Goal: Task Accomplishment & Management: Manage account settings

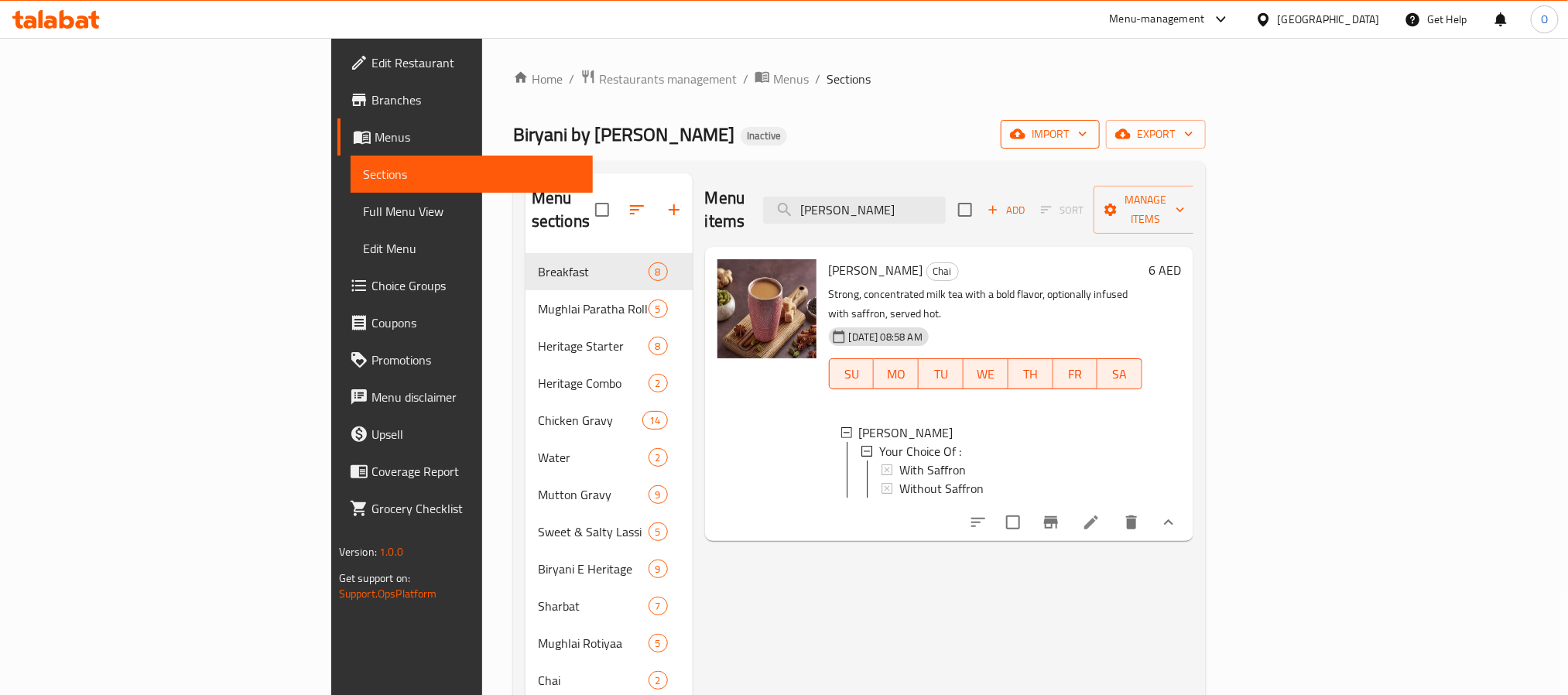
click at [1087, 144] on span "import" at bounding box center [1050, 134] width 75 height 19
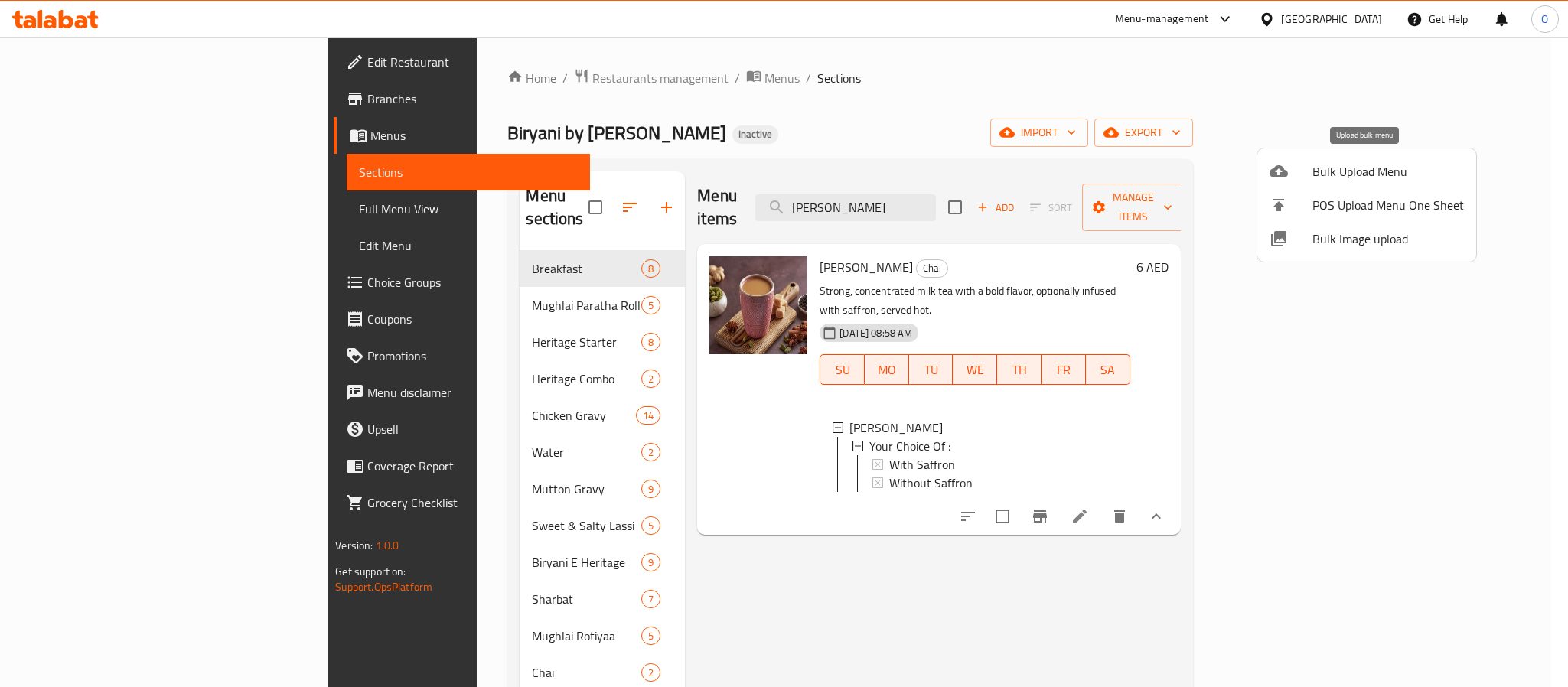
click at [1327, 167] on span "Bulk Upload Menu" at bounding box center [1388, 171] width 151 height 18
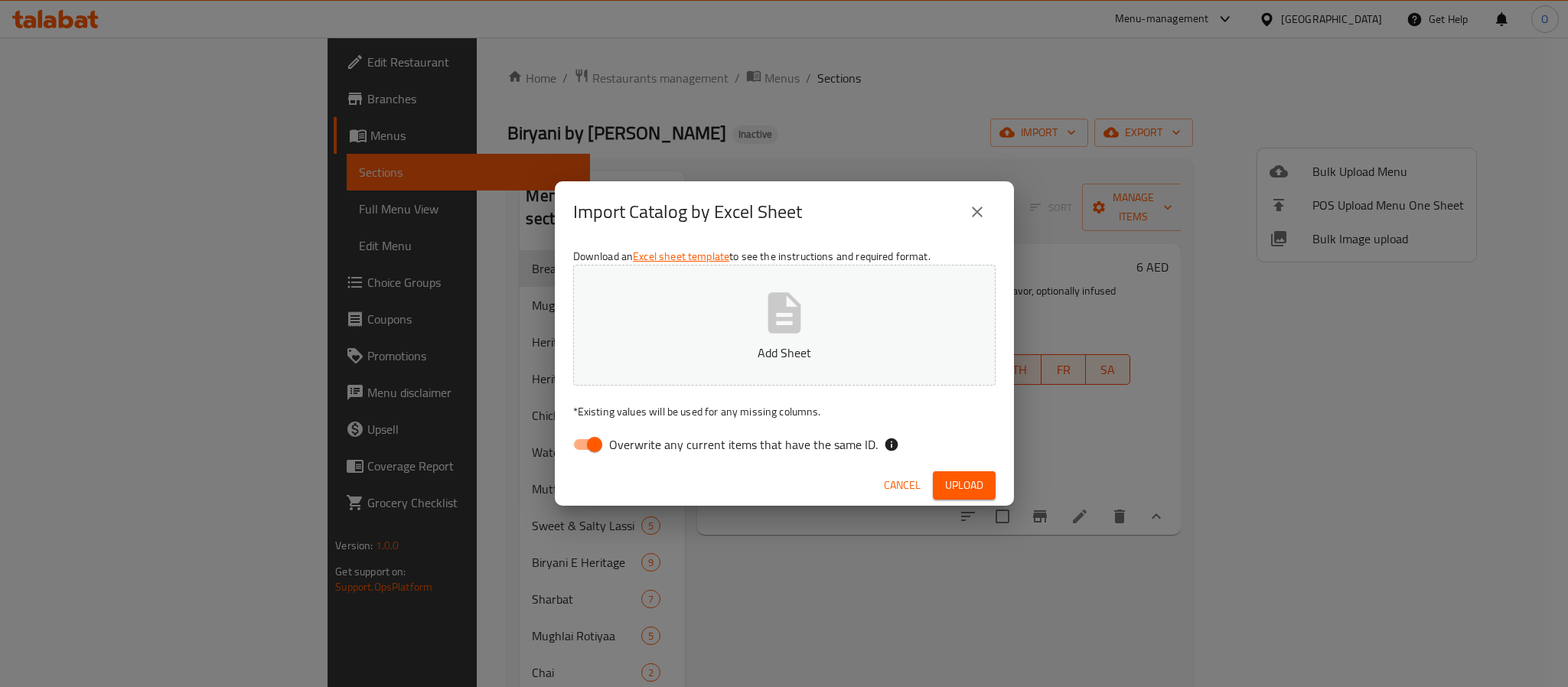
click at [583, 448] on input "Overwrite any current items that have the same ID." at bounding box center [594, 444] width 87 height 29
checkbox input "false"
click at [957, 498] on button "Upload" at bounding box center [964, 485] width 62 height 28
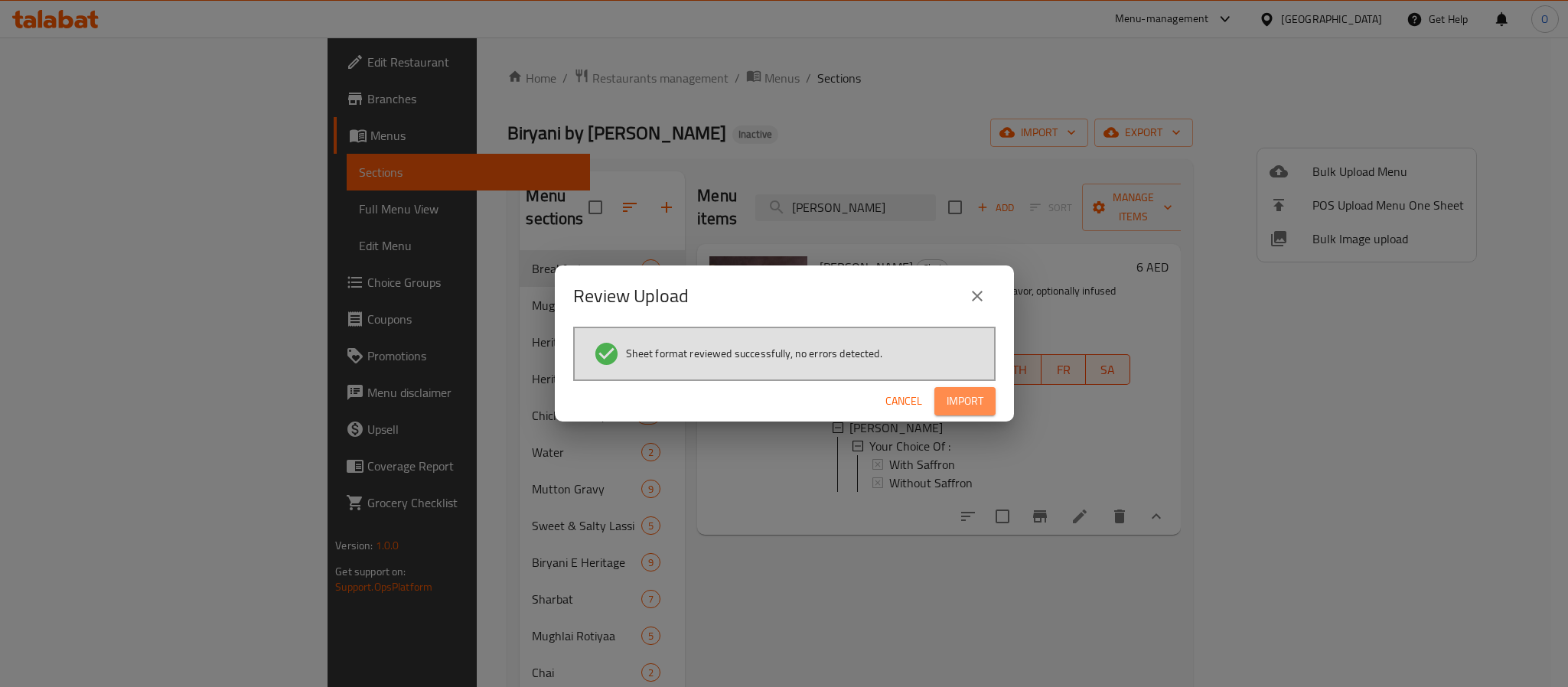
click at [960, 392] on span "Import" at bounding box center [965, 401] width 37 height 19
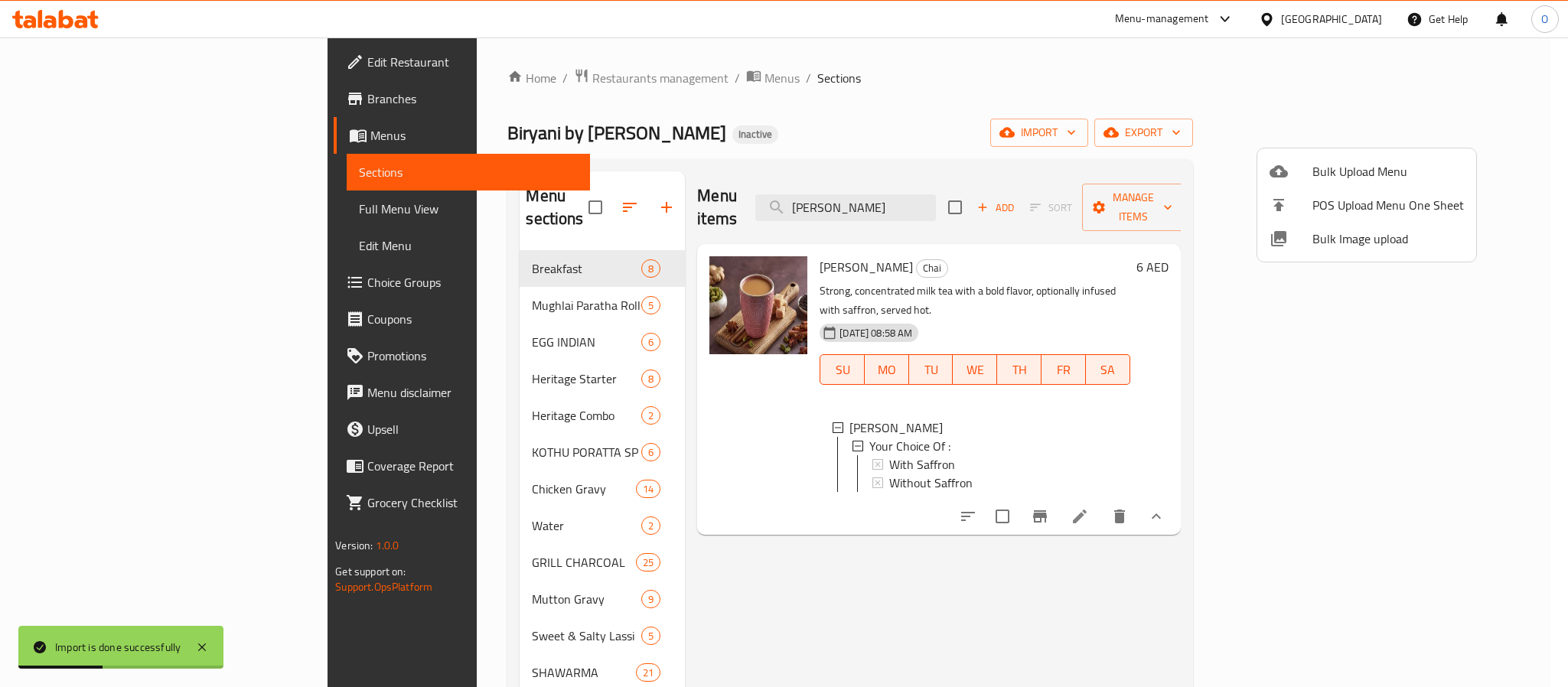
click at [90, 210] on div at bounding box center [784, 344] width 1568 height 687
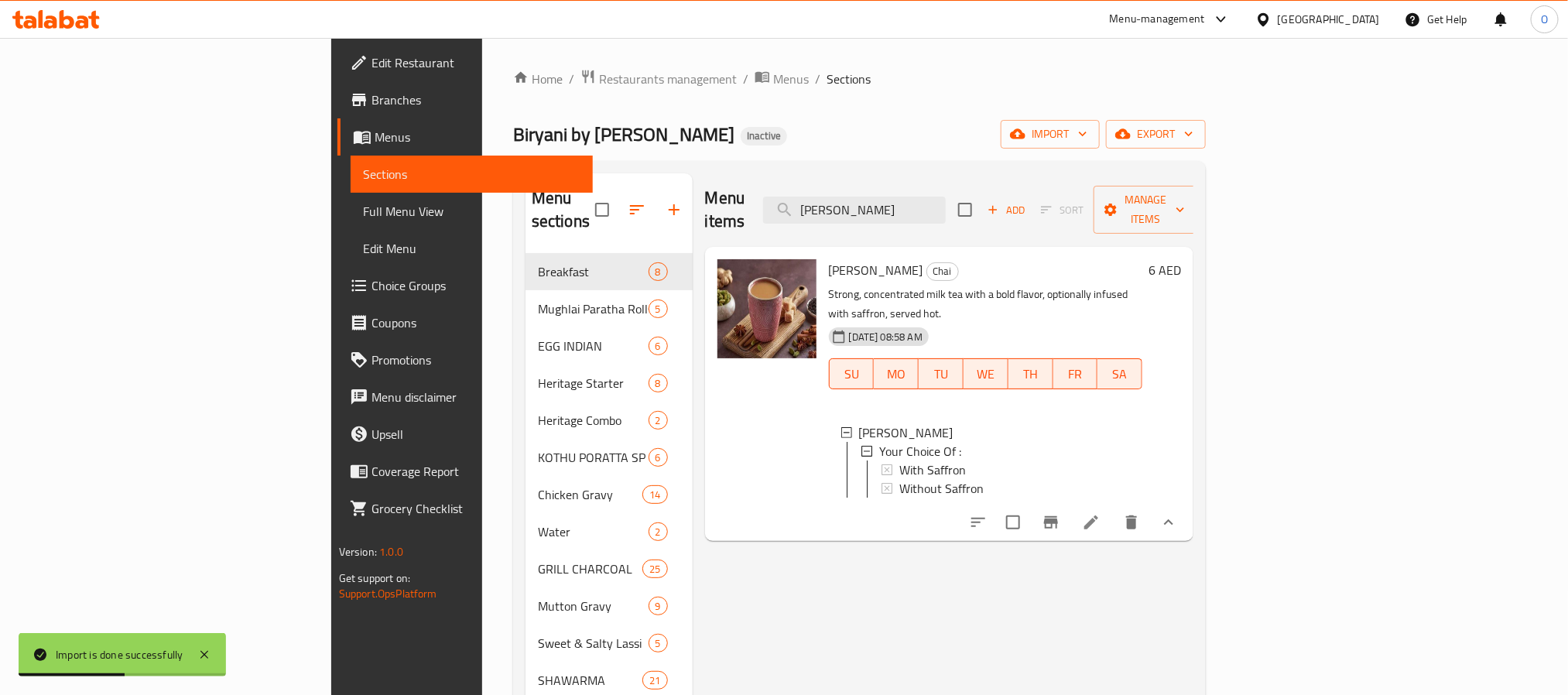
drag, startPoint x: 91, startPoint y: 212, endPoint x: 179, endPoint y: 196, distance: 89.4
click at [363, 212] on span "Full Menu View" at bounding box center [471, 211] width 217 height 19
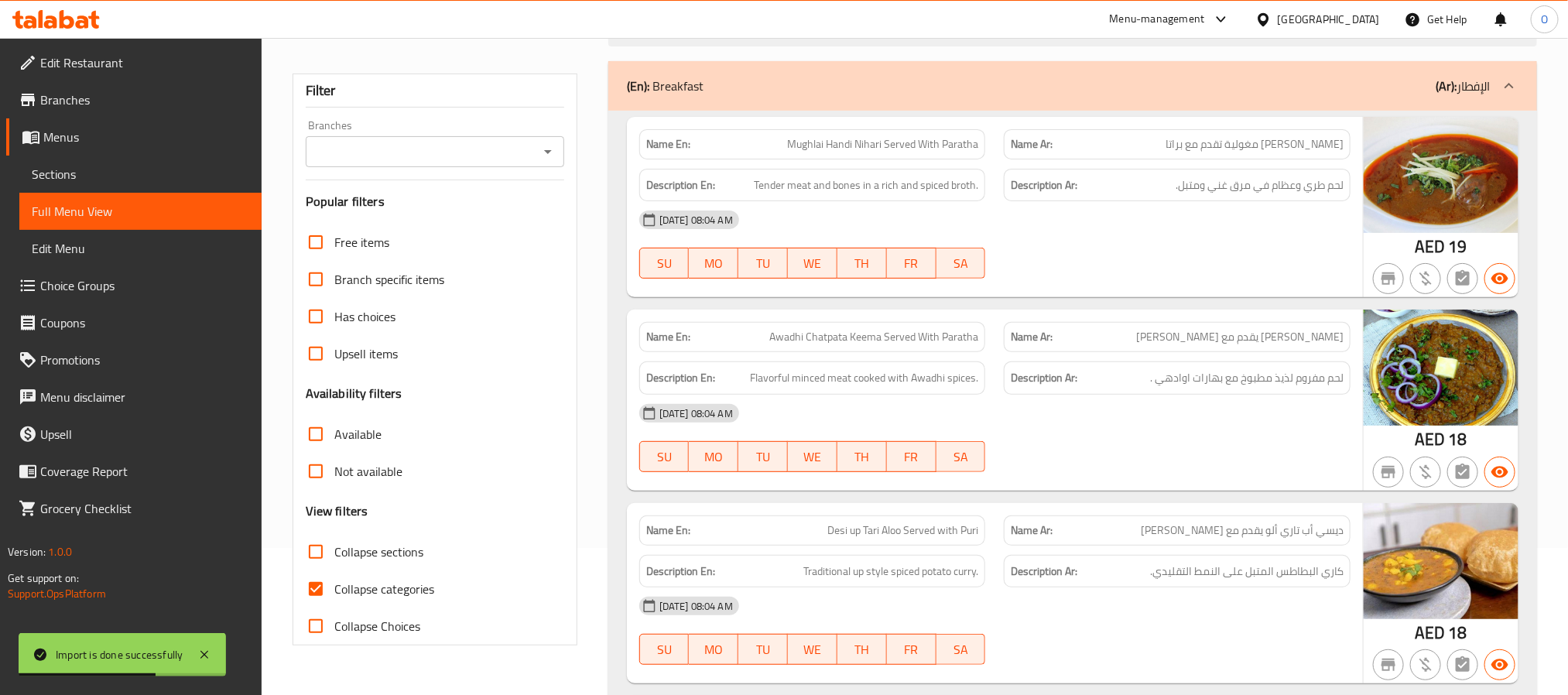
scroll to position [464, 0]
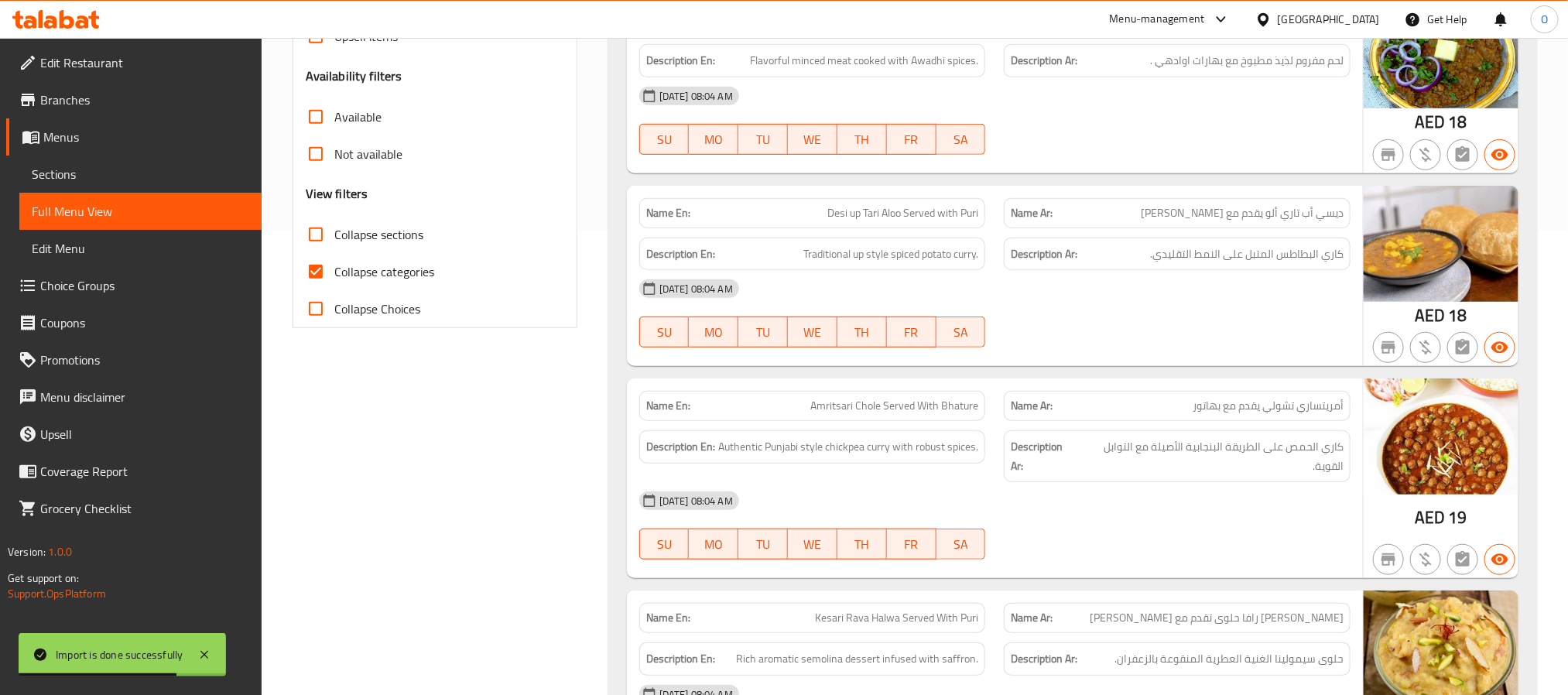
click at [414, 270] on span "Collapse categories" at bounding box center [384, 271] width 100 height 19
click at [334, 270] on input "Collapse categories" at bounding box center [316, 271] width 37 height 37
checkbox input "false"
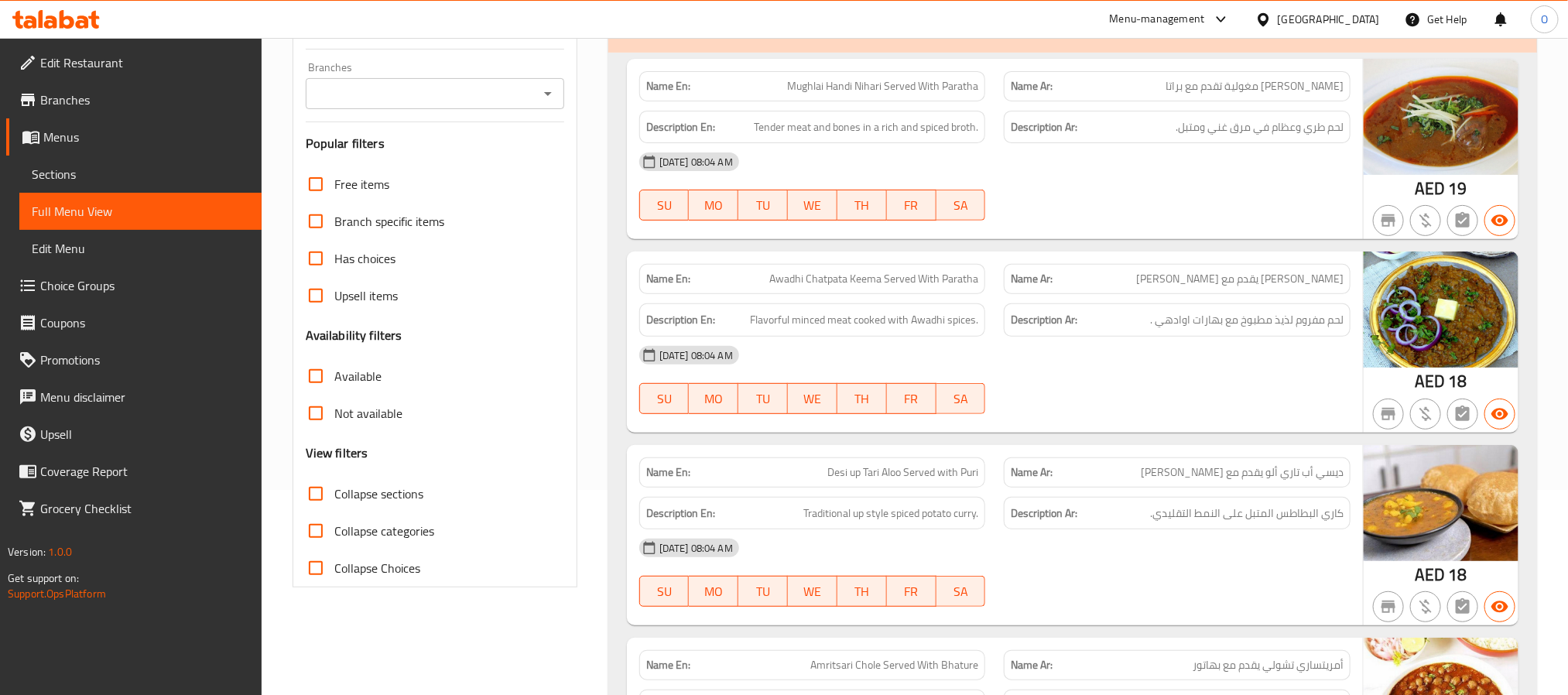
scroll to position [116, 0]
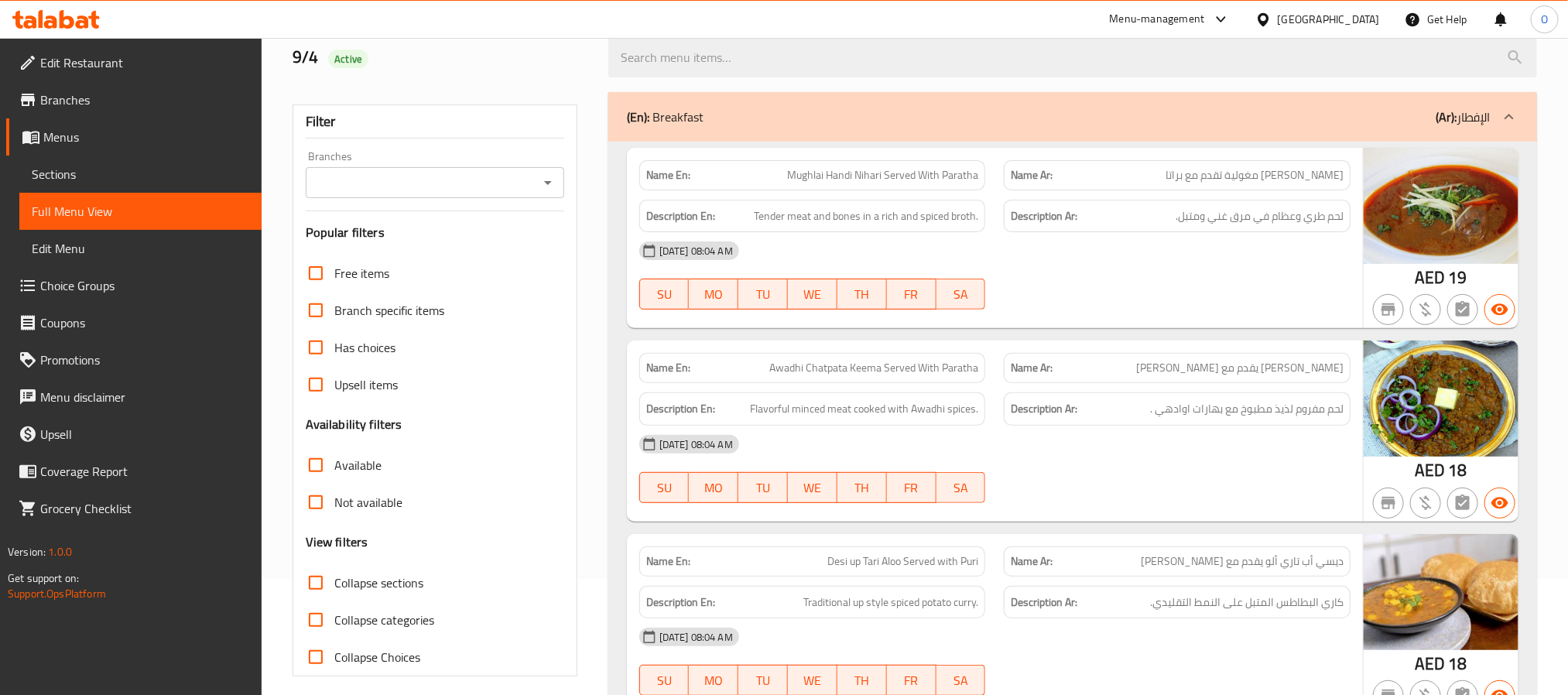
click at [392, 583] on span "Collapse sections" at bounding box center [379, 582] width 89 height 19
click at [334, 583] on input "Collapse sections" at bounding box center [316, 583] width 37 height 37
checkbox input "true"
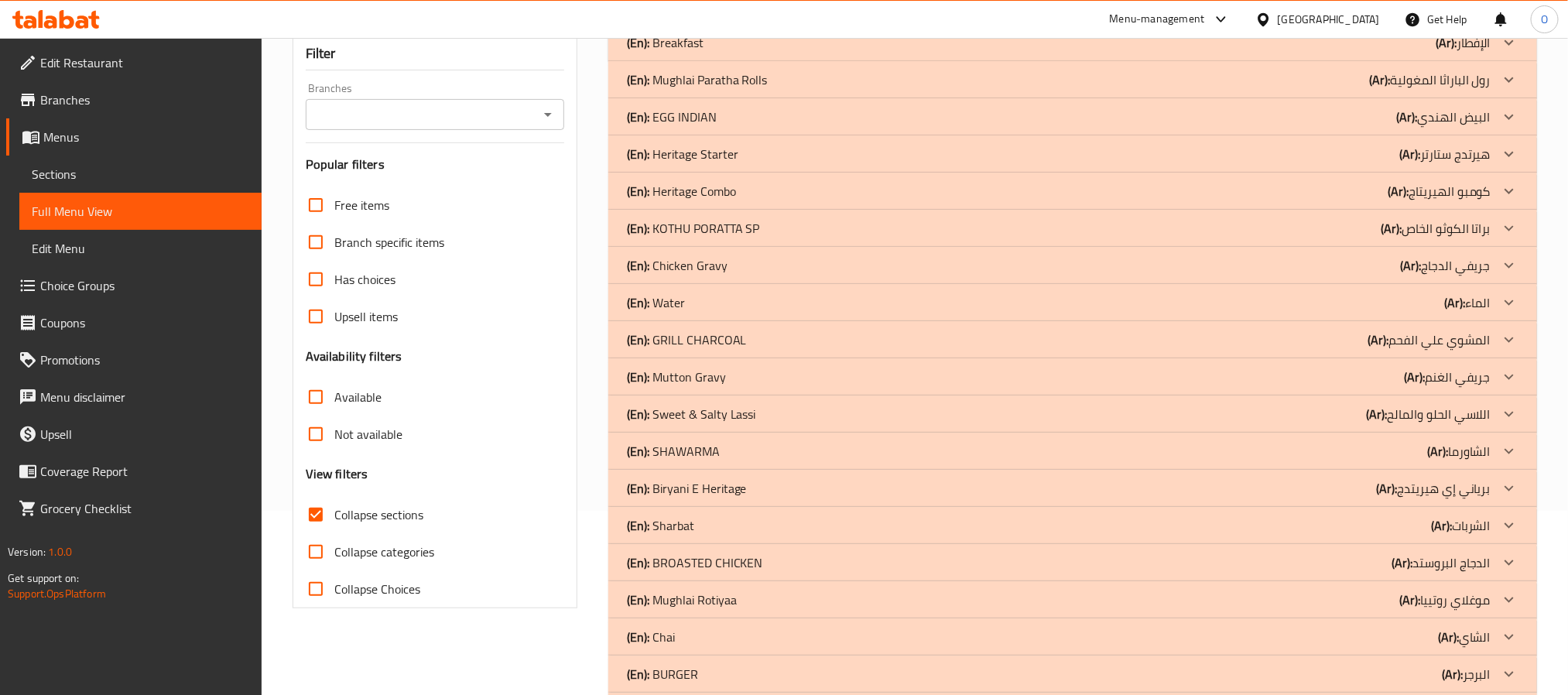
scroll to position [0, 0]
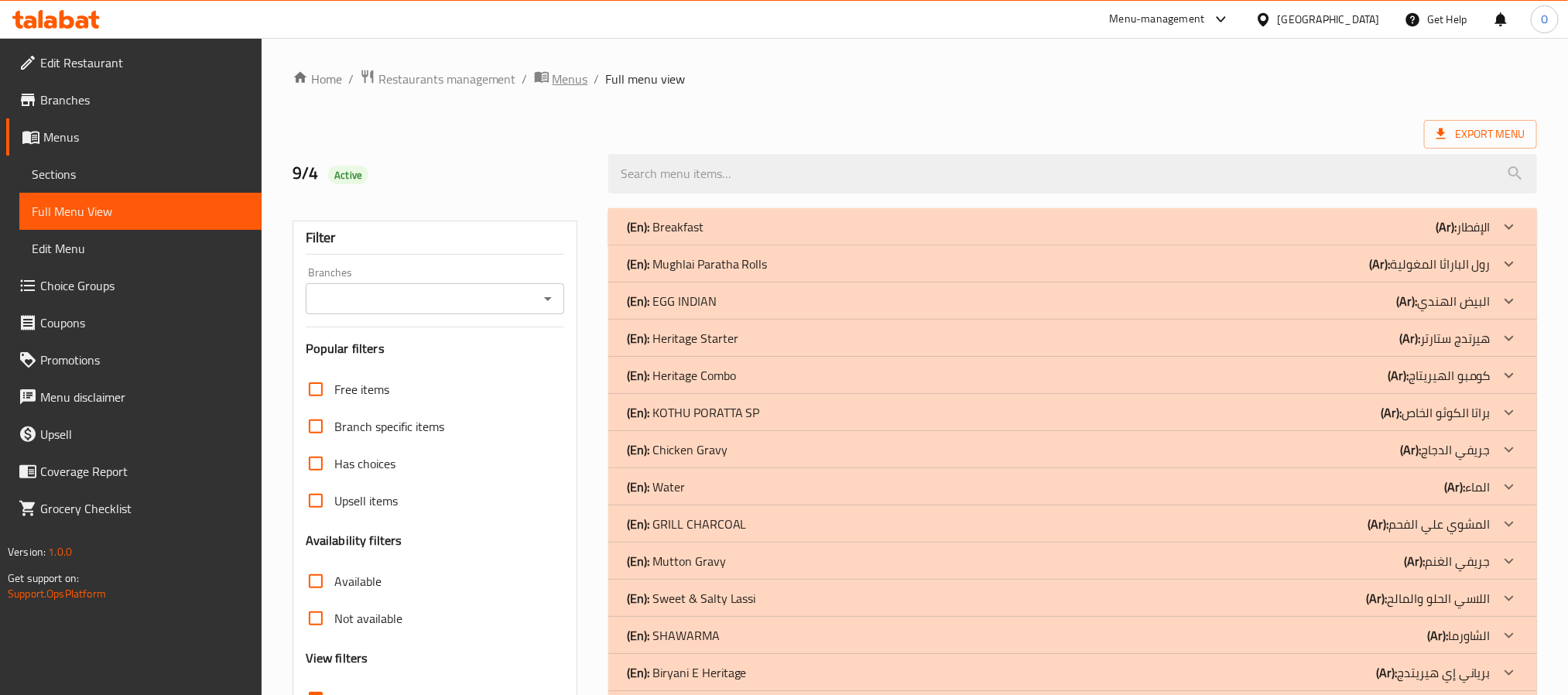
click at [565, 79] on span "Menus" at bounding box center [570, 79] width 36 height 19
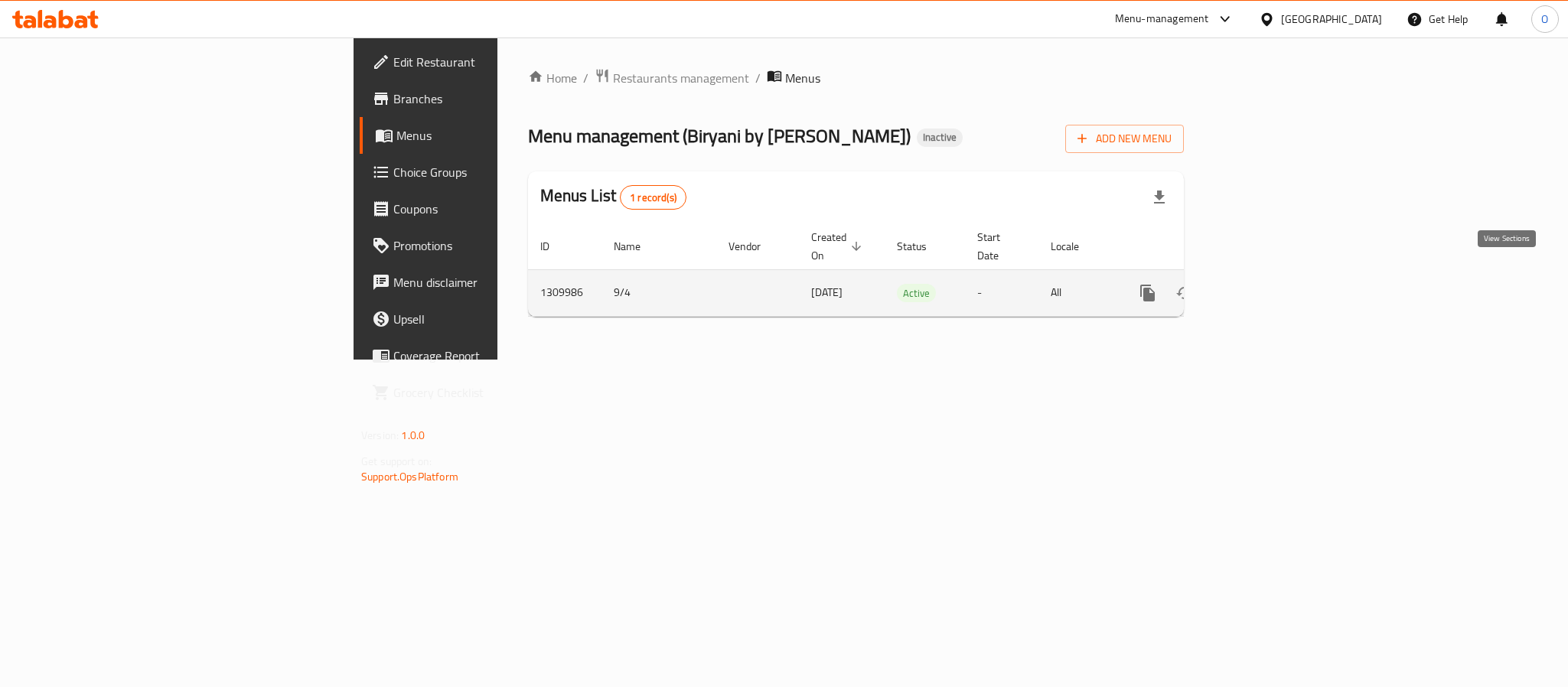
click at [1267, 283] on icon "enhanced table" at bounding box center [1257, 292] width 18 height 18
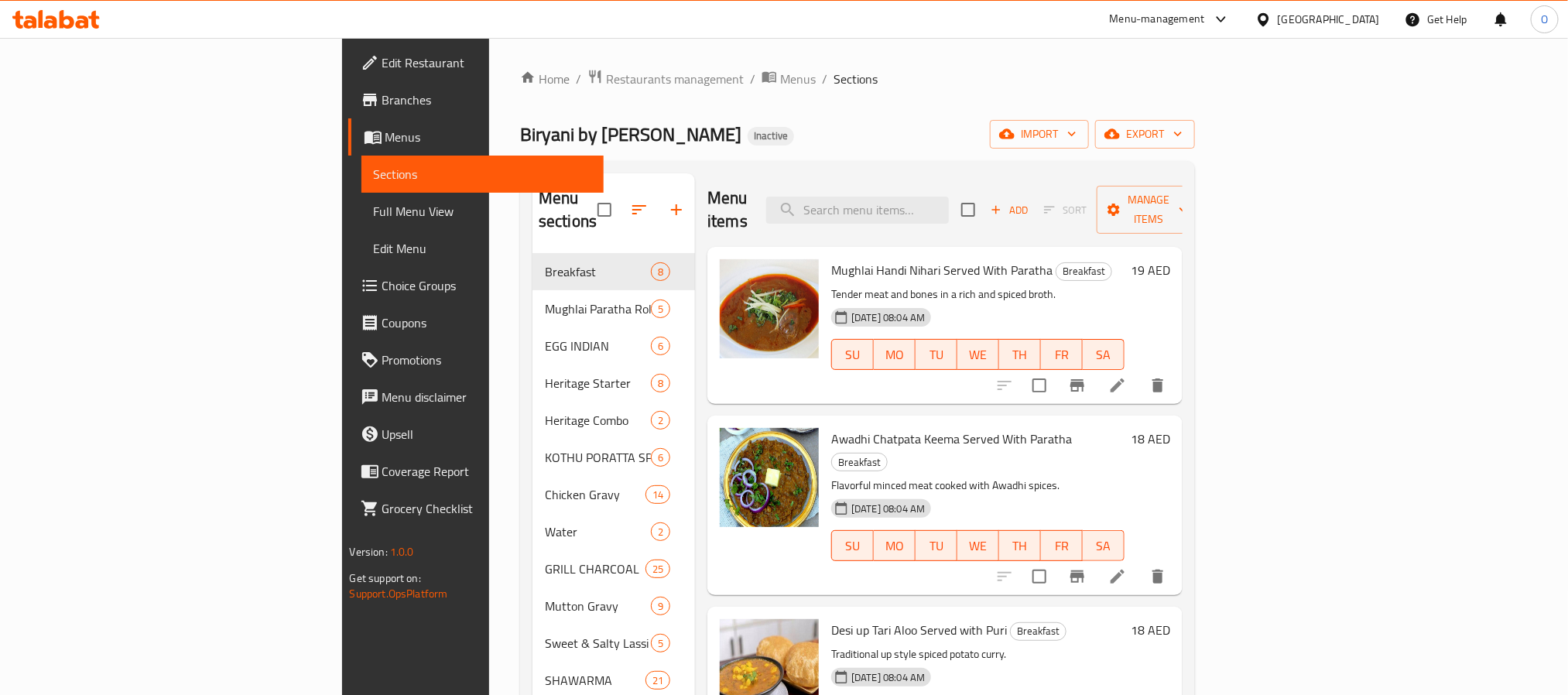
click at [827, 120] on div "Biryani by Idrees Inactive import export" at bounding box center [857, 134] width 675 height 28
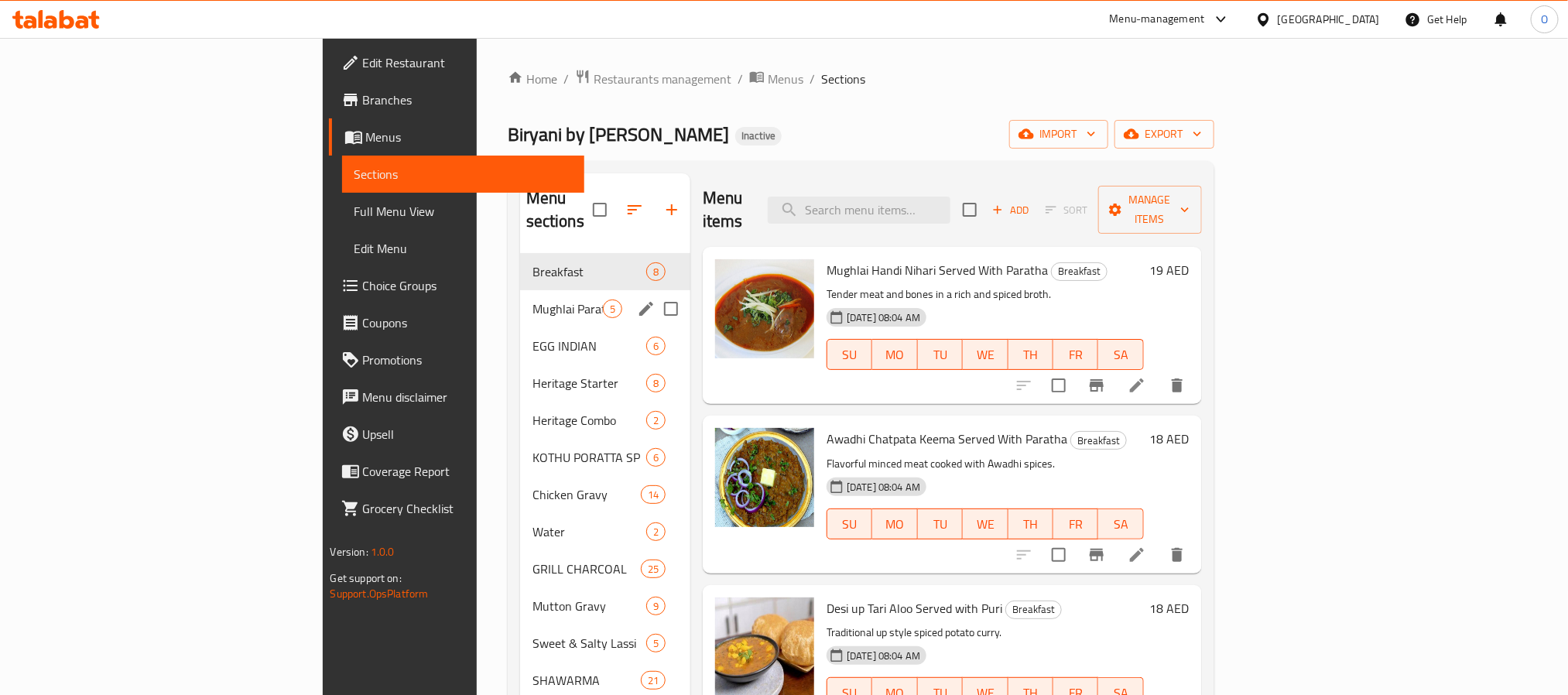
scroll to position [116, 0]
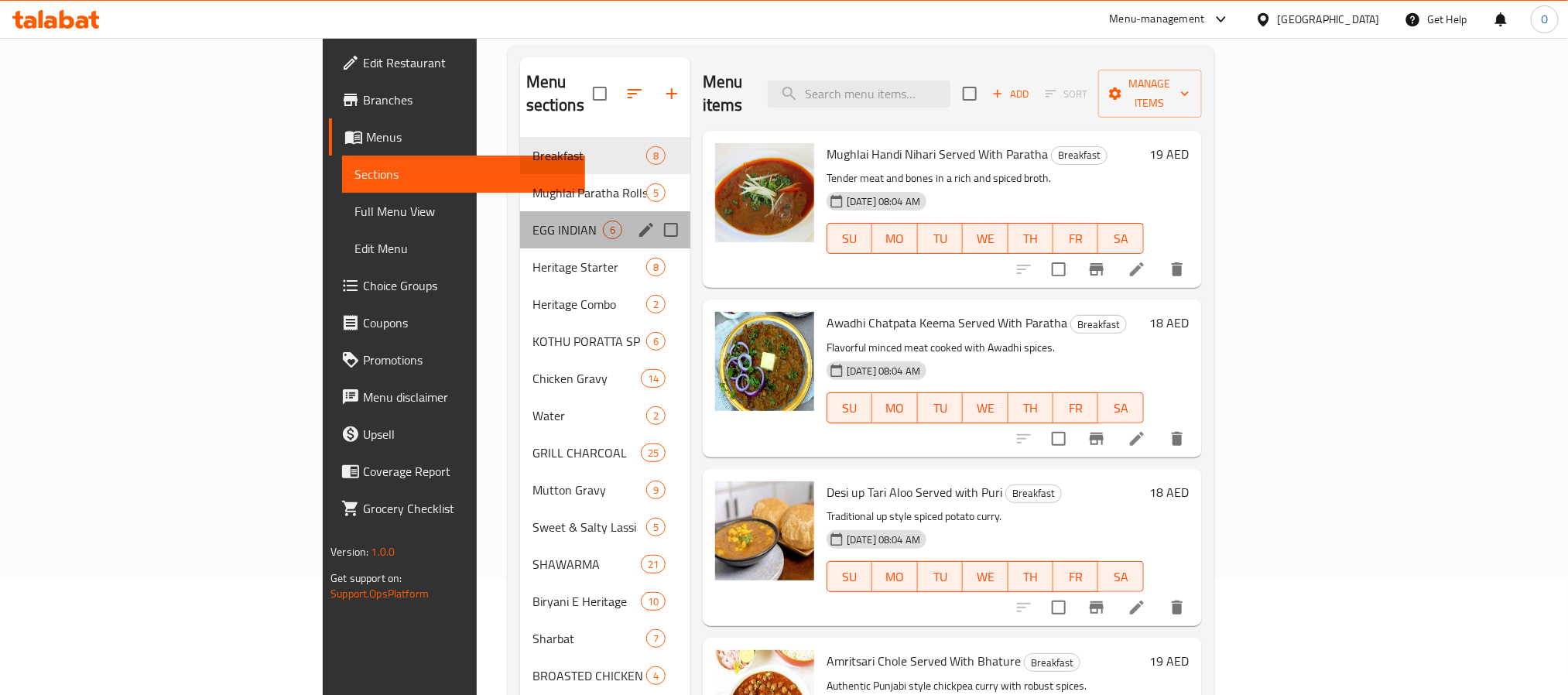
click at [520, 211] on div "EGG INDIAN 6" at bounding box center [605, 230] width 170 height 37
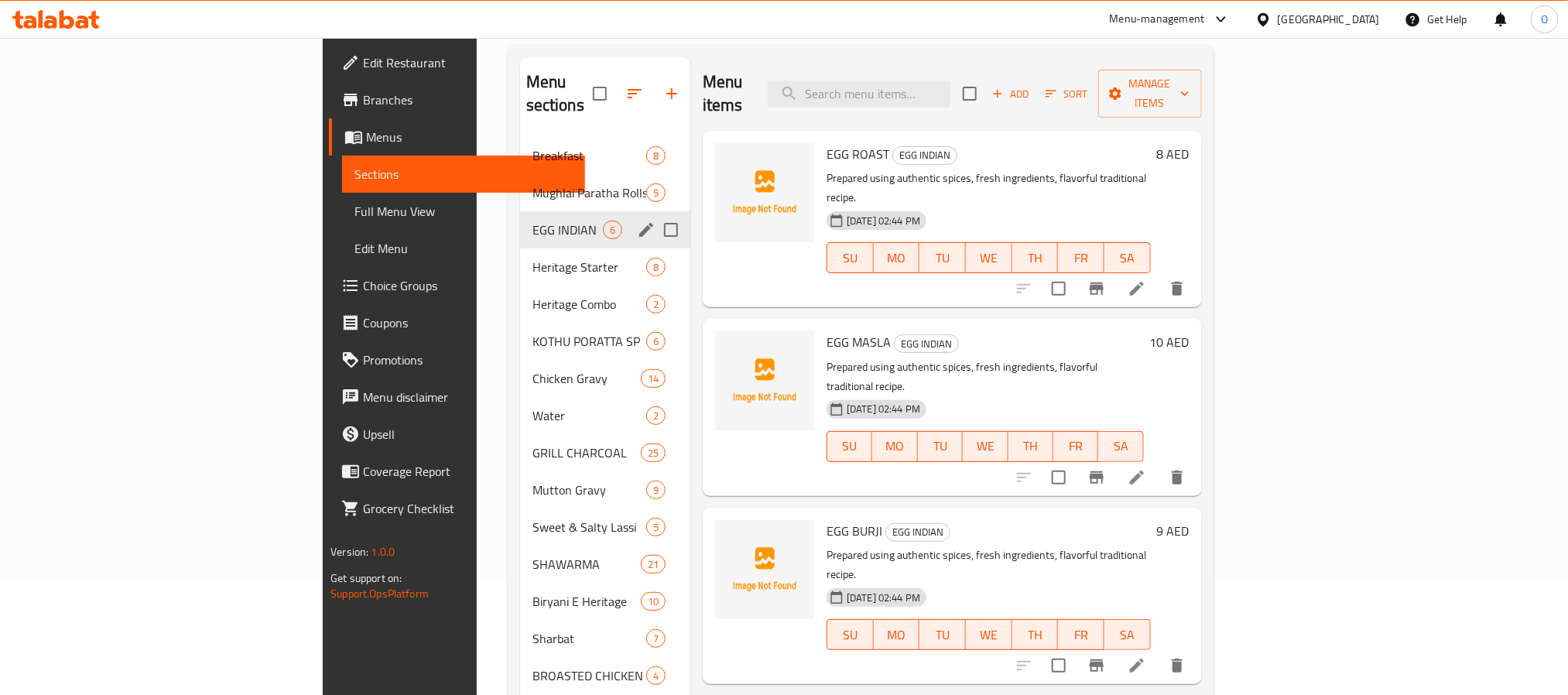
click at [654, 214] on input "Menu sections" at bounding box center [671, 230] width 32 height 32
checkbox input "true"
click at [654, 325] on input "Menu sections" at bounding box center [671, 341] width 32 height 32
checkbox input "true"
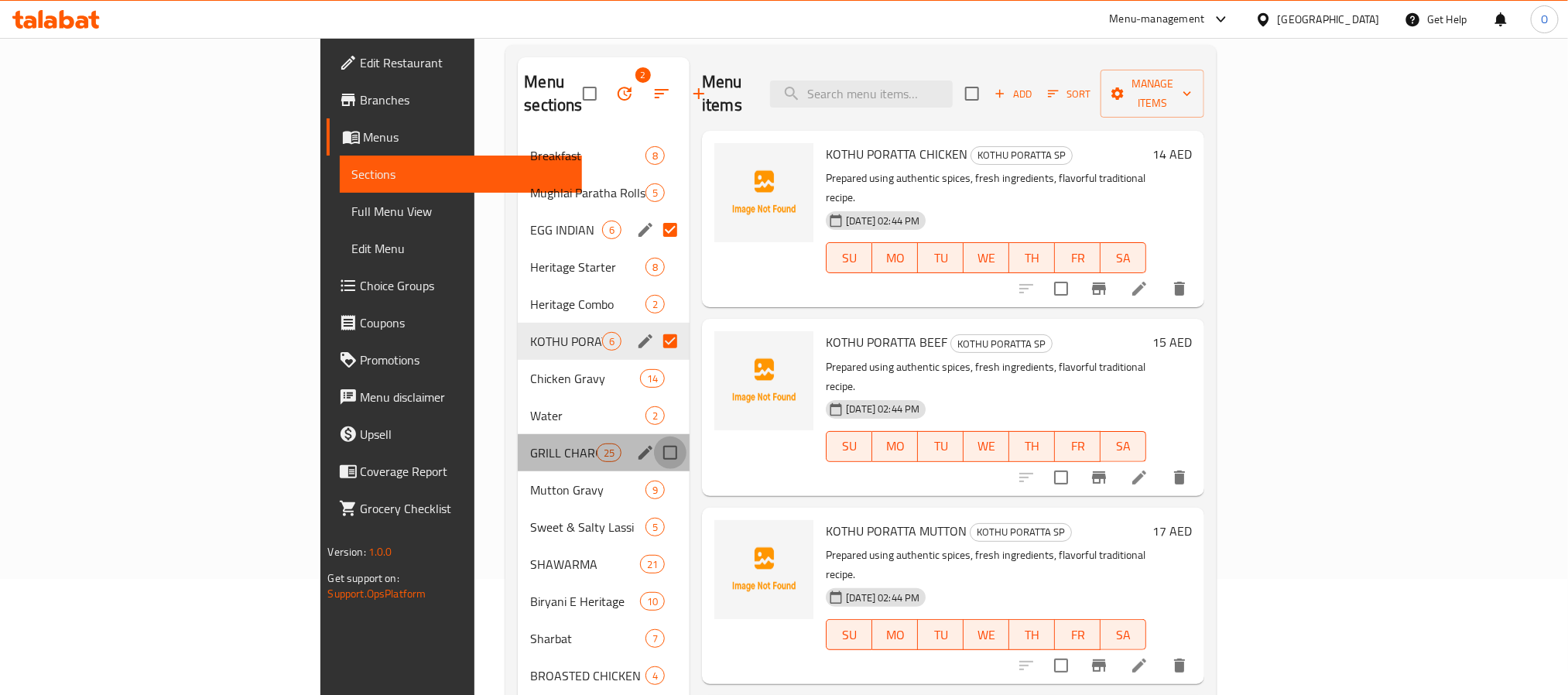
click at [654, 437] on input "Menu sections" at bounding box center [670, 453] width 32 height 32
checkbox input "true"
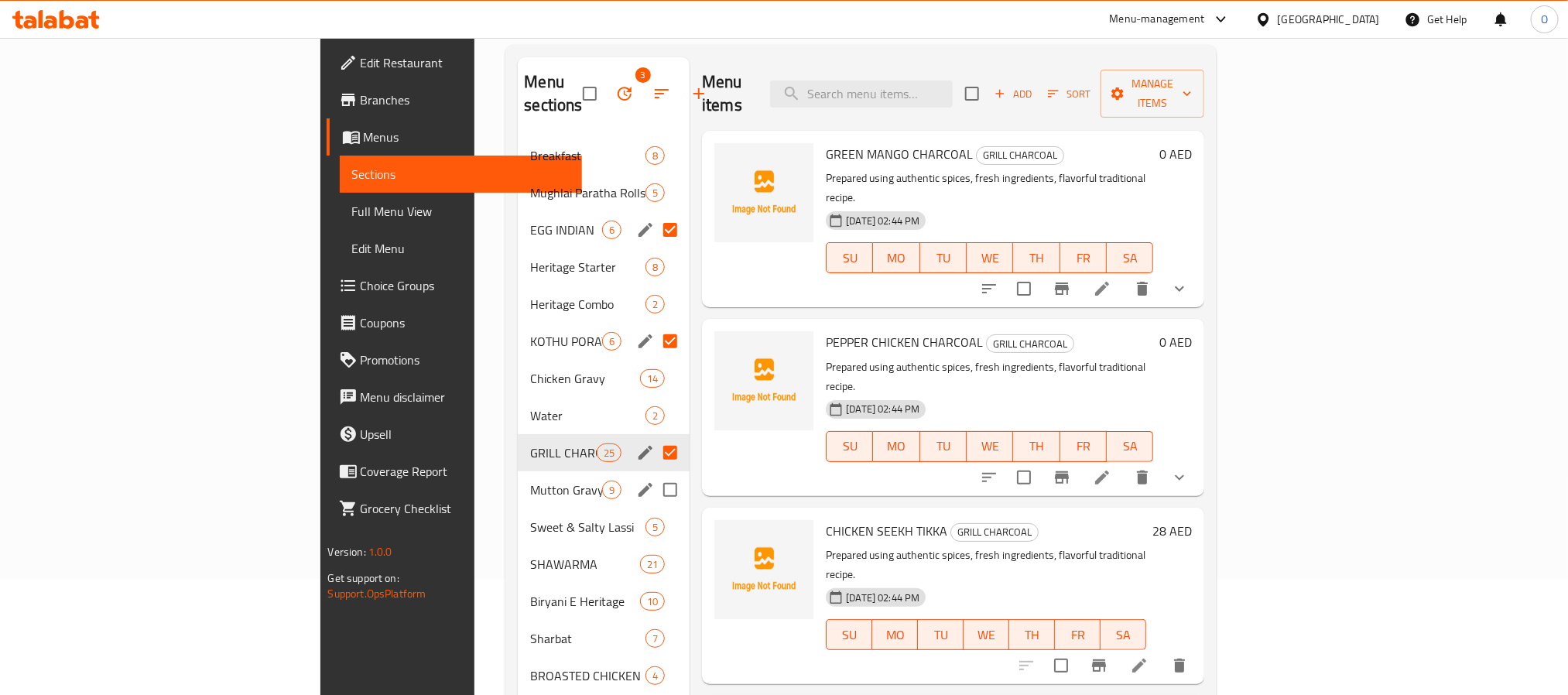
scroll to position [232, 0]
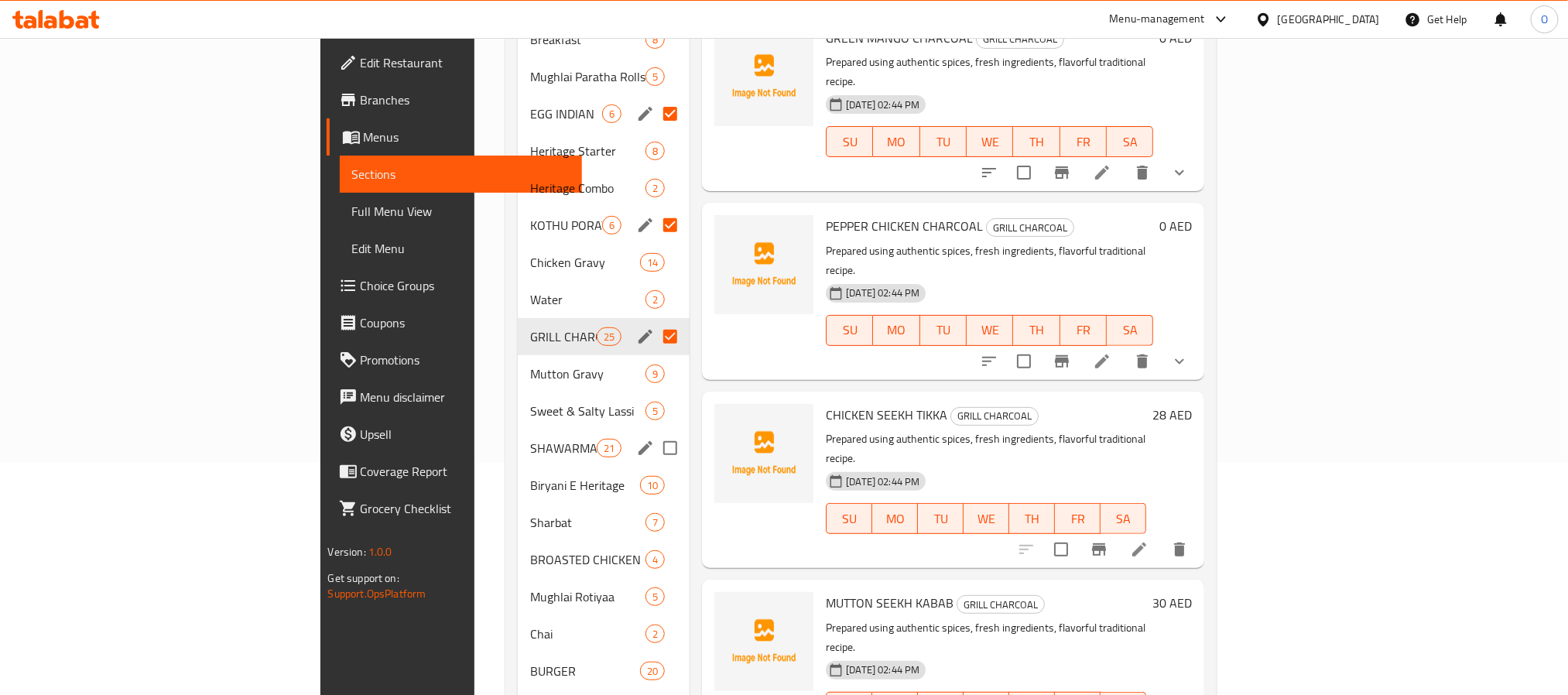
click at [654, 432] on input "Menu sections" at bounding box center [670, 448] width 32 height 32
checkbox input "true"
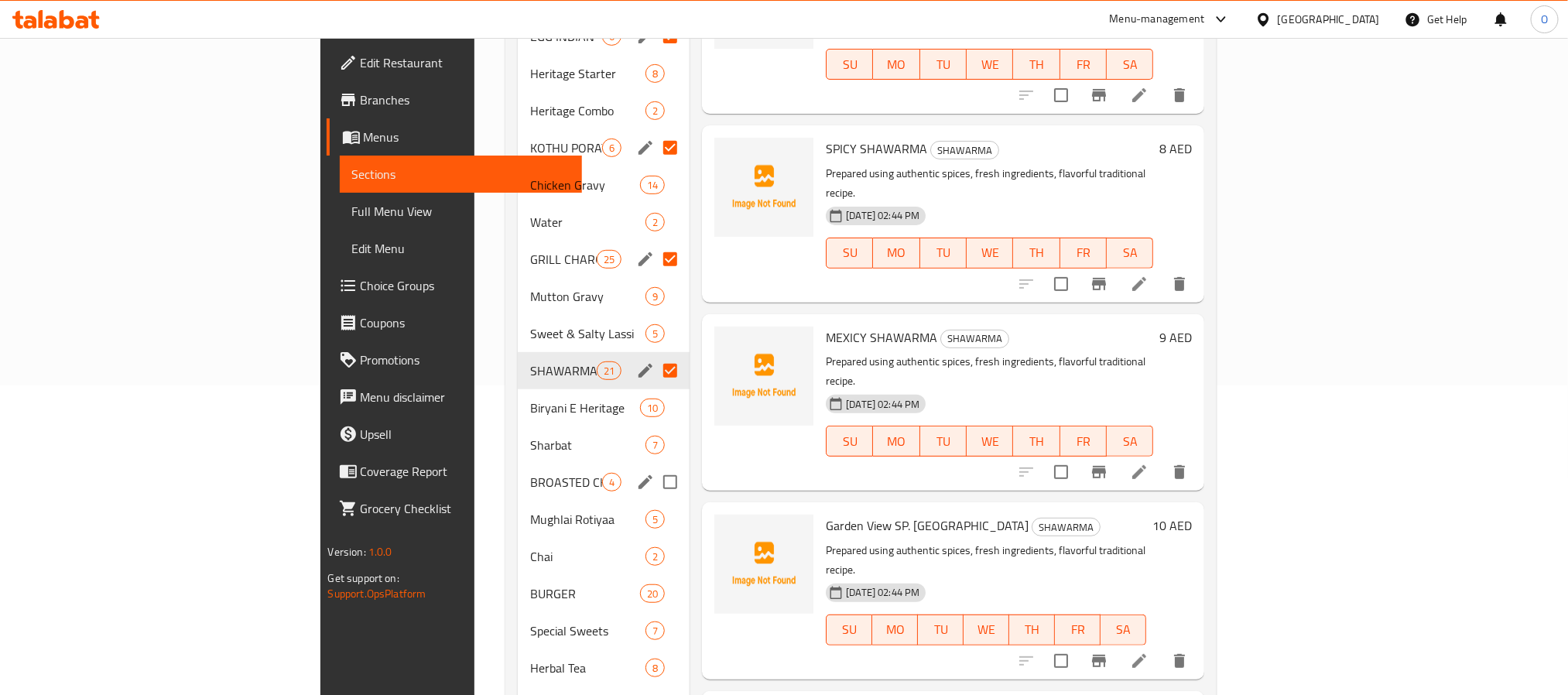
scroll to position [348, 0]
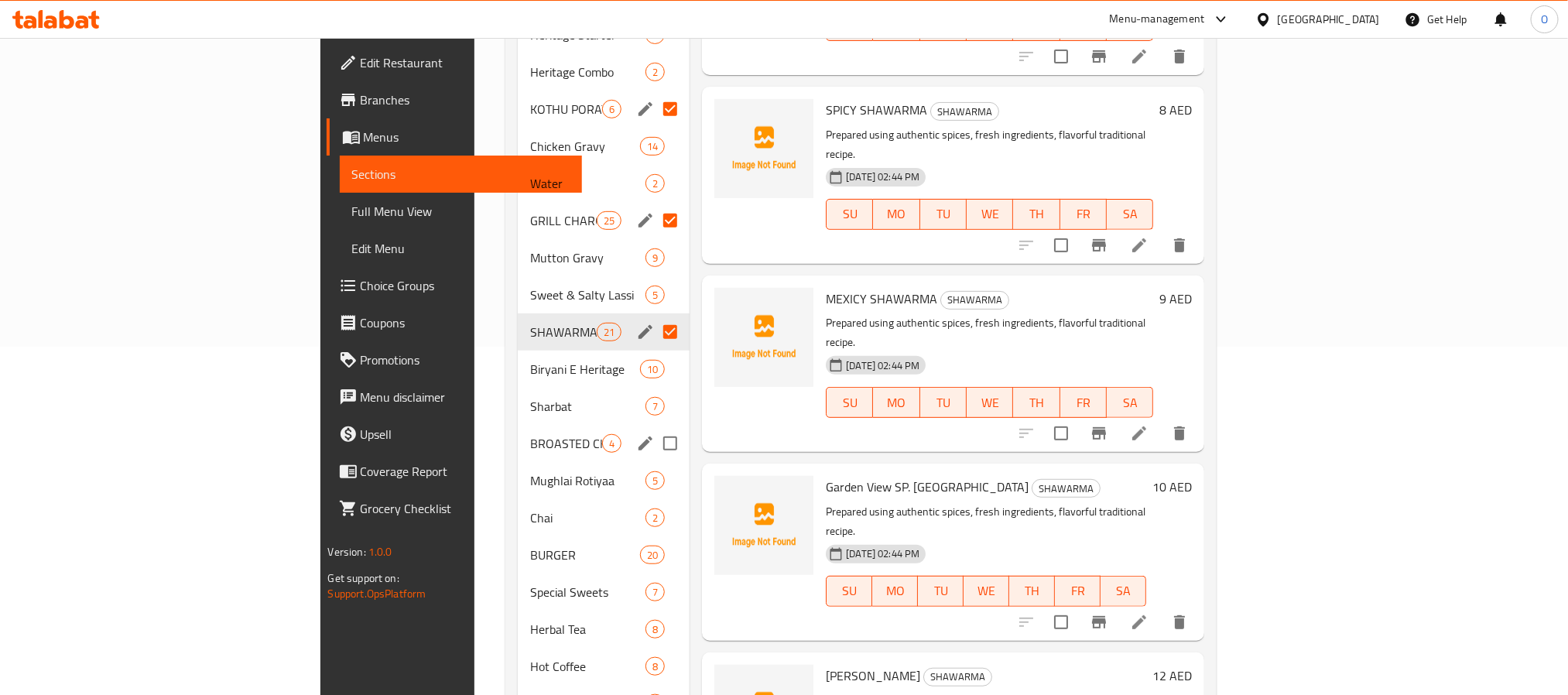
click at [654, 427] on input "Menu sections" at bounding box center [670, 443] width 32 height 32
checkbox input "true"
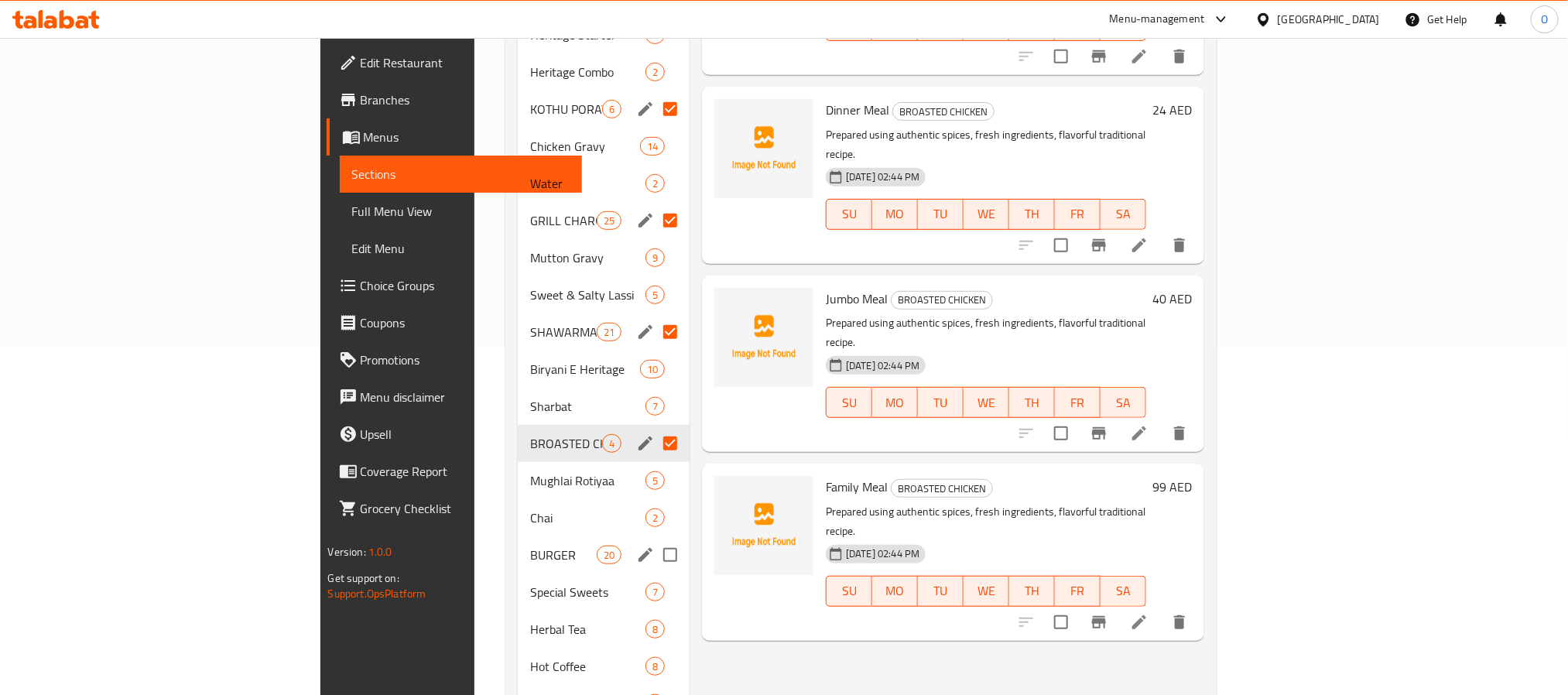
click at [654, 542] on input "Menu sections" at bounding box center [670, 555] width 32 height 32
checkbox input "true"
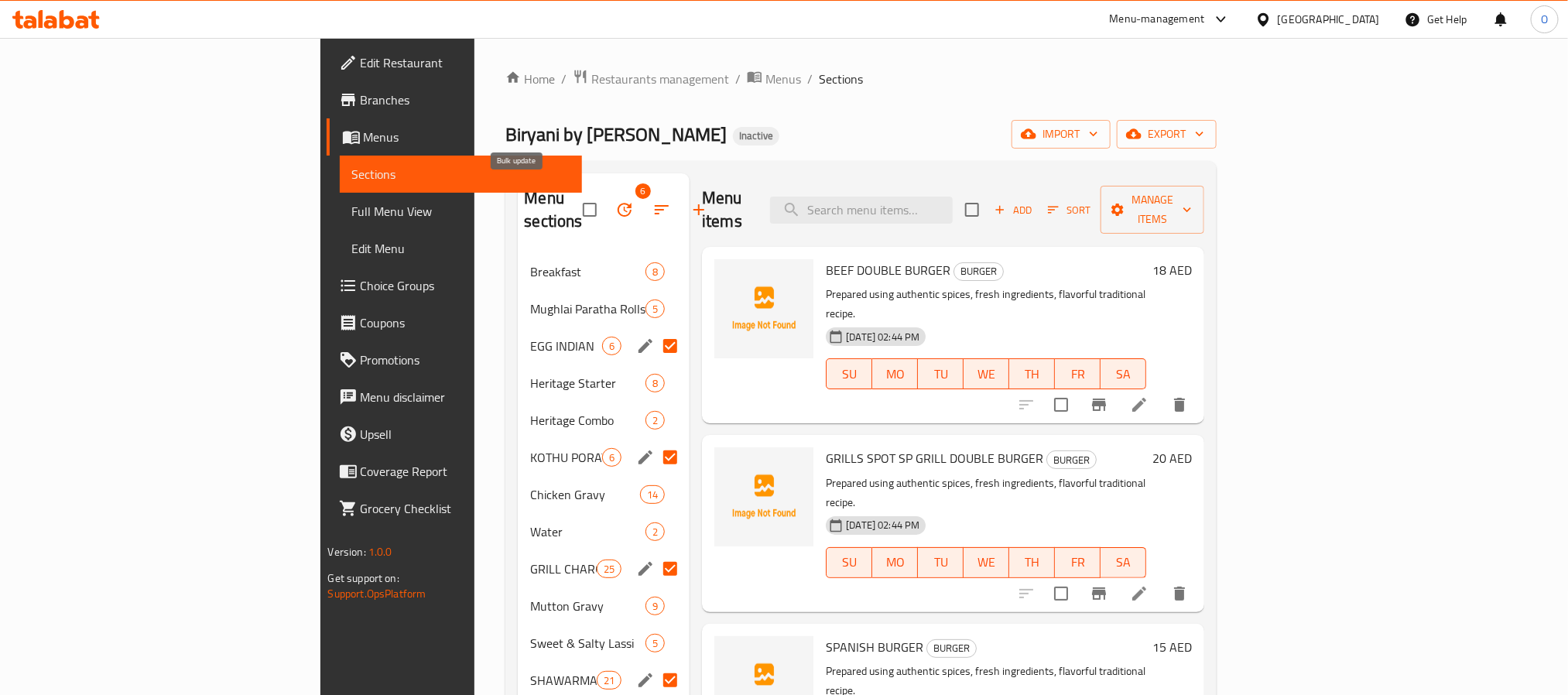
click at [616, 200] on icon "button" at bounding box center [624, 209] width 19 height 19
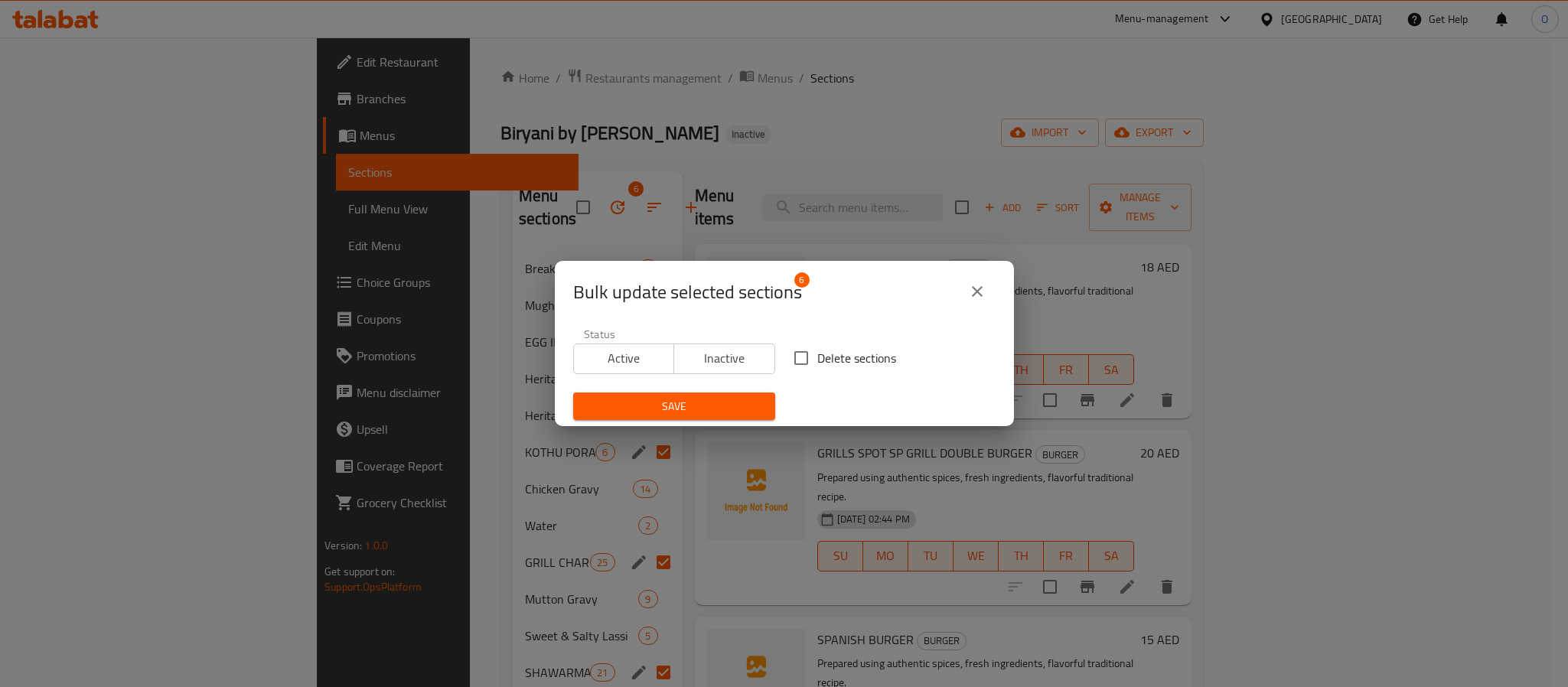
click at [785, 360] on input "Delete sections" at bounding box center [801, 358] width 32 height 32
checkbox input "true"
click at [737, 407] on span "Save" at bounding box center [674, 407] width 178 height 19
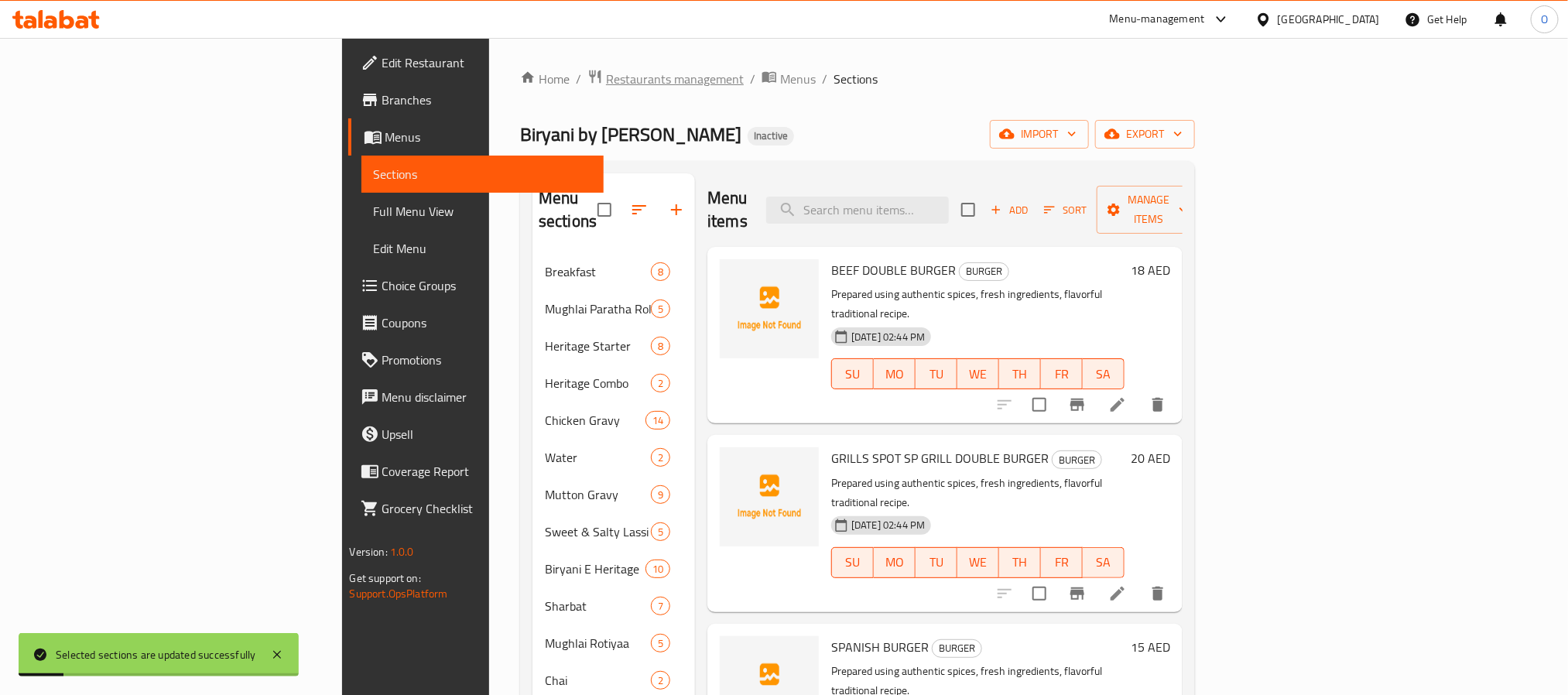
click at [606, 81] on span "Restaurants management" at bounding box center [675, 79] width 138 height 19
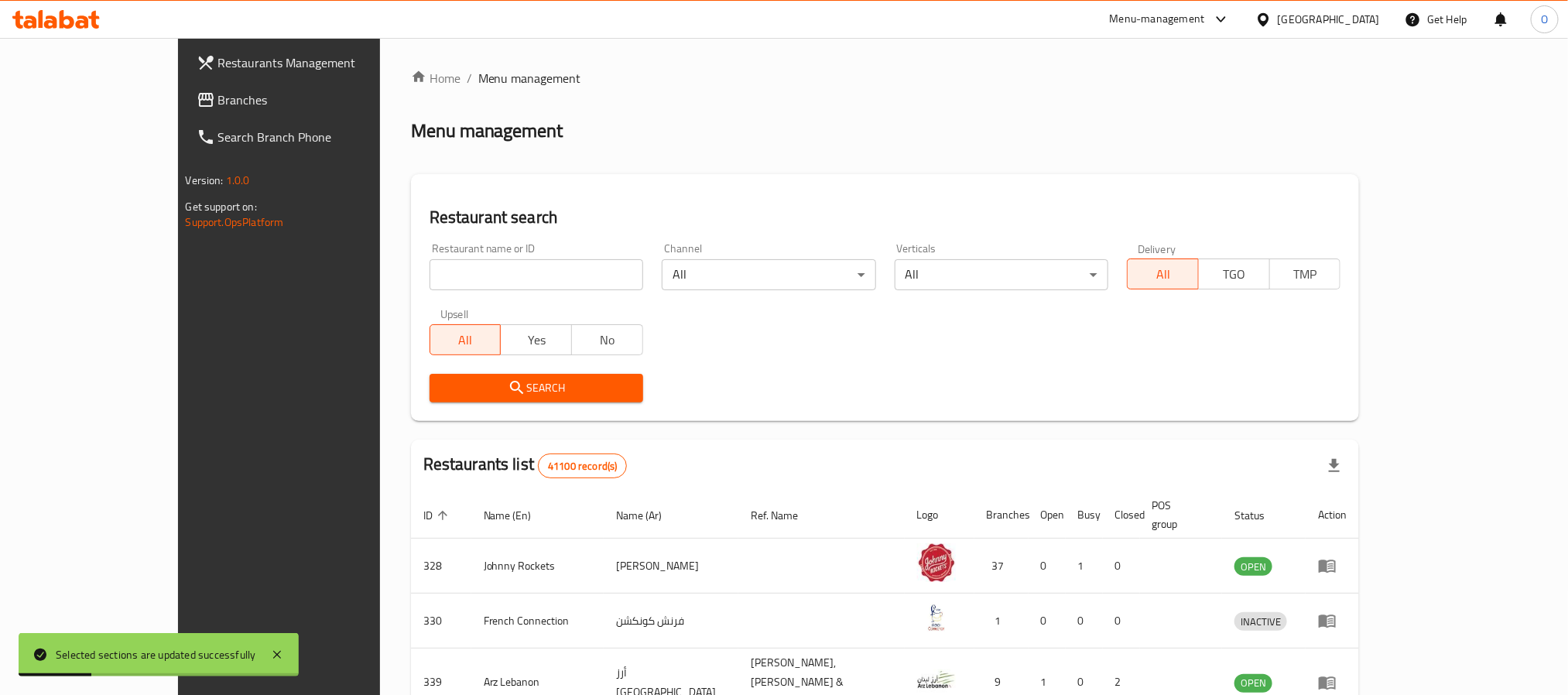
click at [218, 100] on span "Branches" at bounding box center [322, 100] width 209 height 19
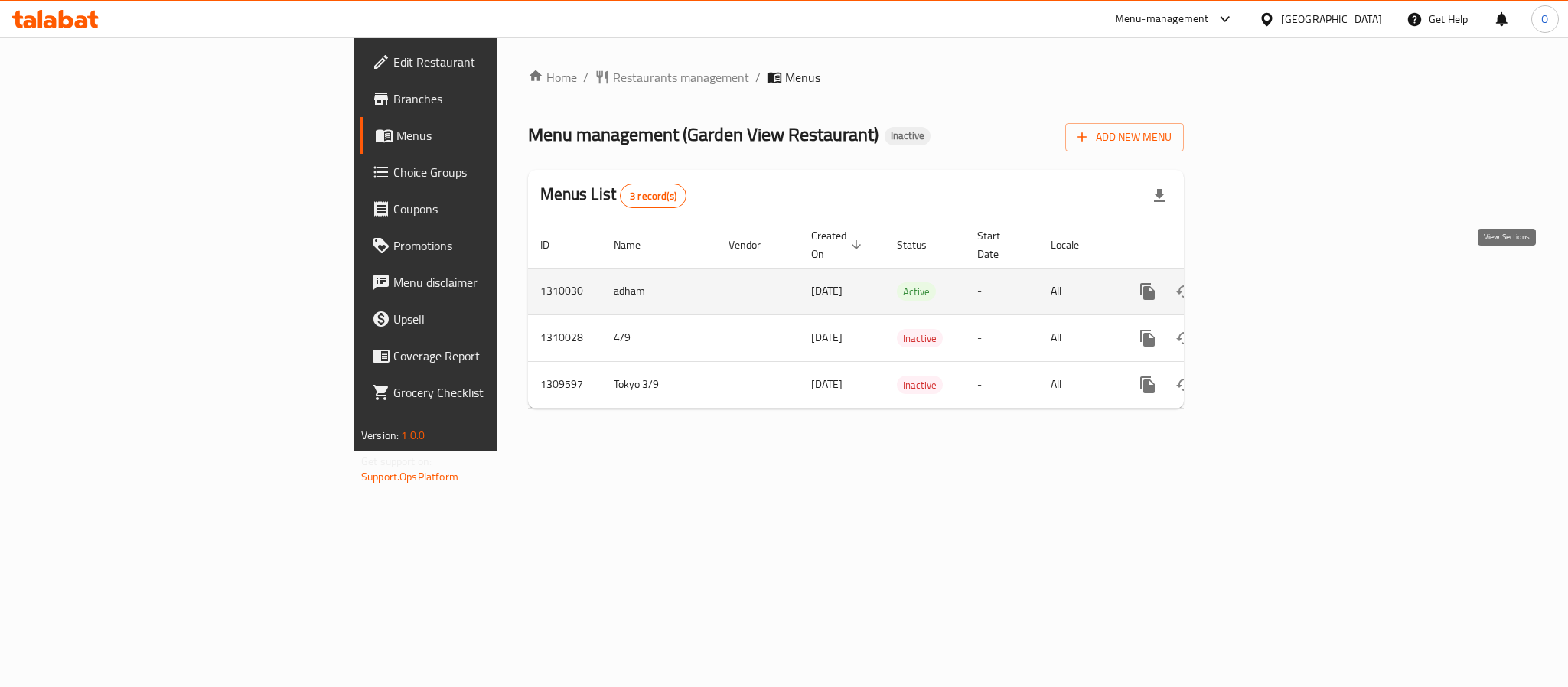
click at [1277, 276] on link "enhanced table" at bounding box center [1258, 291] width 37 height 37
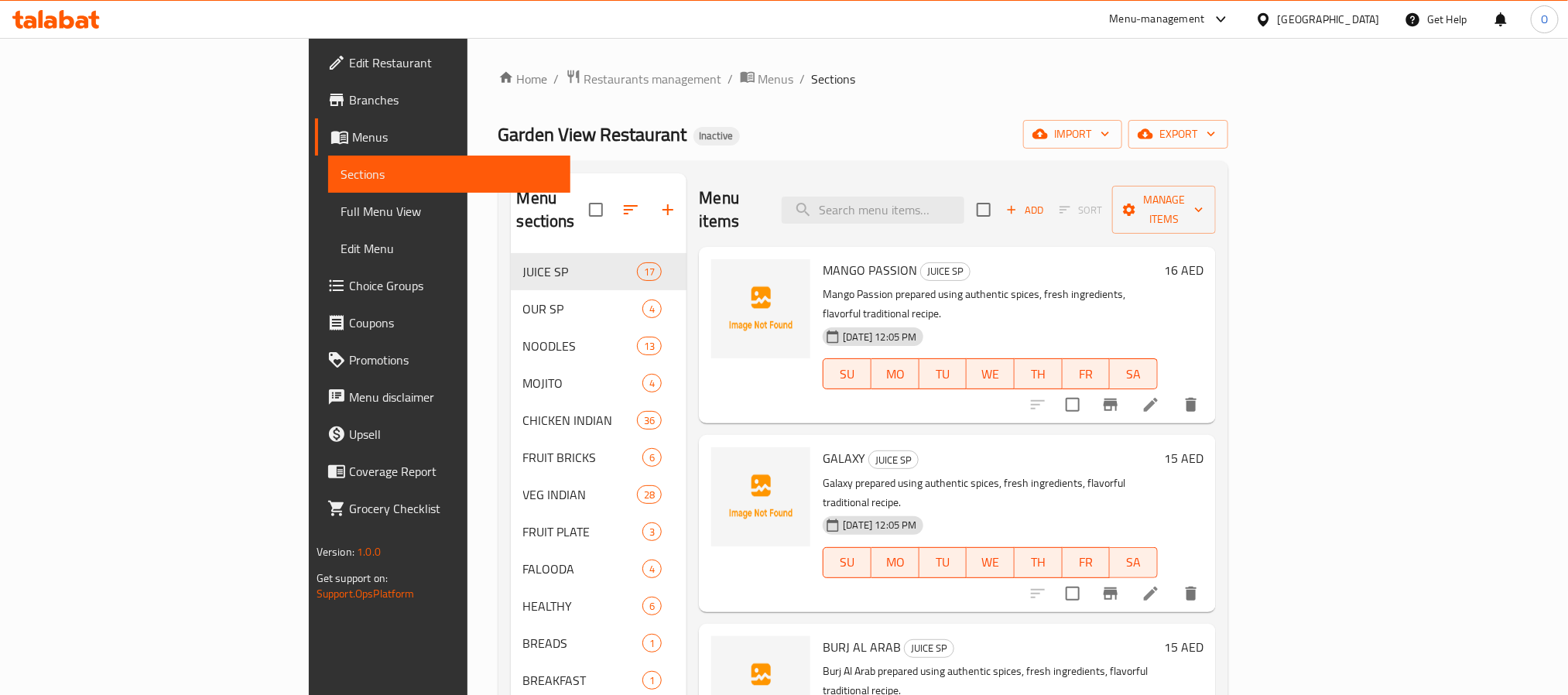
click at [1080, 128] on div "Garden View Restaurant Inactive import export" at bounding box center [863, 134] width 731 height 28
click at [1122, 132] on button "import" at bounding box center [1072, 134] width 99 height 28
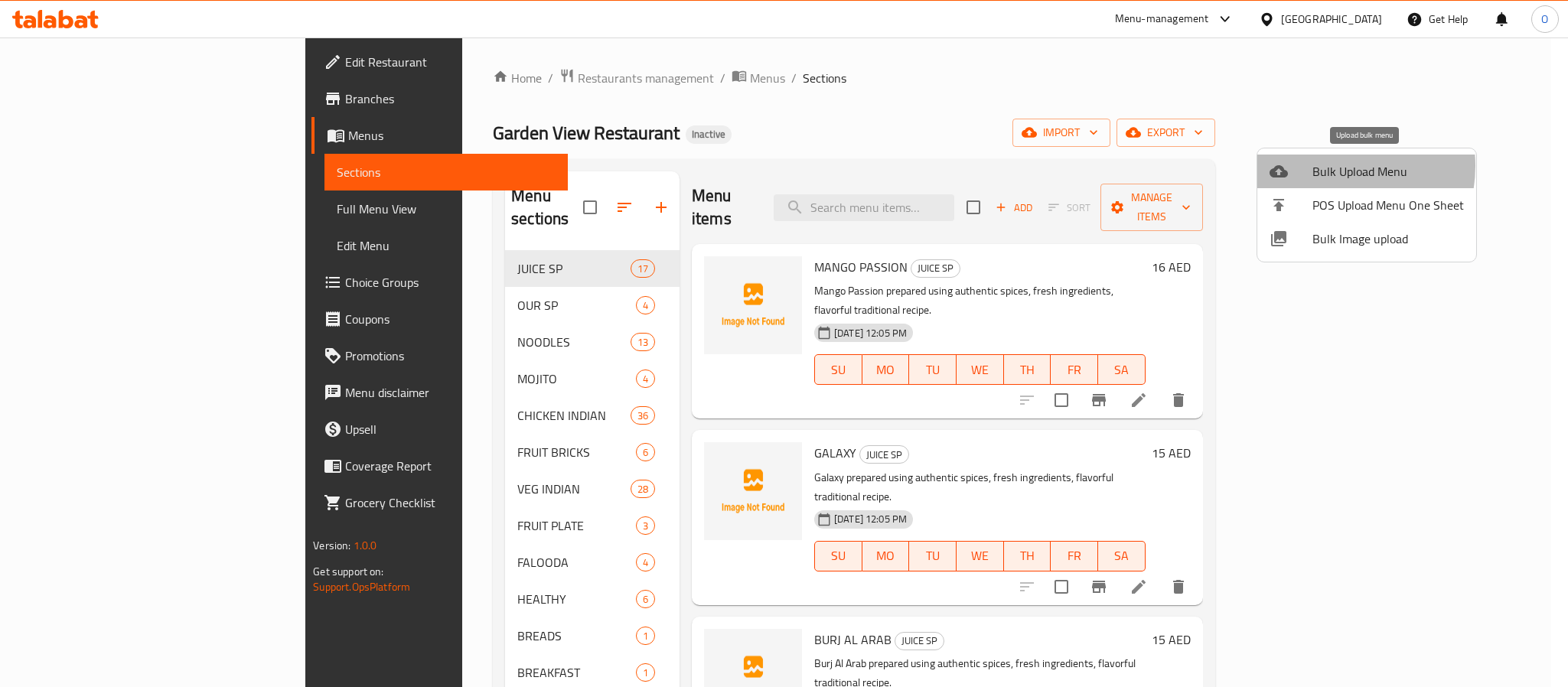
click at [1329, 166] on span "Bulk Upload Menu" at bounding box center [1388, 171] width 151 height 18
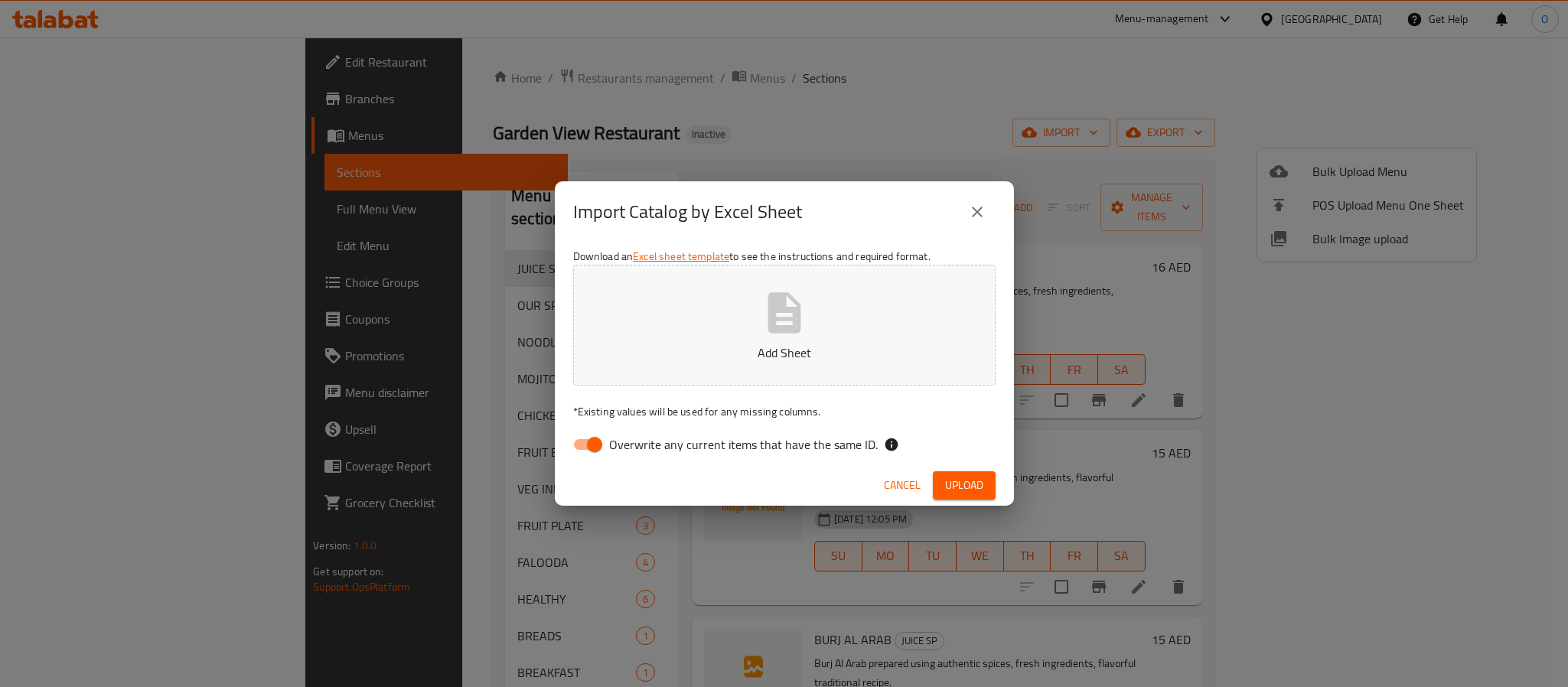
click at [589, 448] on input "Overwrite any current items that have the same ID." at bounding box center [594, 444] width 87 height 29
checkbox input "false"
click at [967, 488] on span "Upload" at bounding box center [964, 485] width 38 height 19
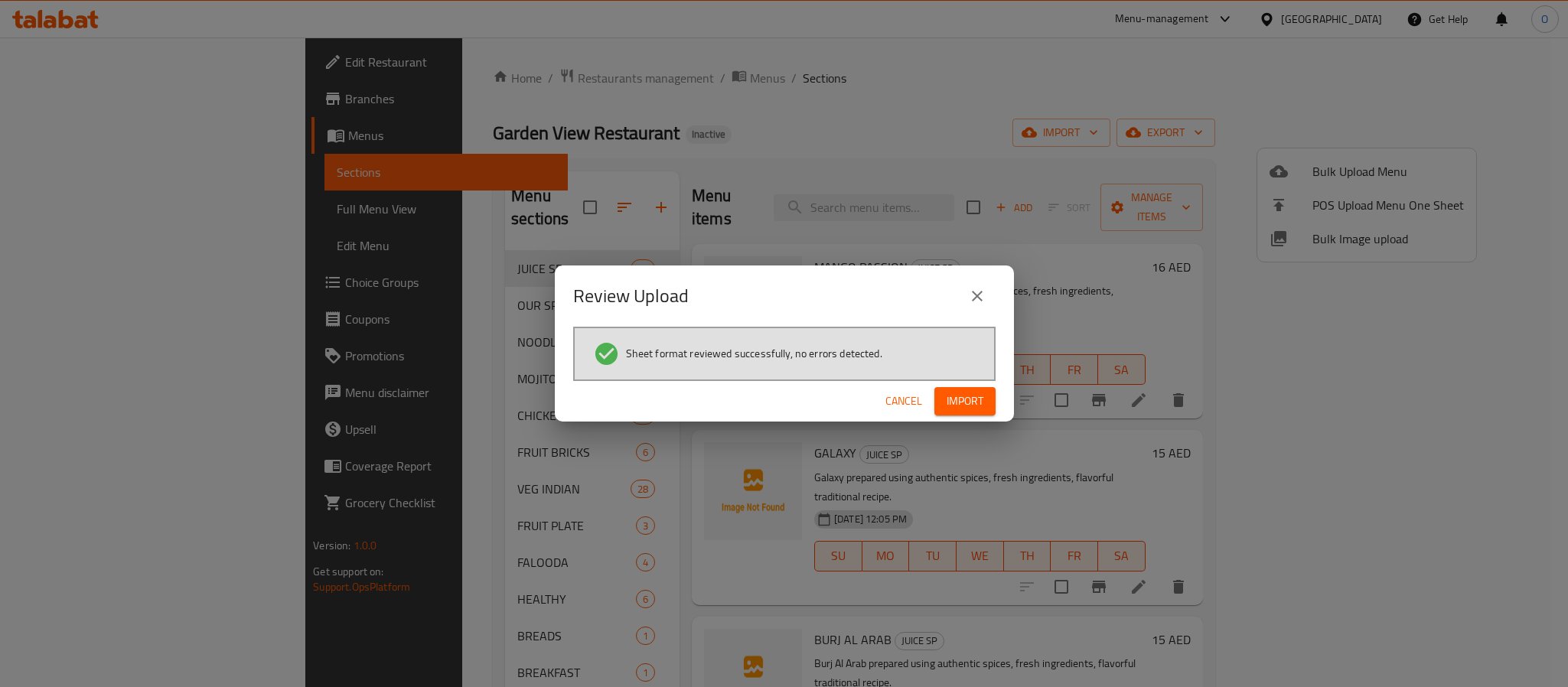
drag, startPoint x: 974, startPoint y: 404, endPoint x: 946, endPoint y: 353, distance: 58.2
click at [974, 404] on span "Import" at bounding box center [965, 401] width 37 height 19
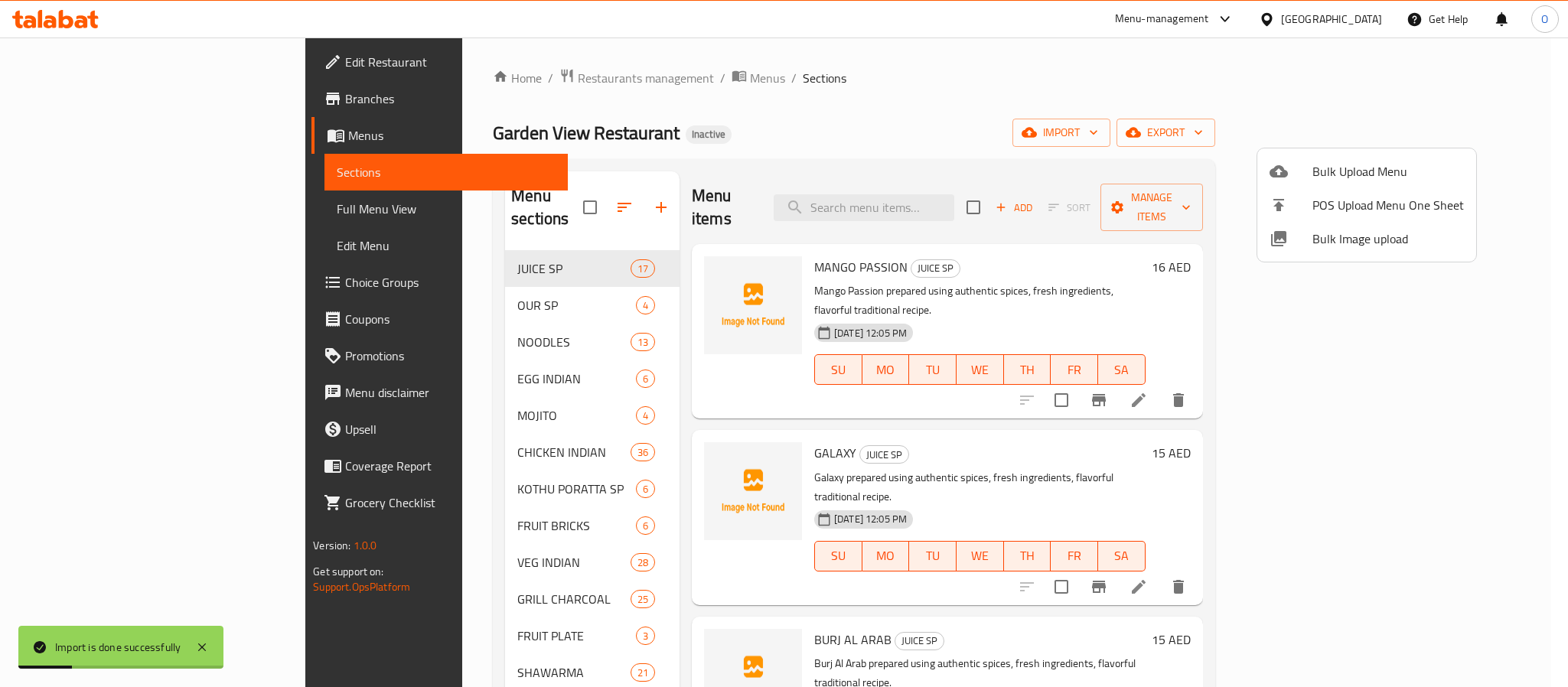
click at [845, 140] on div at bounding box center [784, 344] width 1568 height 687
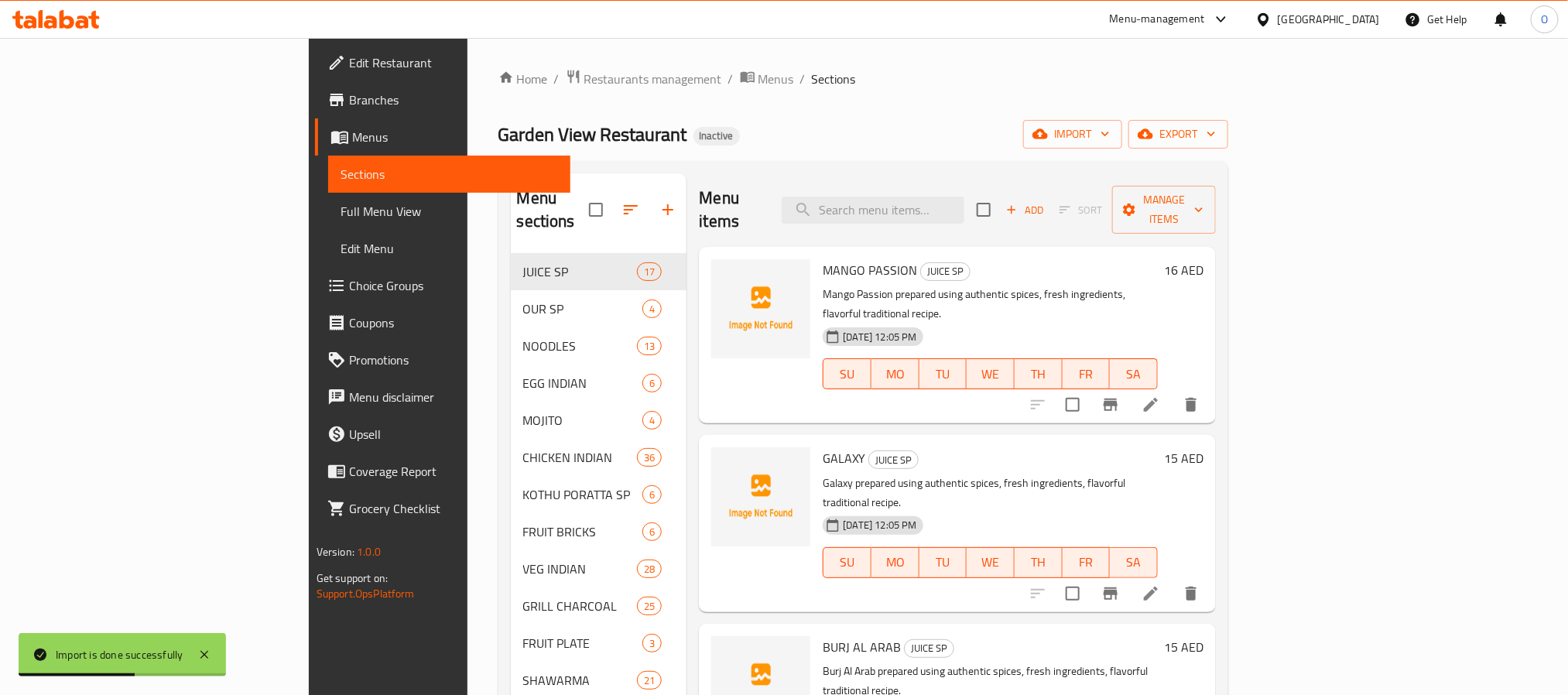
click at [854, 142] on div "Garden View Restaurant Inactive import export" at bounding box center [863, 134] width 731 height 28
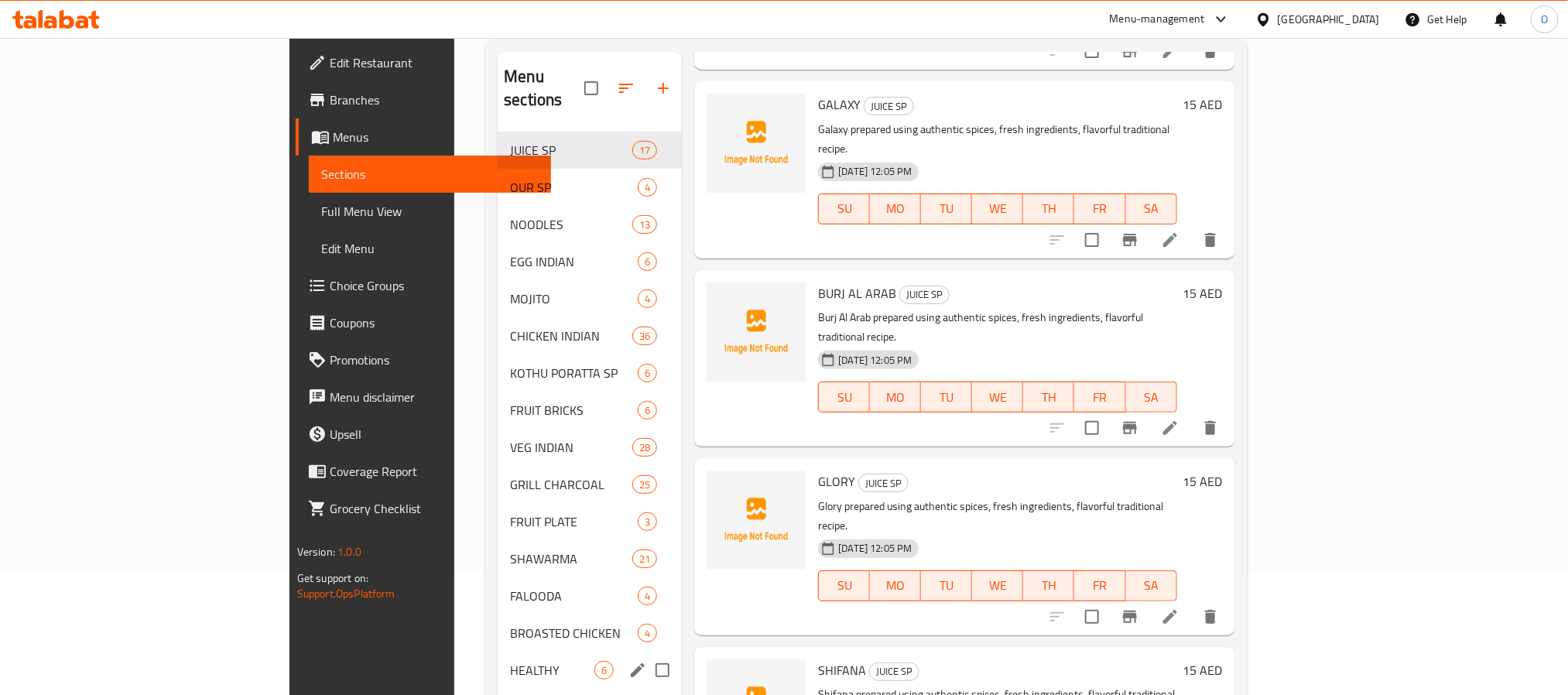
scroll to position [400, 0]
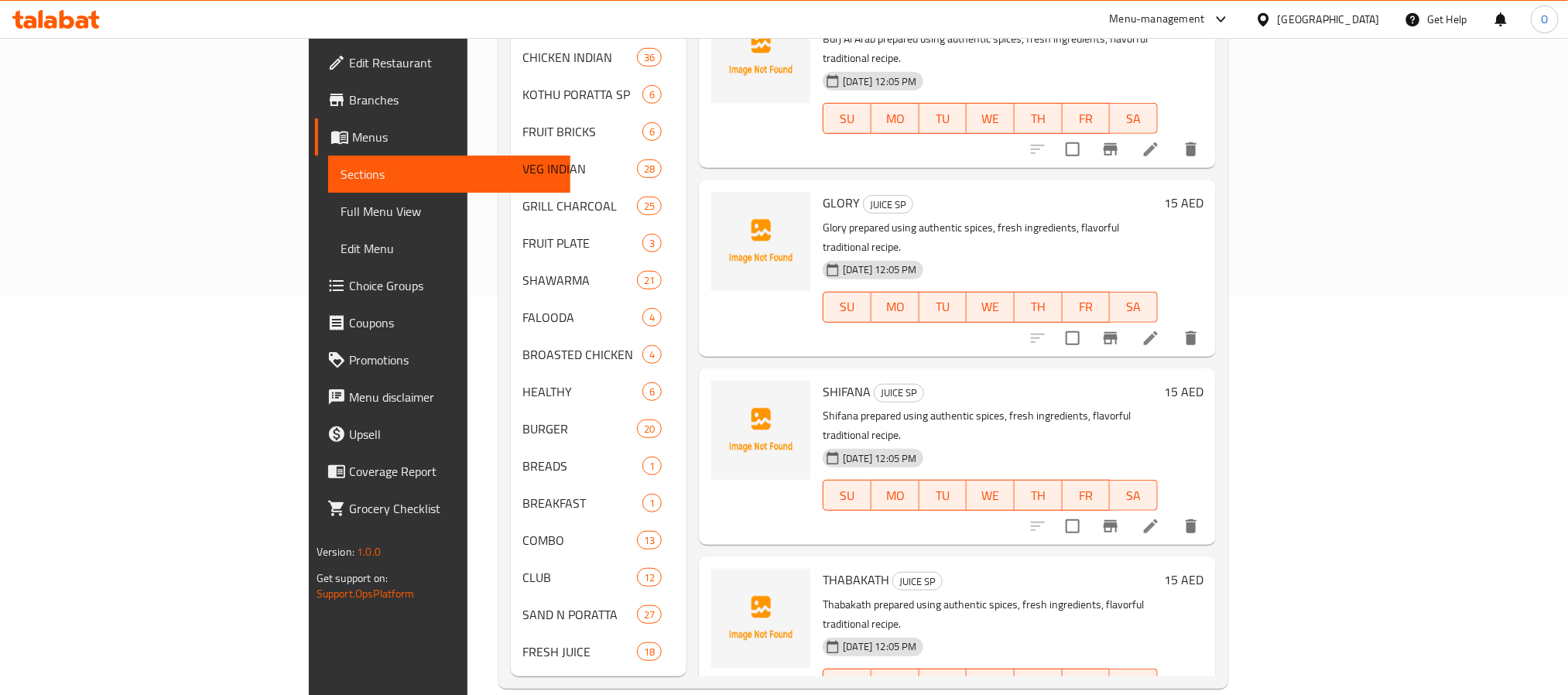
click at [467, 676] on div "Home / Restaurants management / Menus / Sections Garden View Restaurant Inactiv…" at bounding box center [863, 179] width 792 height 1082
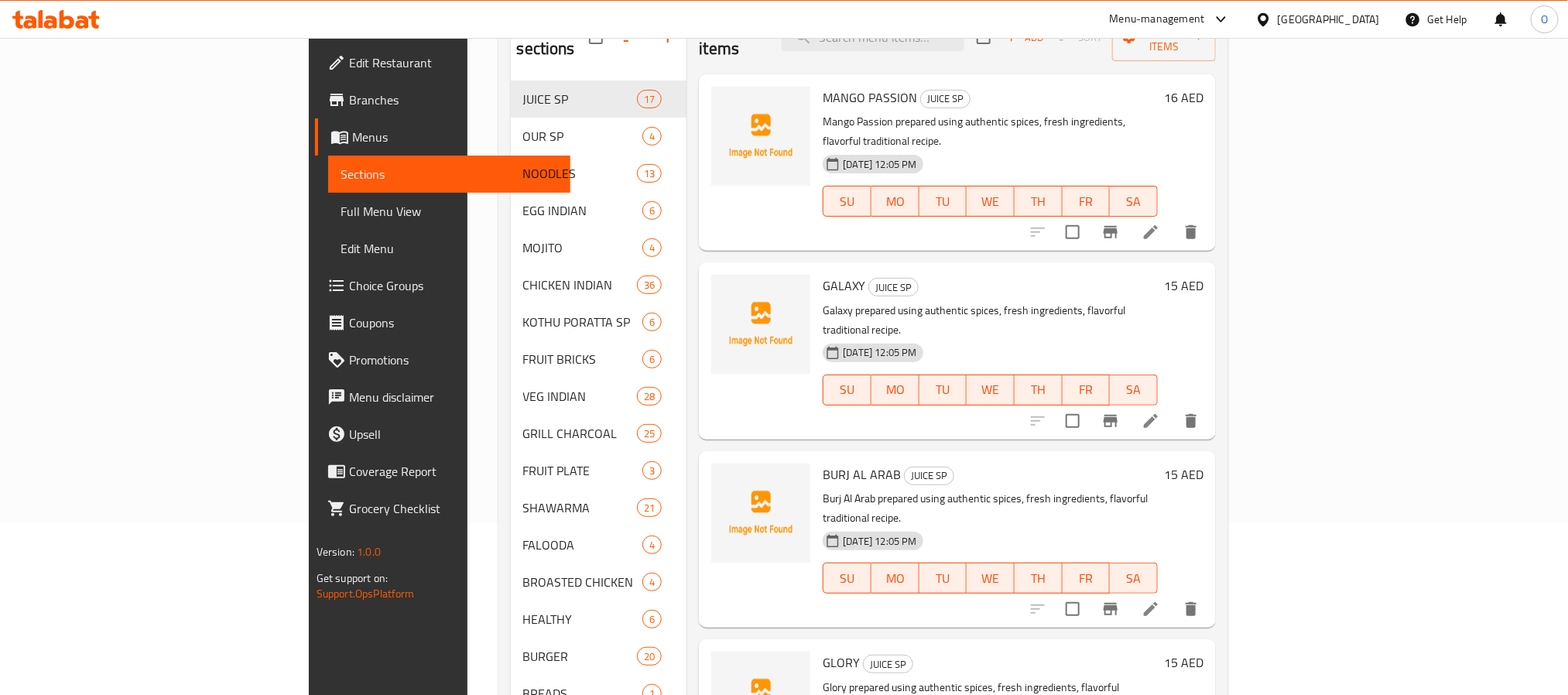
scroll to position [0, 0]
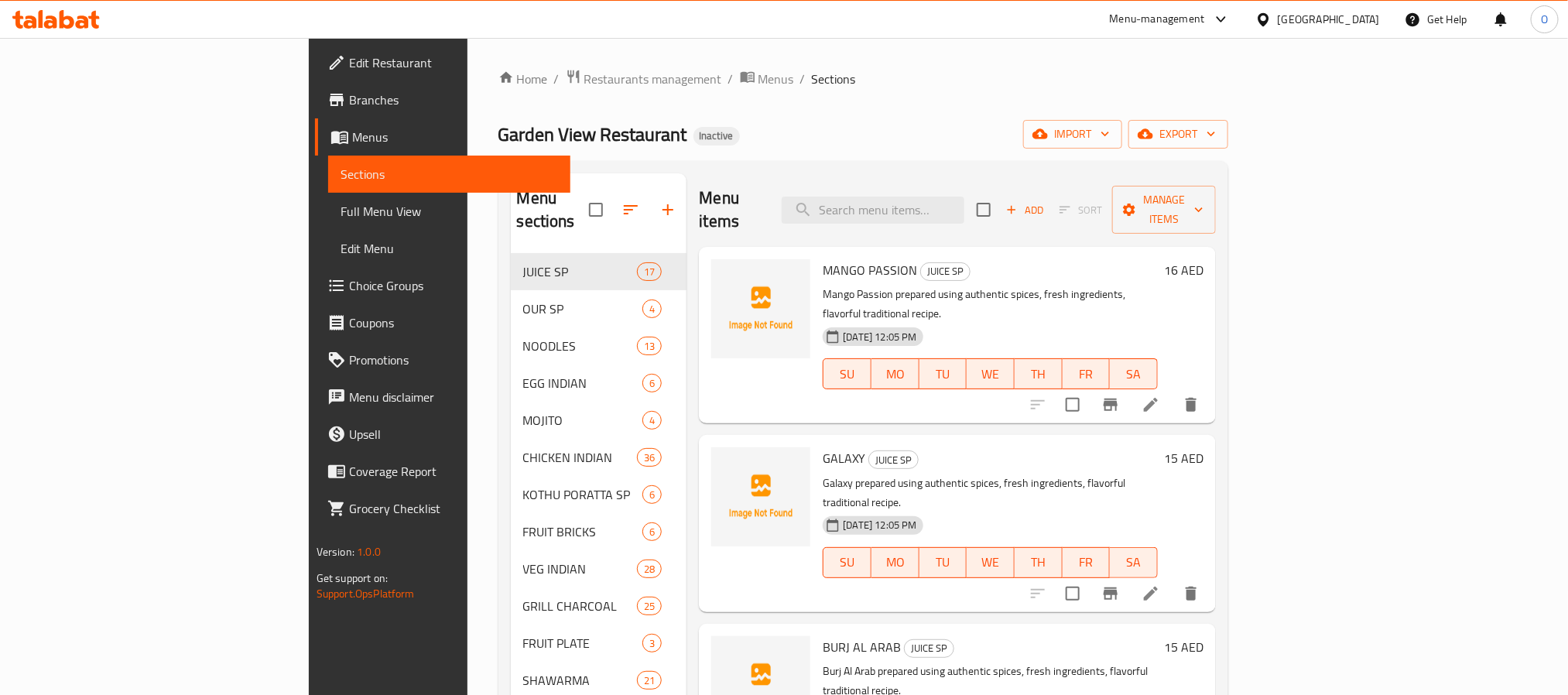
click at [791, 147] on div "Garden View Restaurant Inactive import export" at bounding box center [863, 134] width 731 height 28
click at [328, 226] on link "Full Menu View" at bounding box center [449, 211] width 242 height 37
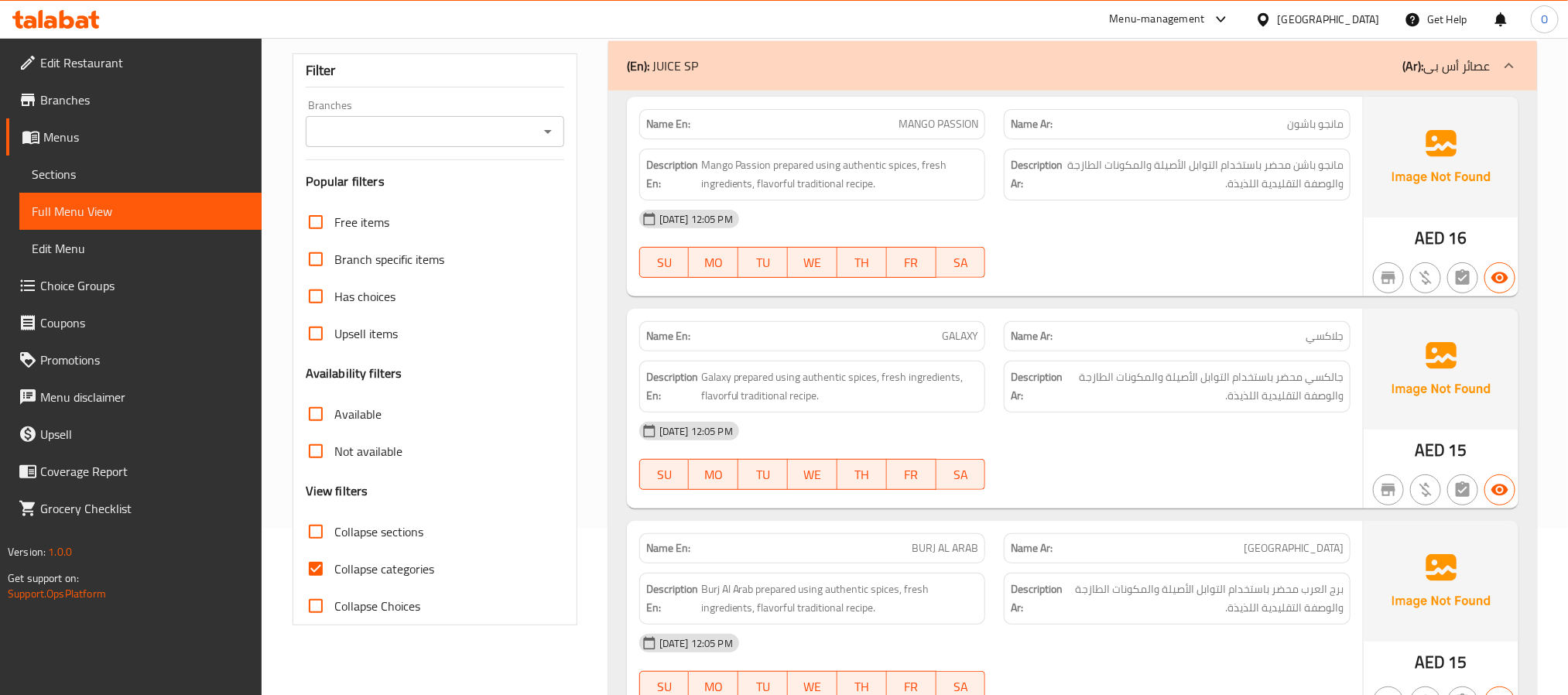
scroll to position [348, 0]
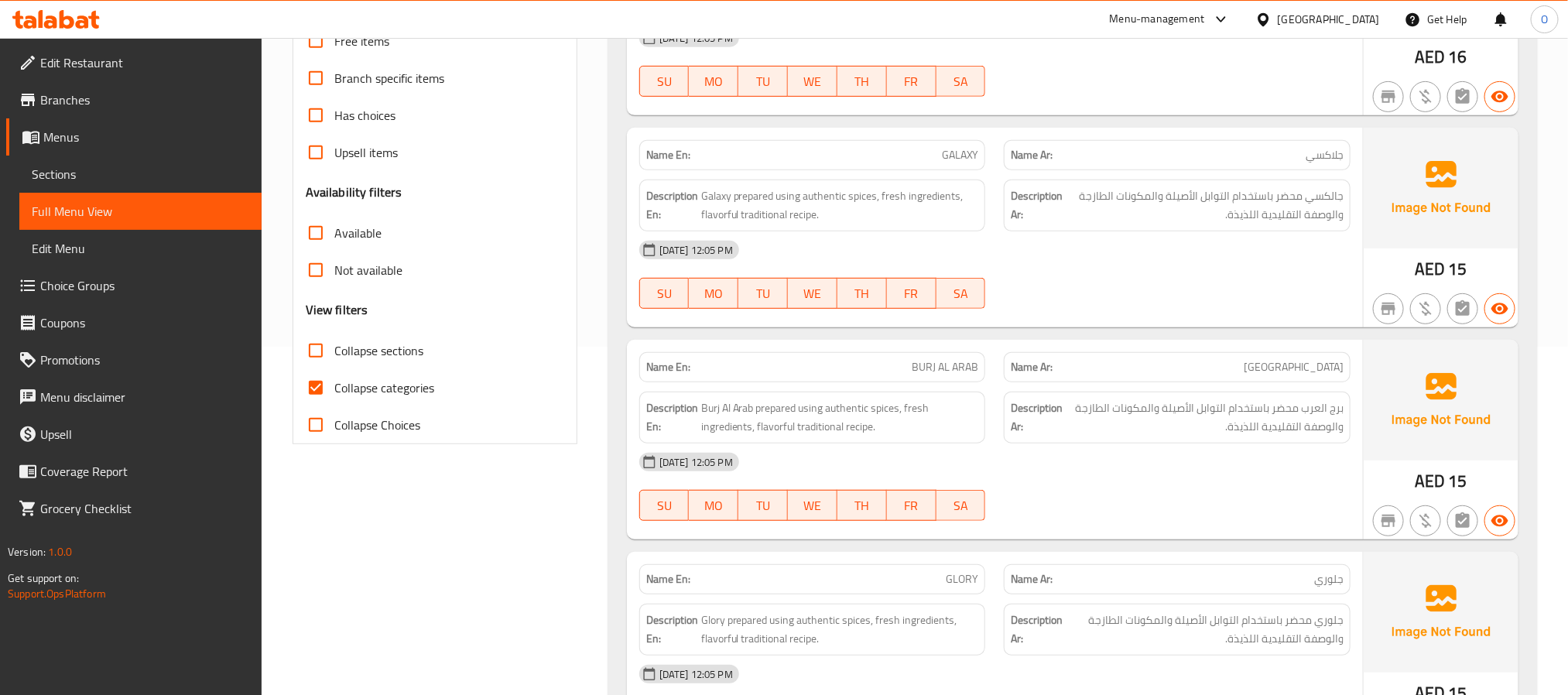
click at [383, 390] on span "Collapse categories" at bounding box center [384, 387] width 100 height 19
click at [334, 390] on input "Collapse categories" at bounding box center [316, 388] width 37 height 37
checkbox input "false"
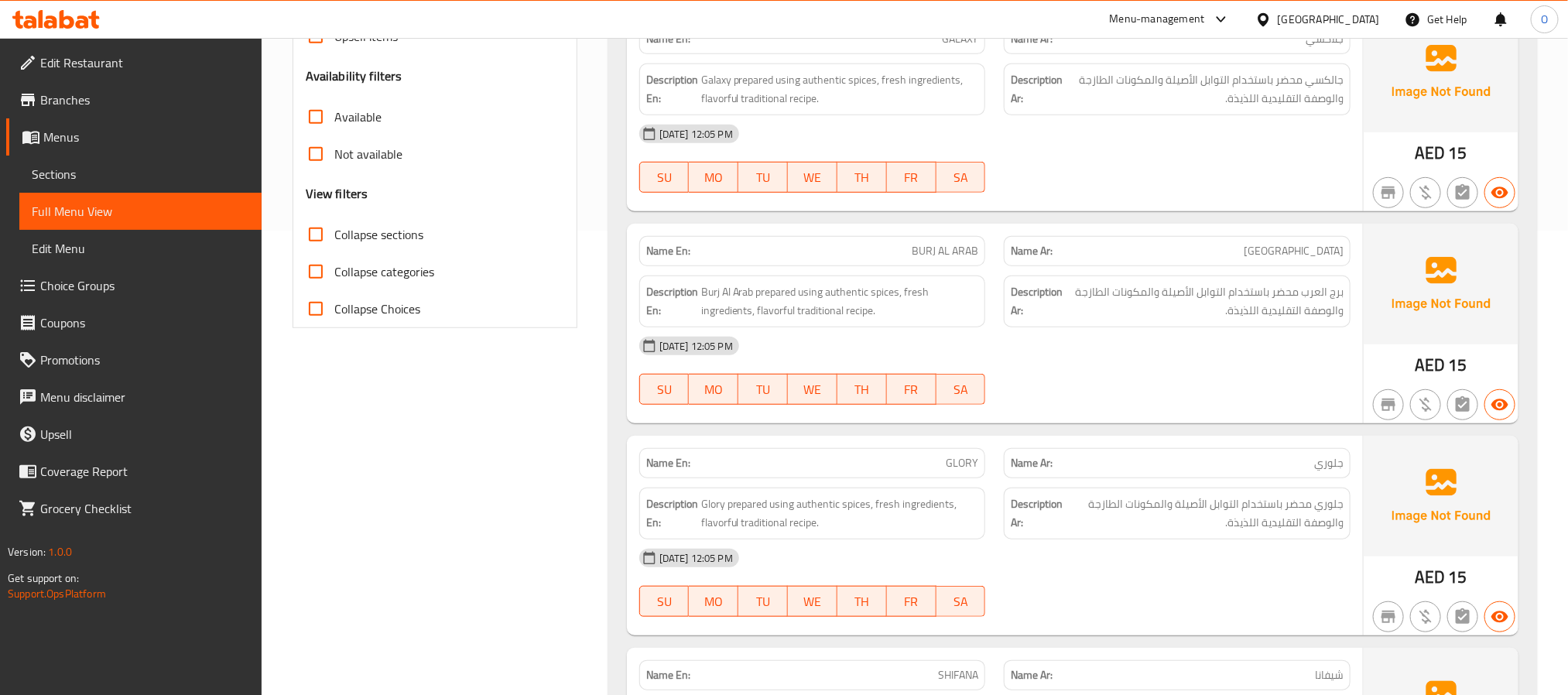
click at [370, 231] on span "Collapse sections" at bounding box center [379, 234] width 89 height 19
click at [334, 231] on input "Collapse sections" at bounding box center [316, 235] width 37 height 37
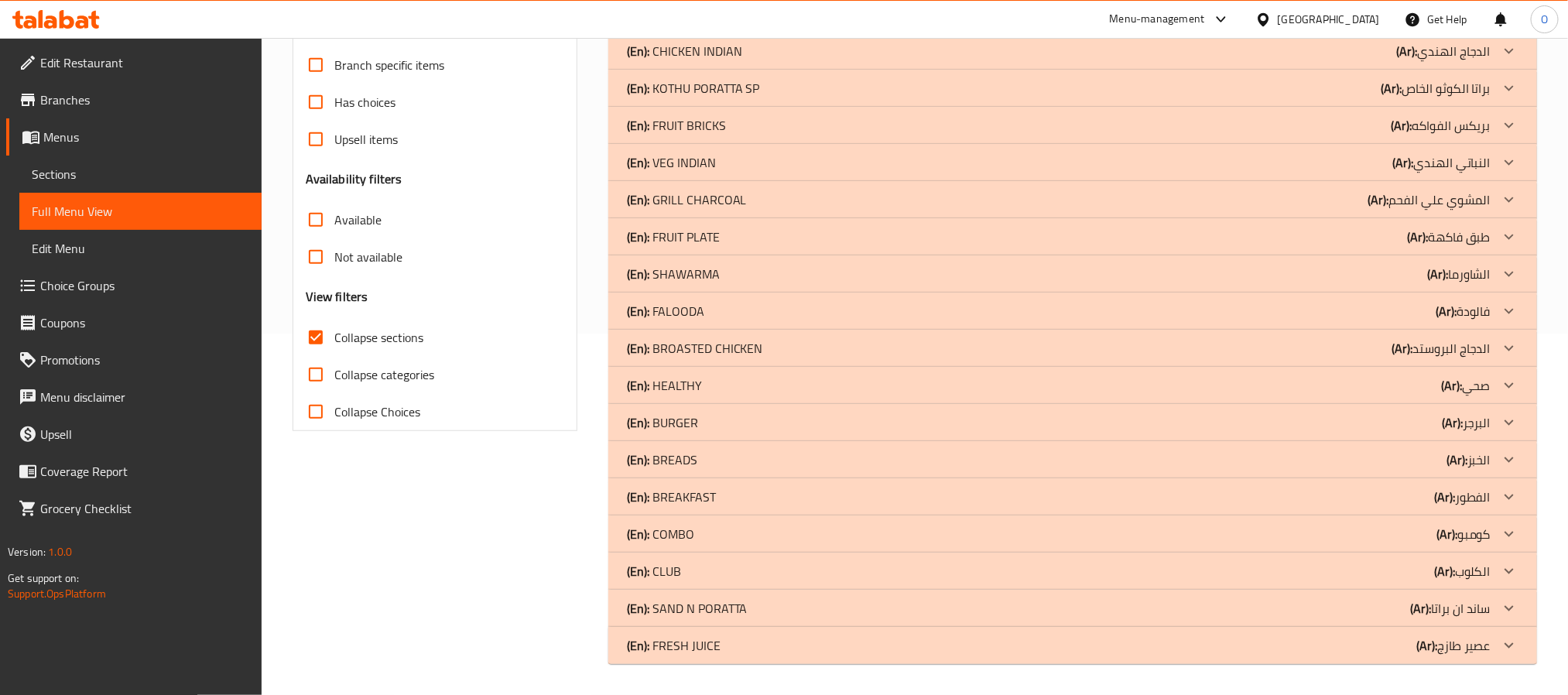
scroll to position [360, 0]
click at [394, 335] on span "Collapse sections" at bounding box center [379, 338] width 89 height 19
click at [334, 335] on input "Collapse sections" at bounding box center [316, 339] width 37 height 37
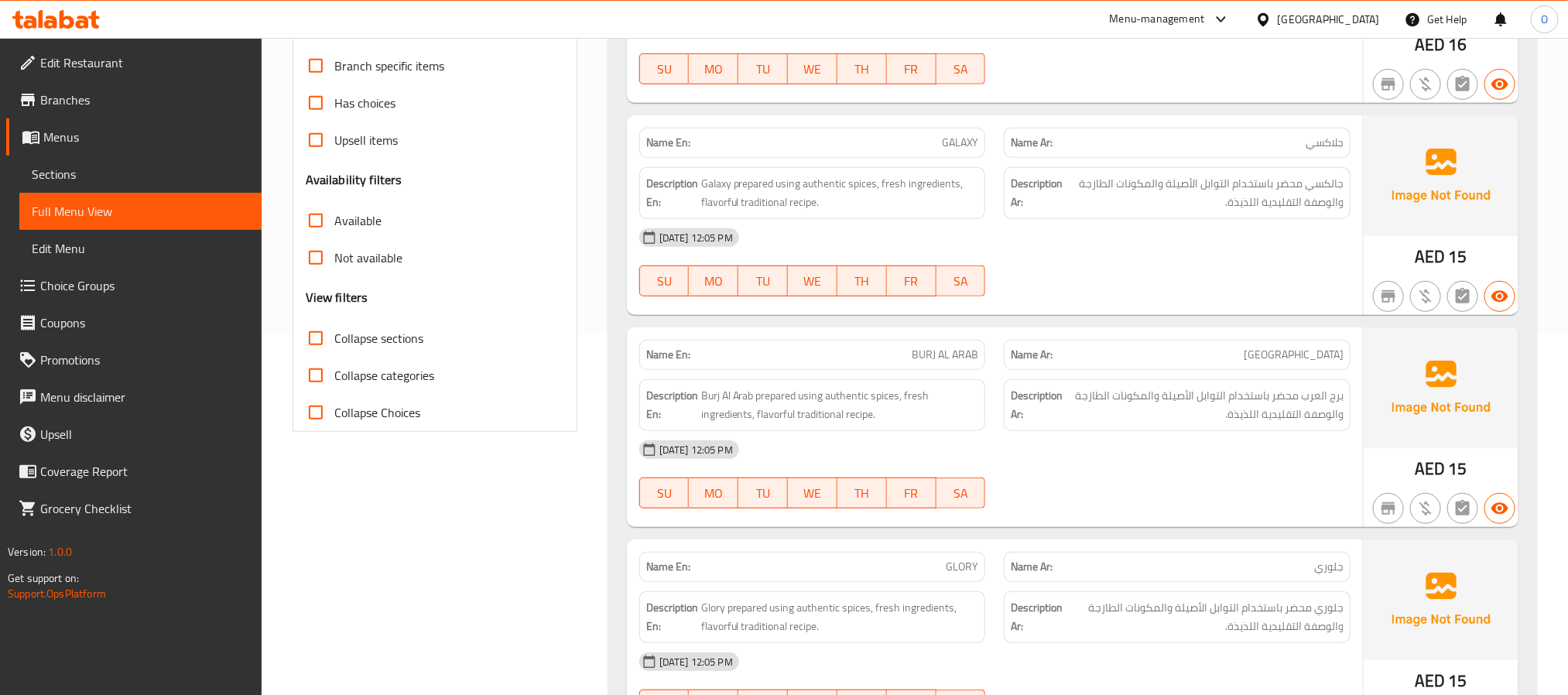
click at [388, 338] on span "Collapse sections" at bounding box center [379, 338] width 89 height 19
click at [334, 338] on input "Collapse sections" at bounding box center [316, 339] width 37 height 37
checkbox input "true"
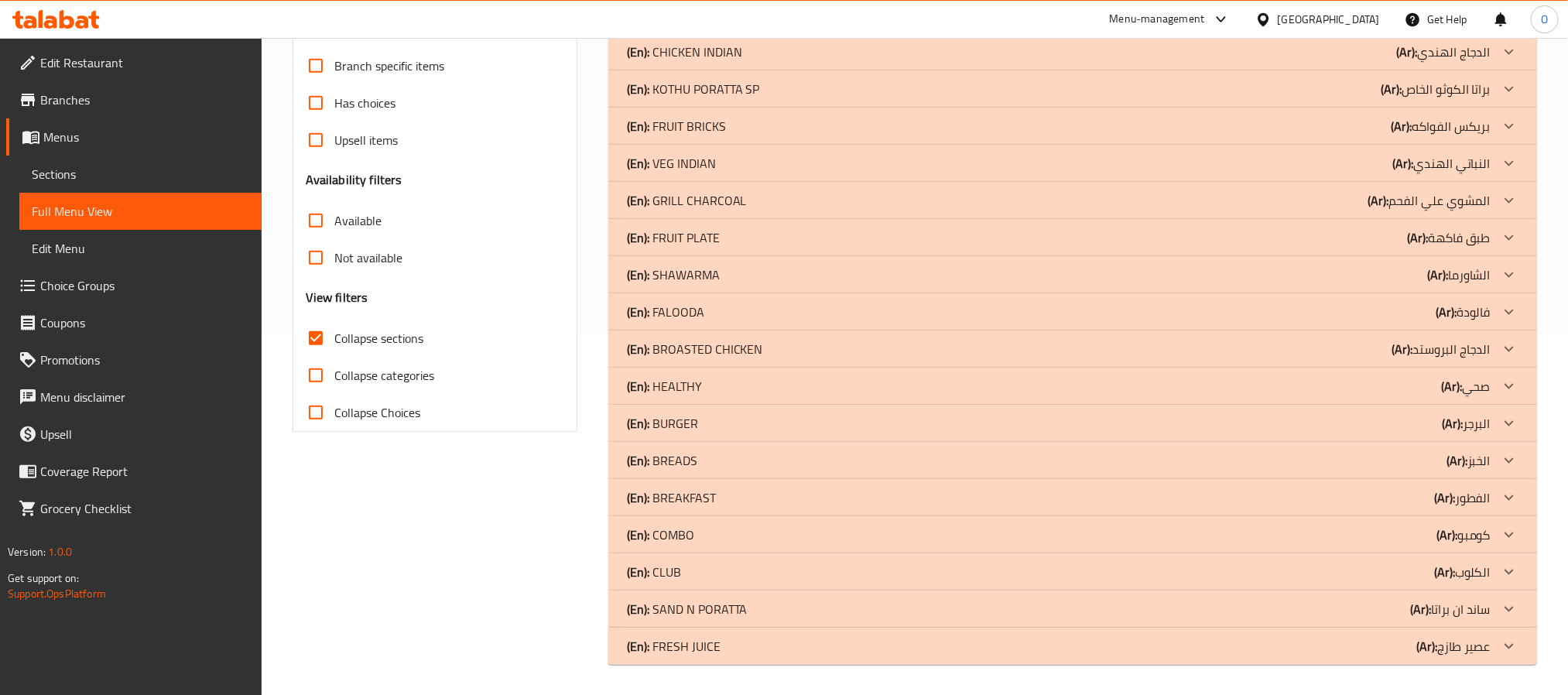
click at [713, 427] on div "(En): [PERSON_NAME] (Ar): البرجر" at bounding box center [1059, 423] width 863 height 19
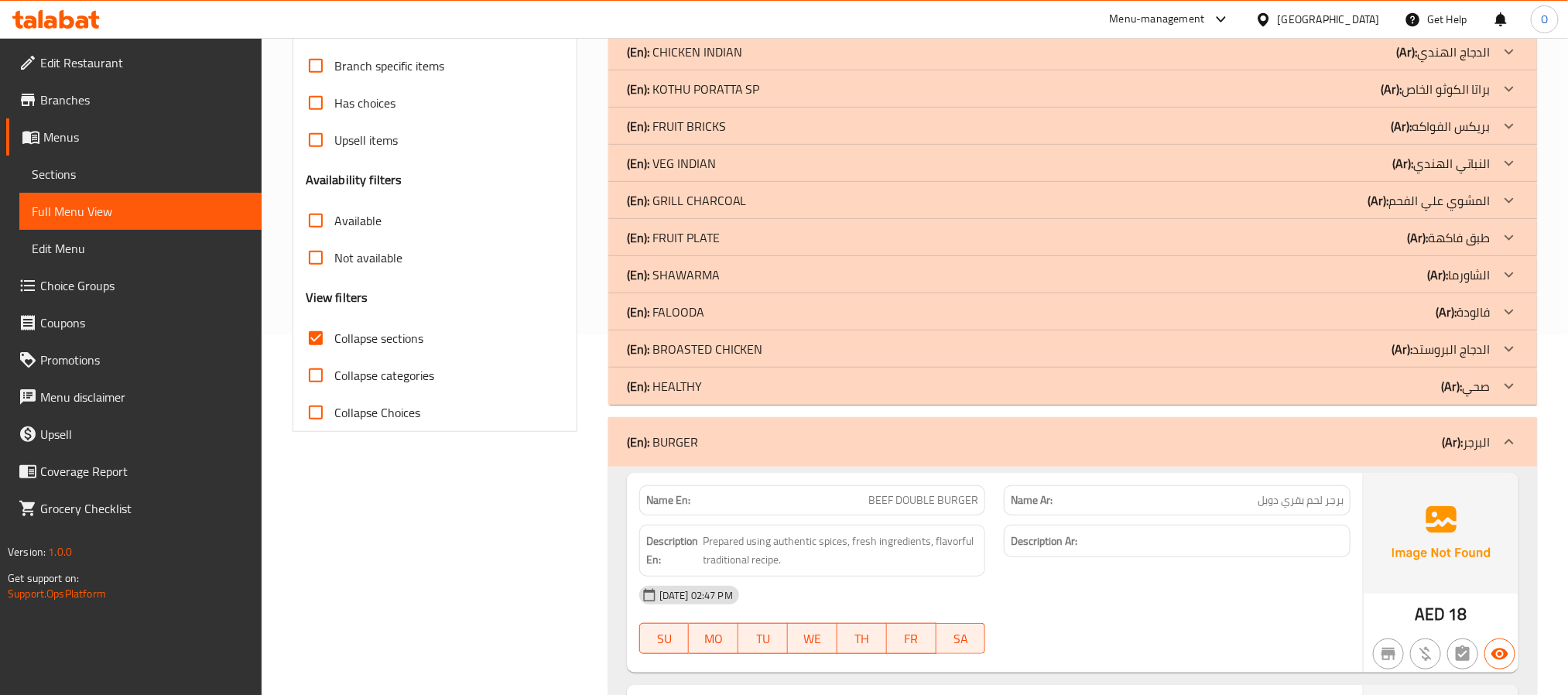
click at [718, 358] on p "(En): BROASTED CHICKEN" at bounding box center [695, 348] width 136 height 19
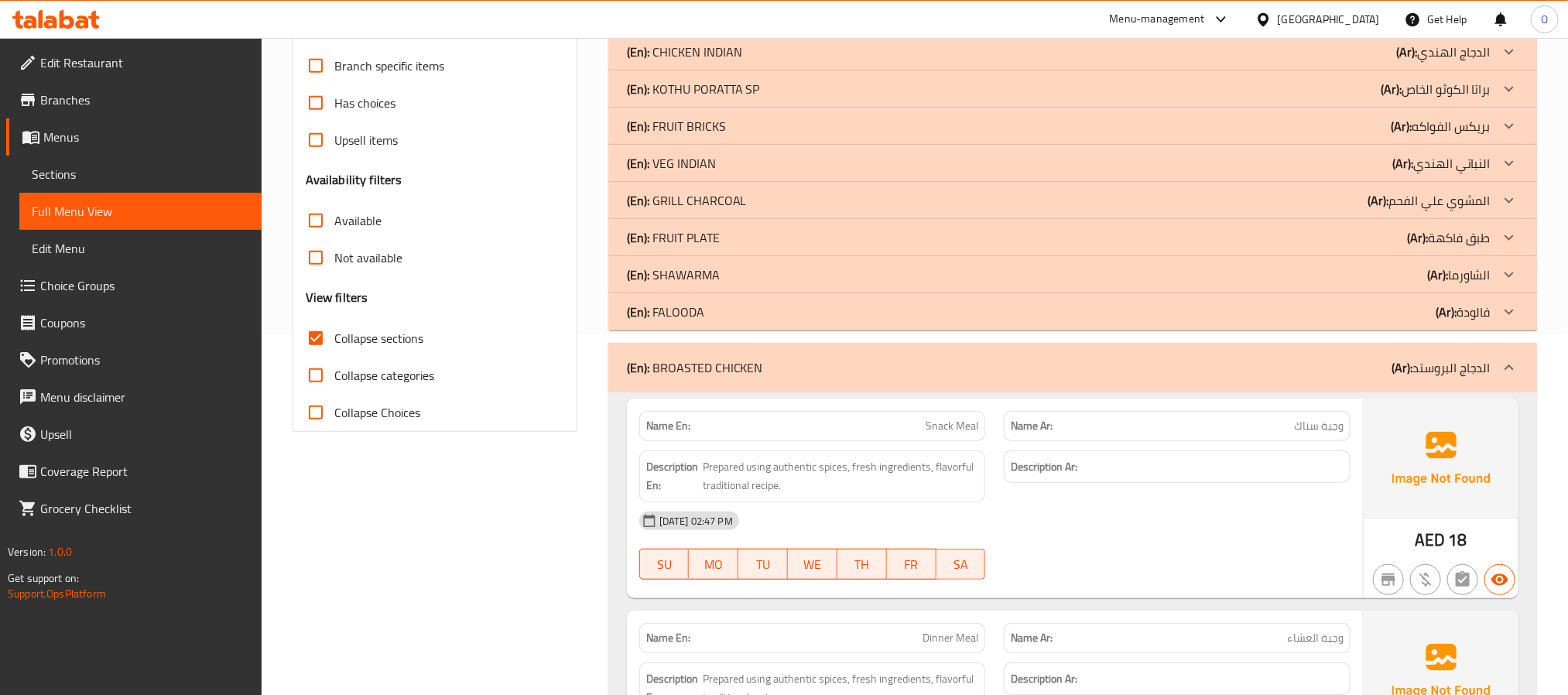
click at [694, 284] on p "(En): SHAWARMA" at bounding box center [673, 275] width 93 height 19
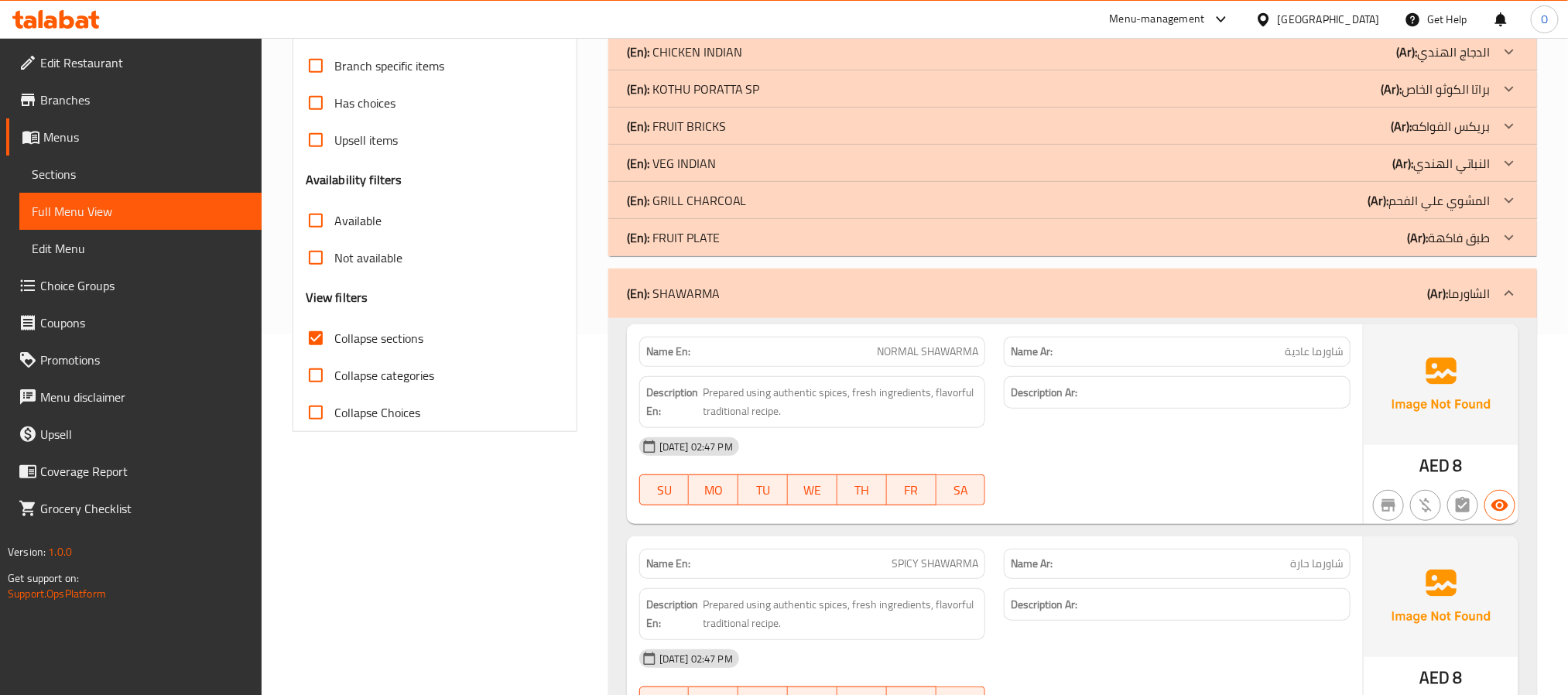
click at [710, 198] on p "(En): GRILL CHARCOAL" at bounding box center [687, 200] width 120 height 19
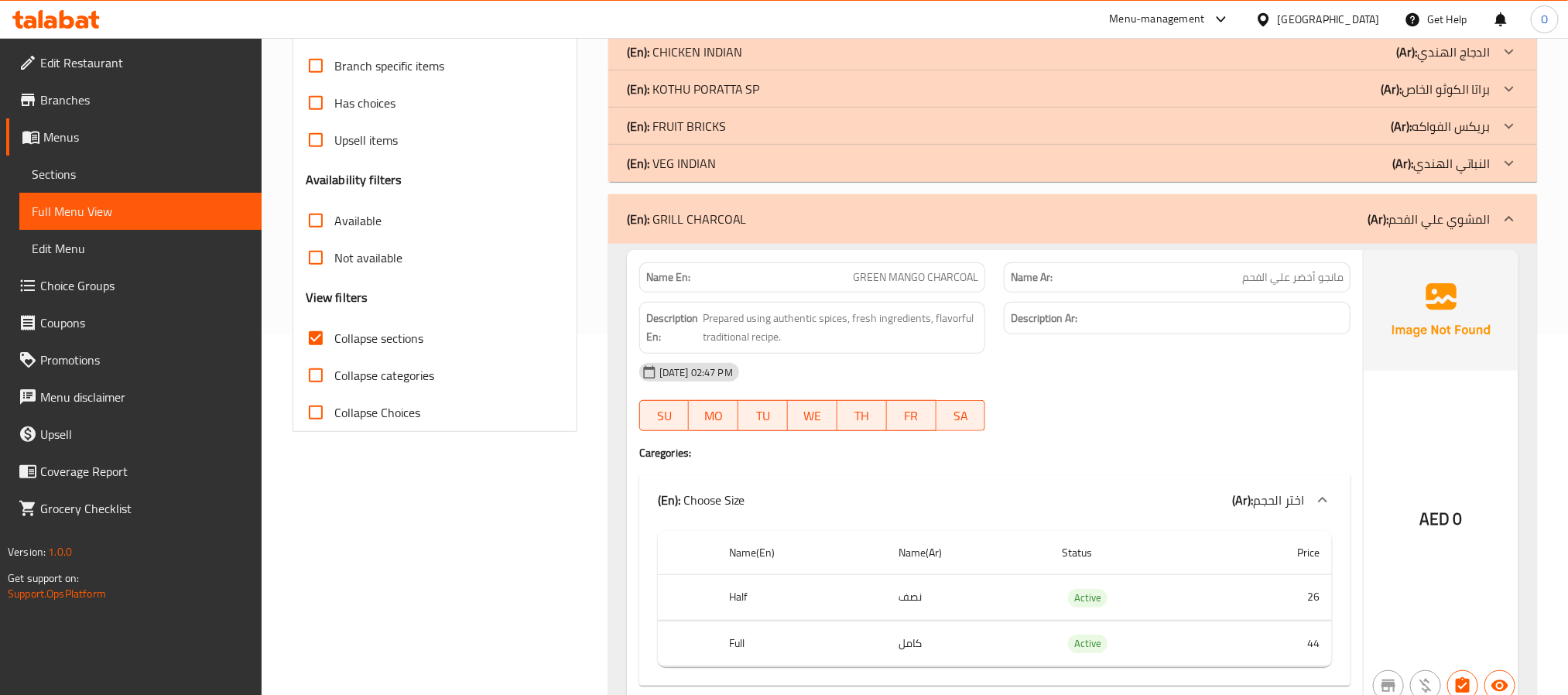
click at [718, 83] on p "(En): KOTHU PORATTA SP" at bounding box center [693, 88] width 133 height 19
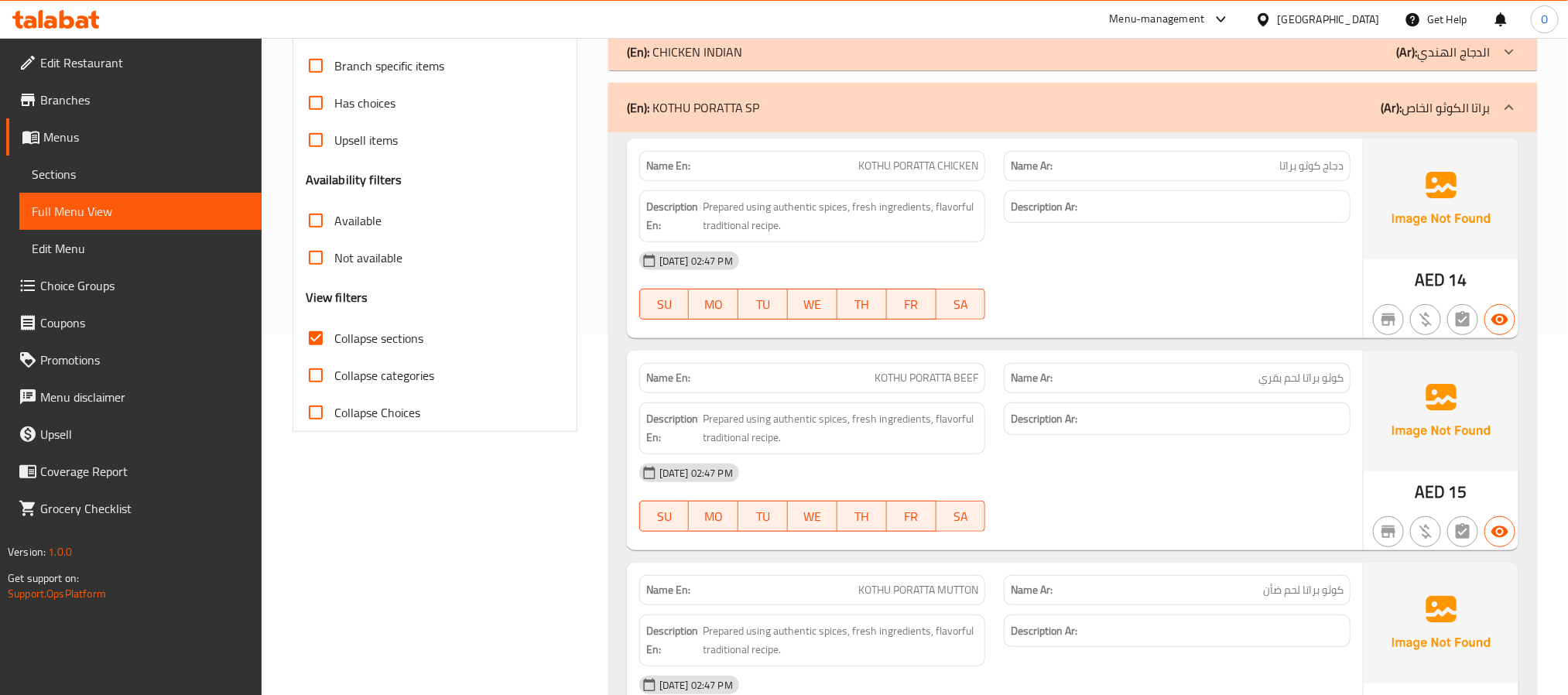
scroll to position [129, 0]
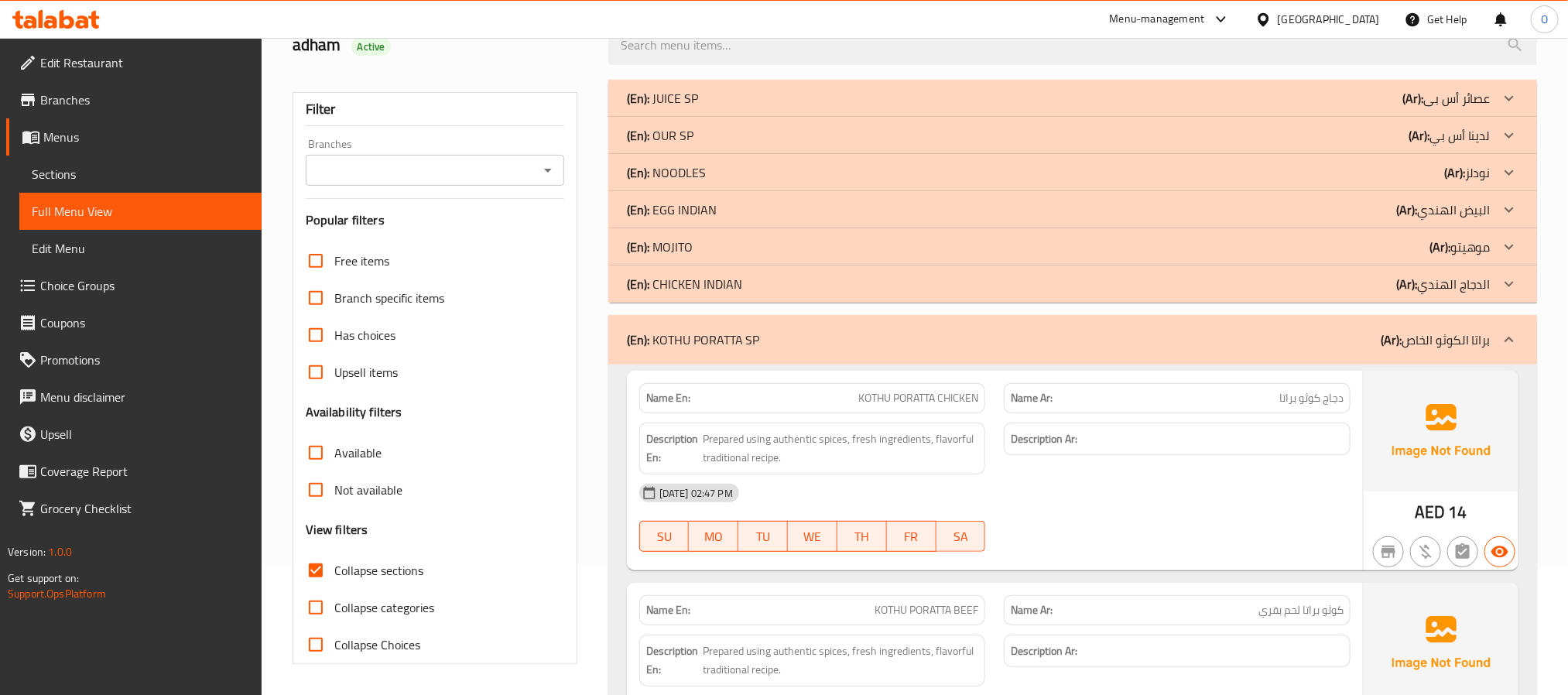
click at [709, 202] on p "(En): EGG INDIAN" at bounding box center [671, 209] width 90 height 19
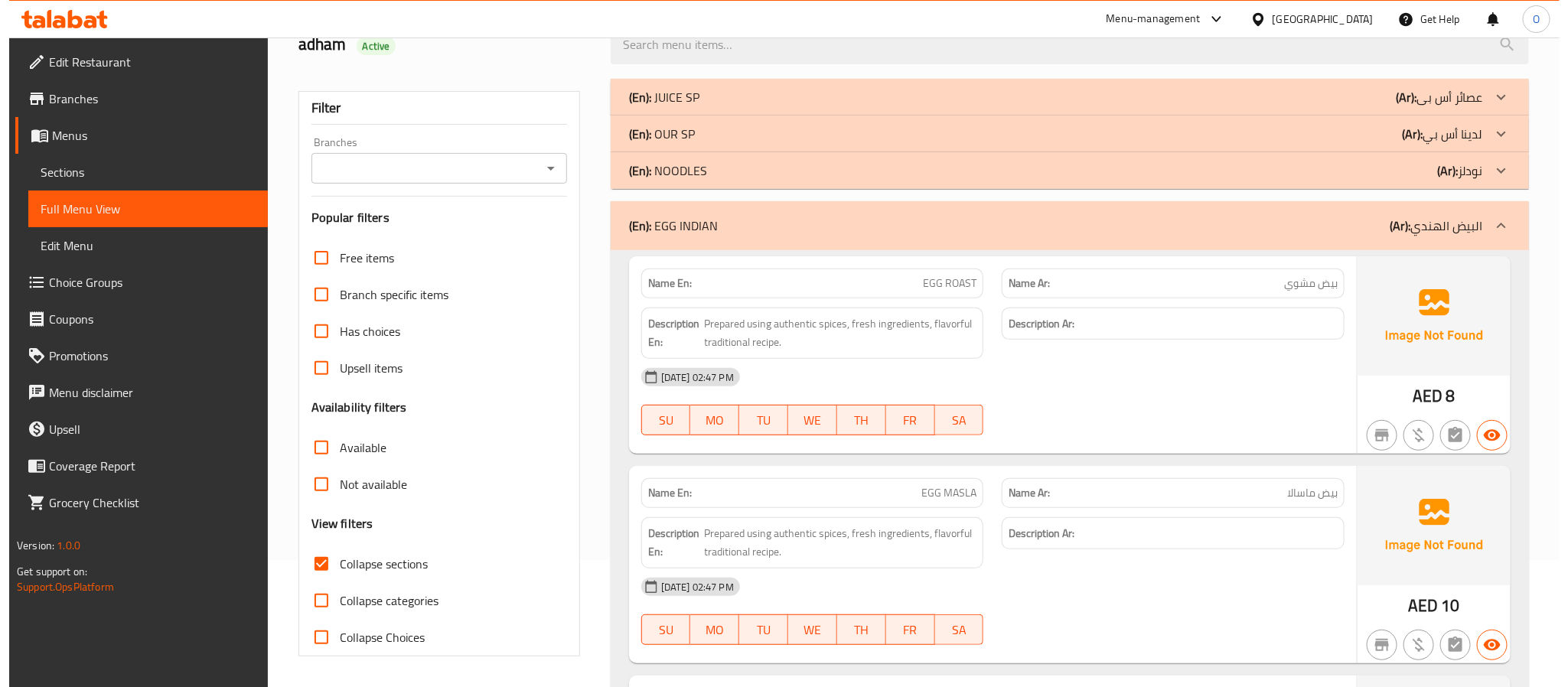
scroll to position [0, 0]
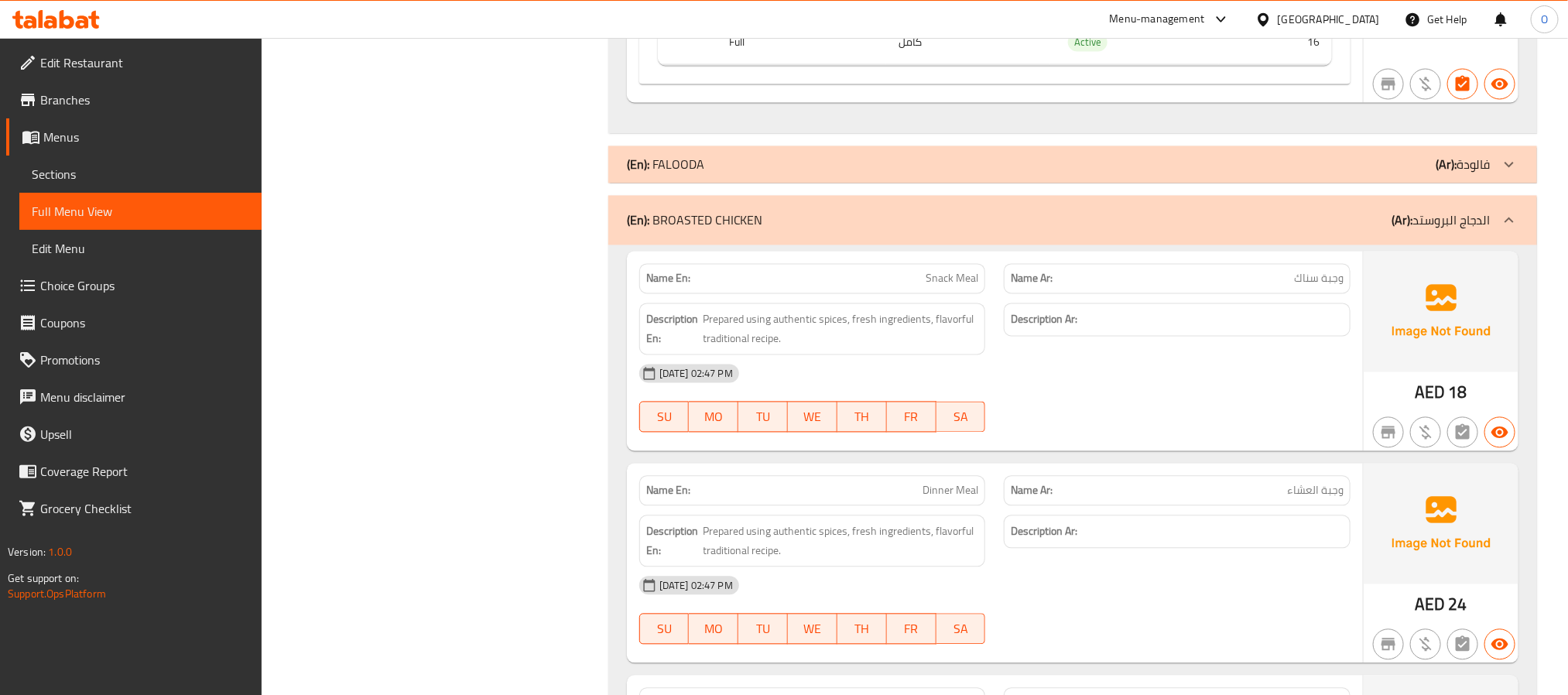
scroll to position [17177, 0]
click at [66, 165] on span "Sections" at bounding box center [140, 174] width 217 height 19
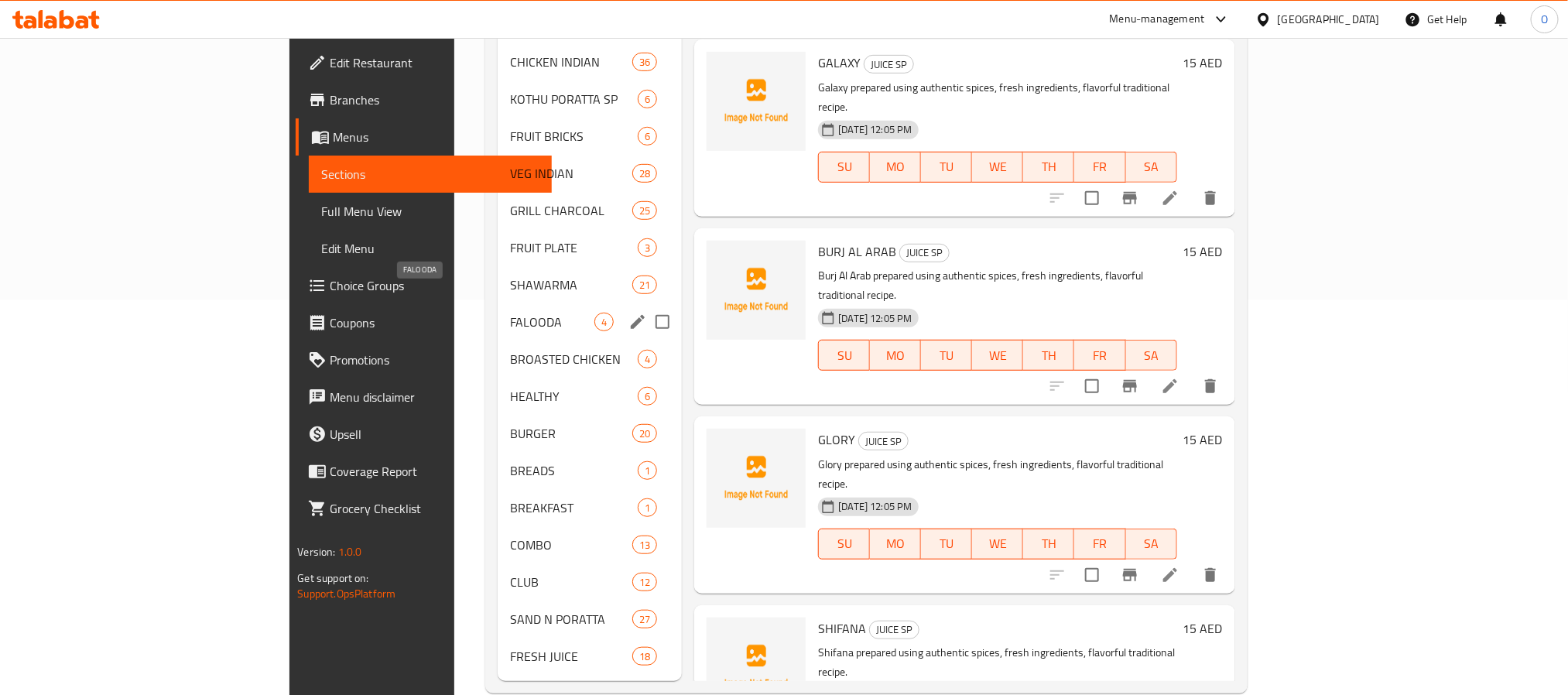
scroll to position [400, 0]
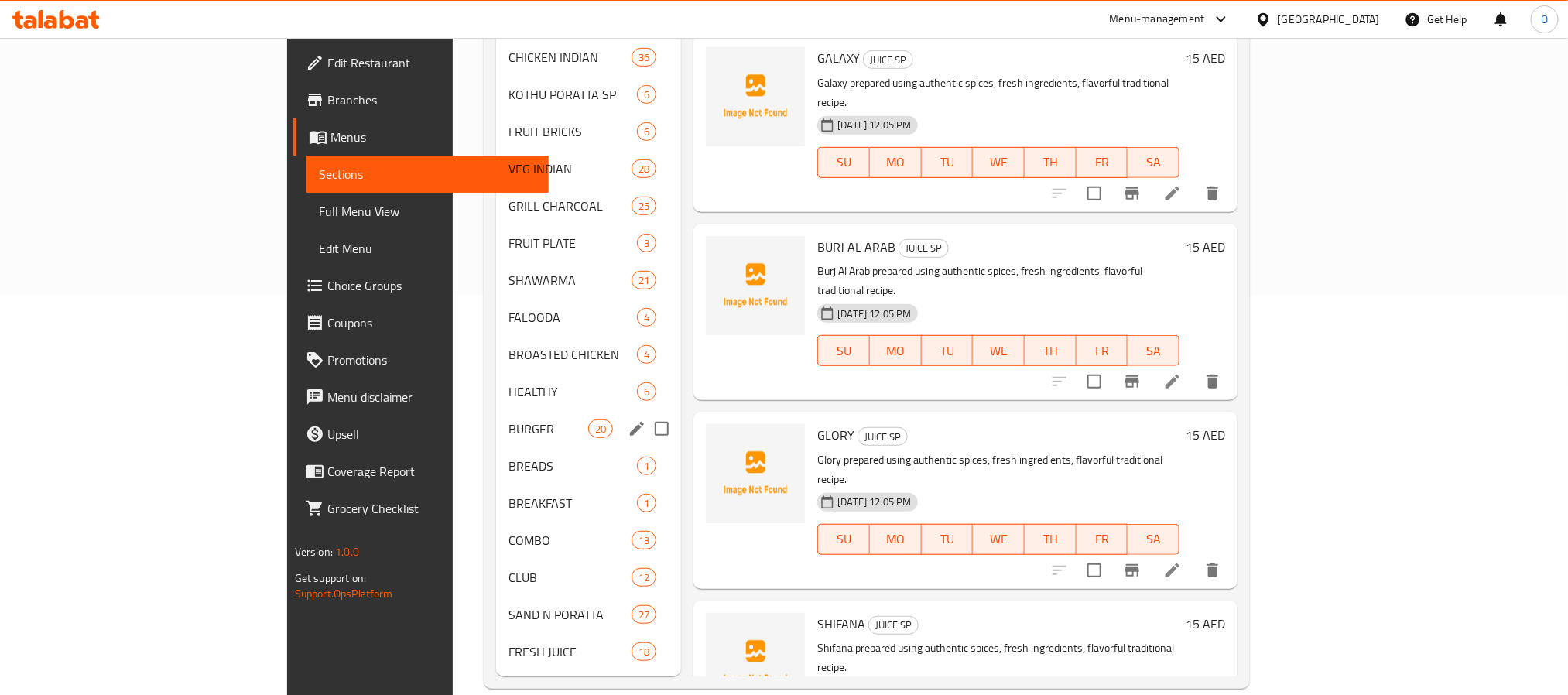
click at [646, 412] on input "Menu sections" at bounding box center [662, 429] width 32 height 32
checkbox input "true"
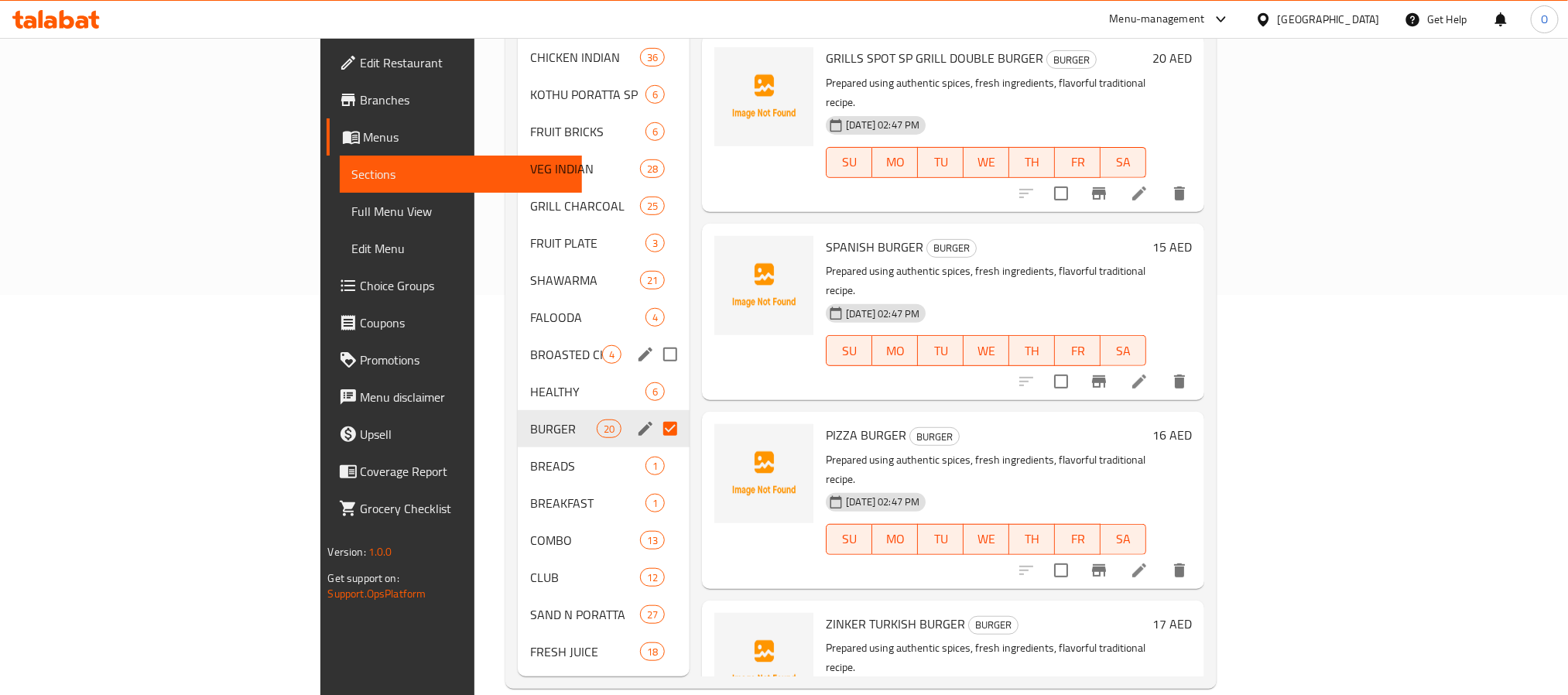
click at [654, 339] on input "Menu sections" at bounding box center [670, 355] width 32 height 32
checkbox input "true"
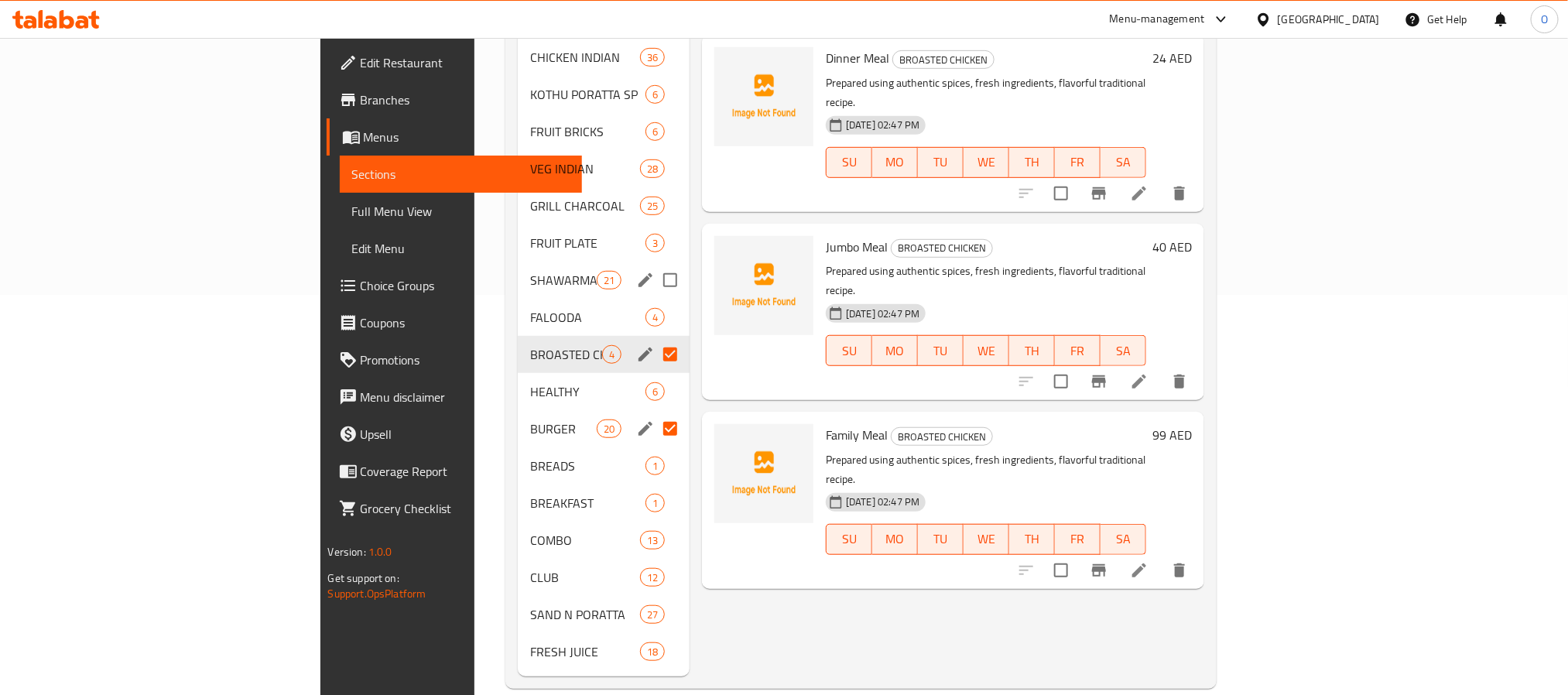
click at [654, 264] on input "Menu sections" at bounding box center [670, 280] width 32 height 32
checkbox input "true"
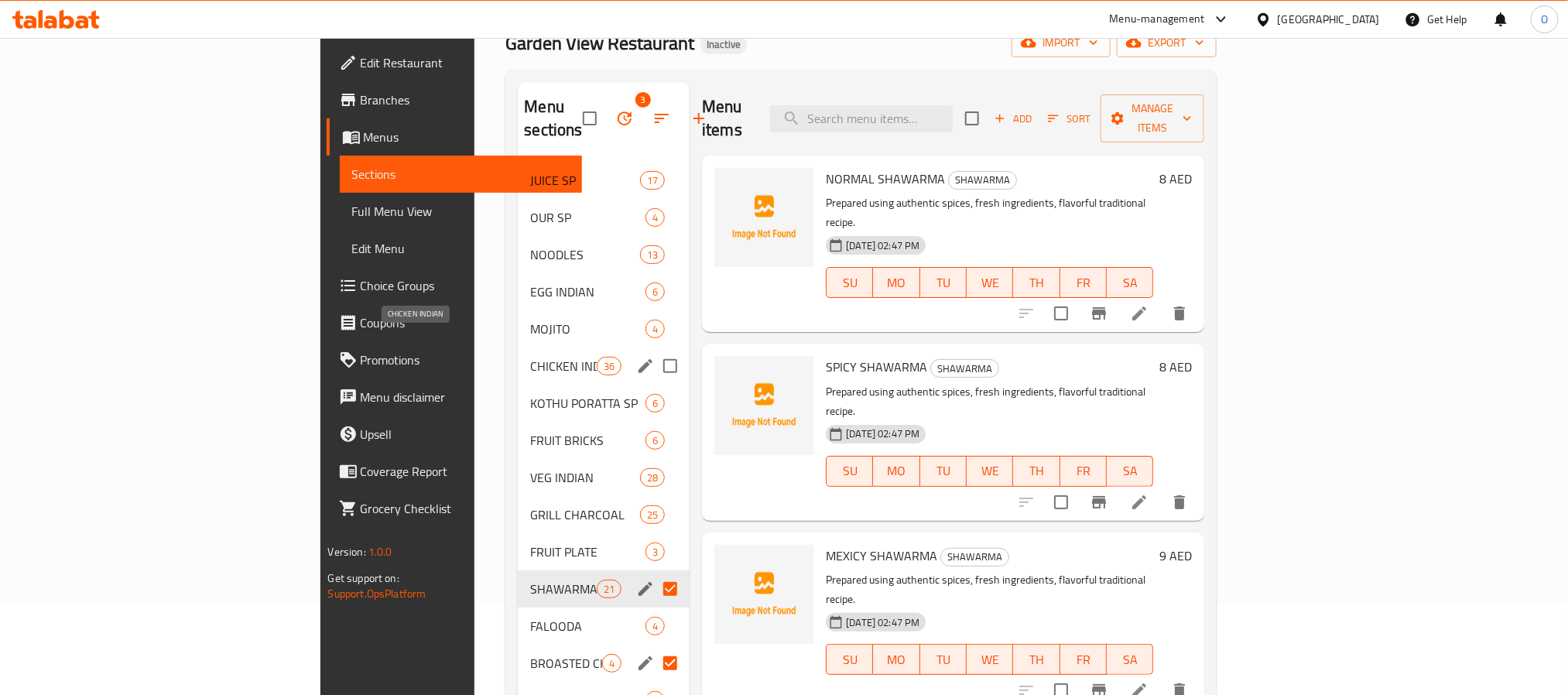
scroll to position [232, 0]
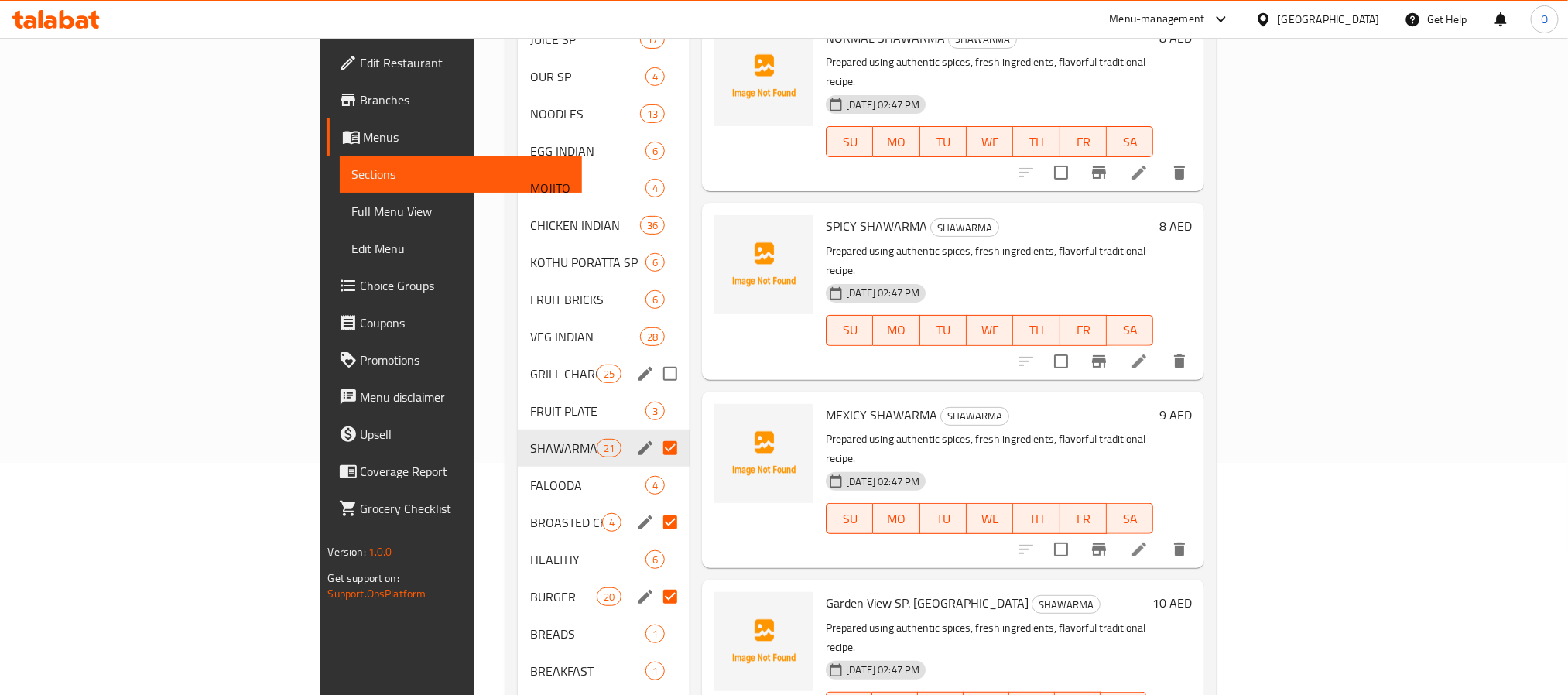
drag, startPoint x: 592, startPoint y: 356, endPoint x: 509, endPoint y: 382, distance: 87.0
click at [654, 357] on input "Menu sections" at bounding box center [670, 373] width 32 height 32
checkbox input "true"
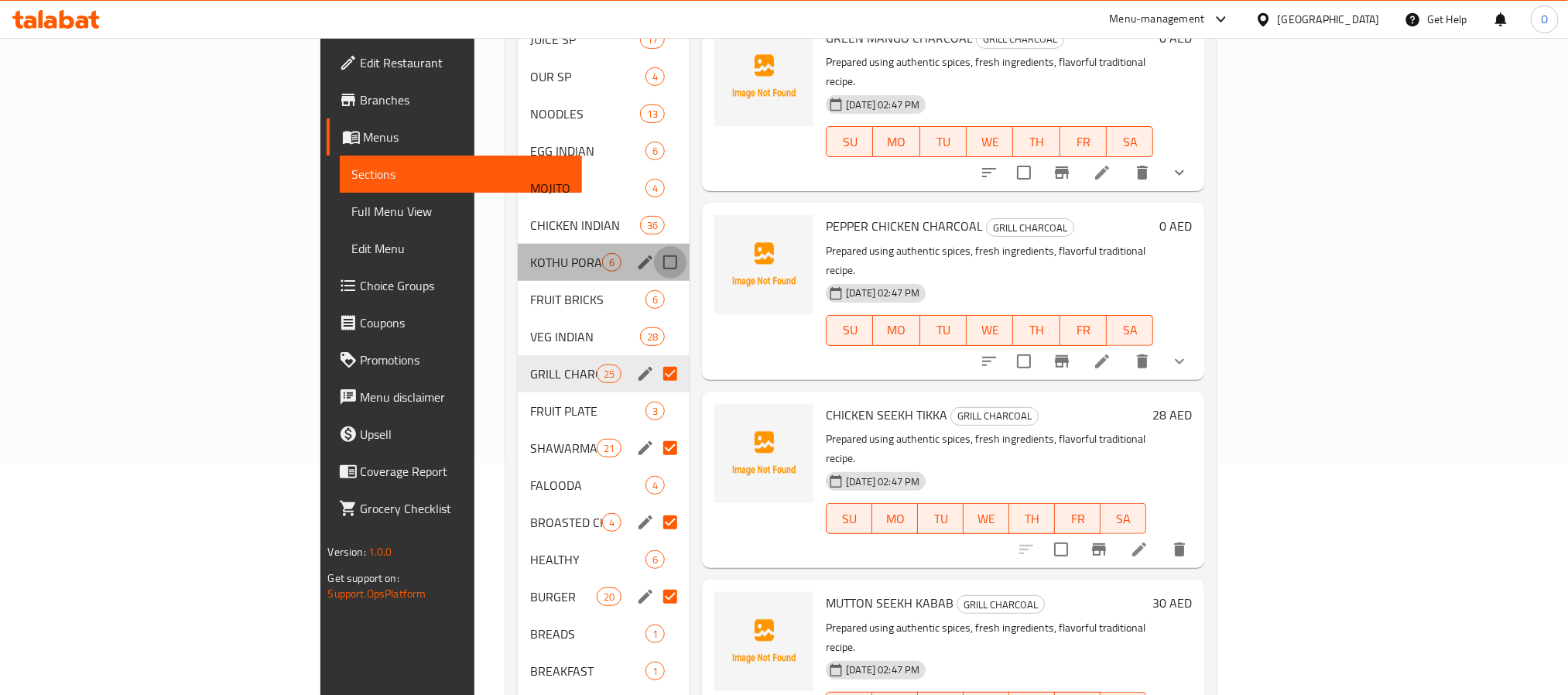
click at [654, 246] on input "Menu sections" at bounding box center [670, 262] width 32 height 32
checkbox input "true"
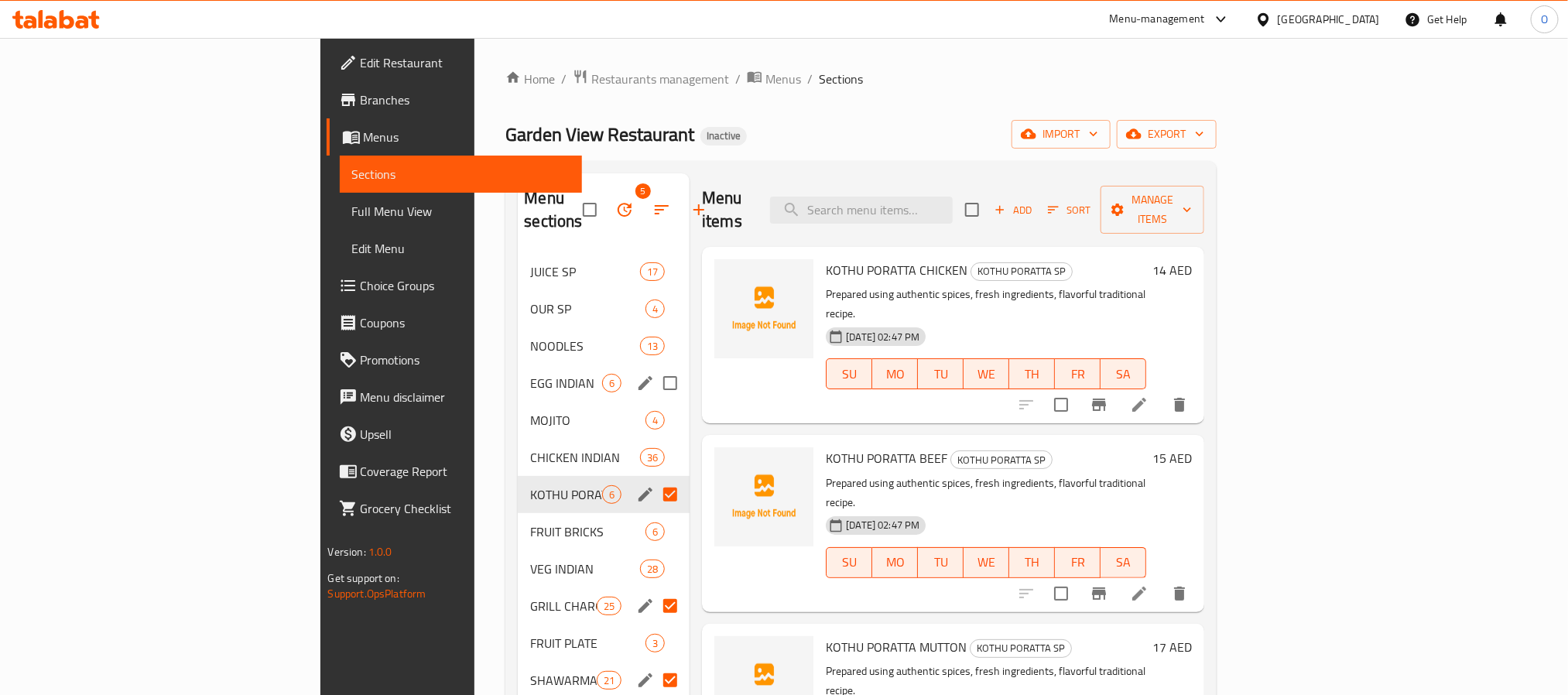
click at [654, 367] on input "Menu sections" at bounding box center [670, 383] width 32 height 32
checkbox input "true"
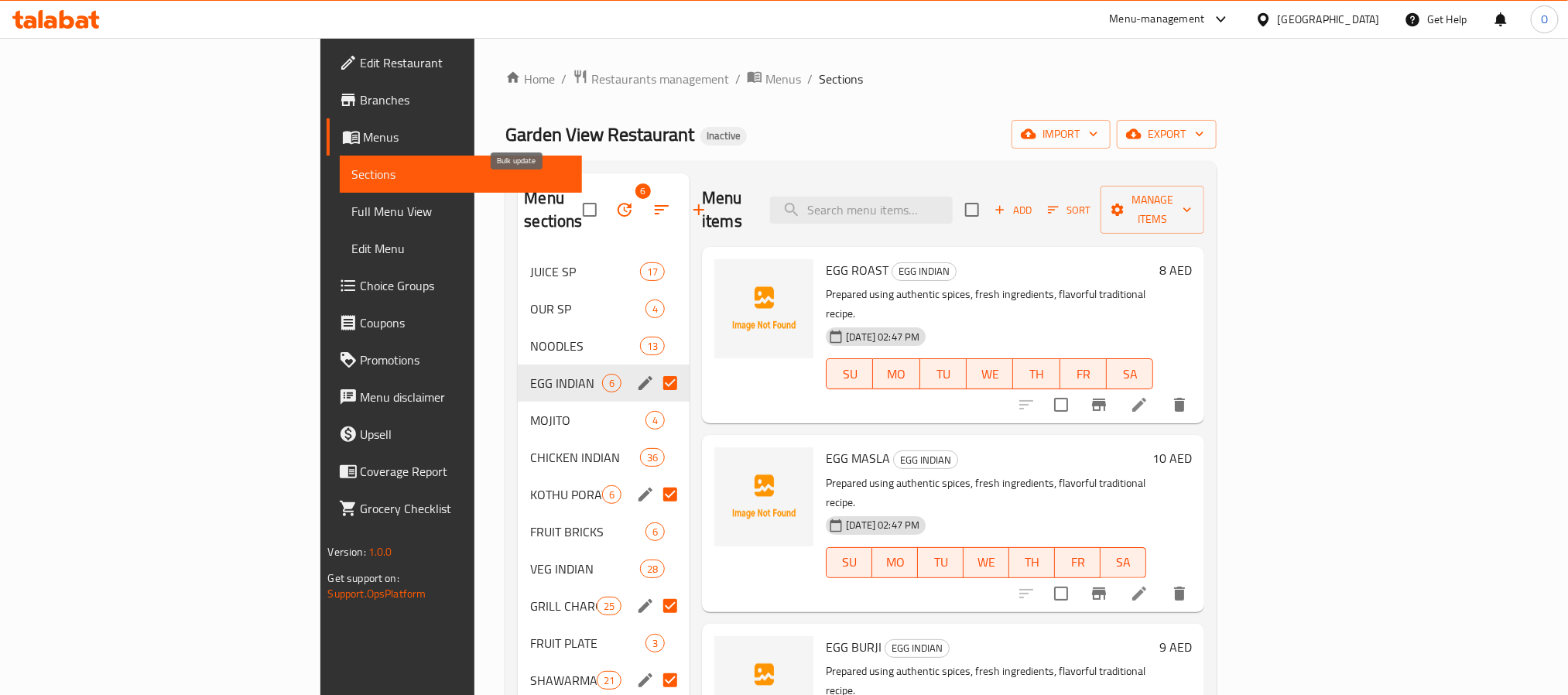
click at [616, 202] on icon "button" at bounding box center [624, 209] width 19 height 19
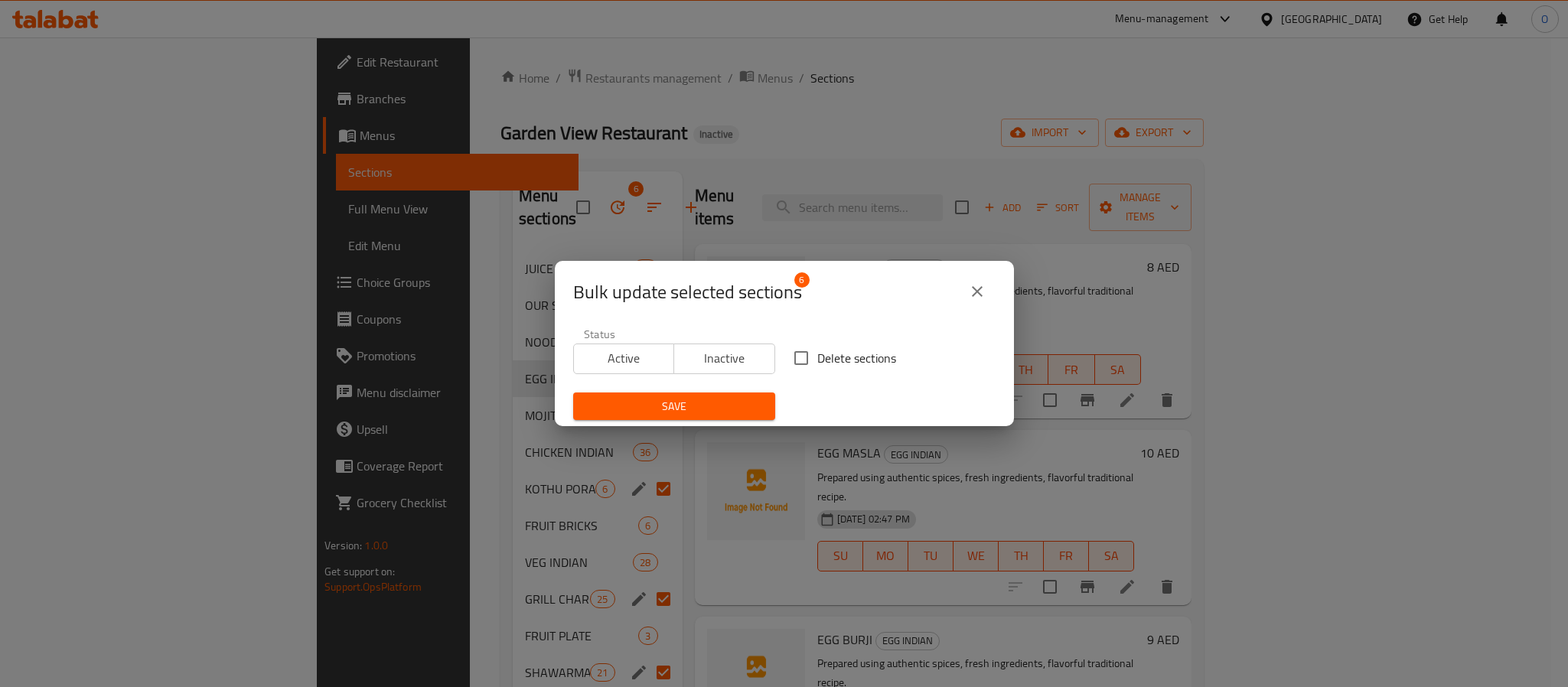
click at [795, 354] on input "Delete sections" at bounding box center [801, 358] width 32 height 32
checkbox input "true"
click at [732, 397] on span "Save" at bounding box center [674, 407] width 178 height 19
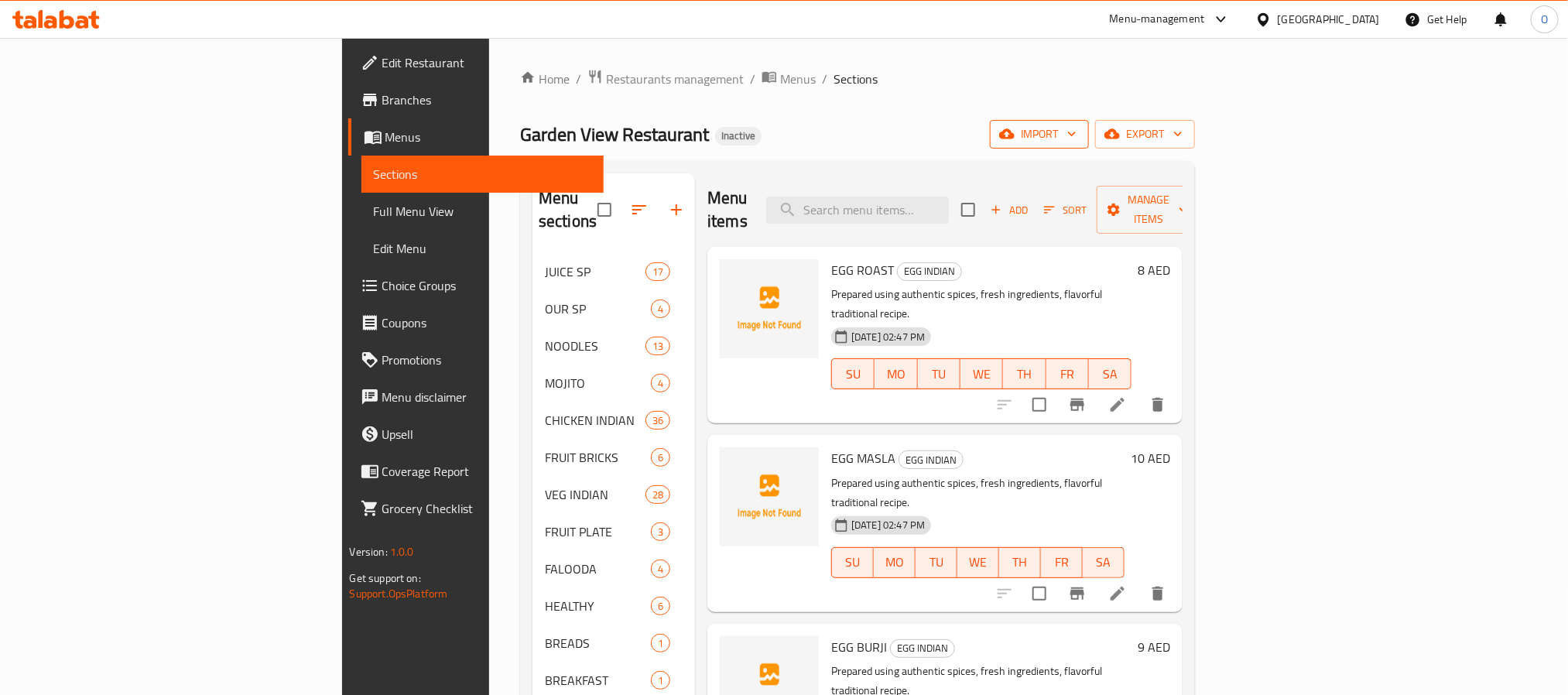
click at [1076, 144] on span "import" at bounding box center [1039, 134] width 75 height 19
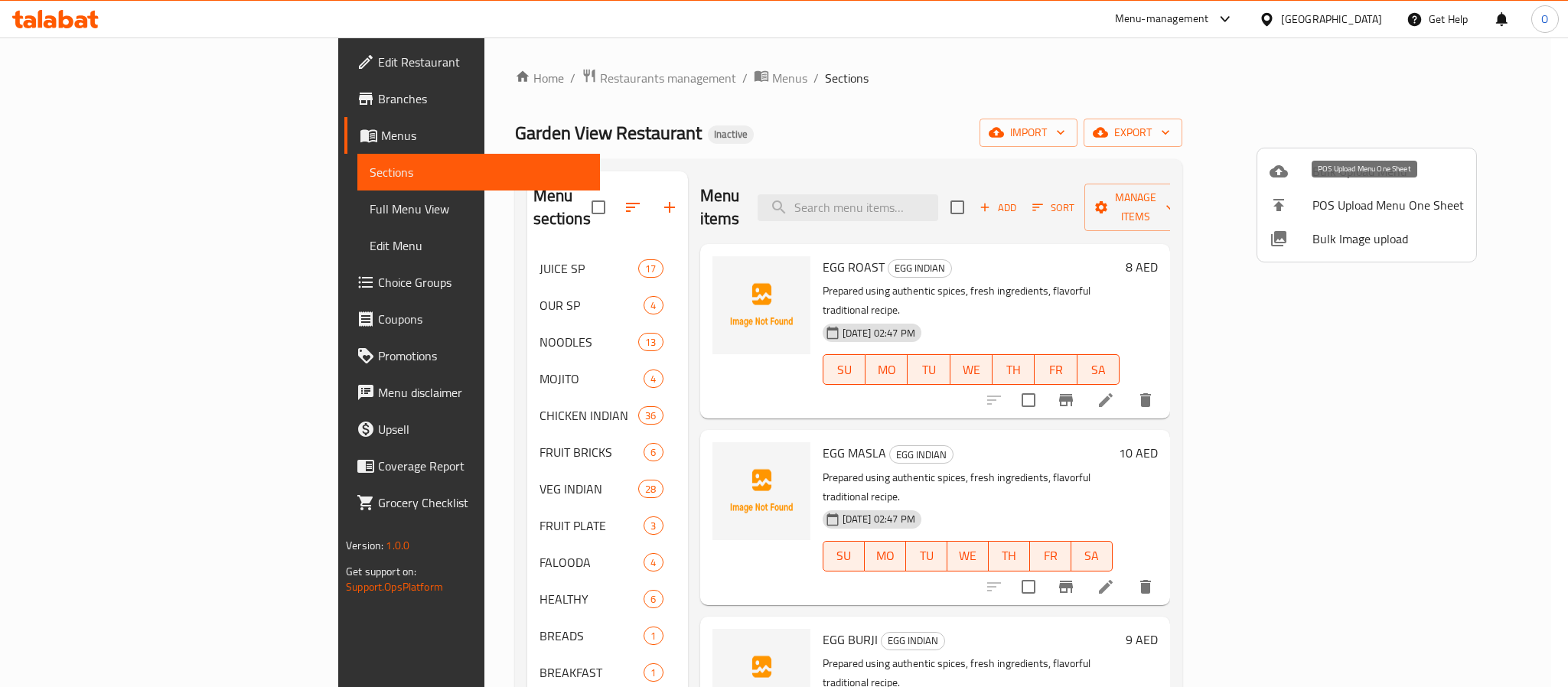
click at [1297, 163] on div at bounding box center [1291, 171] width 43 height 18
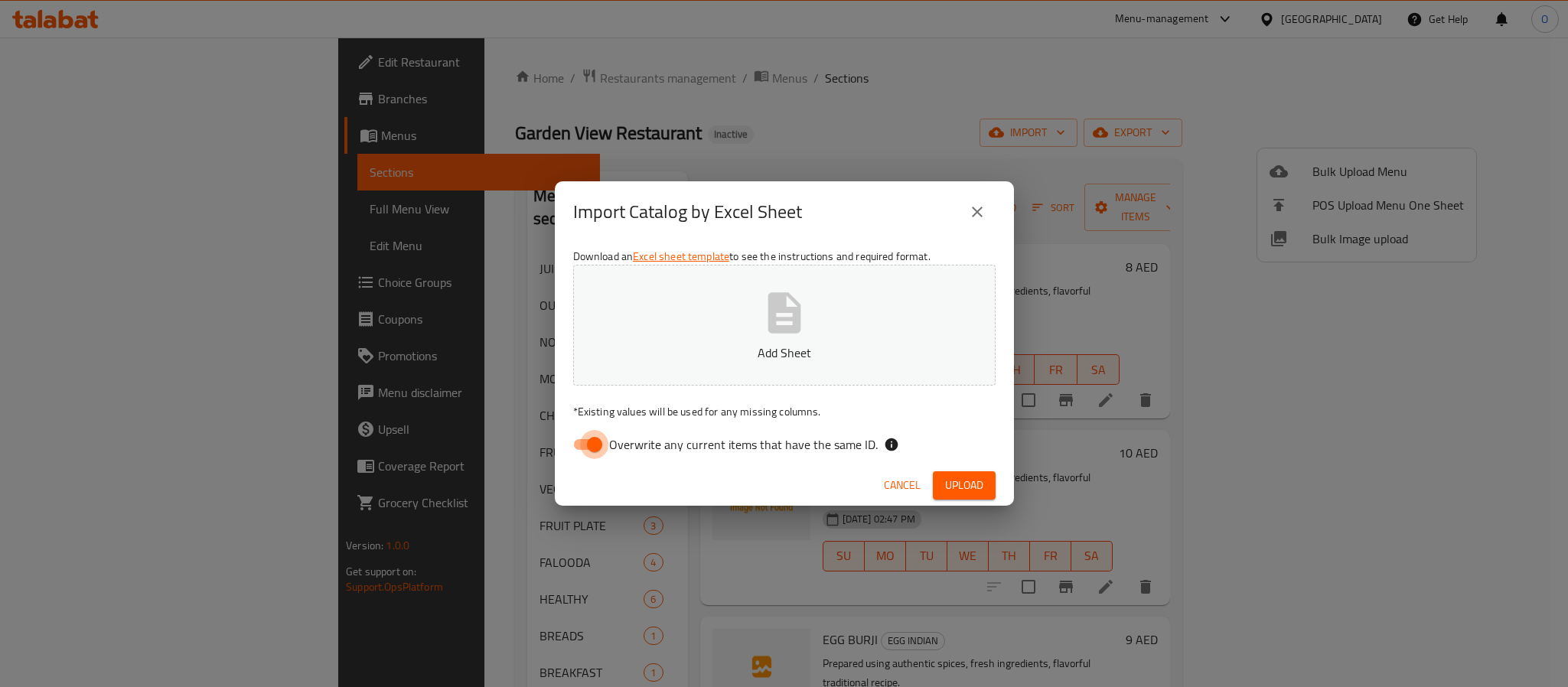
click at [584, 441] on input "Overwrite any current items that have the same ID." at bounding box center [594, 444] width 87 height 29
checkbox input "false"
click at [975, 488] on span "Upload" at bounding box center [964, 485] width 38 height 19
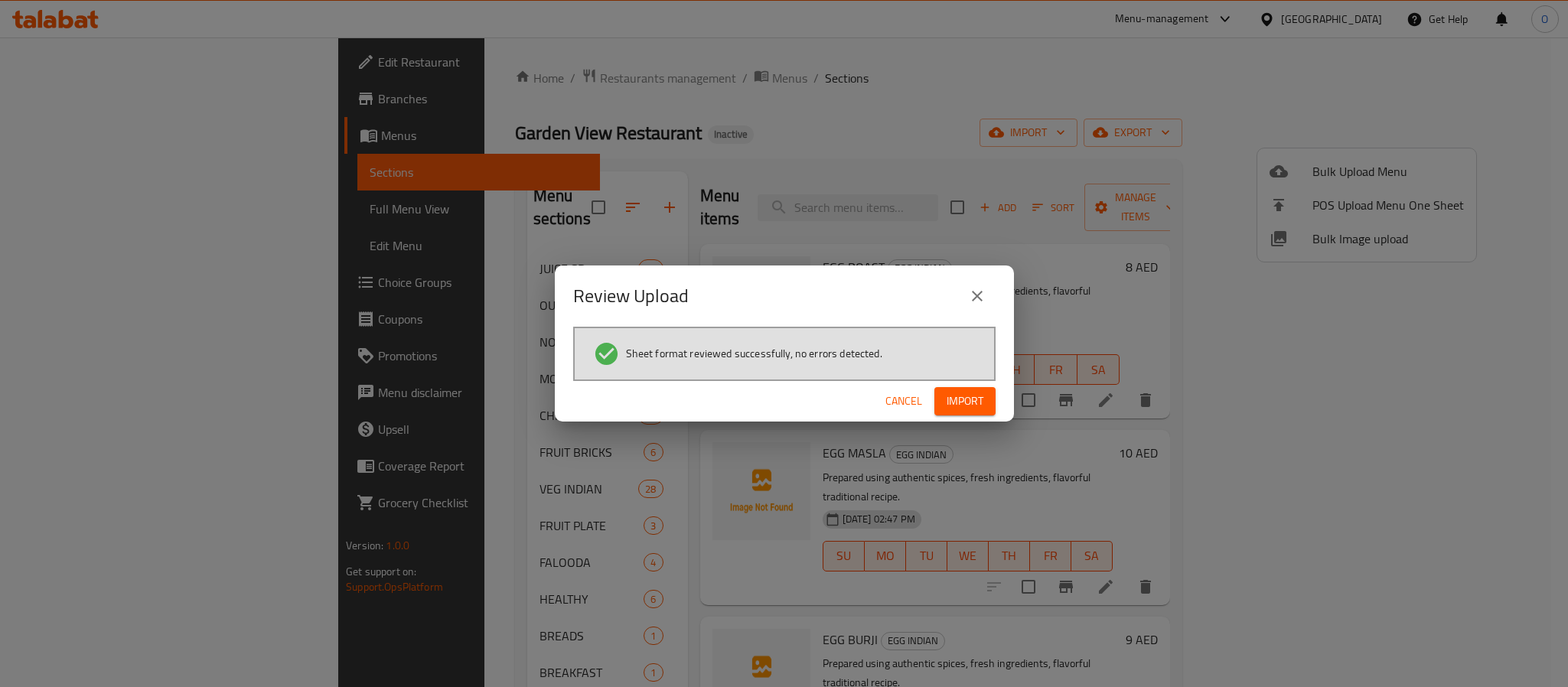
click at [963, 412] on button "Import" at bounding box center [965, 400] width 61 height 28
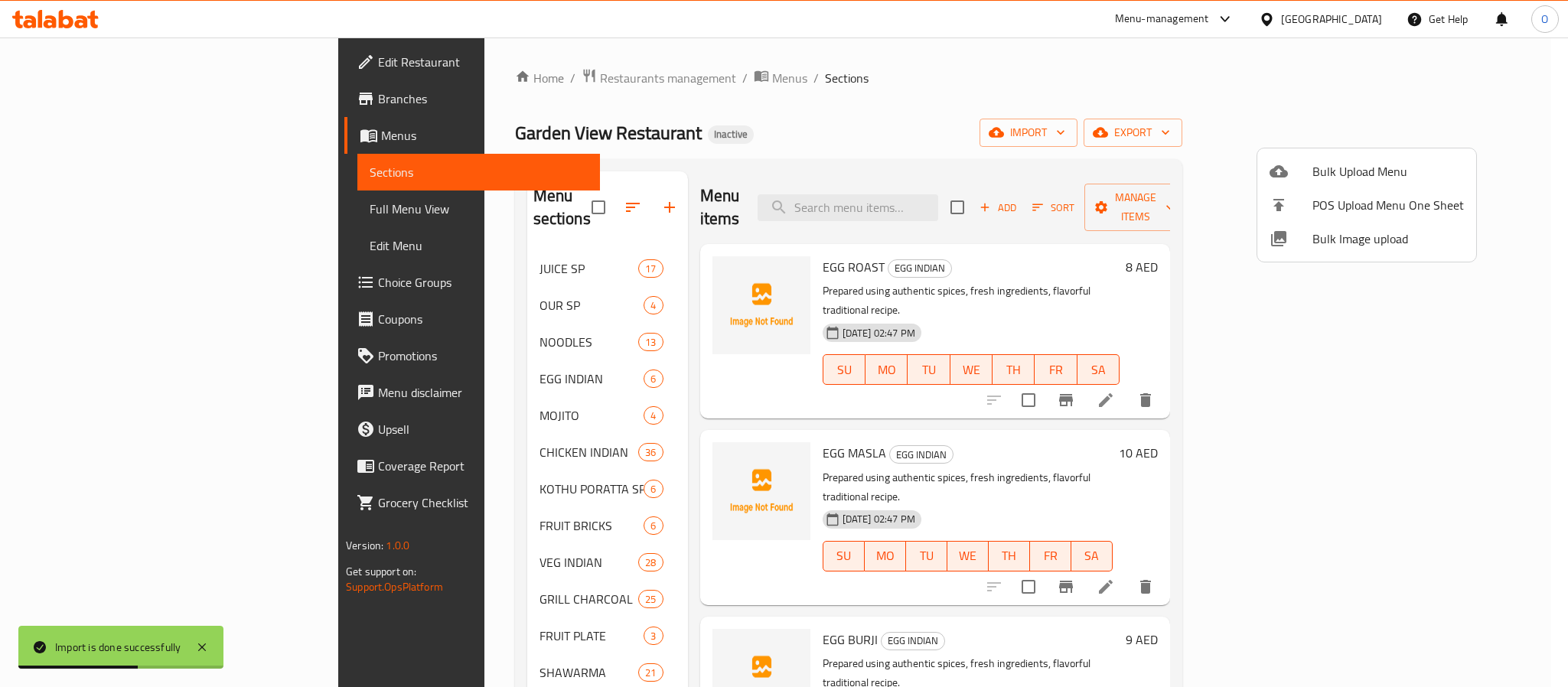
click at [374, 372] on div at bounding box center [784, 344] width 1568 height 687
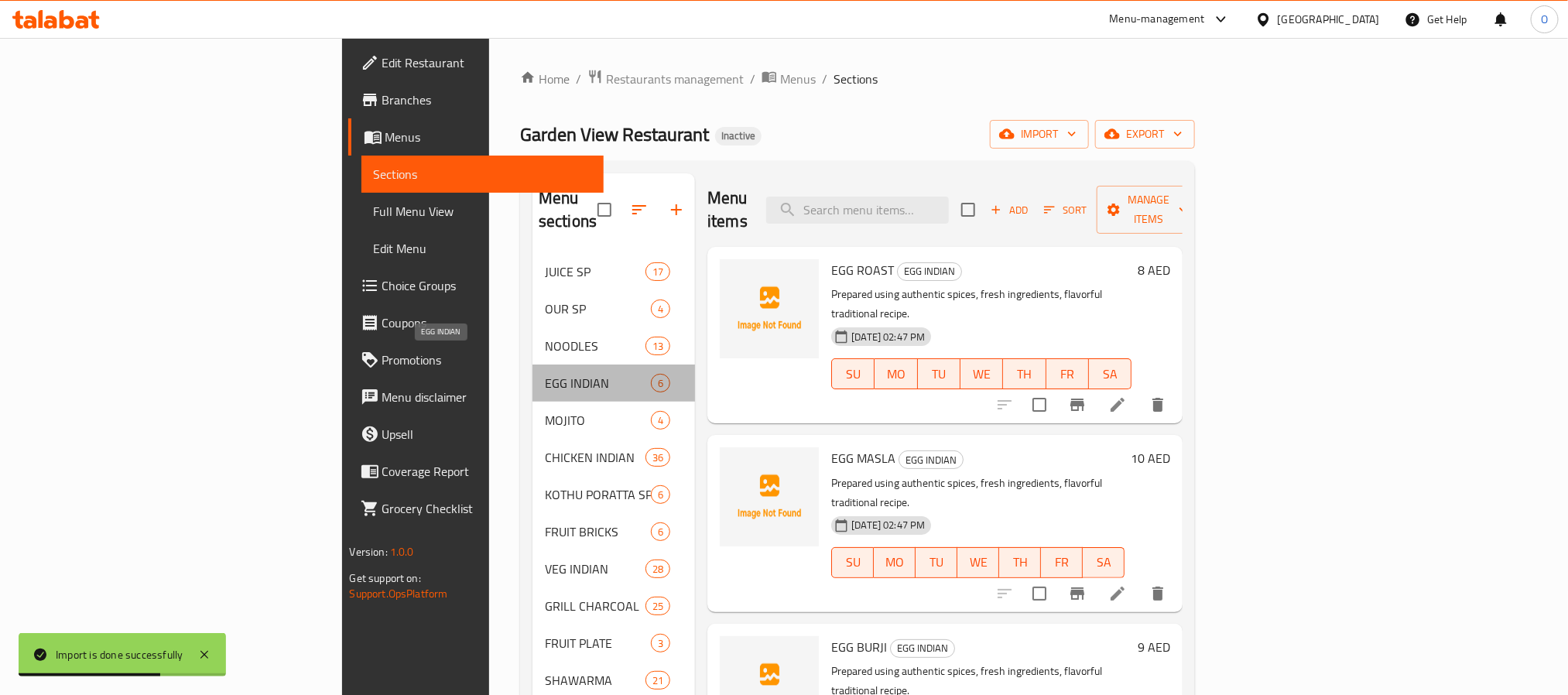
click at [545, 373] on span "EGG INDIAN" at bounding box center [598, 382] width 106 height 19
click at [1127, 395] on icon at bounding box center [1117, 404] width 19 height 19
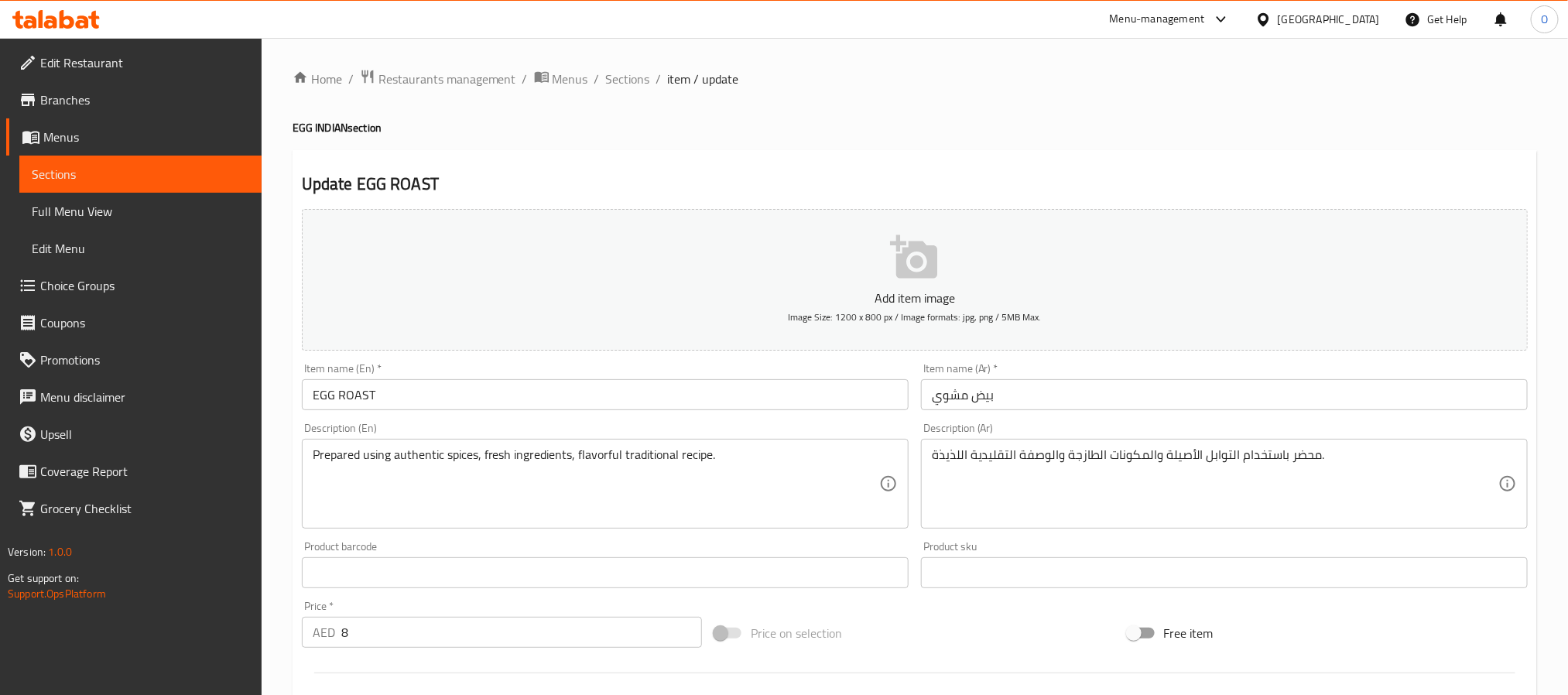
click at [628, 77] on span "Sections" at bounding box center [628, 79] width 44 height 19
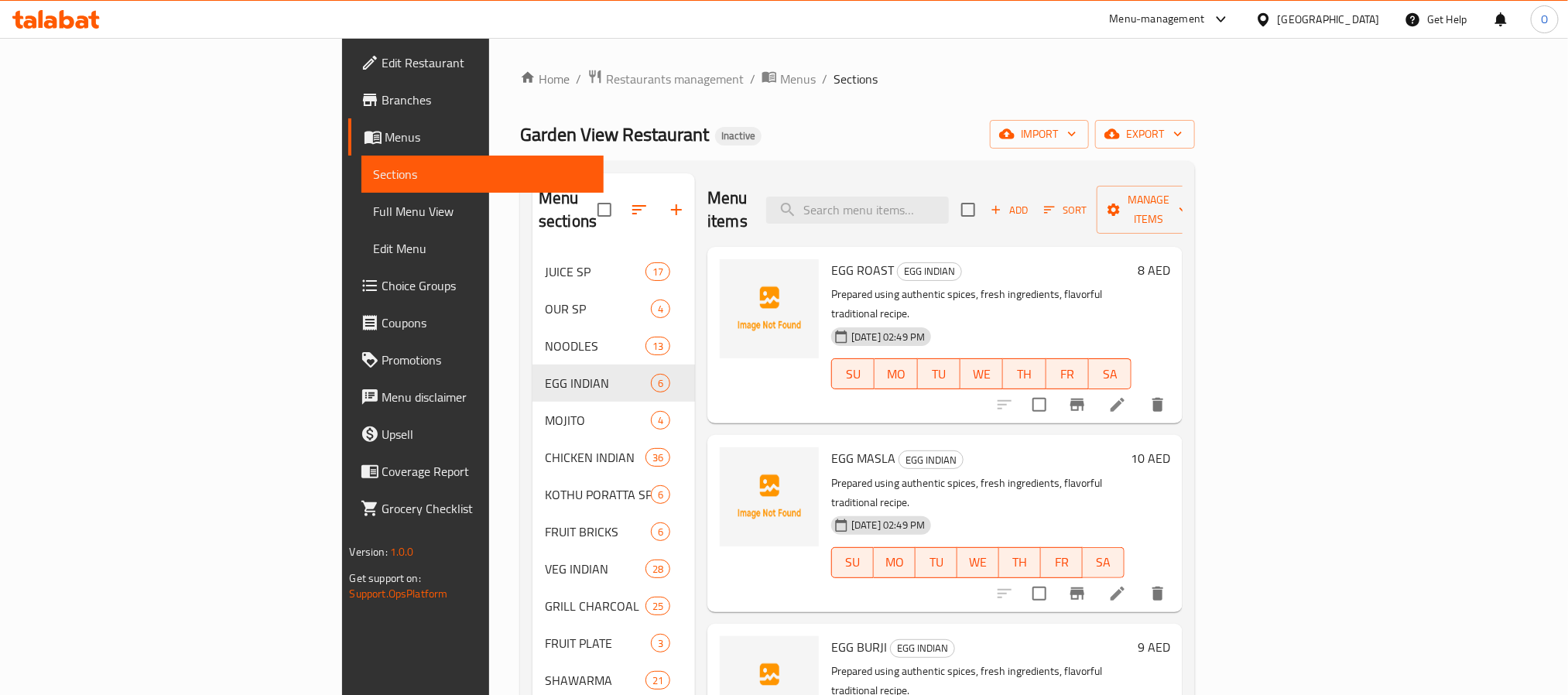
click at [361, 224] on link "Full Menu View" at bounding box center [482, 211] width 242 height 37
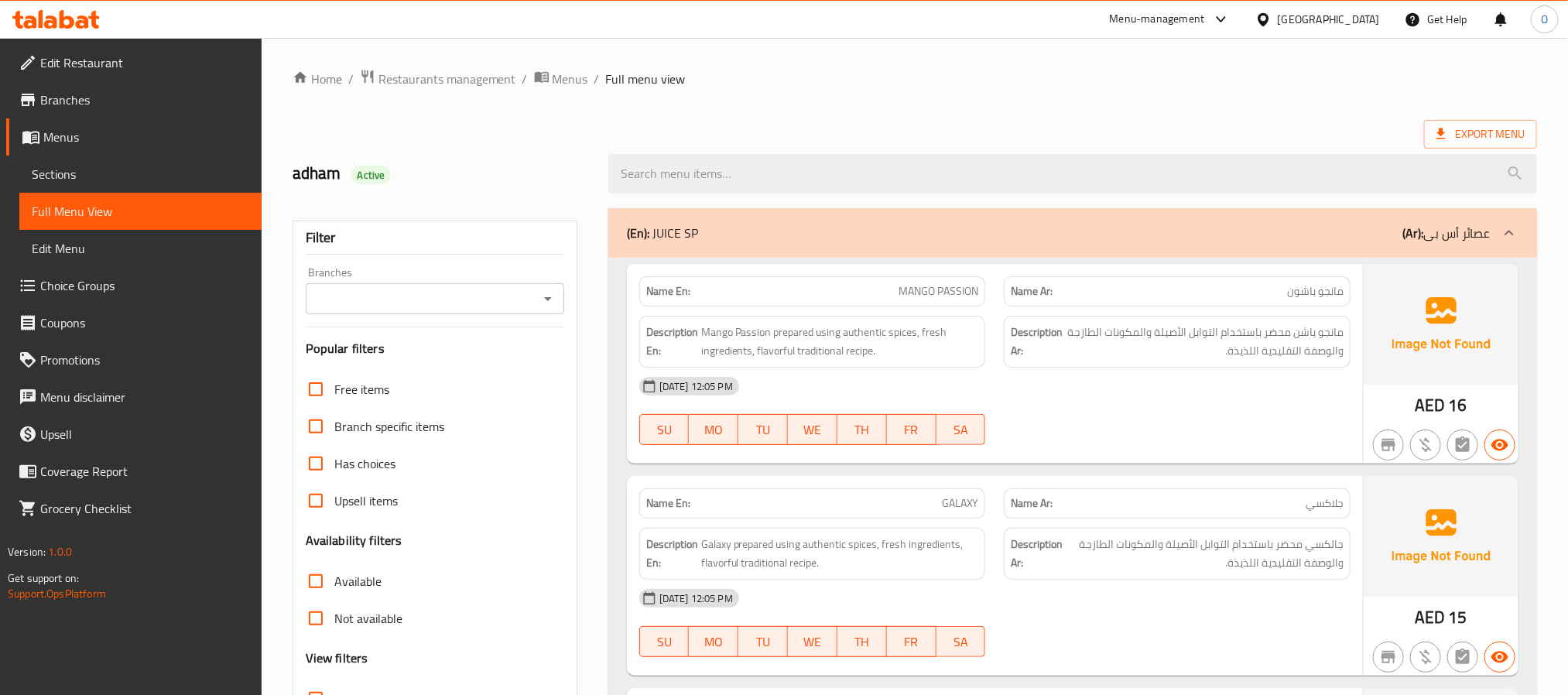
scroll to position [400, 0]
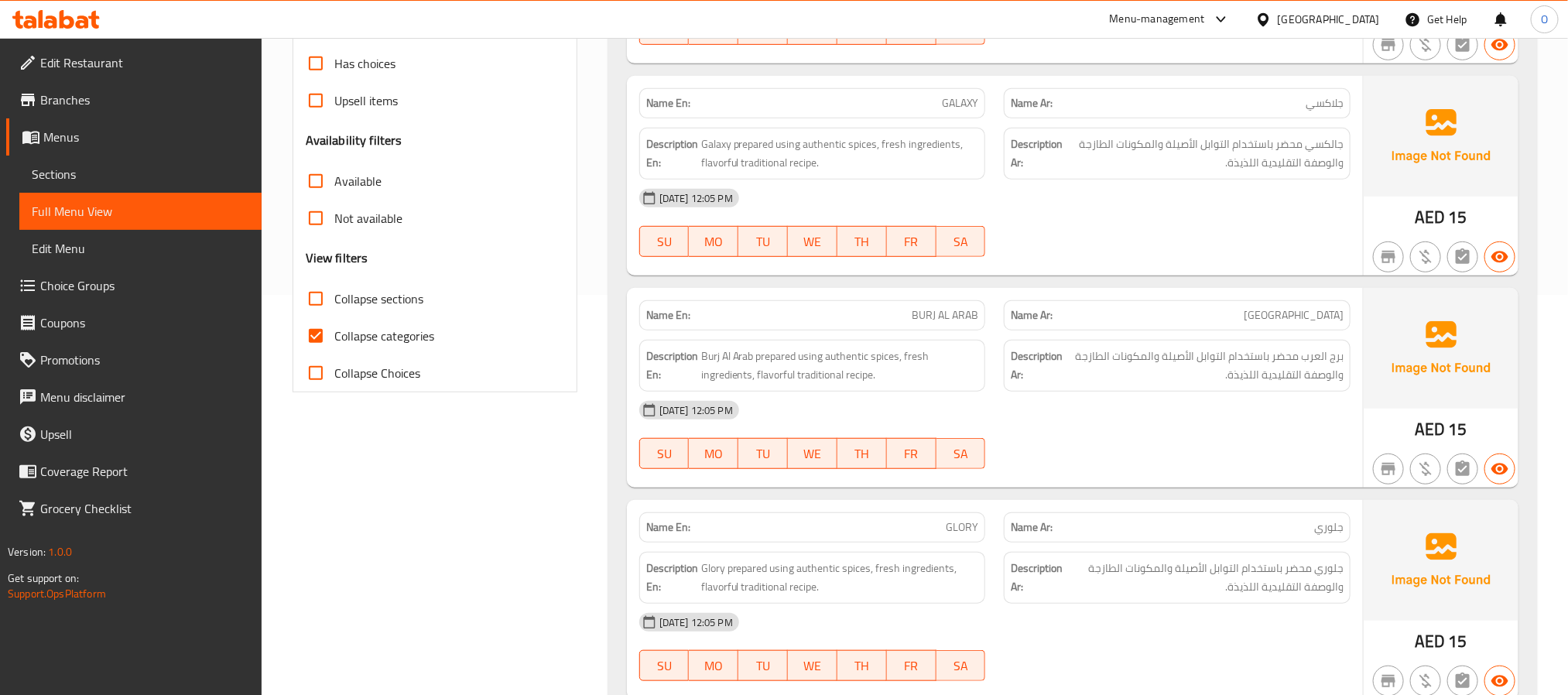
click at [405, 302] on span "Collapse sections" at bounding box center [379, 298] width 89 height 19
click at [334, 302] on input "Collapse sections" at bounding box center [316, 299] width 37 height 37
checkbox input "true"
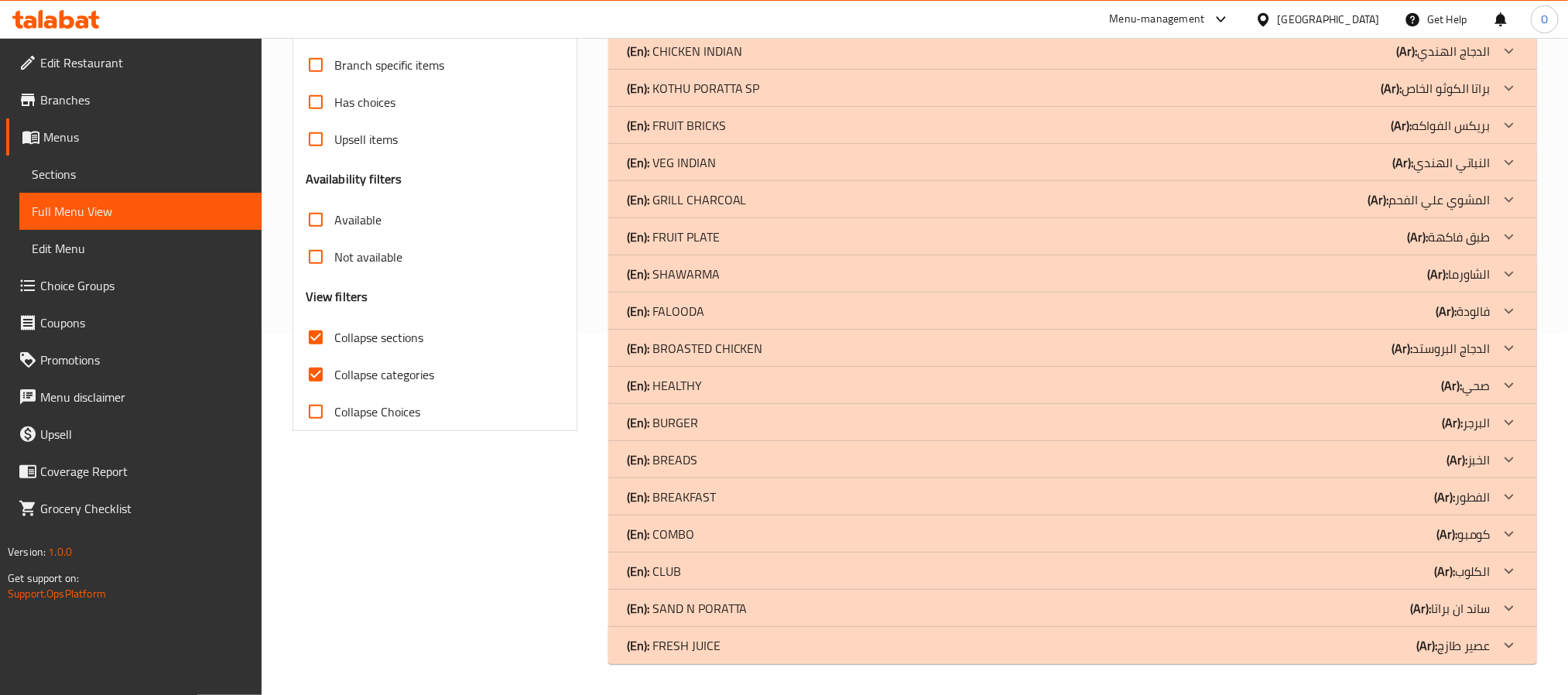
click at [408, 365] on span "Collapse categories" at bounding box center [384, 374] width 100 height 19
click at [334, 356] on input "Collapse categories" at bounding box center [316, 375] width 37 height 37
checkbox input "false"
click at [711, 419] on div "(En): [PERSON_NAME] (Ar): البرجر" at bounding box center [1059, 423] width 863 height 19
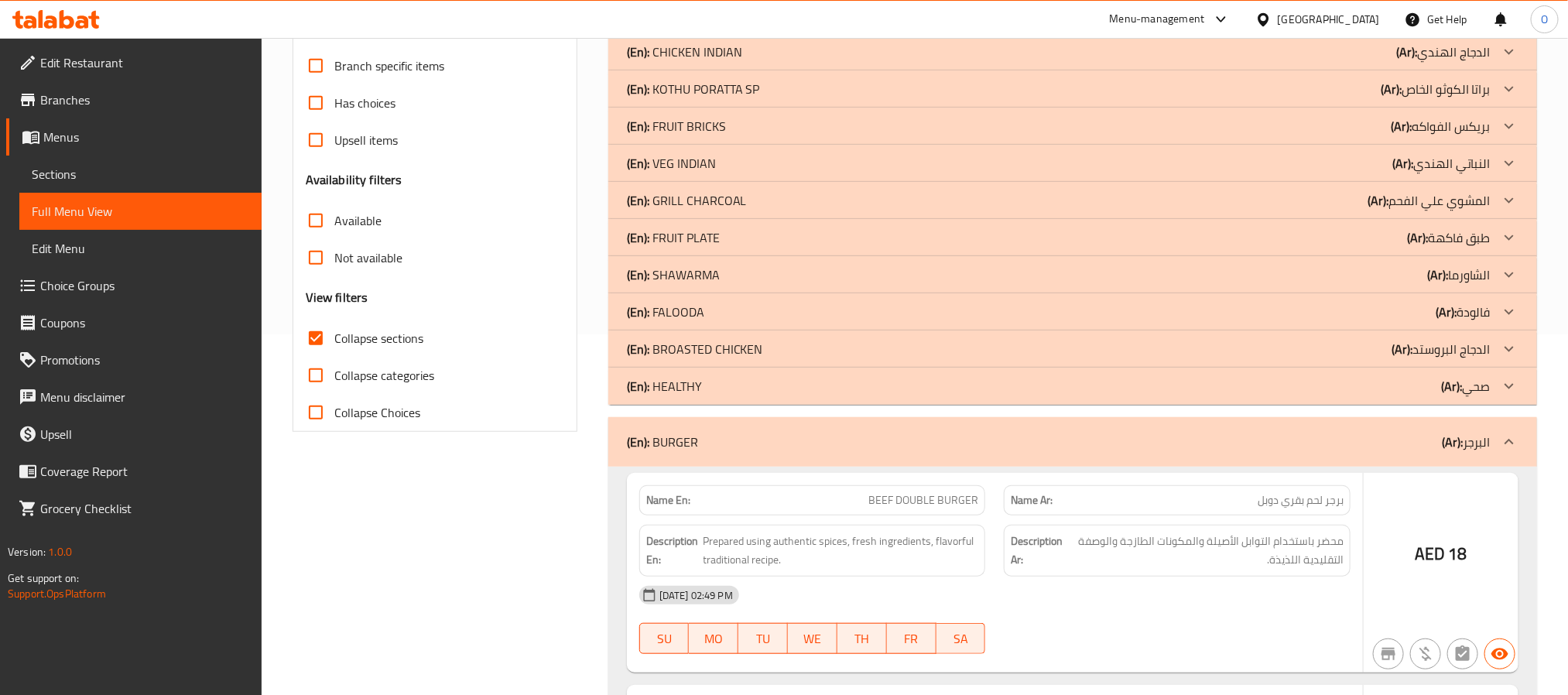
click at [714, 352] on p "(En): BROASTED CHICKEN" at bounding box center [695, 348] width 136 height 19
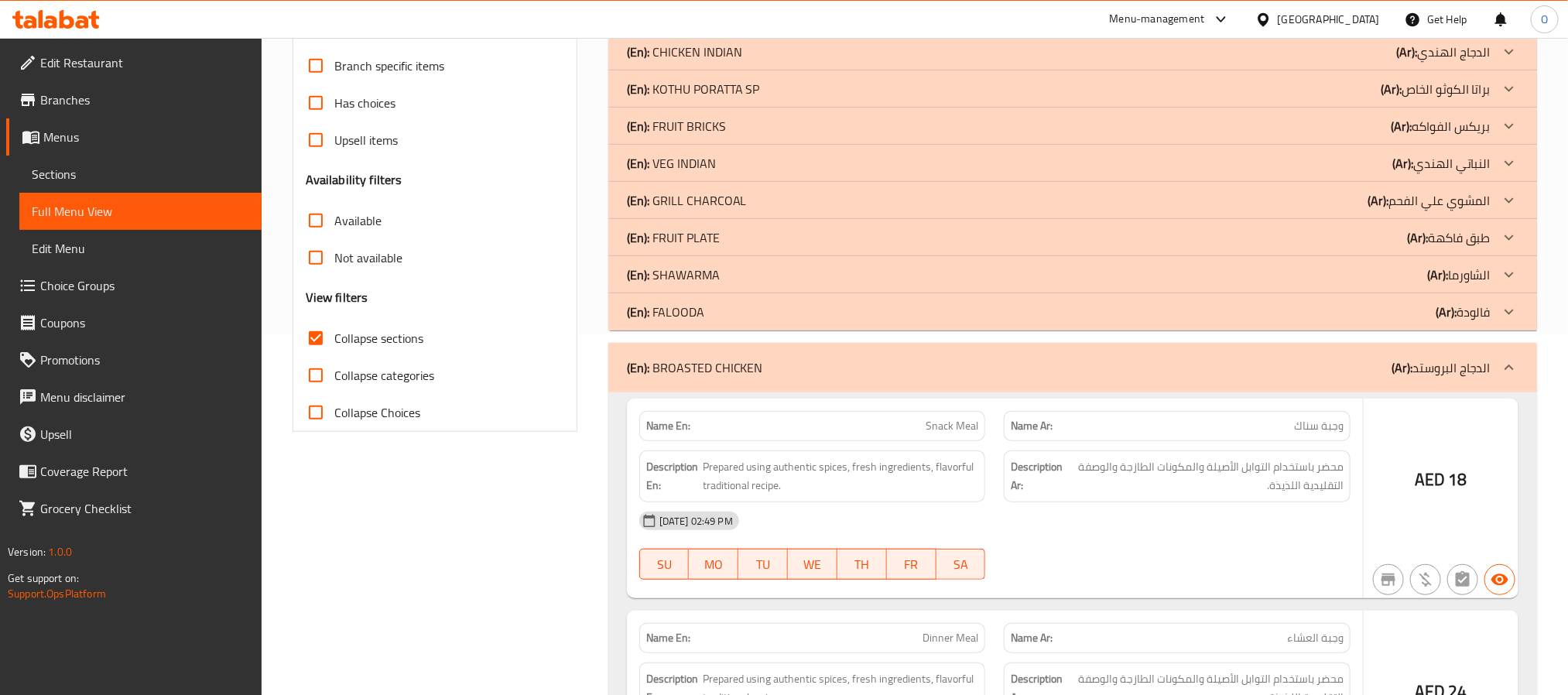
click at [705, 274] on p "(En): SHAWARMA" at bounding box center [673, 275] width 93 height 19
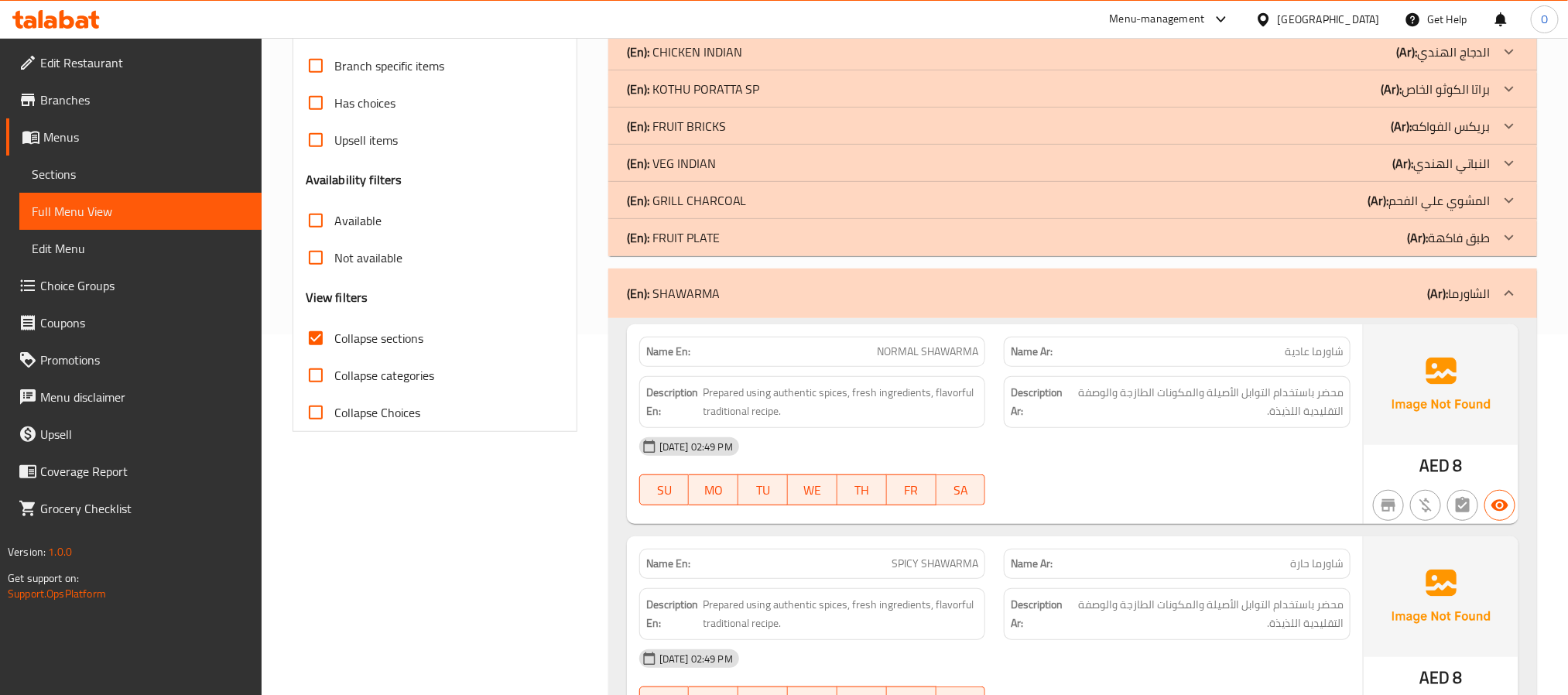
click at [708, 203] on p "(En): GRILL CHARCOAL" at bounding box center [687, 200] width 120 height 19
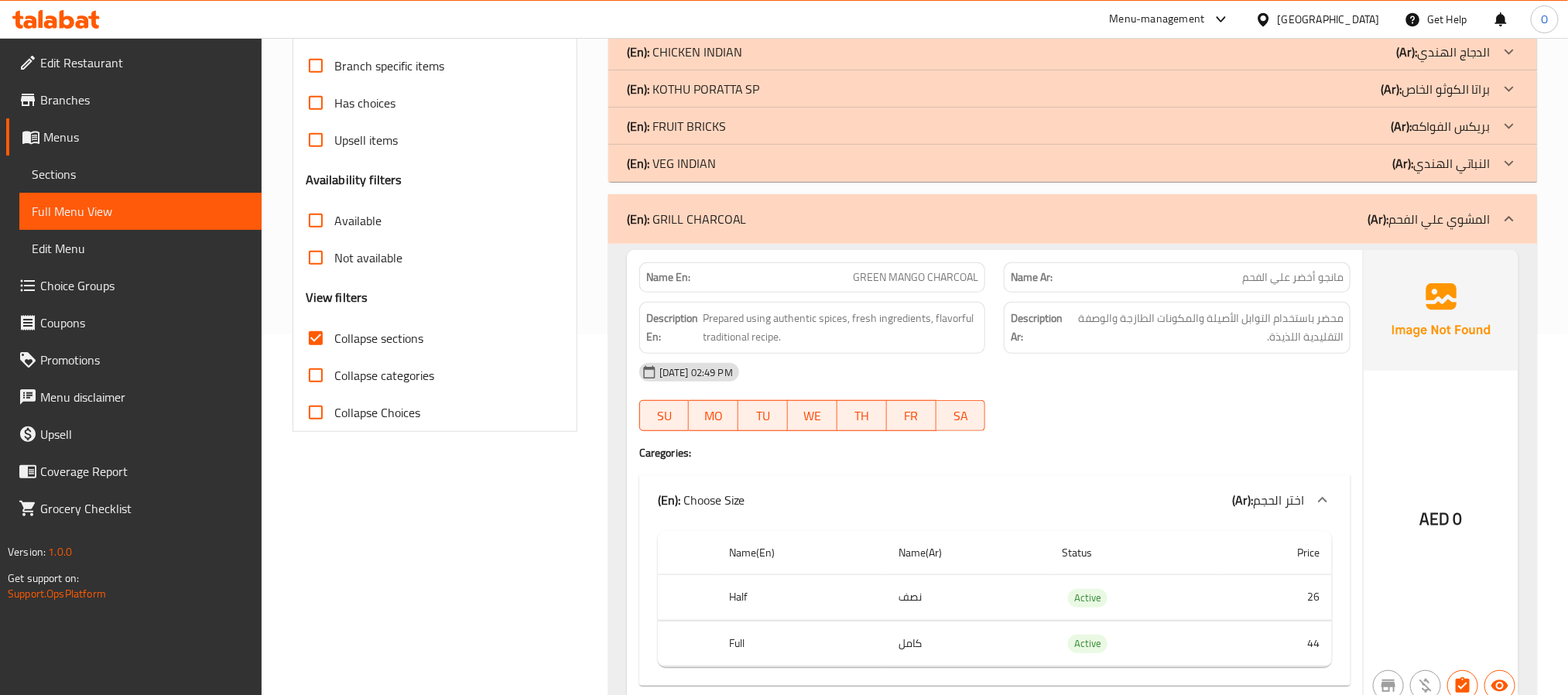
click at [729, 93] on p "(En): KOTHU PORATTA SP" at bounding box center [693, 88] width 133 height 19
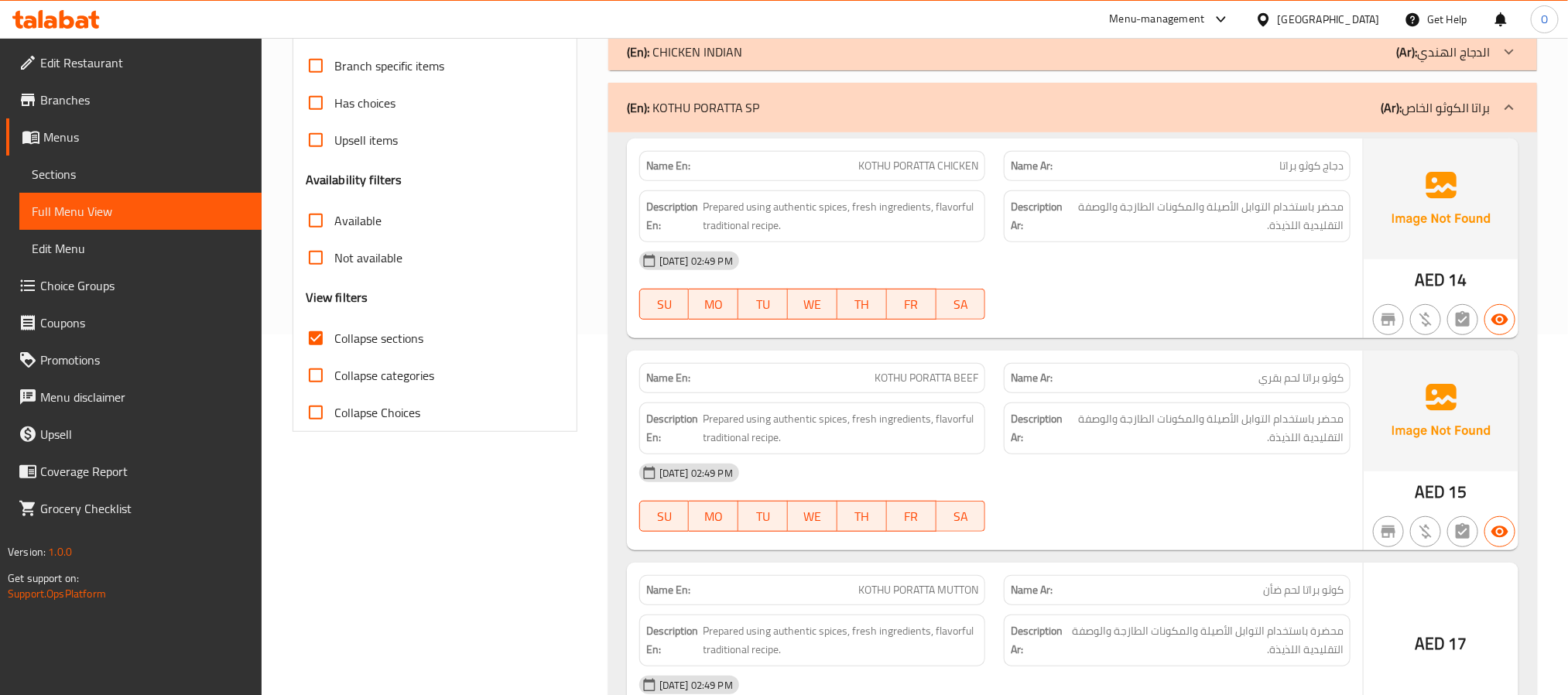
scroll to position [129, 0]
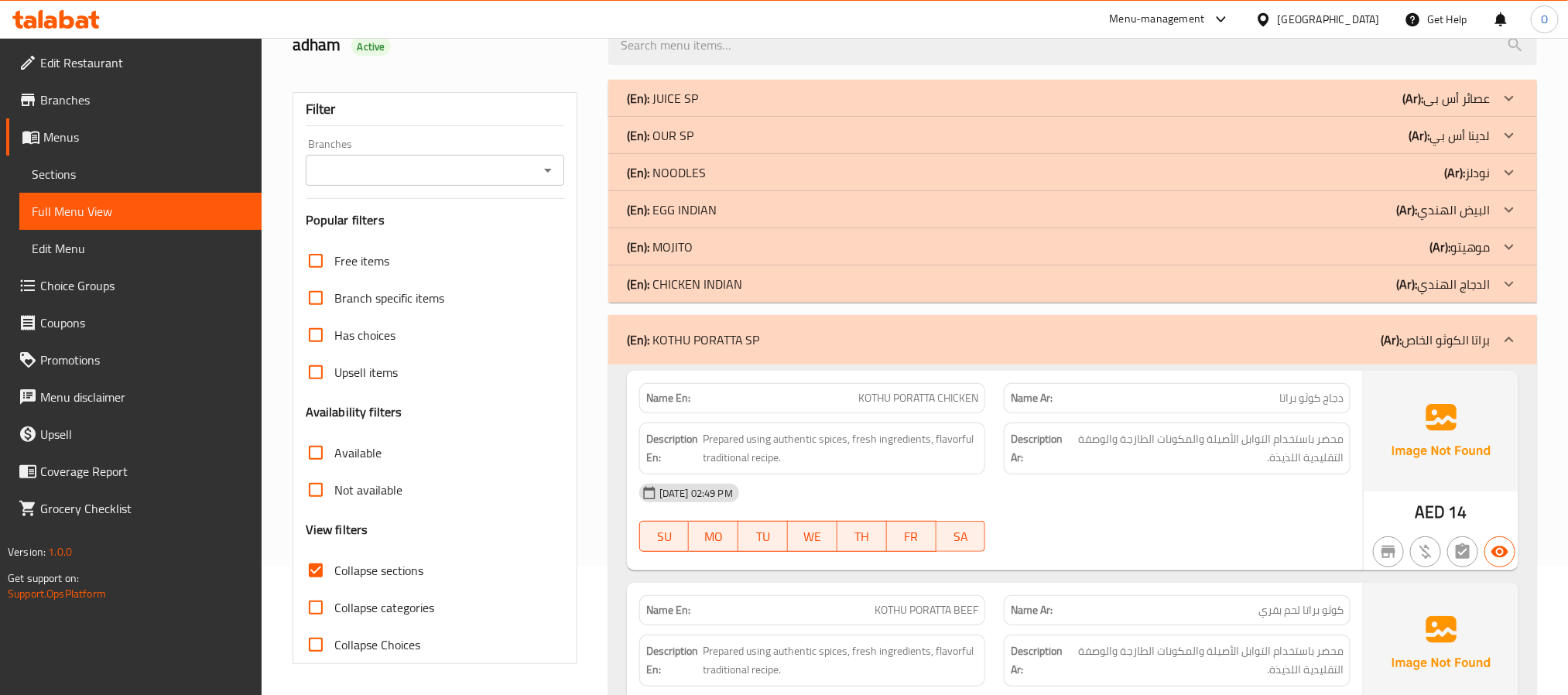
click at [694, 209] on p "(En): EGG INDIAN" at bounding box center [671, 209] width 90 height 19
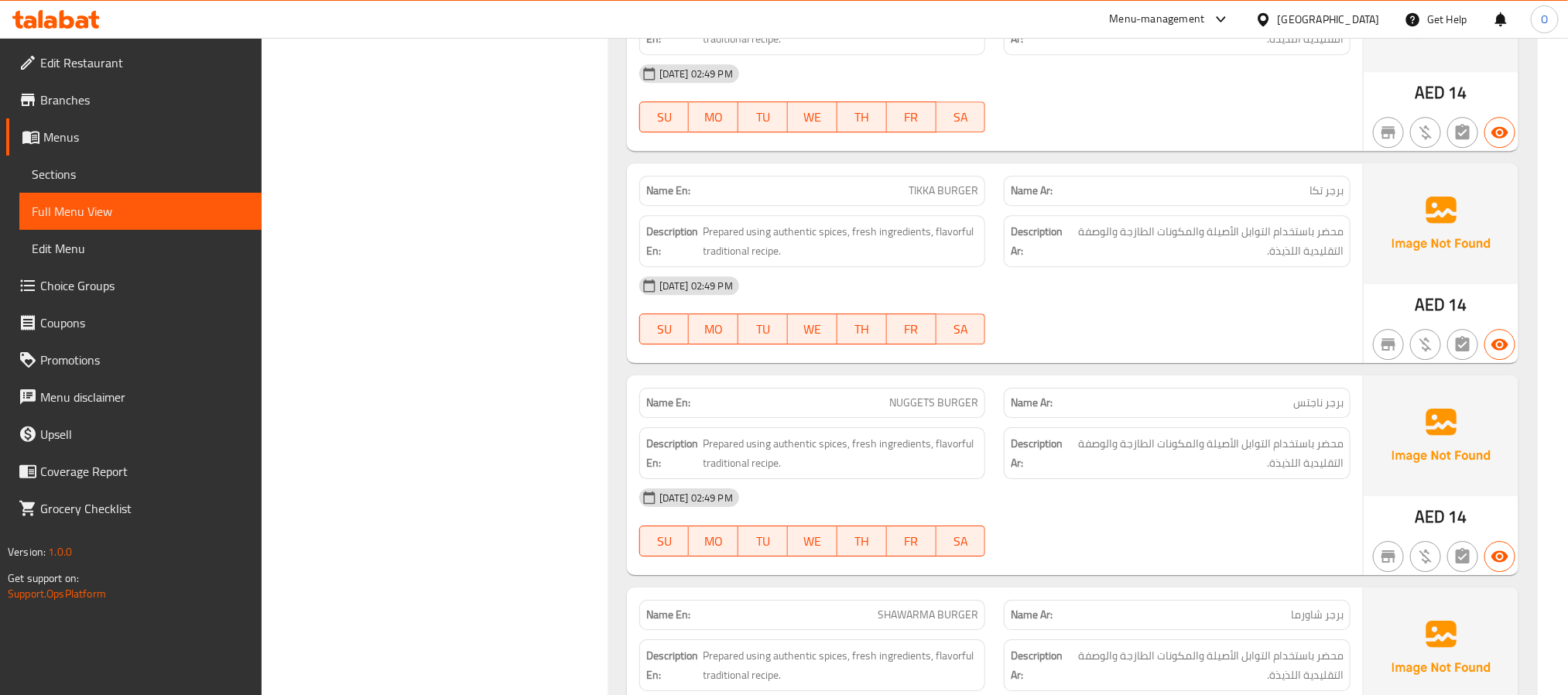
scroll to position [21217, 0]
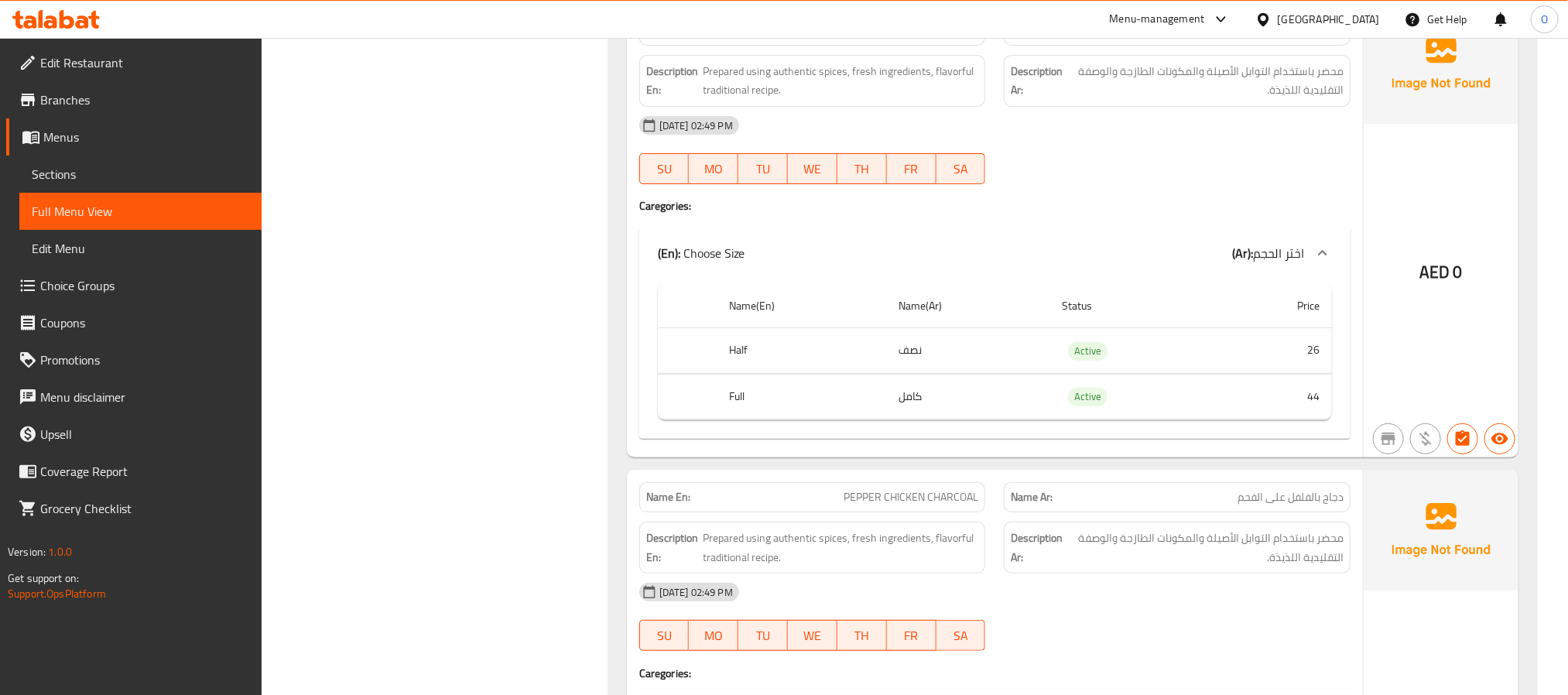
scroll to position [3325, 0]
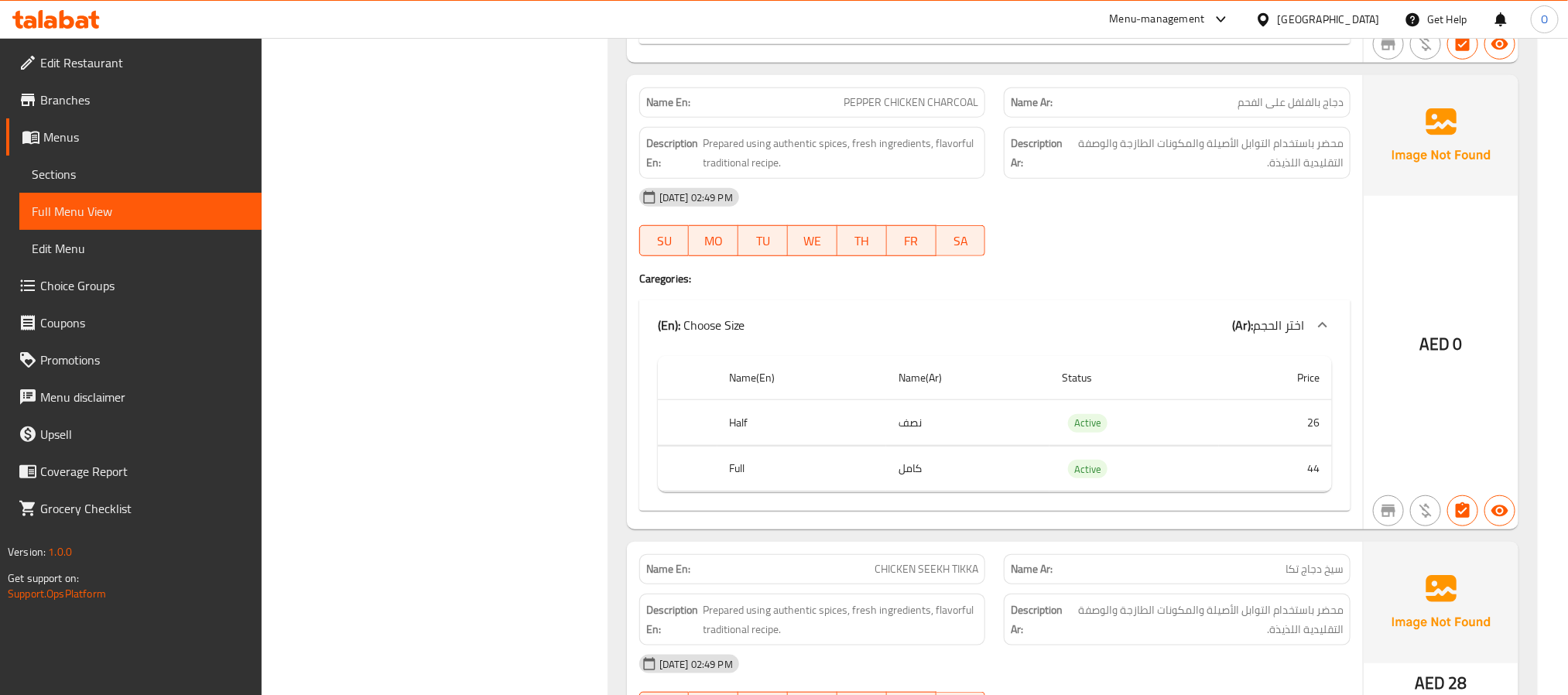
scroll to position [3673, 0]
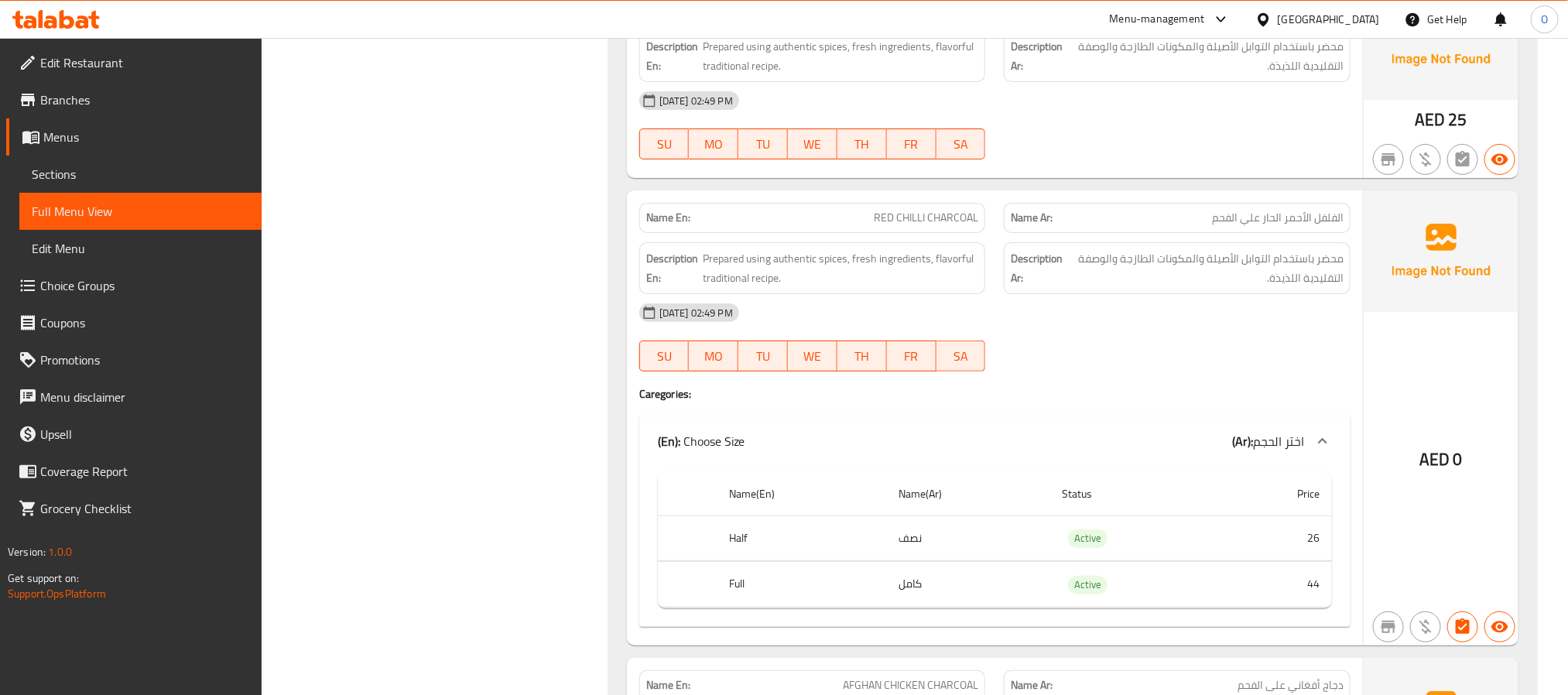
scroll to position [6496, 0]
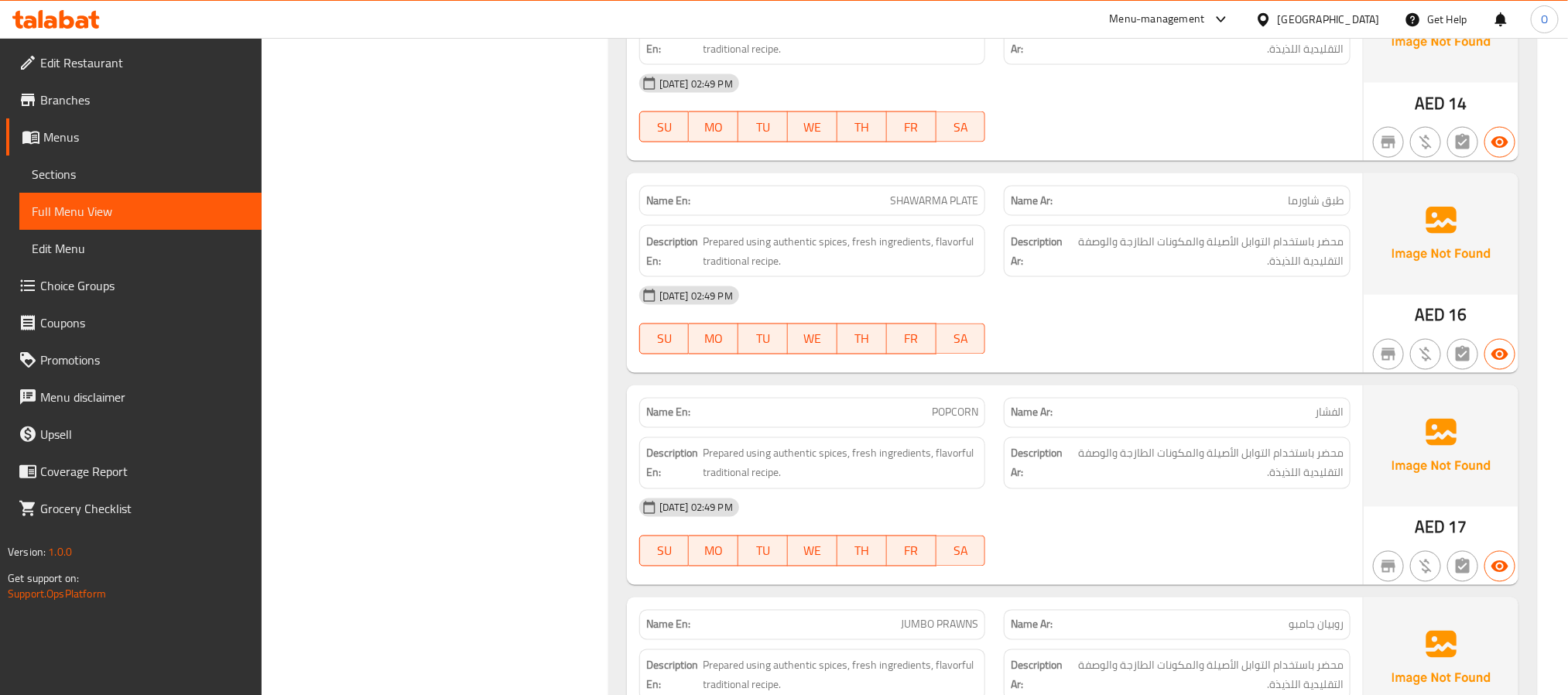
scroll to position [12998, 0]
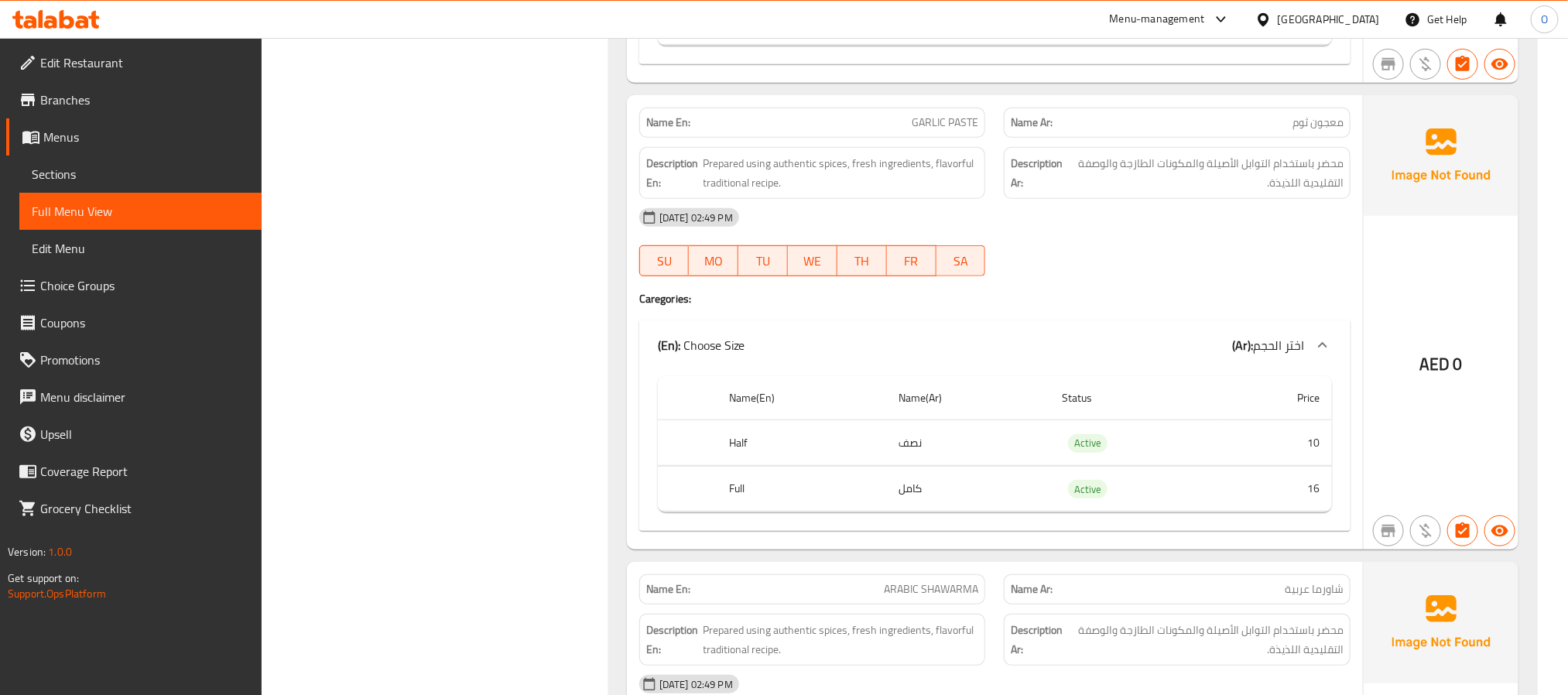
drag, startPoint x: 81, startPoint y: 170, endPoint x: 1562, endPoint y: 365, distance: 1493.8
click at [81, 170] on span "Sections" at bounding box center [140, 174] width 217 height 19
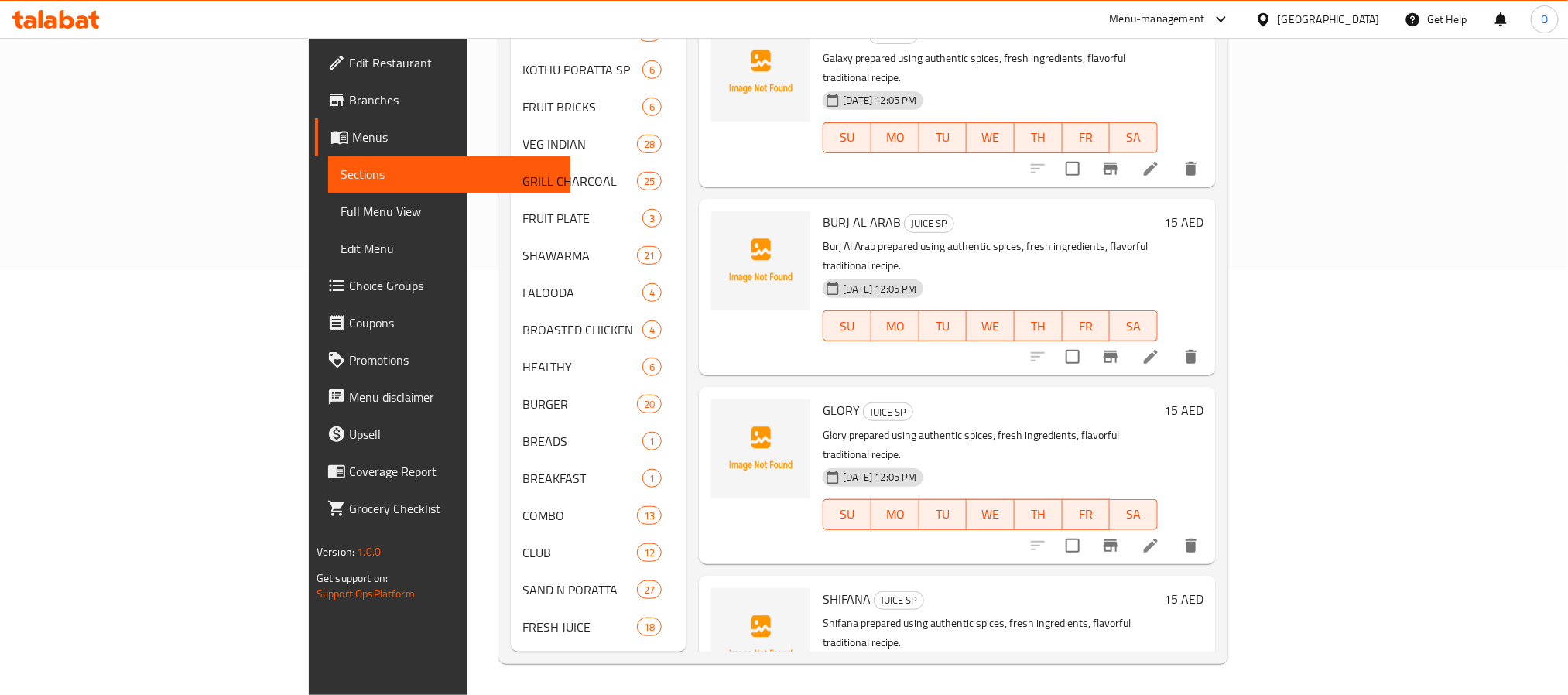
scroll to position [217, 0]
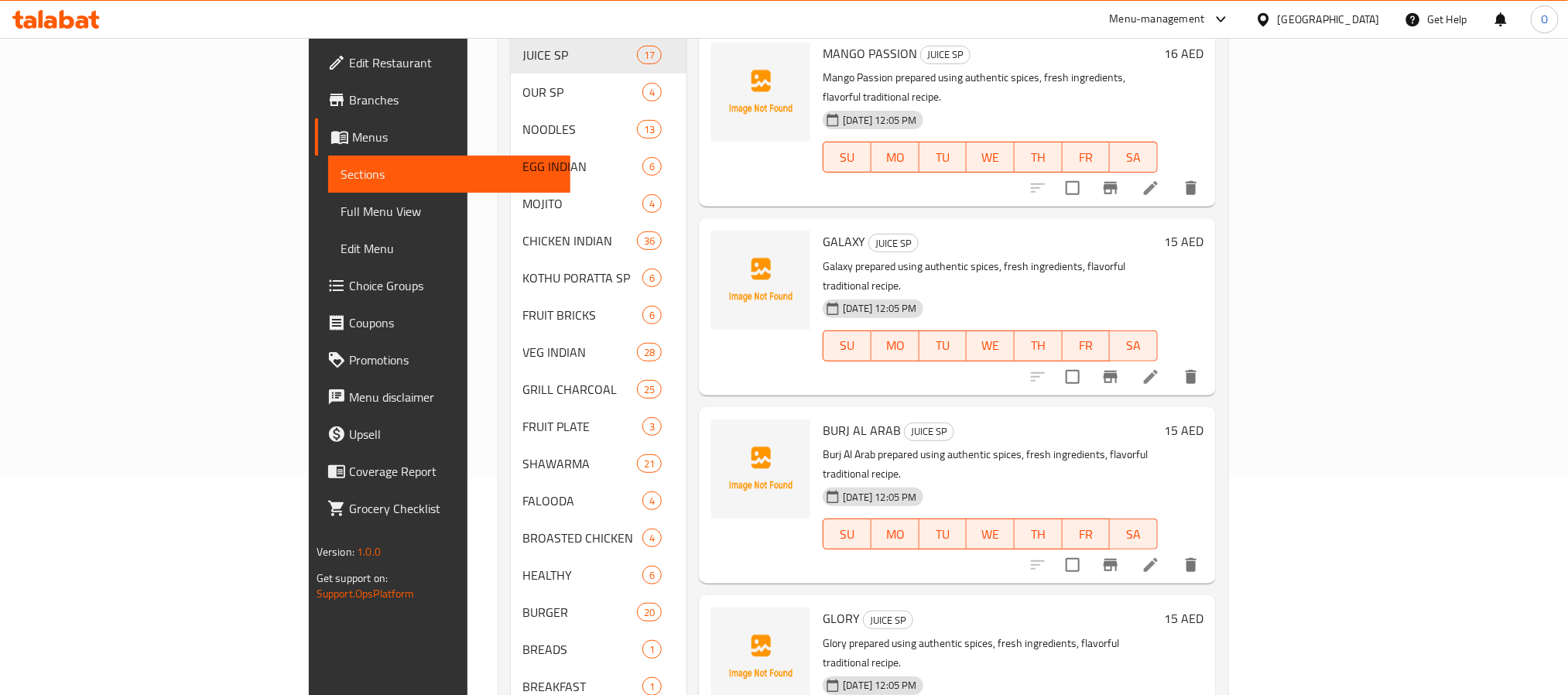
click at [896, 293] on div "[DATE] 12:05 PM" at bounding box center [859, 309] width 87 height 31
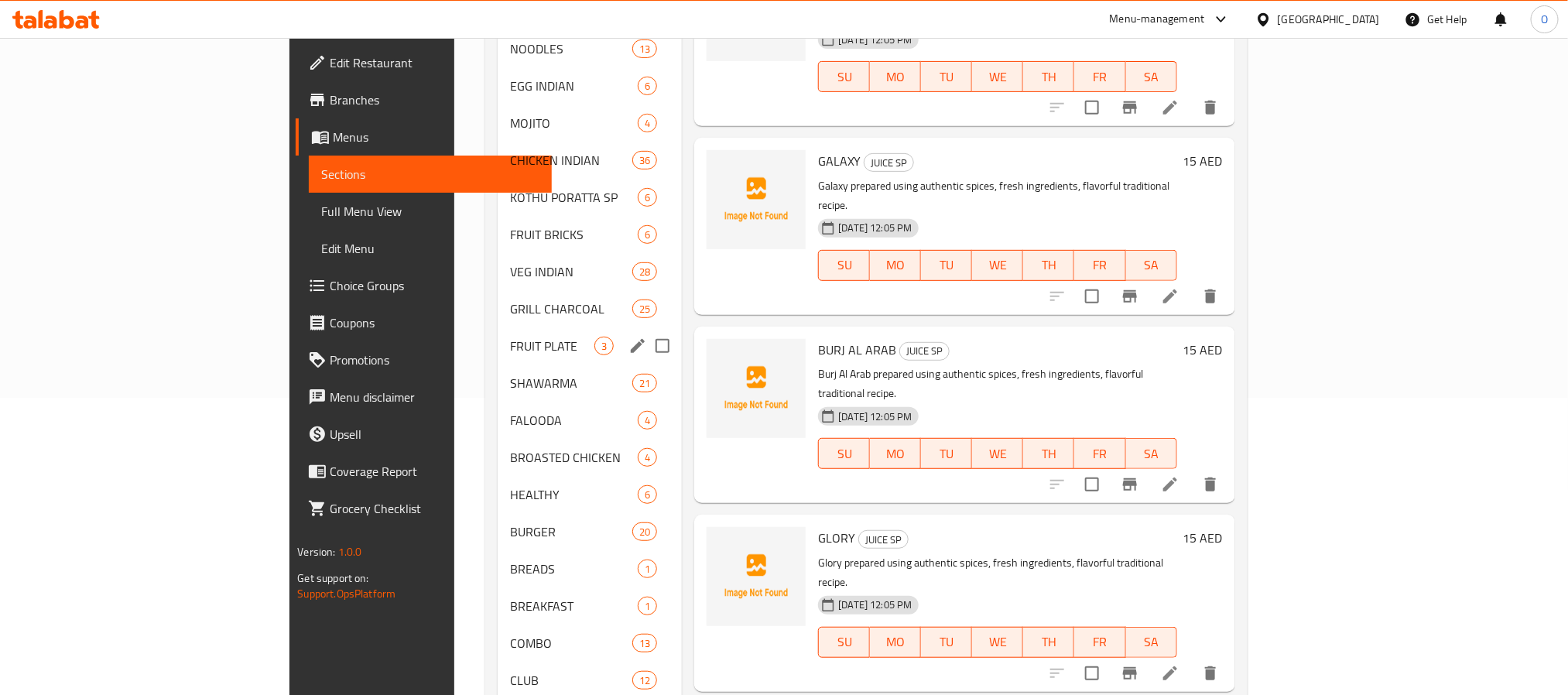
scroll to position [400, 0]
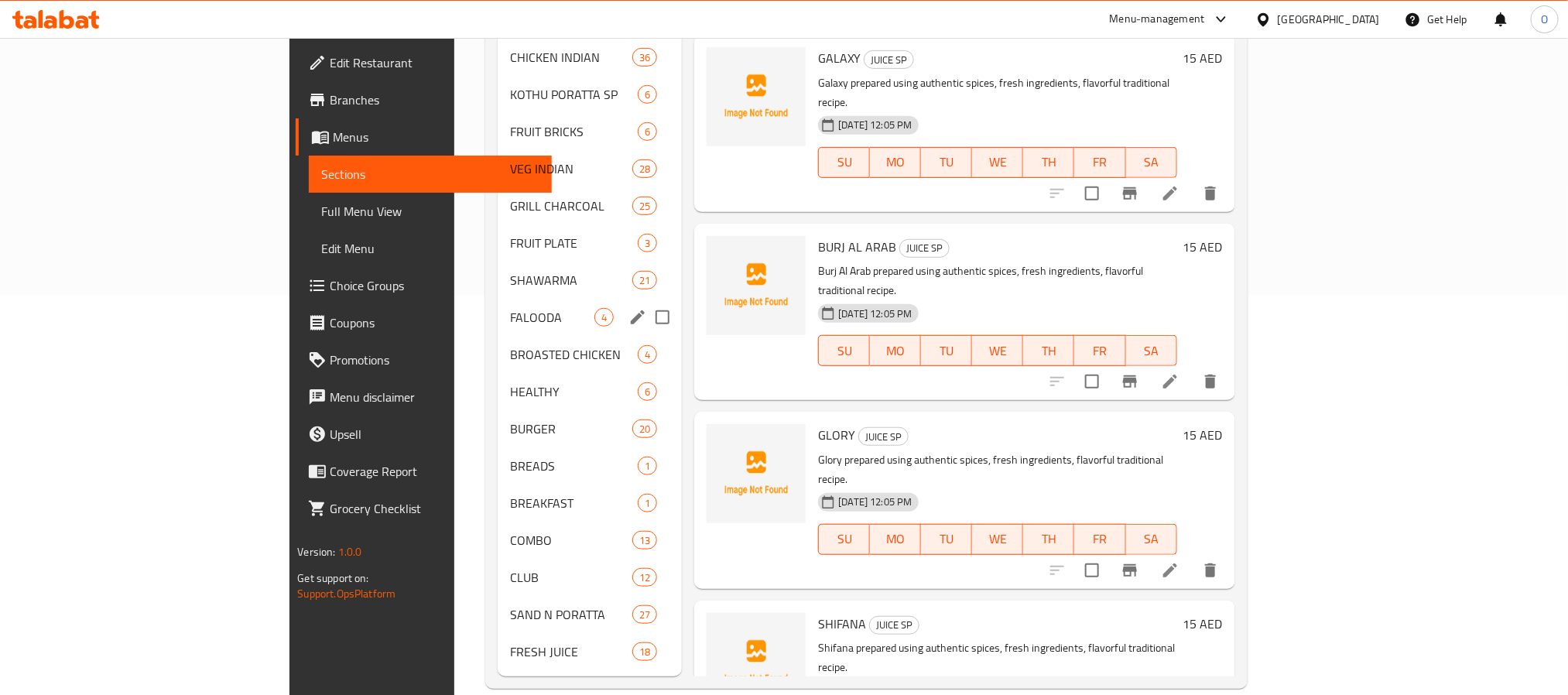
click at [510, 271] on span "SHAWARMA" at bounding box center [571, 279] width 122 height 19
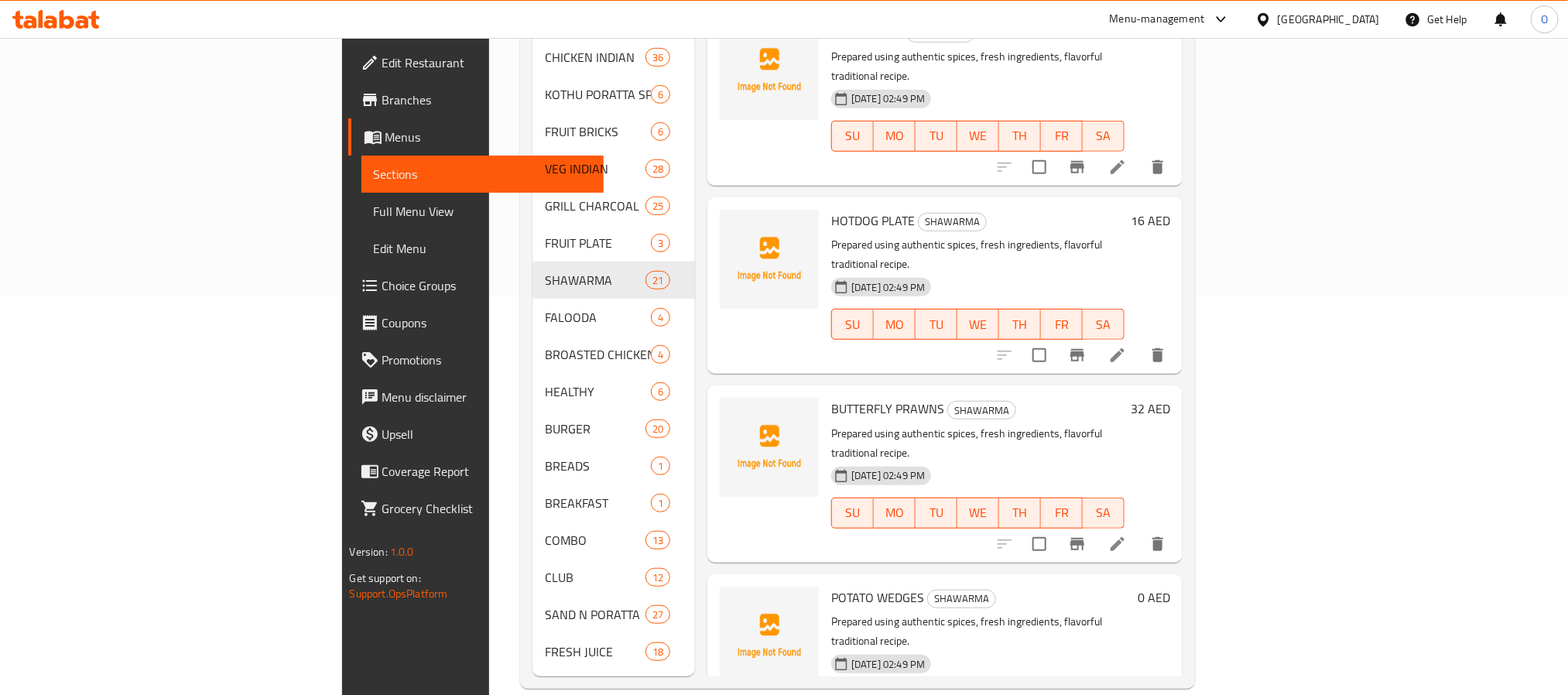
scroll to position [2360, 0]
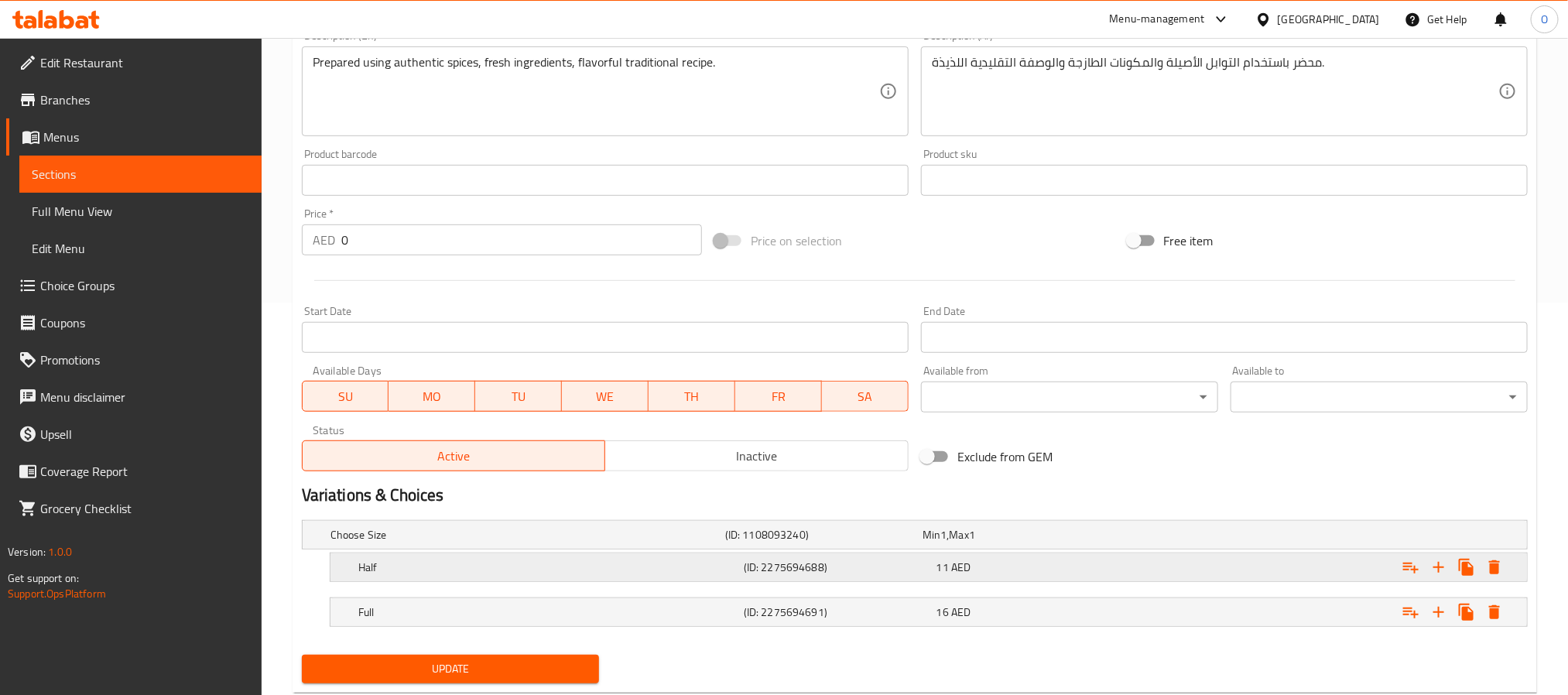
scroll to position [435, 0]
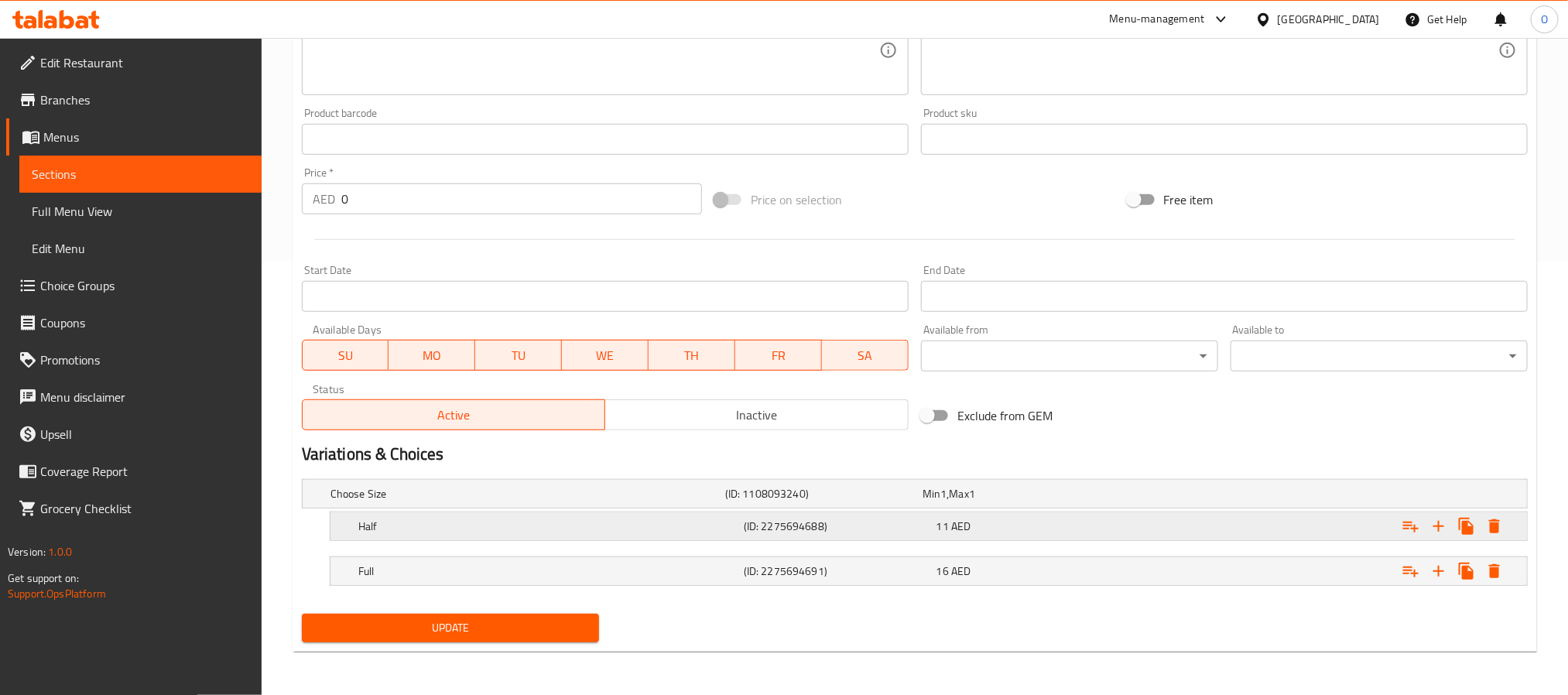
click at [634, 536] on div "Half (ID: 2275694688) 11 AED" at bounding box center [933, 527] width 1156 height 34
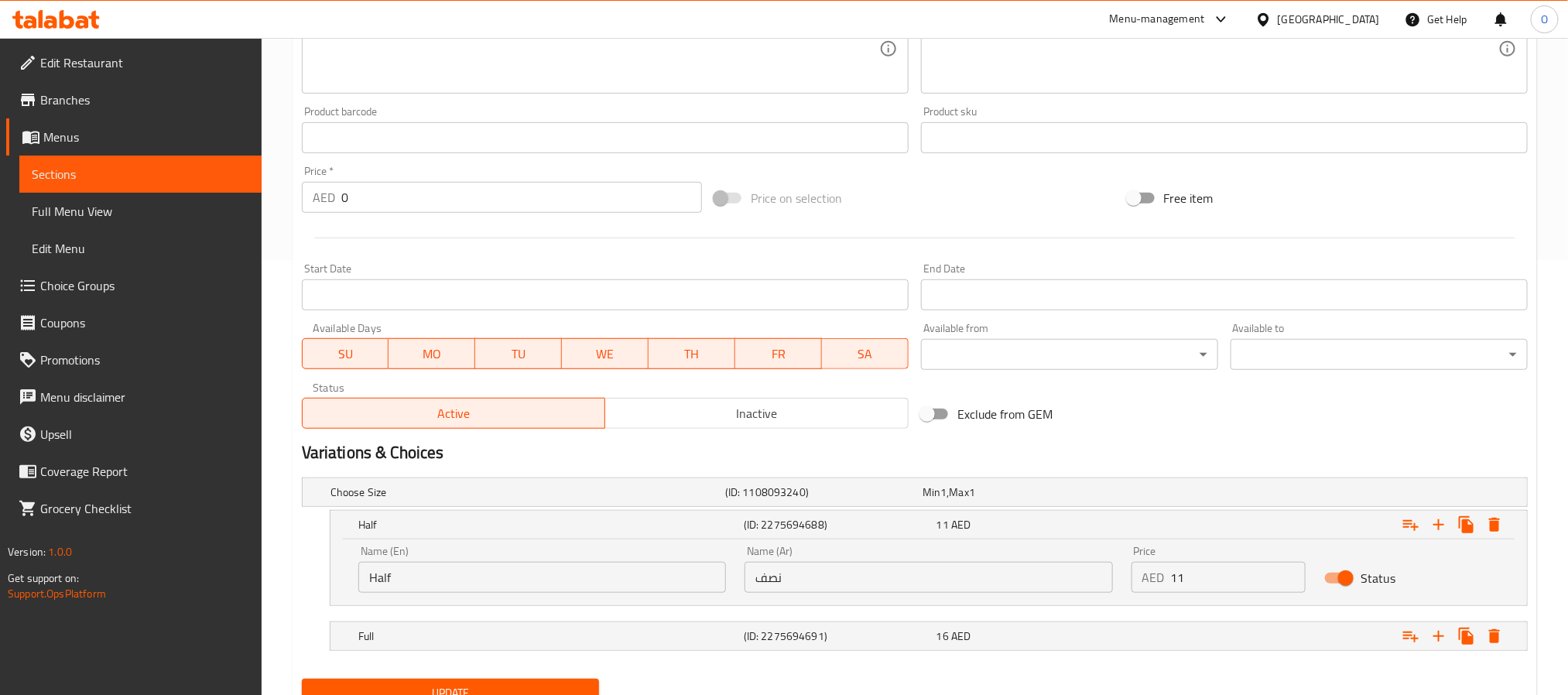
click at [495, 572] on input "Half" at bounding box center [542, 578] width 368 height 31
type input "Small"
type input "صغير"
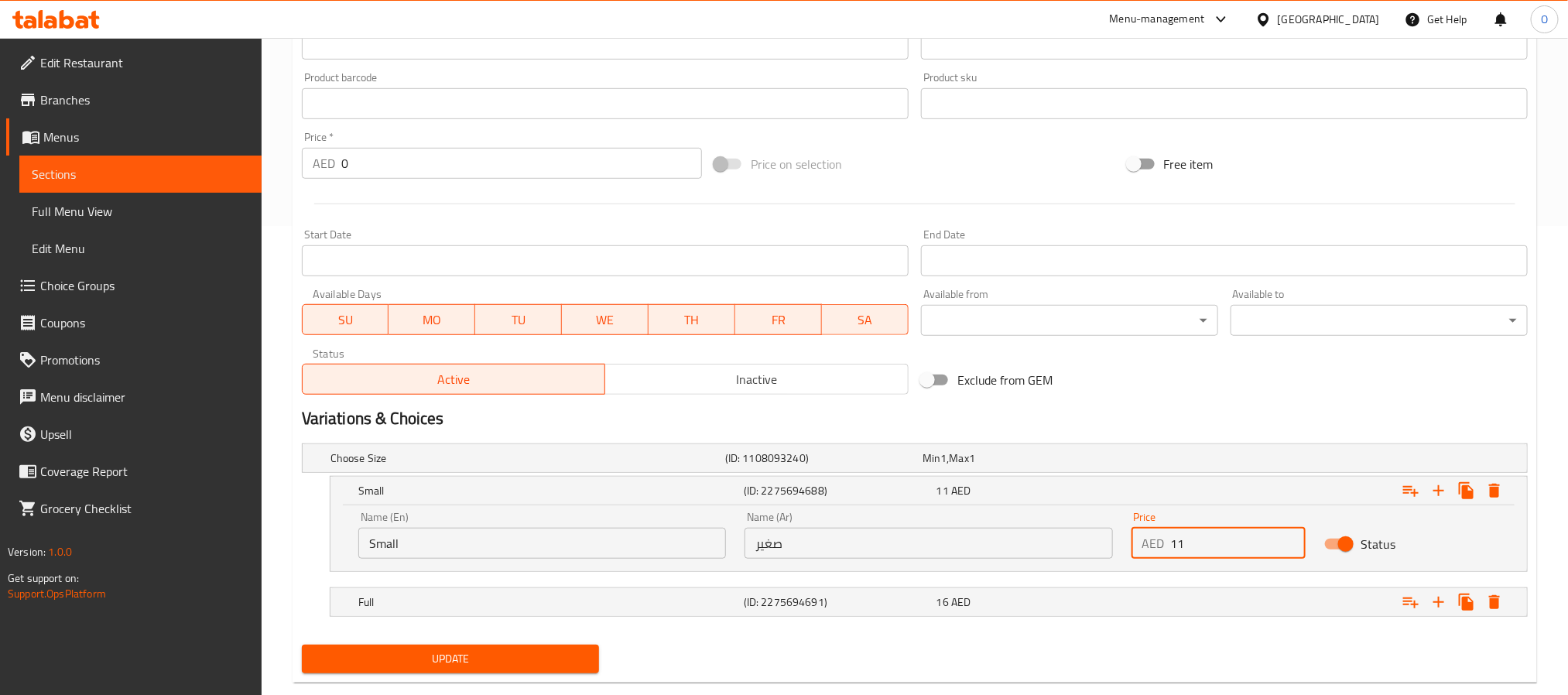
scroll to position [501, 0]
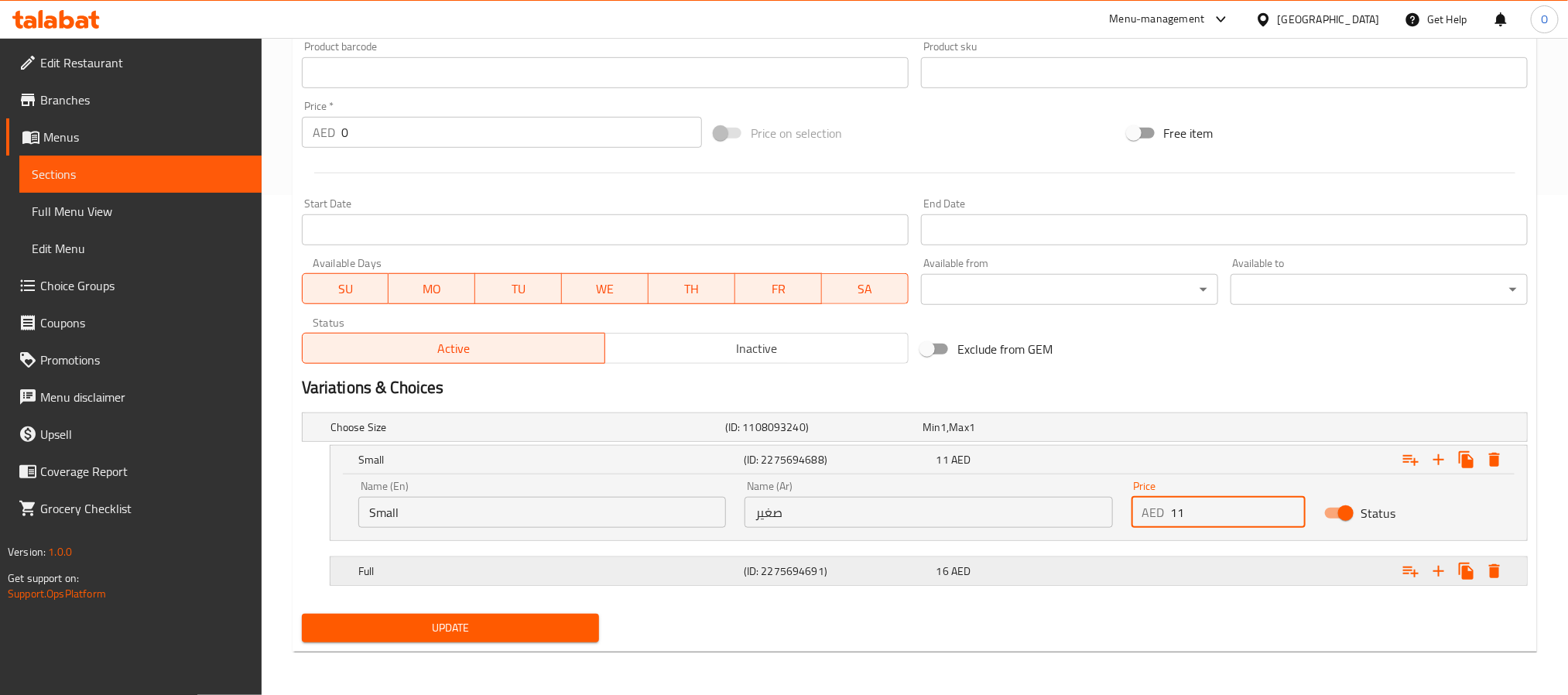
click at [708, 572] on h5 "Full" at bounding box center [548, 571] width 379 height 15
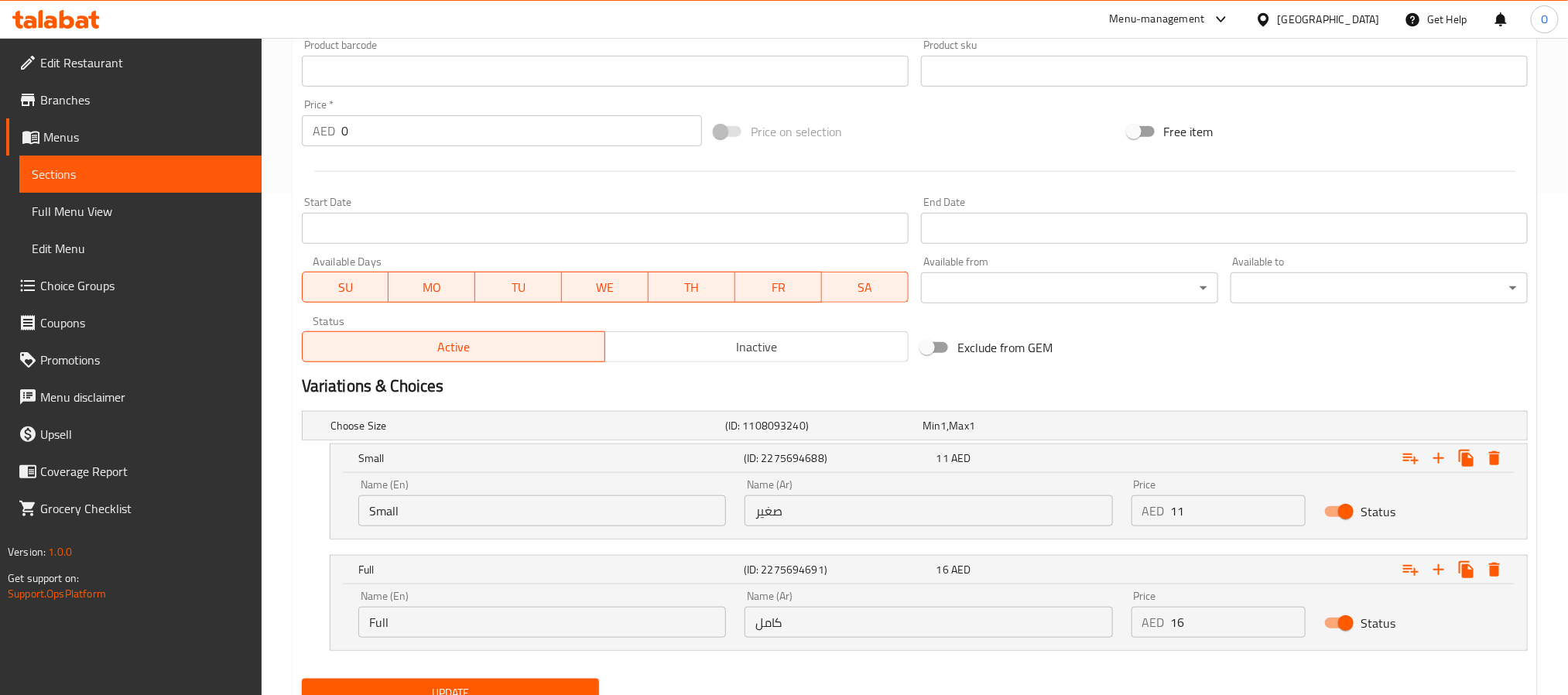
click at [515, 628] on input "Full" at bounding box center [542, 622] width 368 height 31
type input "Large"
type input "كبير"
click at [745, 669] on div "Choose Size (ID: 1108093240) Min 1 , Max 1 Name (En) Choose Size Name (En) Name…" at bounding box center [914, 539] width 1238 height 268
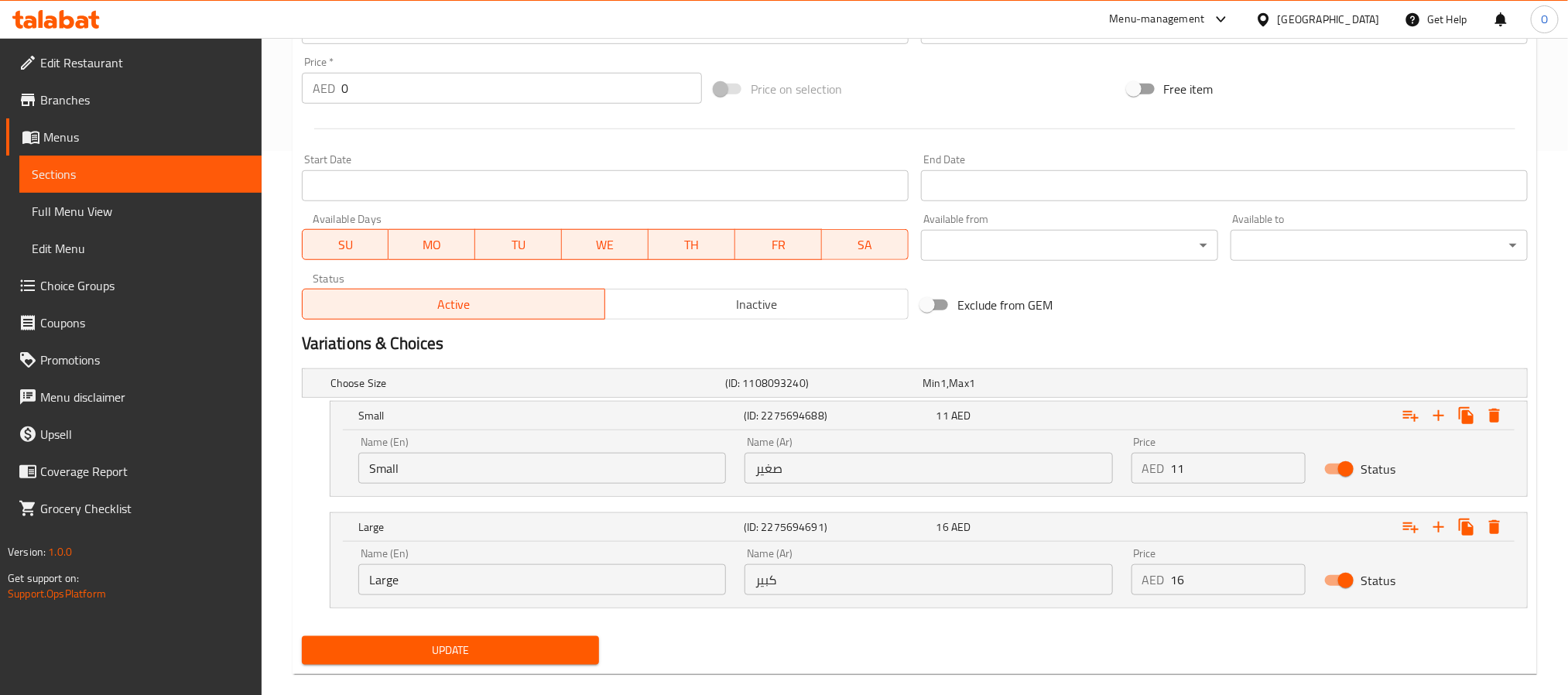
scroll to position [567, 0]
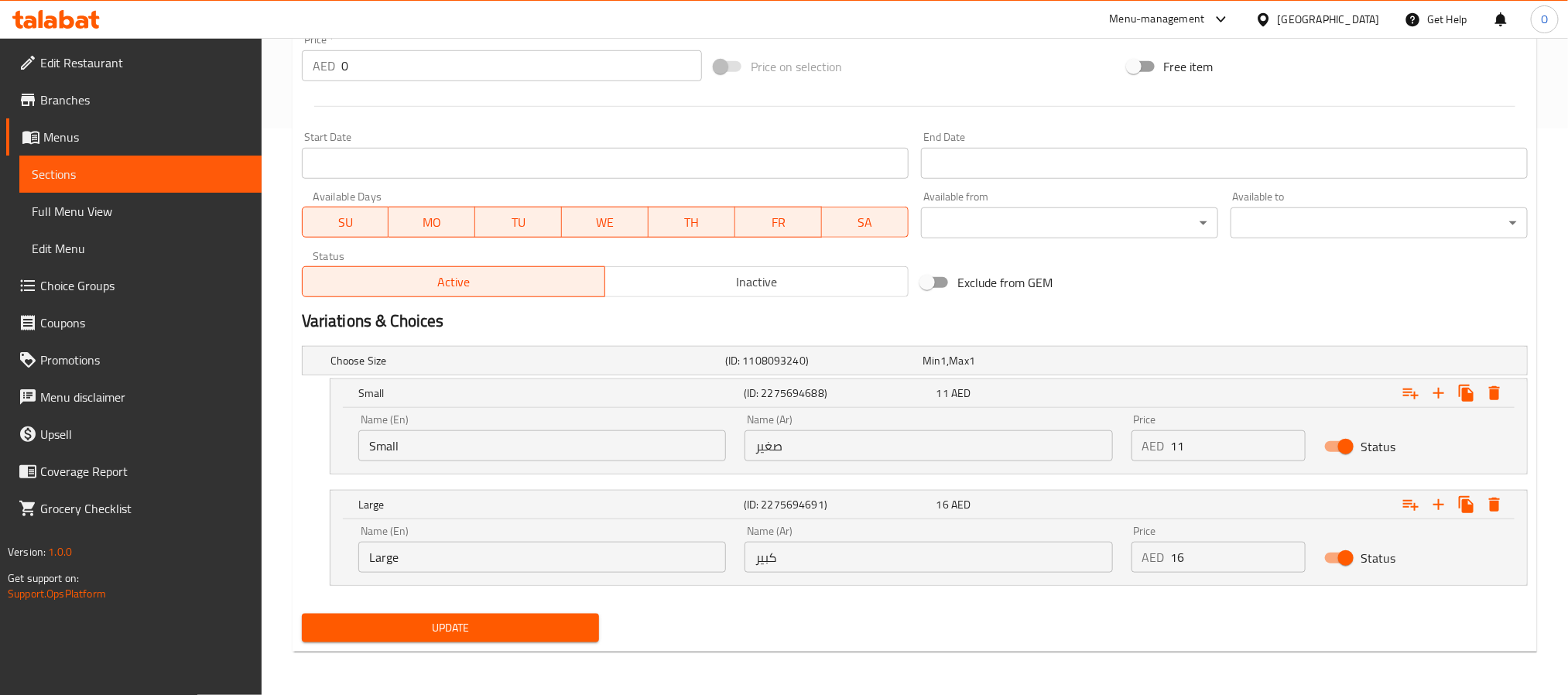
click at [560, 637] on span "Update" at bounding box center [450, 628] width 272 height 19
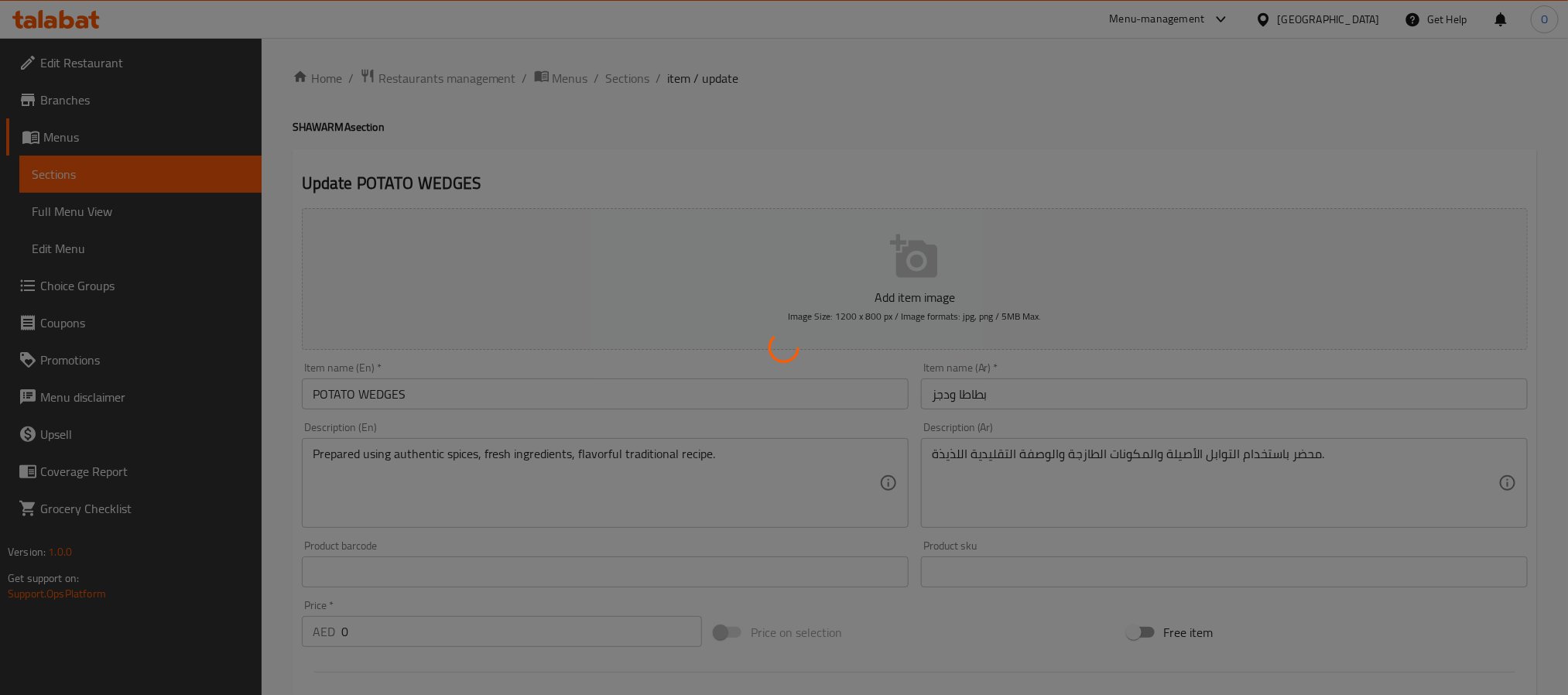
scroll to position [0, 0]
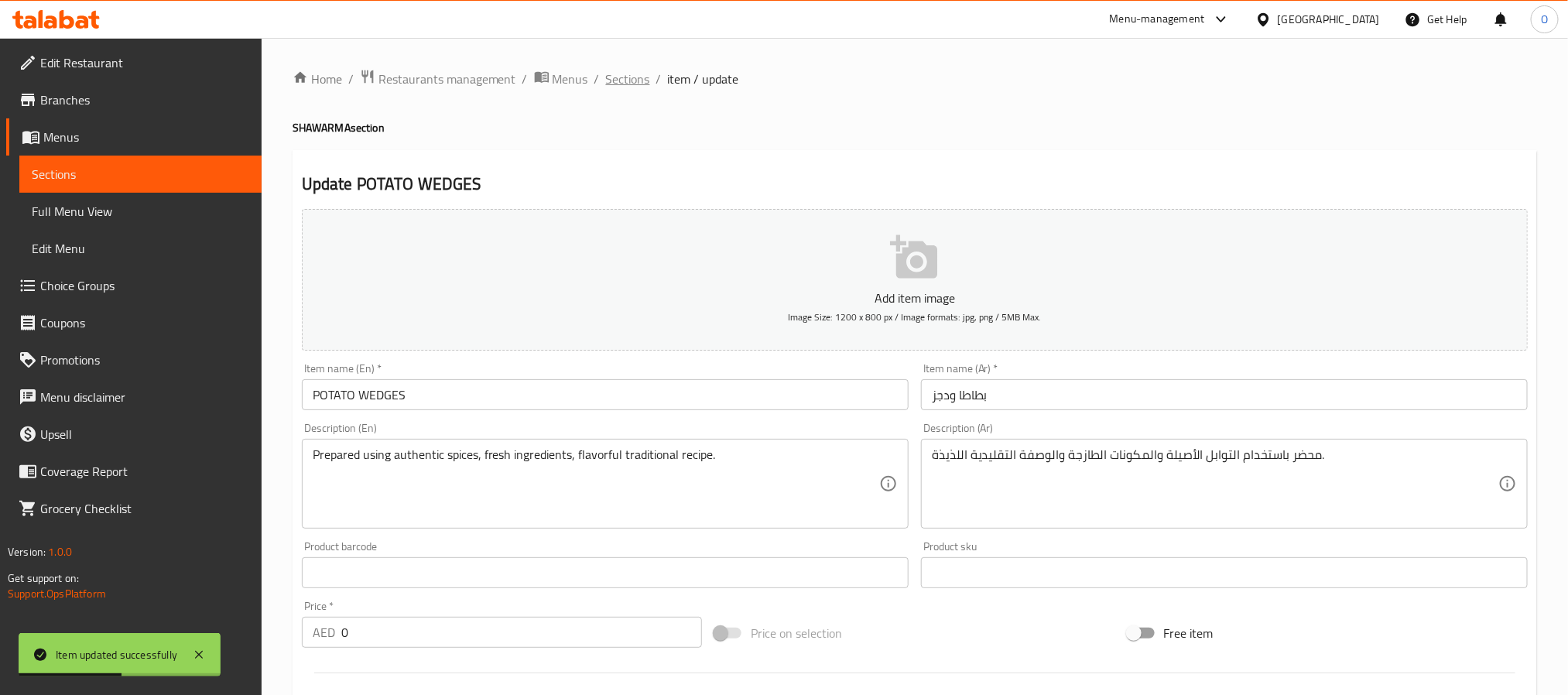
click at [627, 87] on span "Sections" at bounding box center [628, 79] width 44 height 19
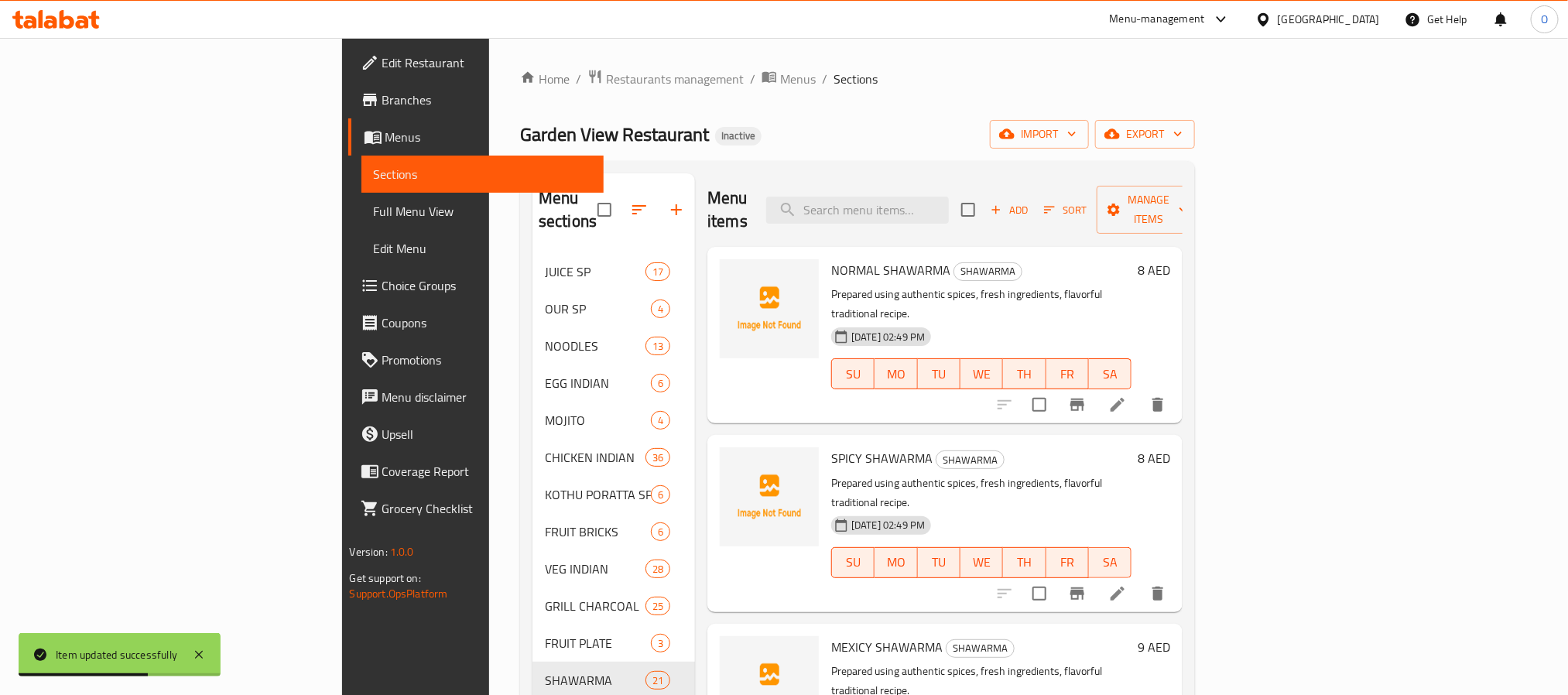
click at [750, 138] on div "Garden View Restaurant Inactive import export" at bounding box center [857, 134] width 675 height 28
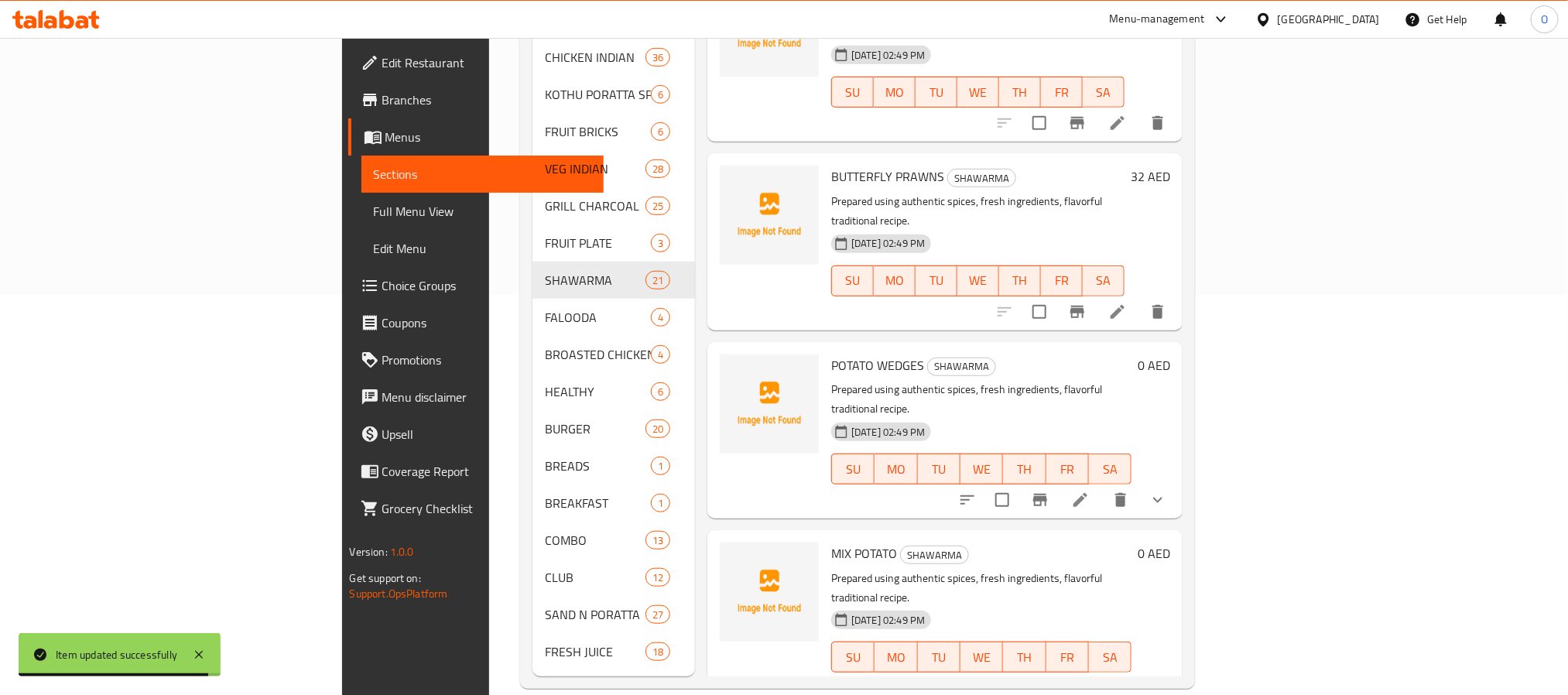
scroll to position [648, 0]
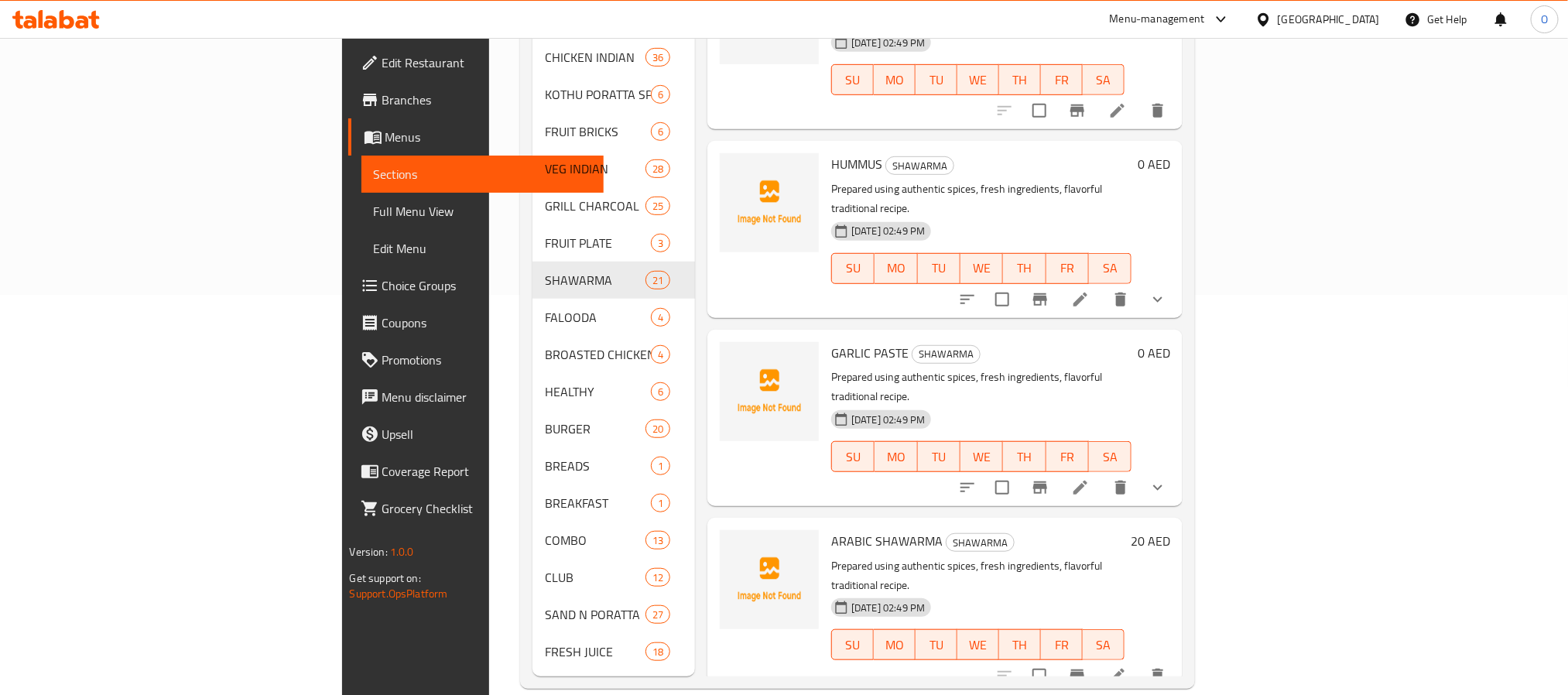
click at [1089, 478] on icon at bounding box center [1080, 487] width 19 height 19
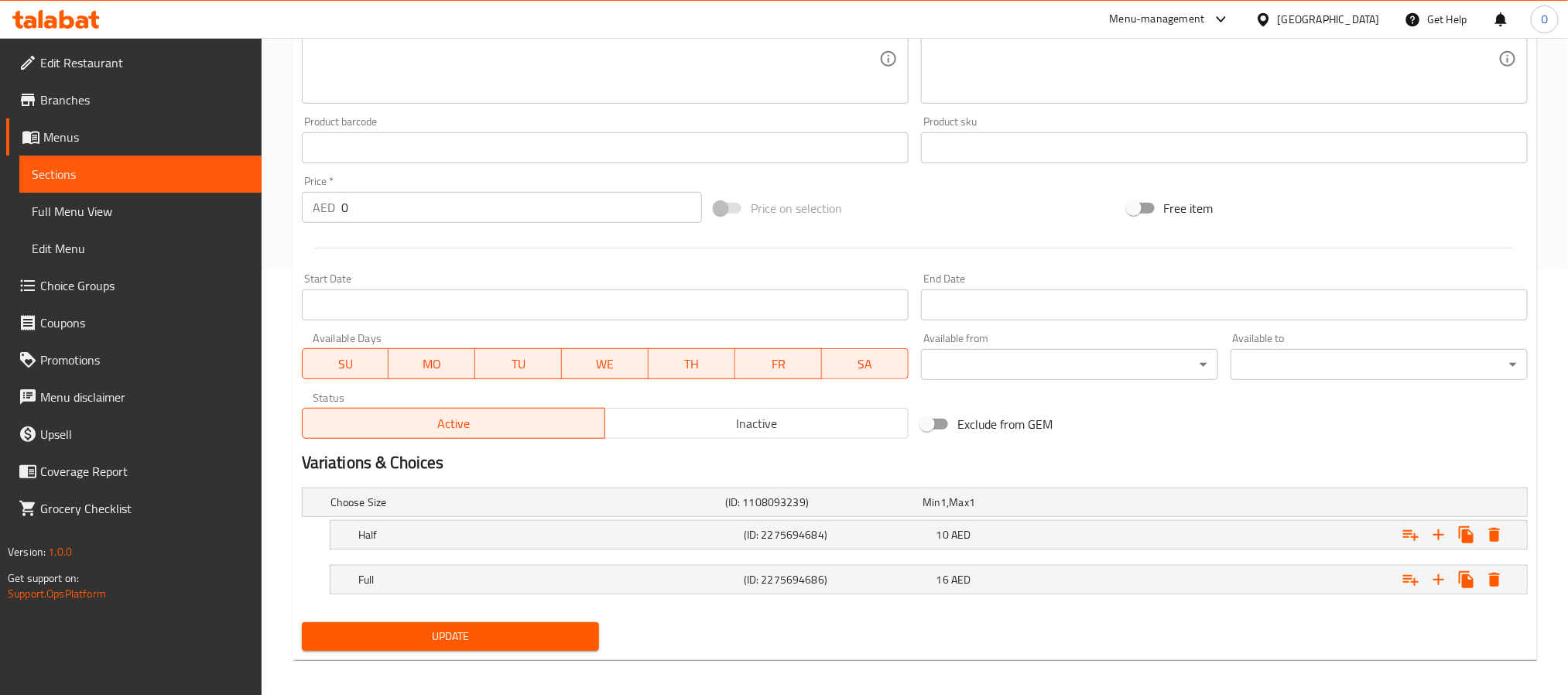
scroll to position [435, 0]
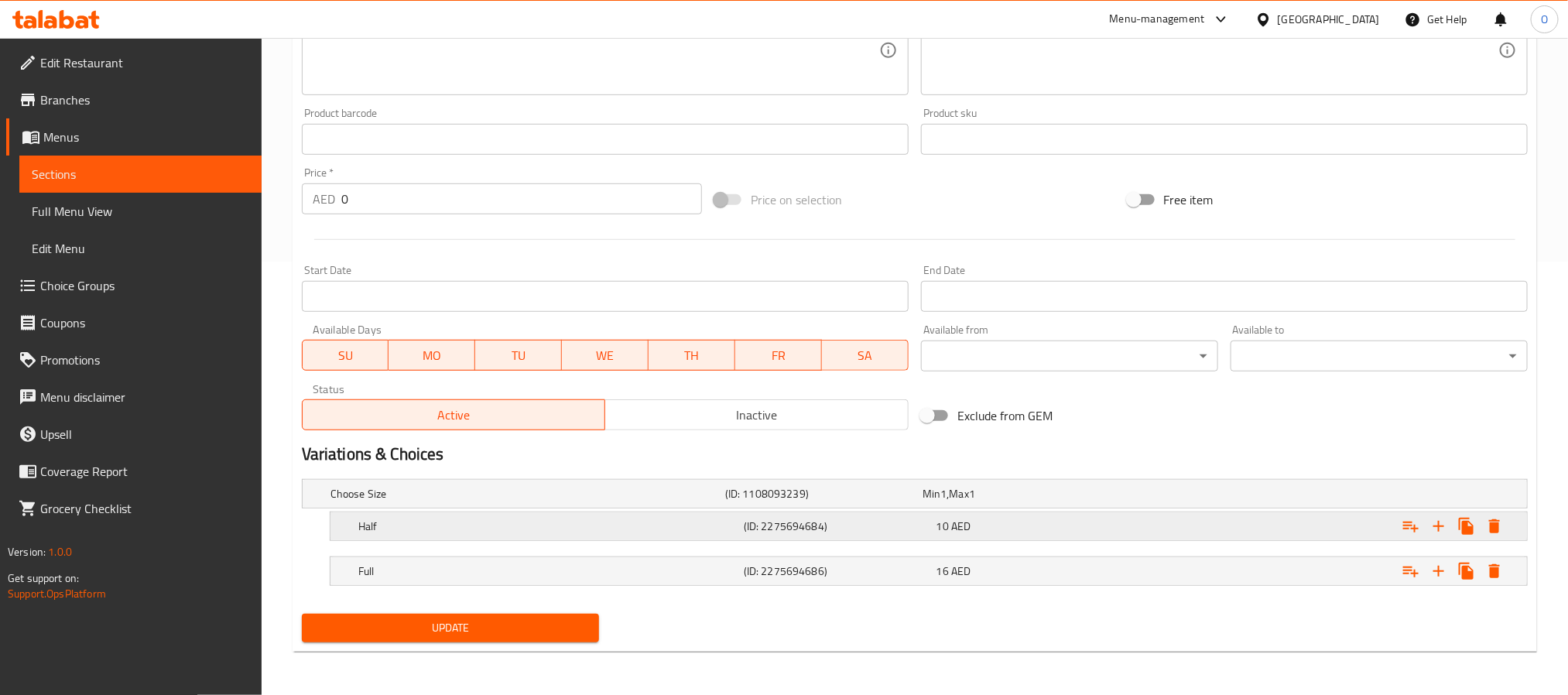
click at [750, 536] on div "Half (ID: 2275694684) 10 AED" at bounding box center [933, 527] width 1156 height 34
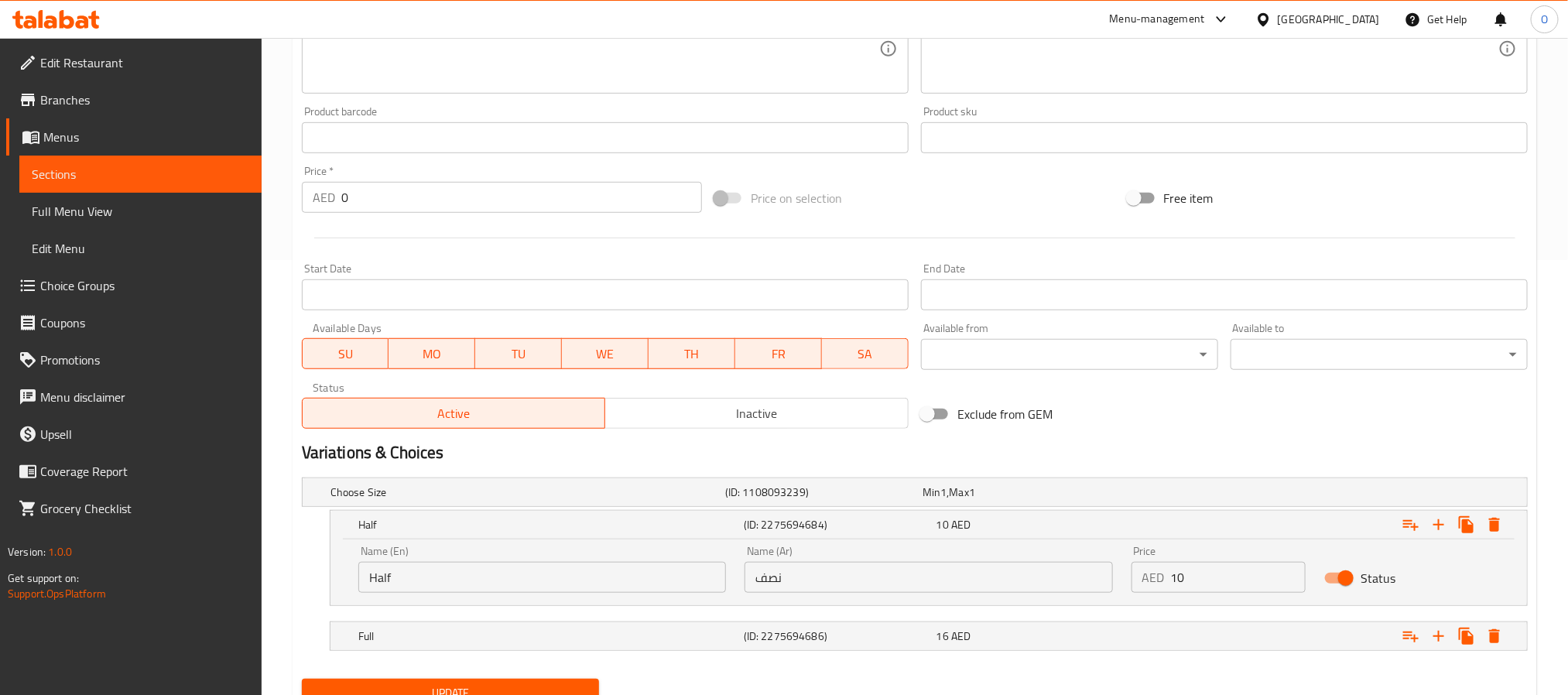
click at [525, 597] on div "Name (En) Half Name (En)" at bounding box center [542, 569] width 386 height 66
click at [523, 576] on input "Half" at bounding box center [542, 578] width 368 height 31
type input "Small"
click at [955, 587] on input "نصف" at bounding box center [928, 578] width 368 height 31
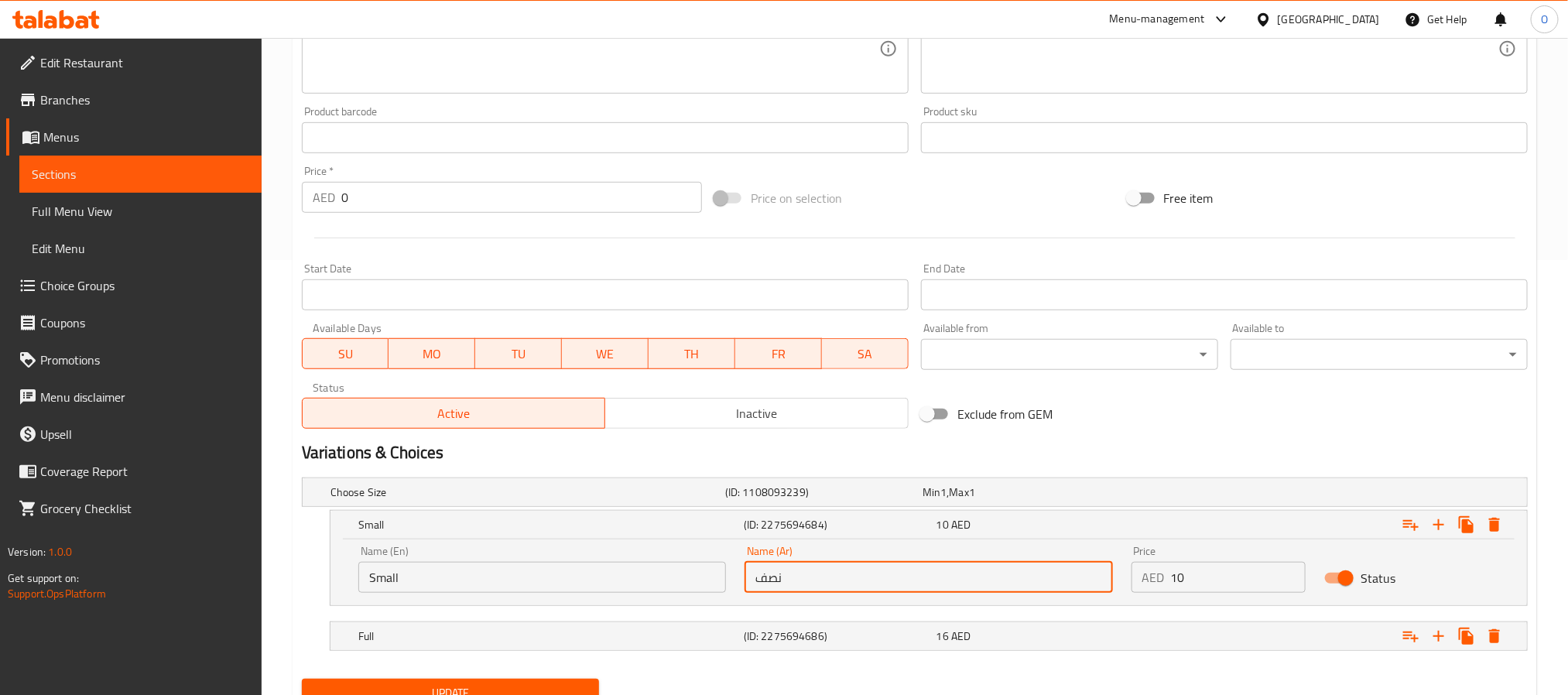
click at [955, 587] on input "نصف" at bounding box center [928, 578] width 368 height 31
type input "صغير"
click at [823, 627] on div "(ID: 2275694686)" at bounding box center [837, 636] width 193 height 22
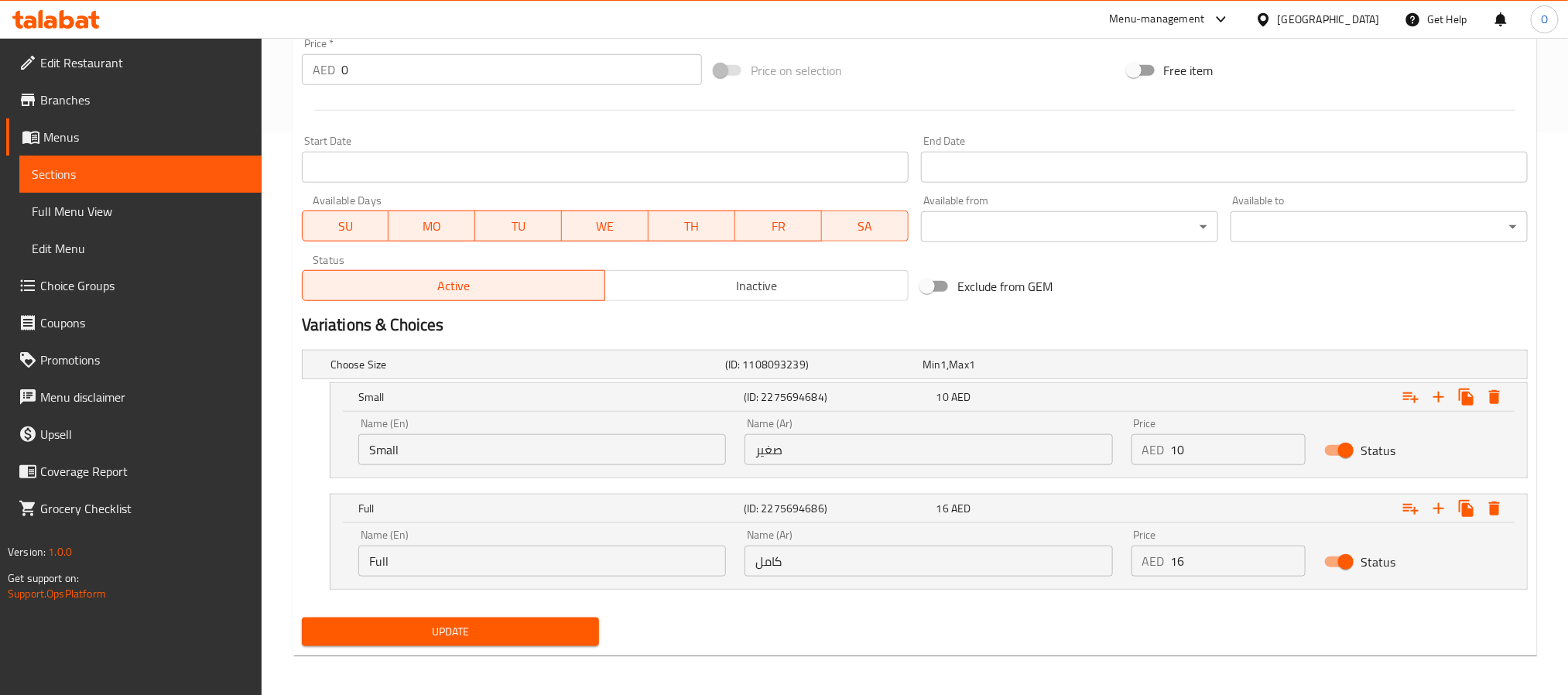
scroll to position [567, 0]
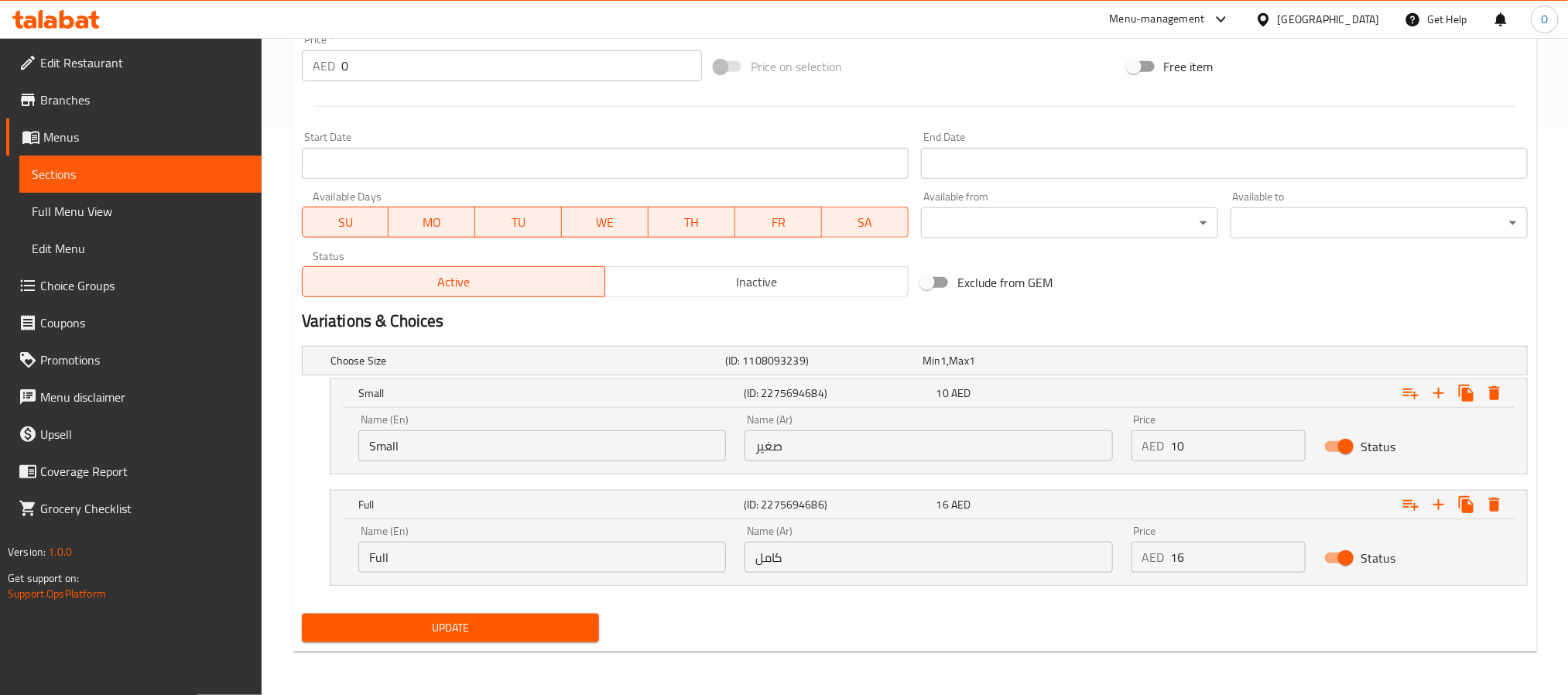
click at [801, 562] on input "كامل" at bounding box center [928, 557] width 368 height 31
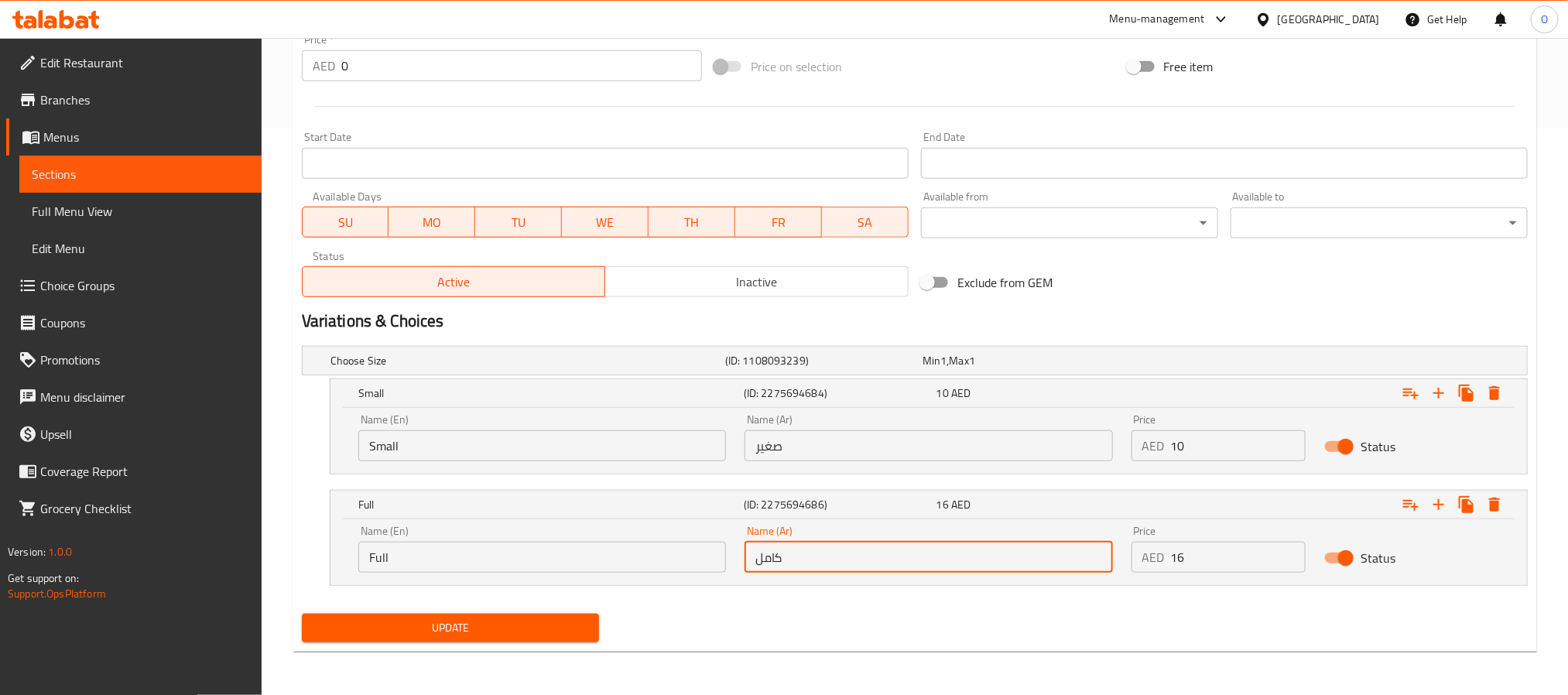
click at [801, 562] on input "كامل" at bounding box center [928, 557] width 368 height 31
type input "كبير"
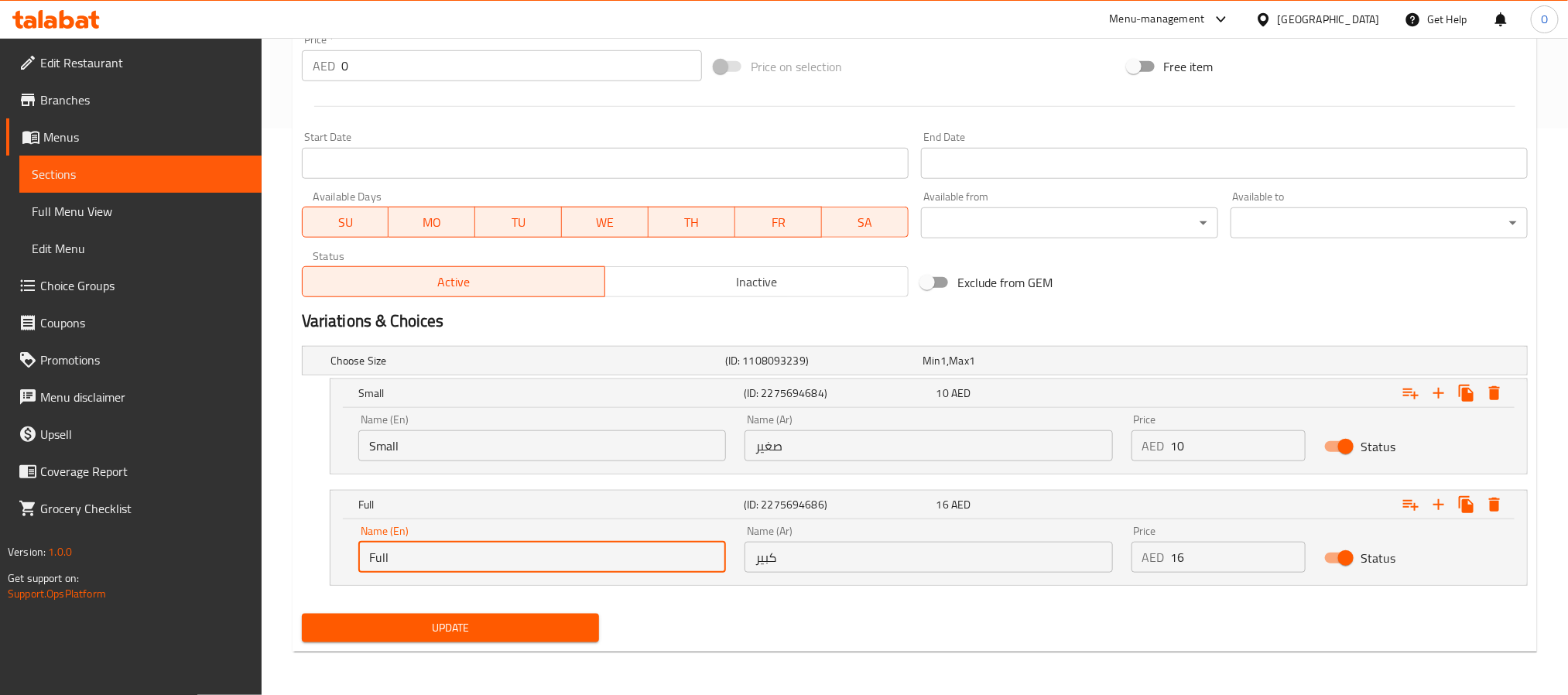
click at [571, 569] on input "Full" at bounding box center [542, 557] width 368 height 31
type input "Large"
click at [467, 629] on span "Update" at bounding box center [450, 628] width 272 height 19
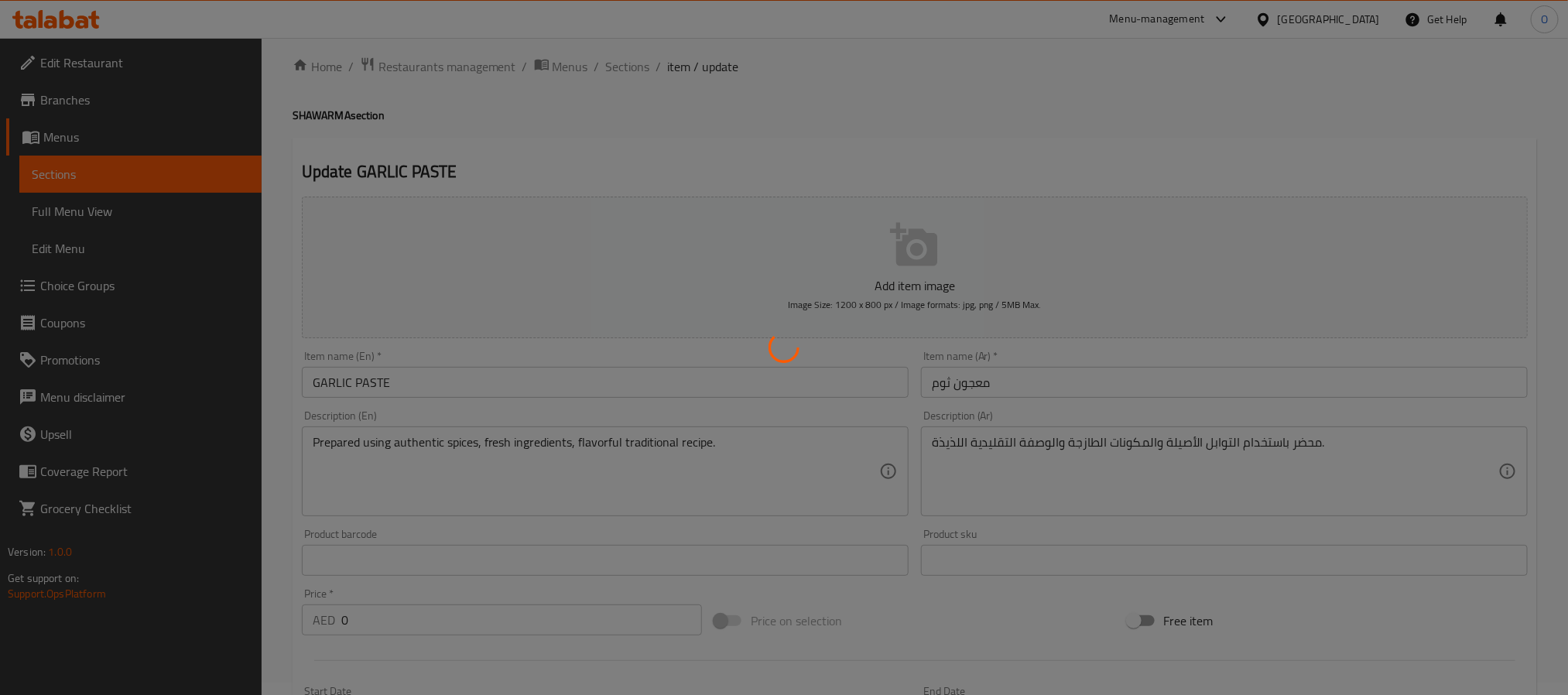
scroll to position [0, 0]
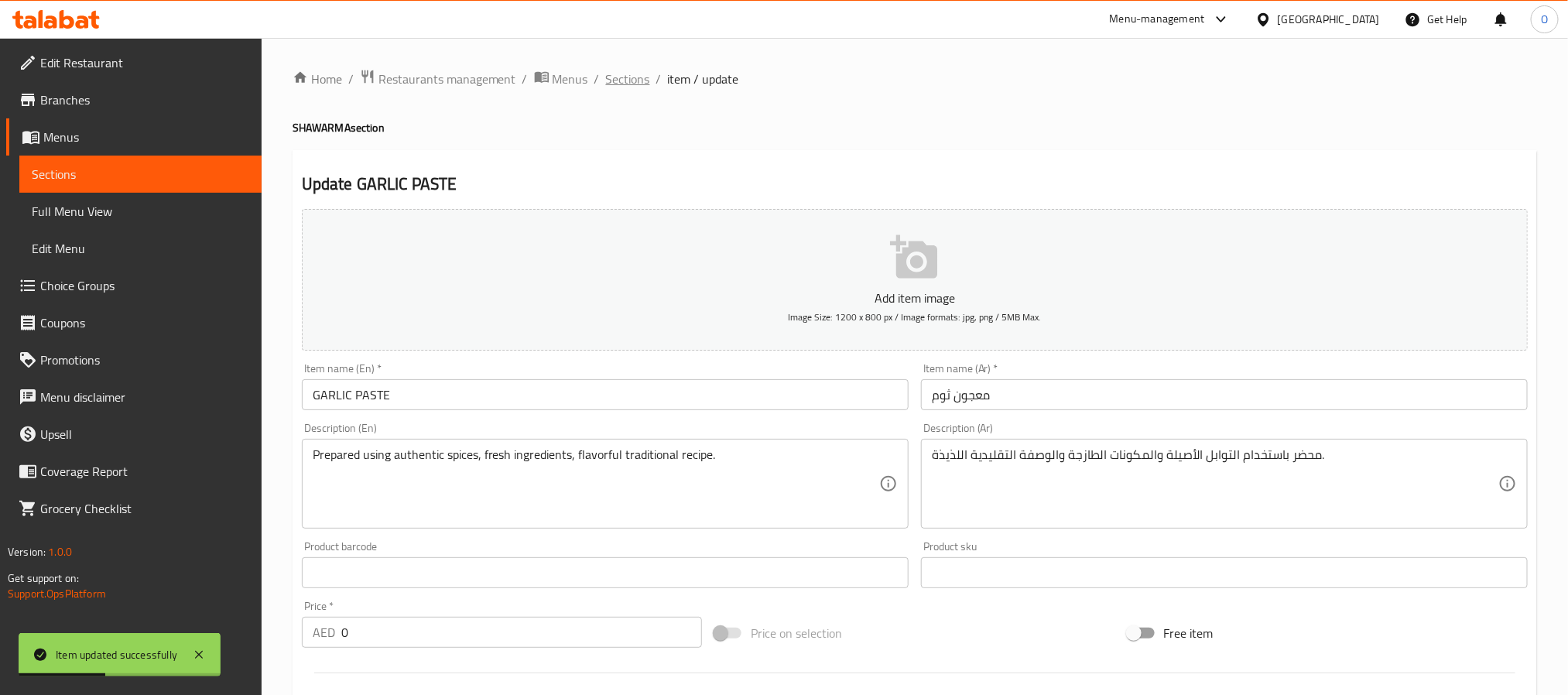
click at [627, 70] on span "Sections" at bounding box center [628, 79] width 44 height 19
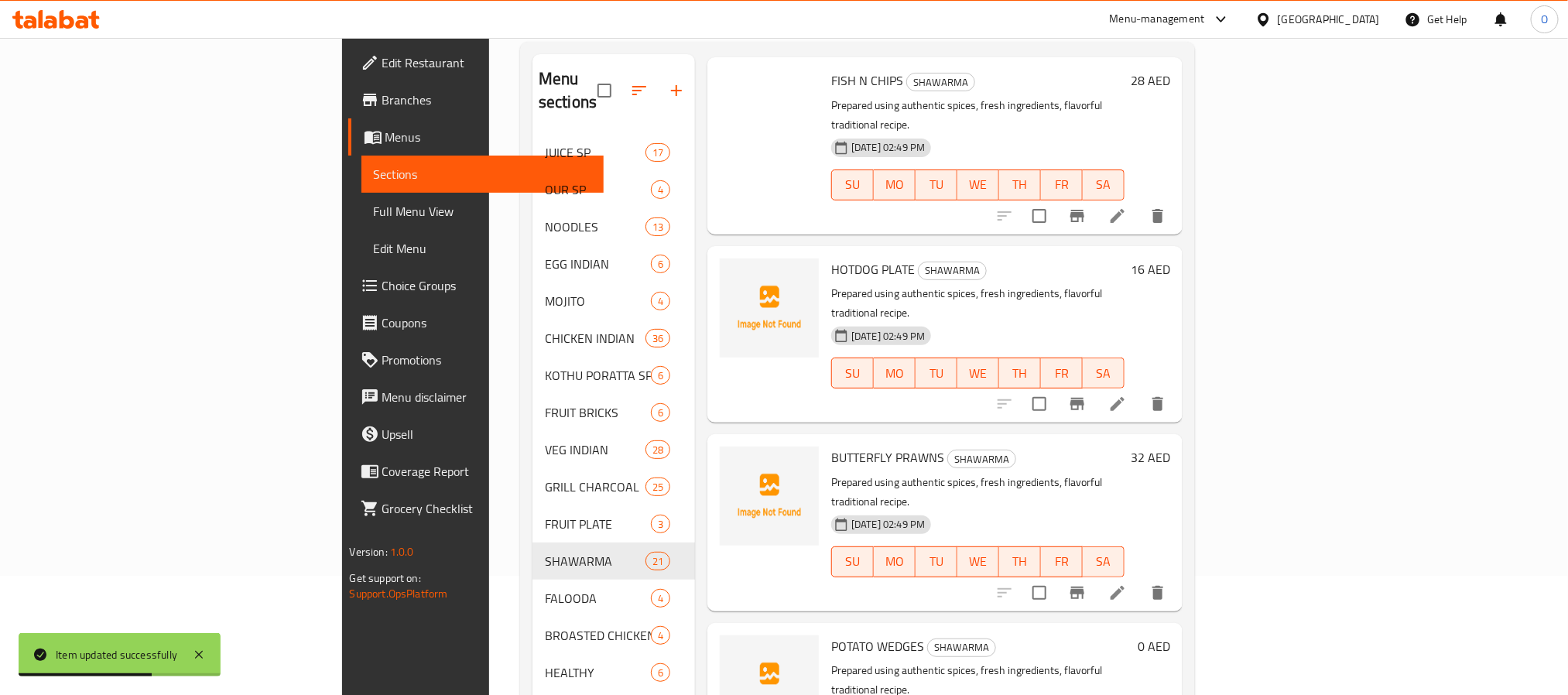
scroll to position [232, 0]
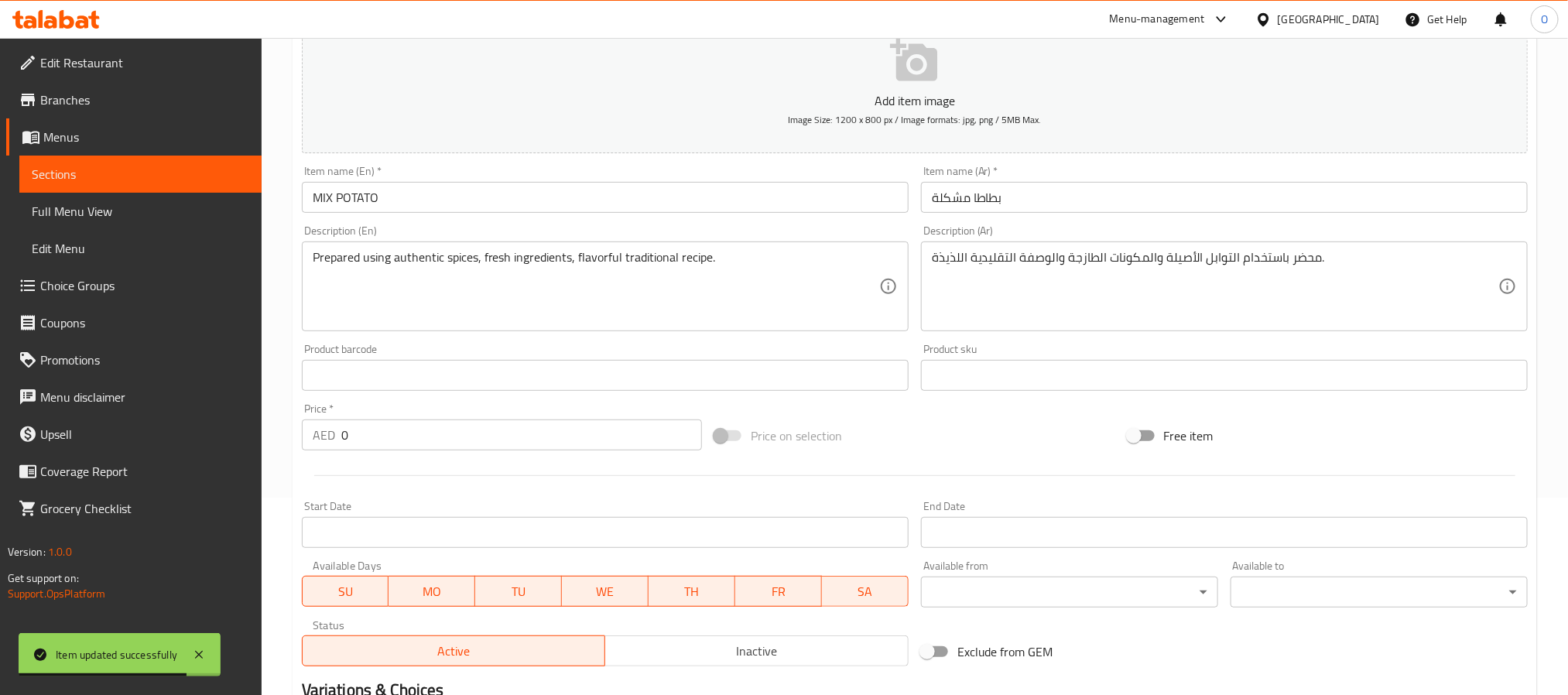
scroll to position [435, 0]
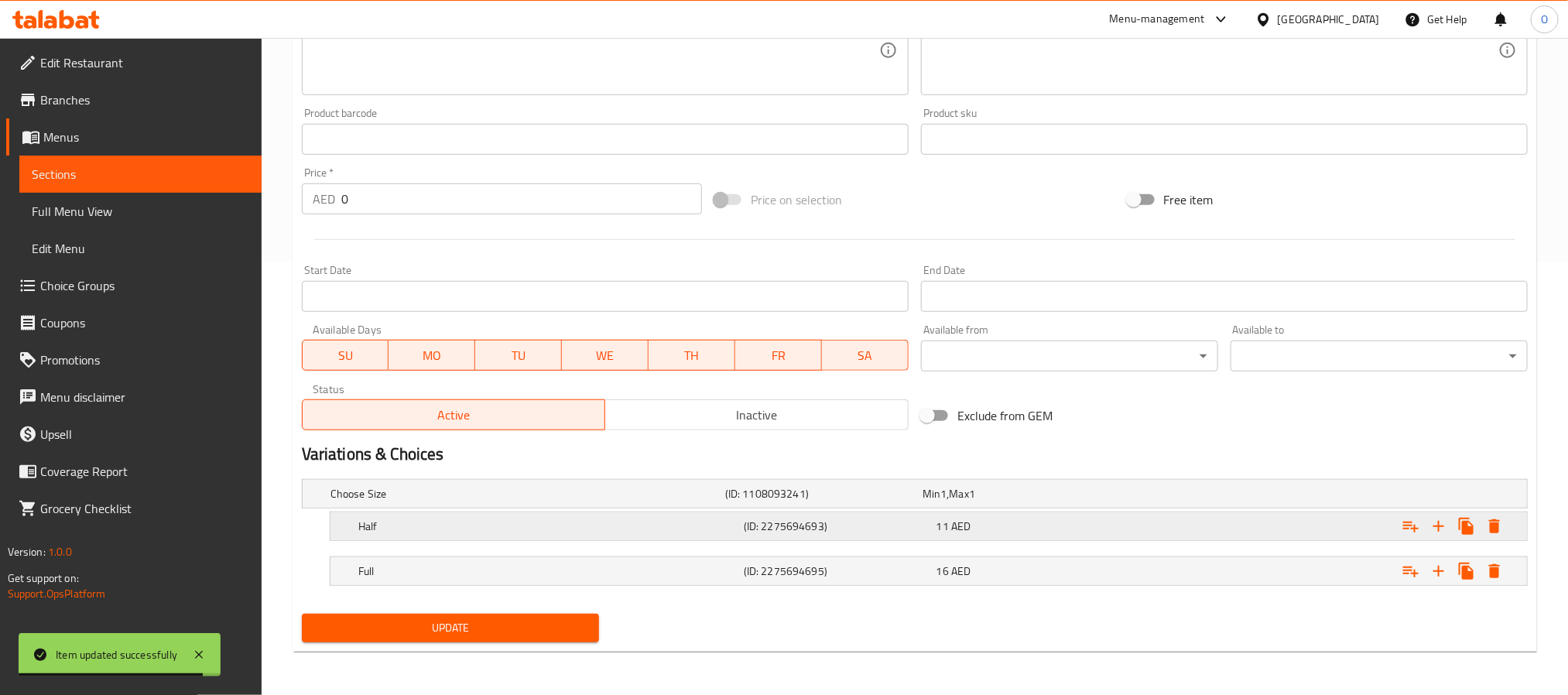
click at [484, 530] on h5 "Half" at bounding box center [548, 526] width 379 height 15
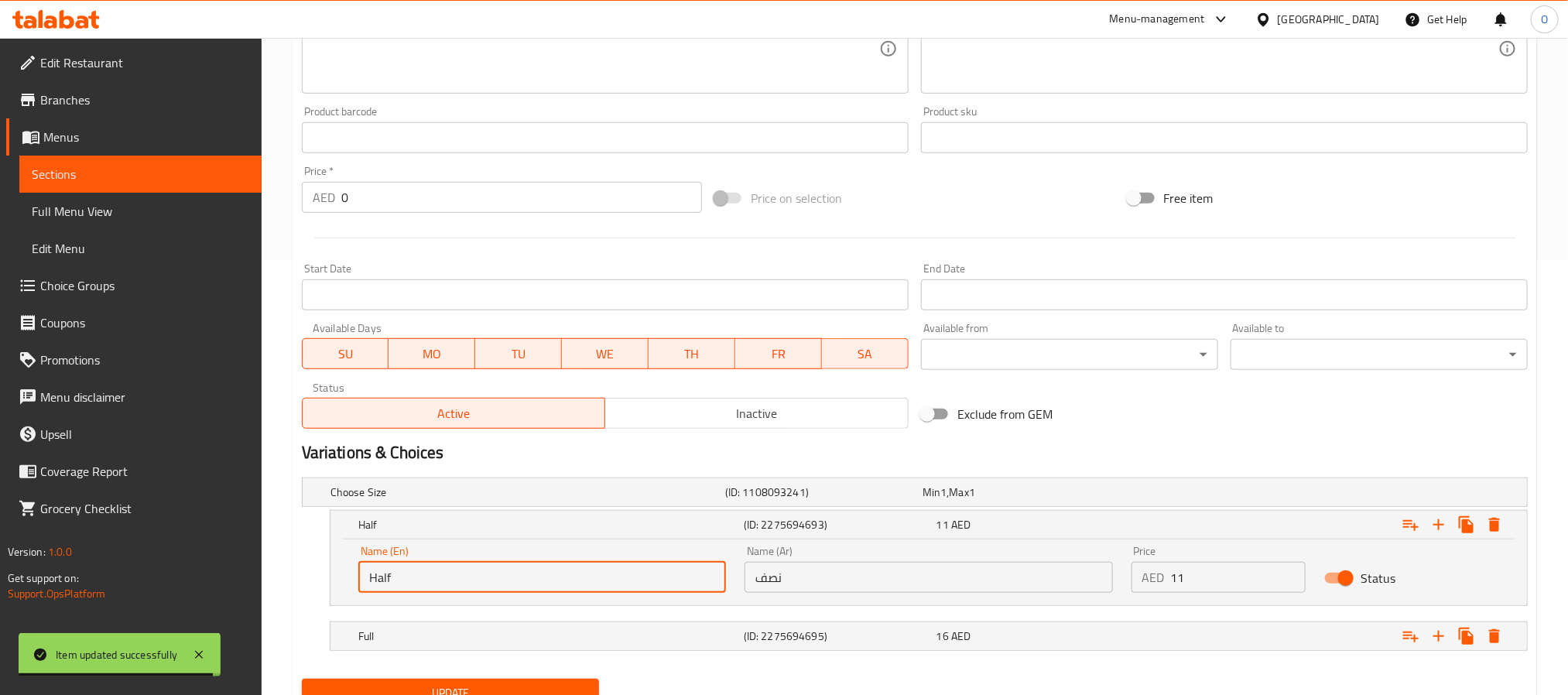
click at [477, 582] on input "Half" at bounding box center [542, 578] width 368 height 31
type input "Small"
click at [837, 572] on input "نصف" at bounding box center [928, 578] width 368 height 31
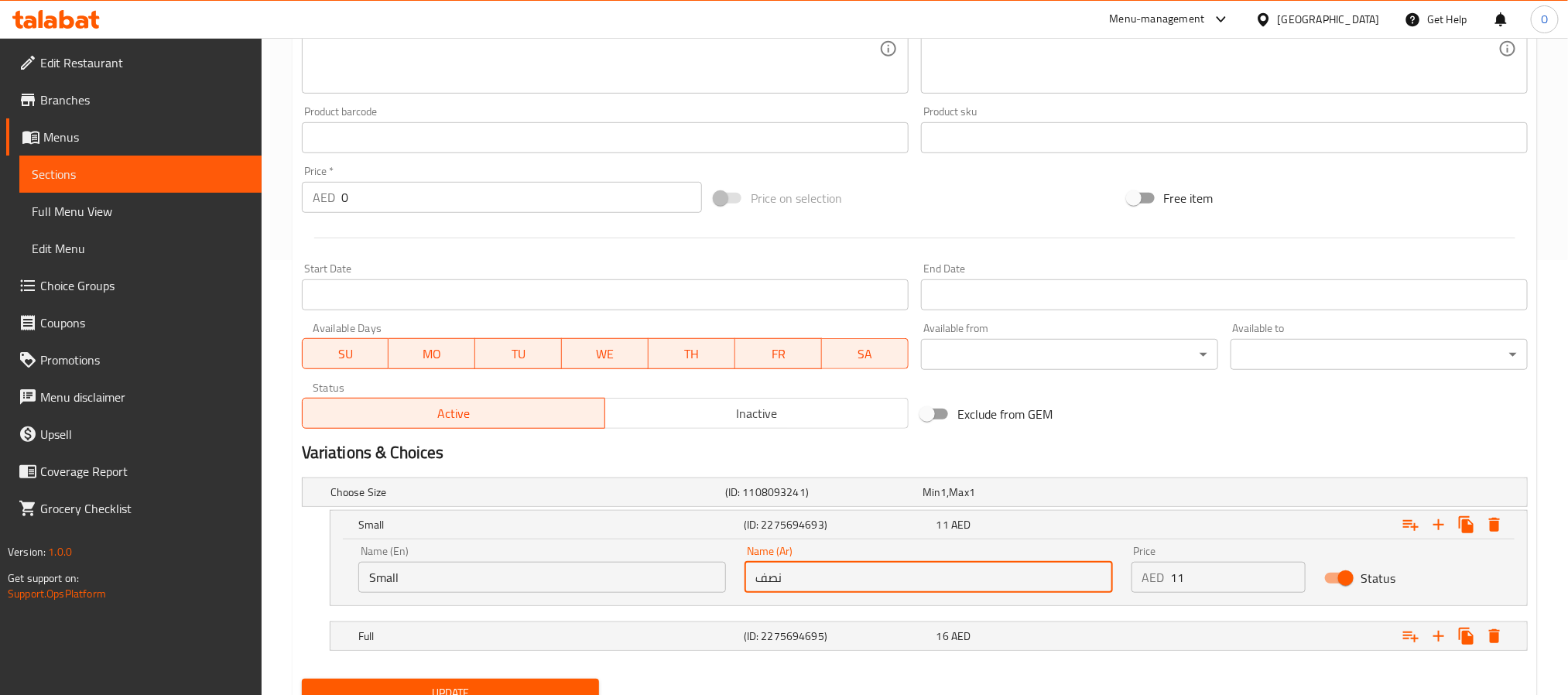
click at [837, 572] on input "نصف" at bounding box center [928, 578] width 368 height 31
type input "صغير"
click at [780, 643] on h5 "(ID: 2275694695)" at bounding box center [837, 636] width 186 height 15
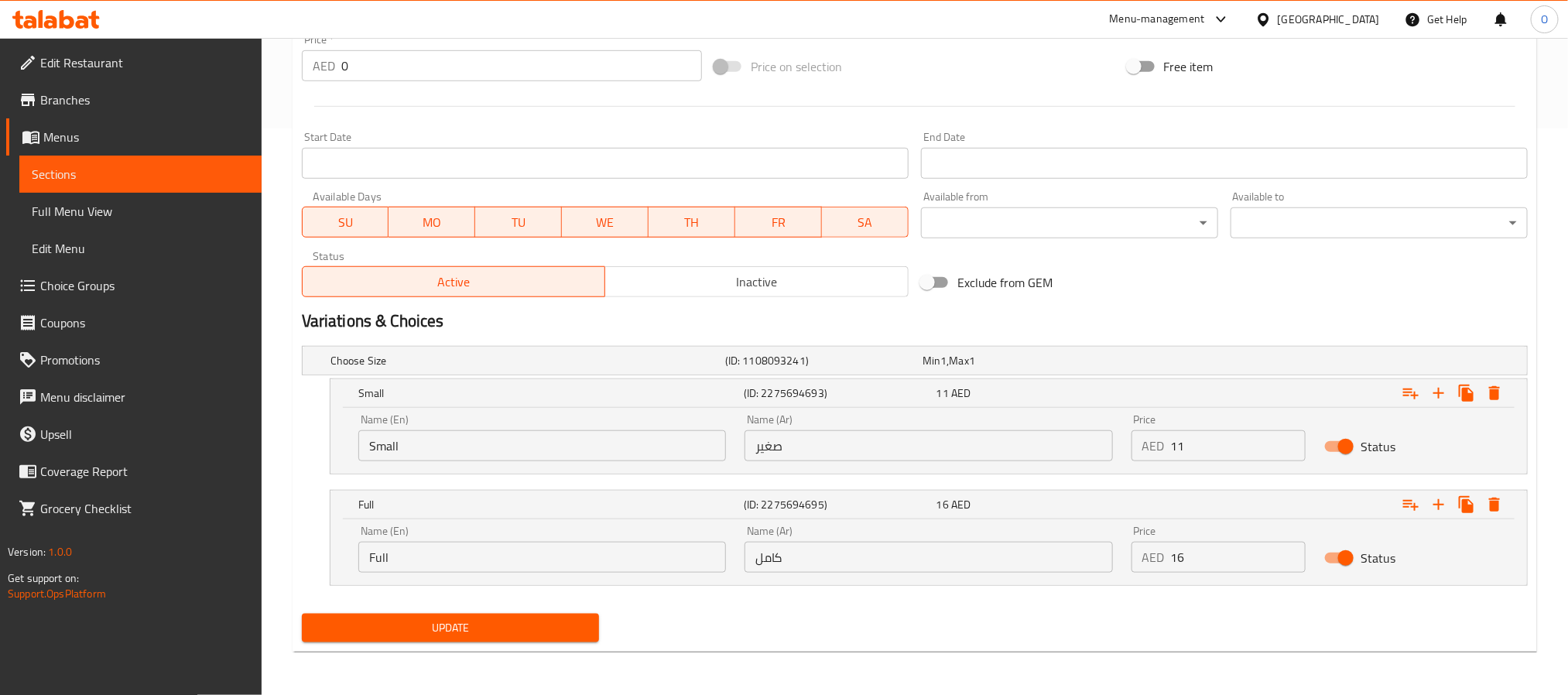
scroll to position [567, 0]
click at [546, 562] on input "Full" at bounding box center [542, 557] width 368 height 31
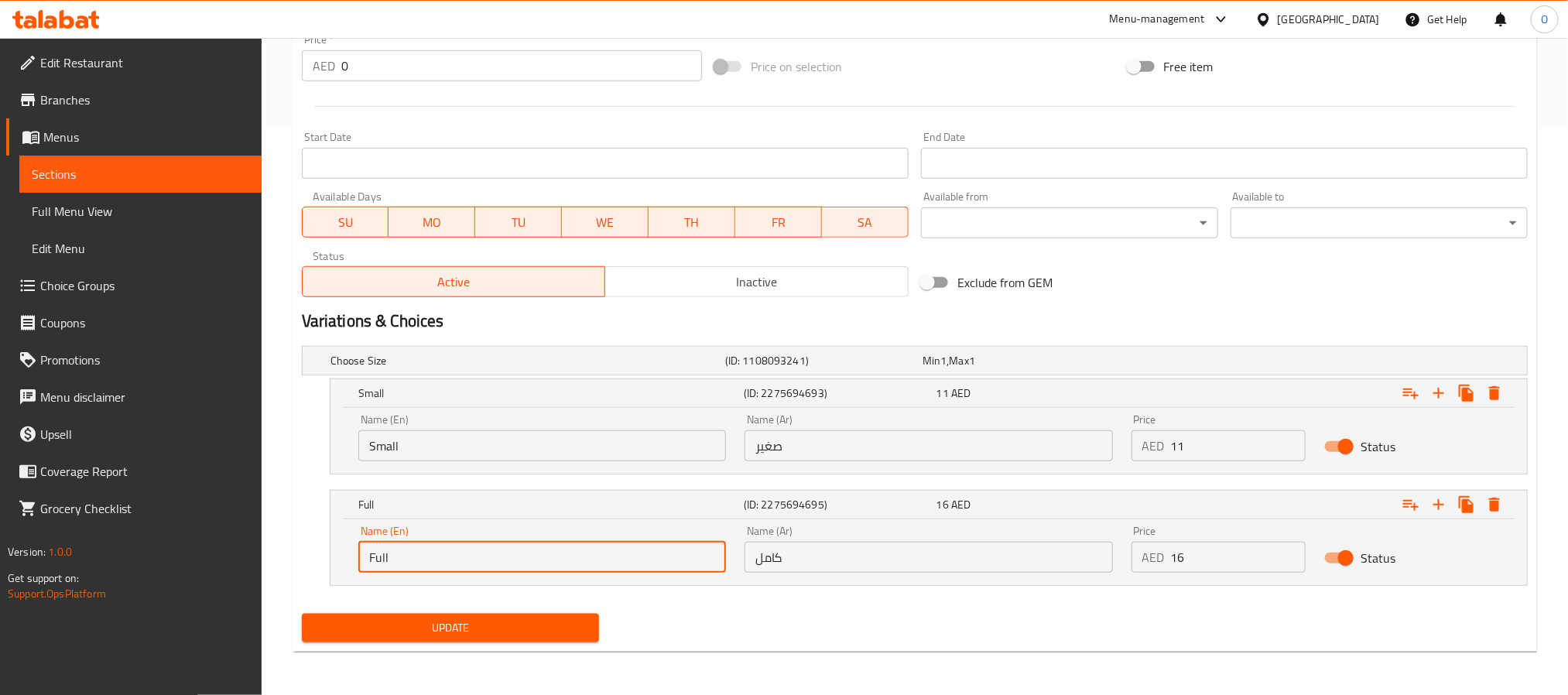
click at [546, 562] on input "Full" at bounding box center [542, 557] width 368 height 31
type input "Large"
click at [787, 552] on input "كامل" at bounding box center [928, 557] width 368 height 31
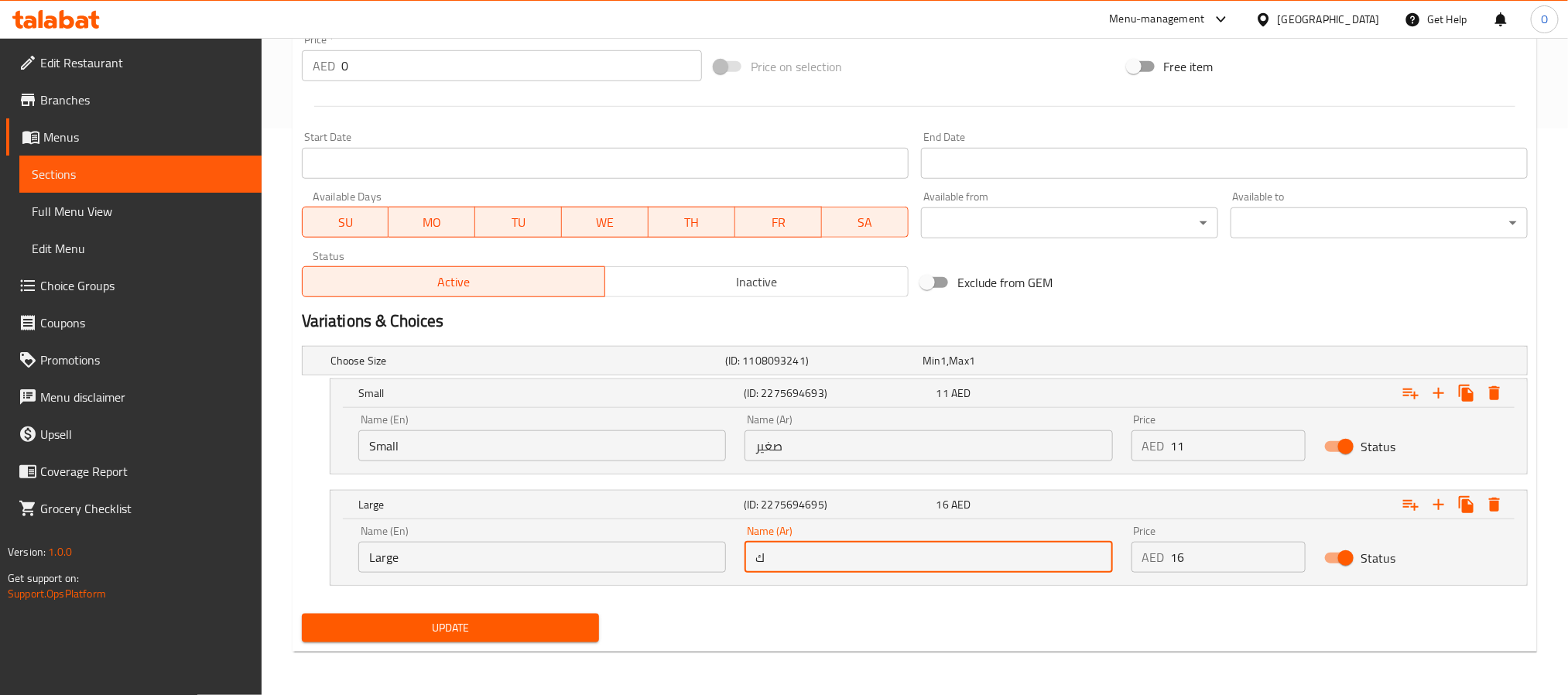
type input "كبير"
click at [521, 648] on div "Update" at bounding box center [450, 628] width 309 height 41
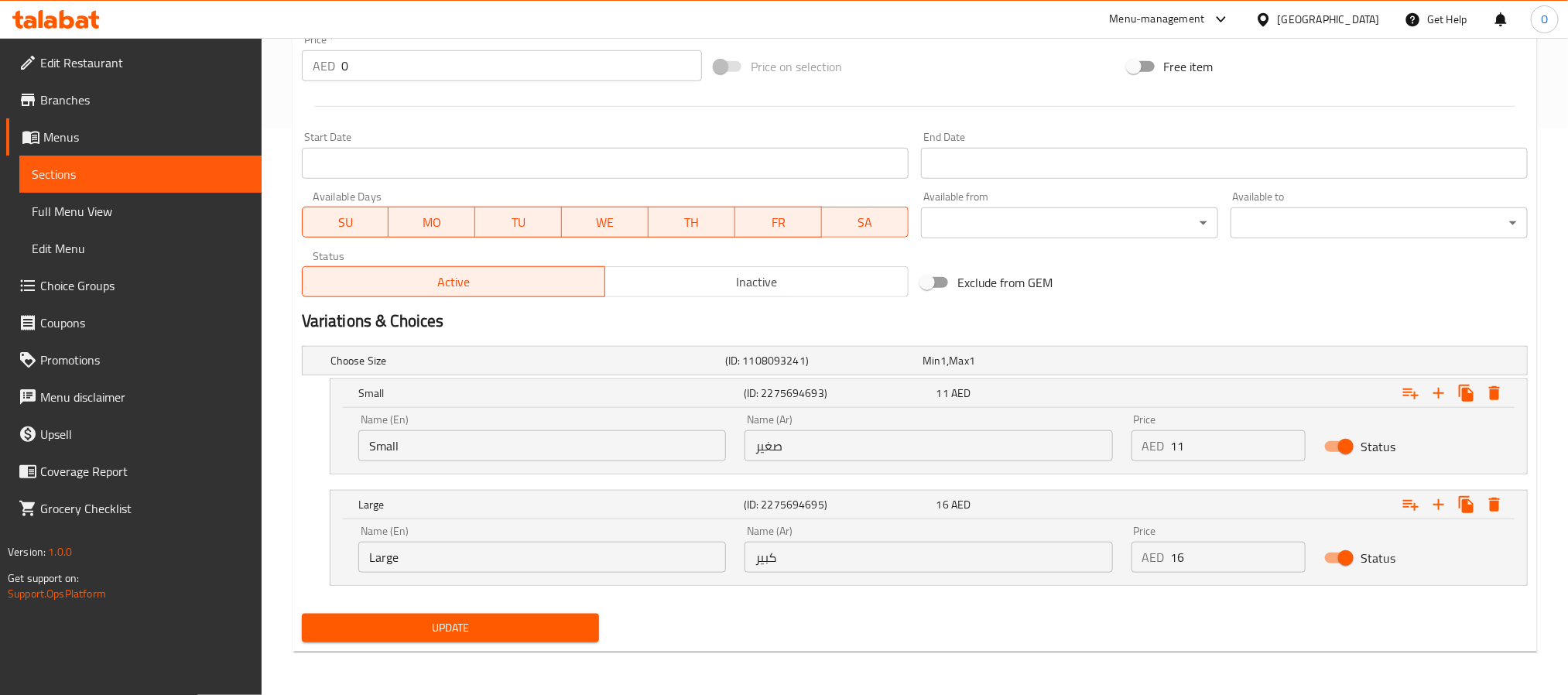
click at [535, 630] on span "Update" at bounding box center [450, 628] width 272 height 19
click at [832, 96] on div at bounding box center [914, 106] width 1238 height 38
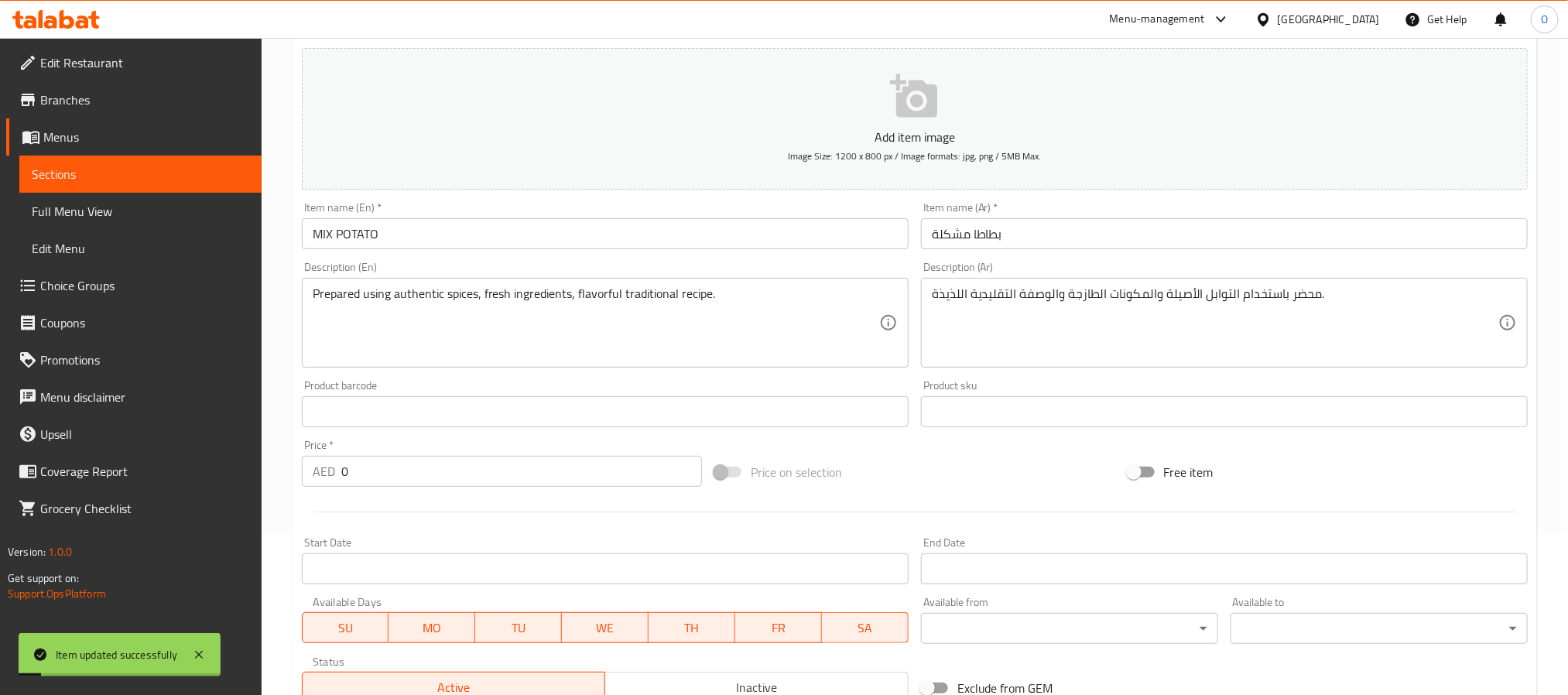
scroll to position [0, 0]
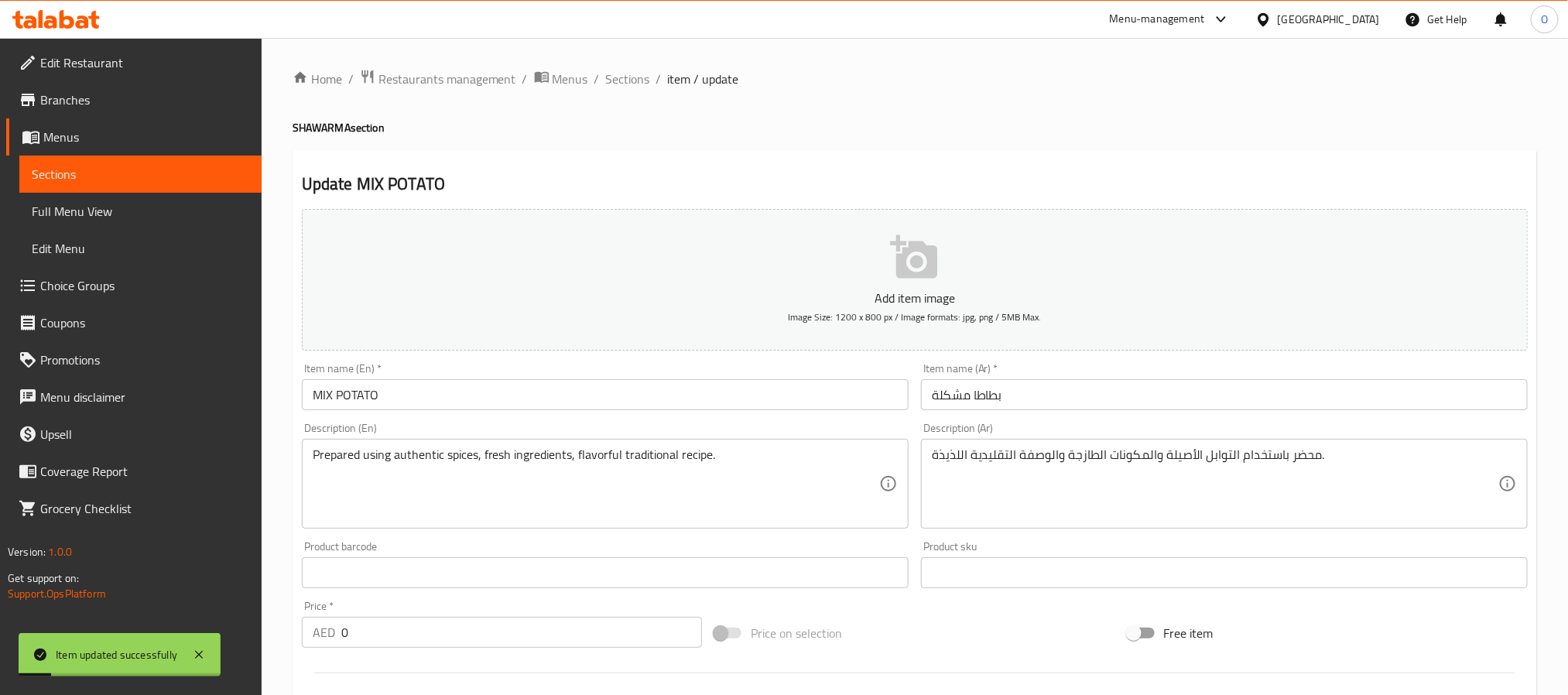
click at [634, 75] on span "Sections" at bounding box center [628, 79] width 44 height 19
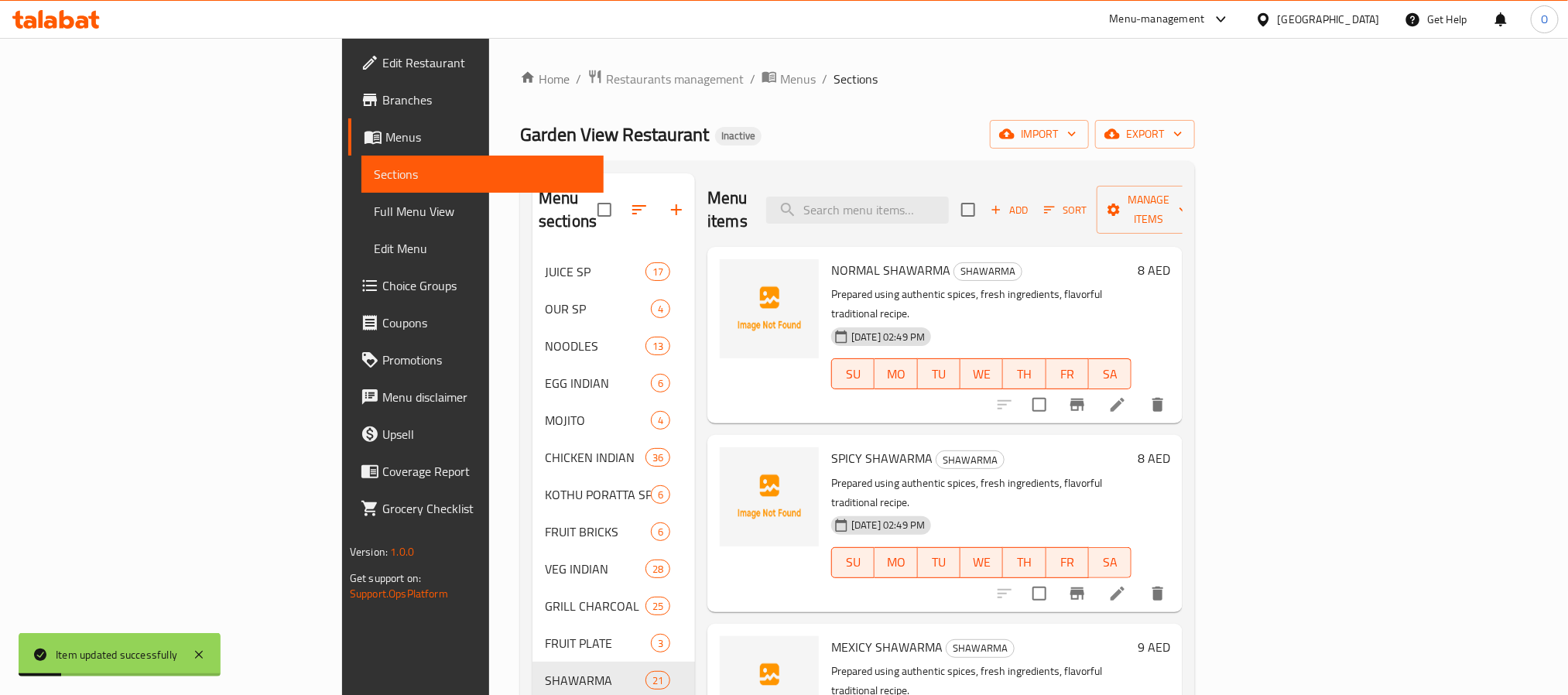
scroll to position [400, 0]
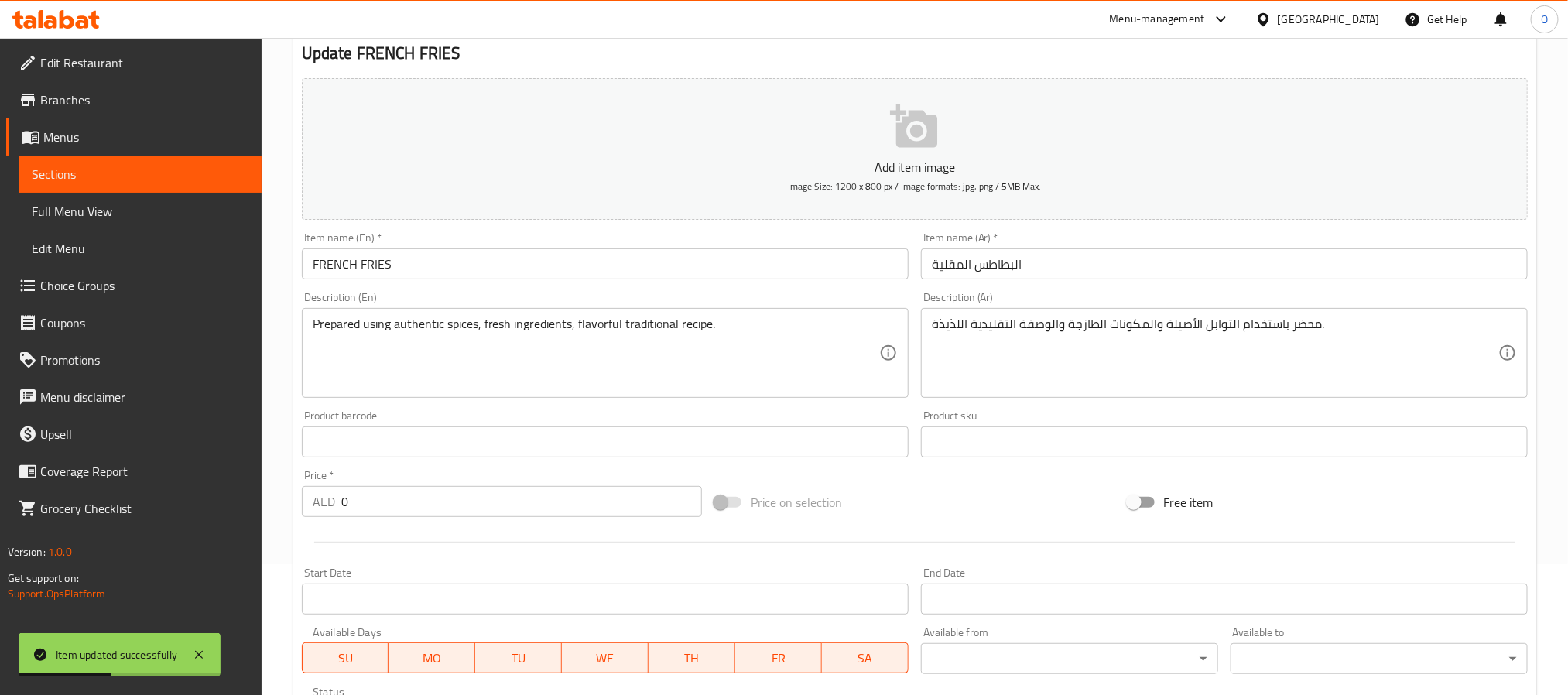
scroll to position [435, 0]
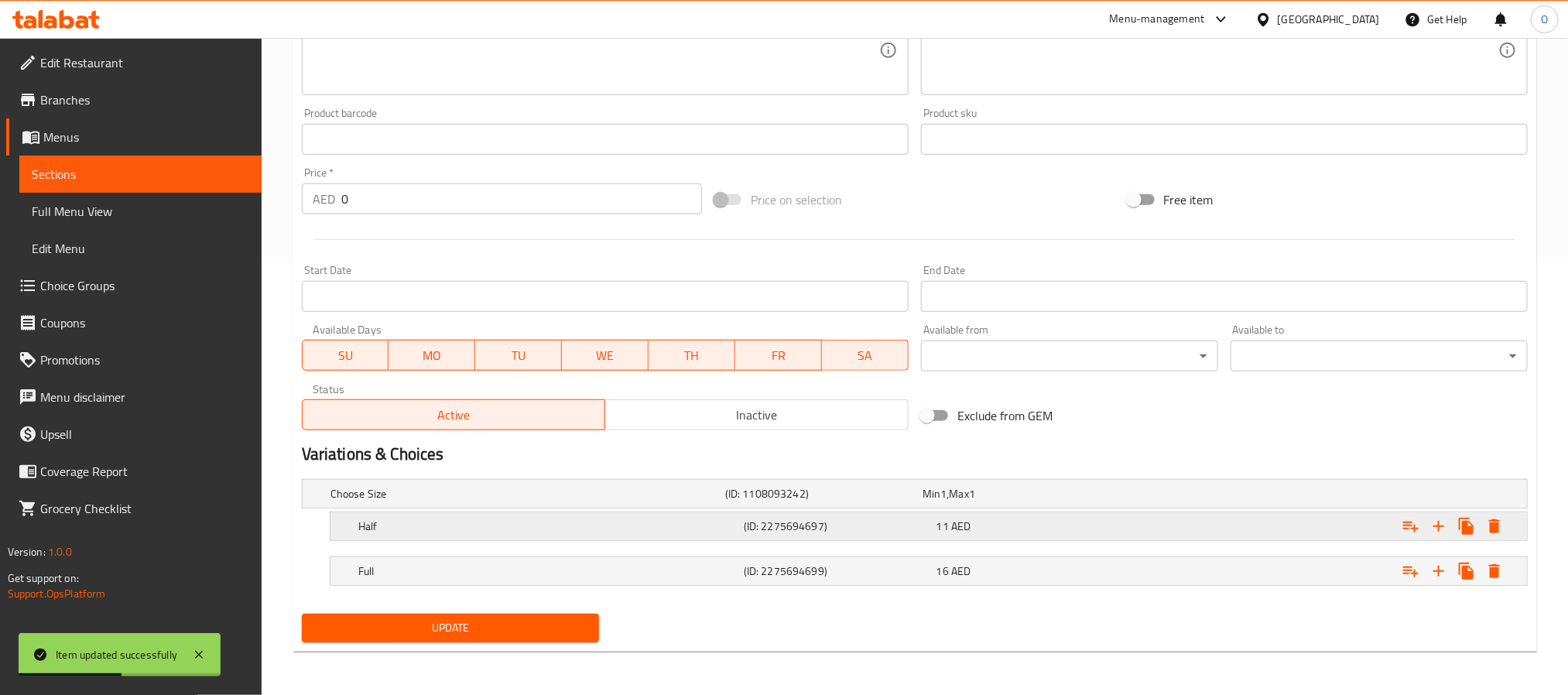
click at [483, 523] on h5 "Half" at bounding box center [548, 526] width 379 height 15
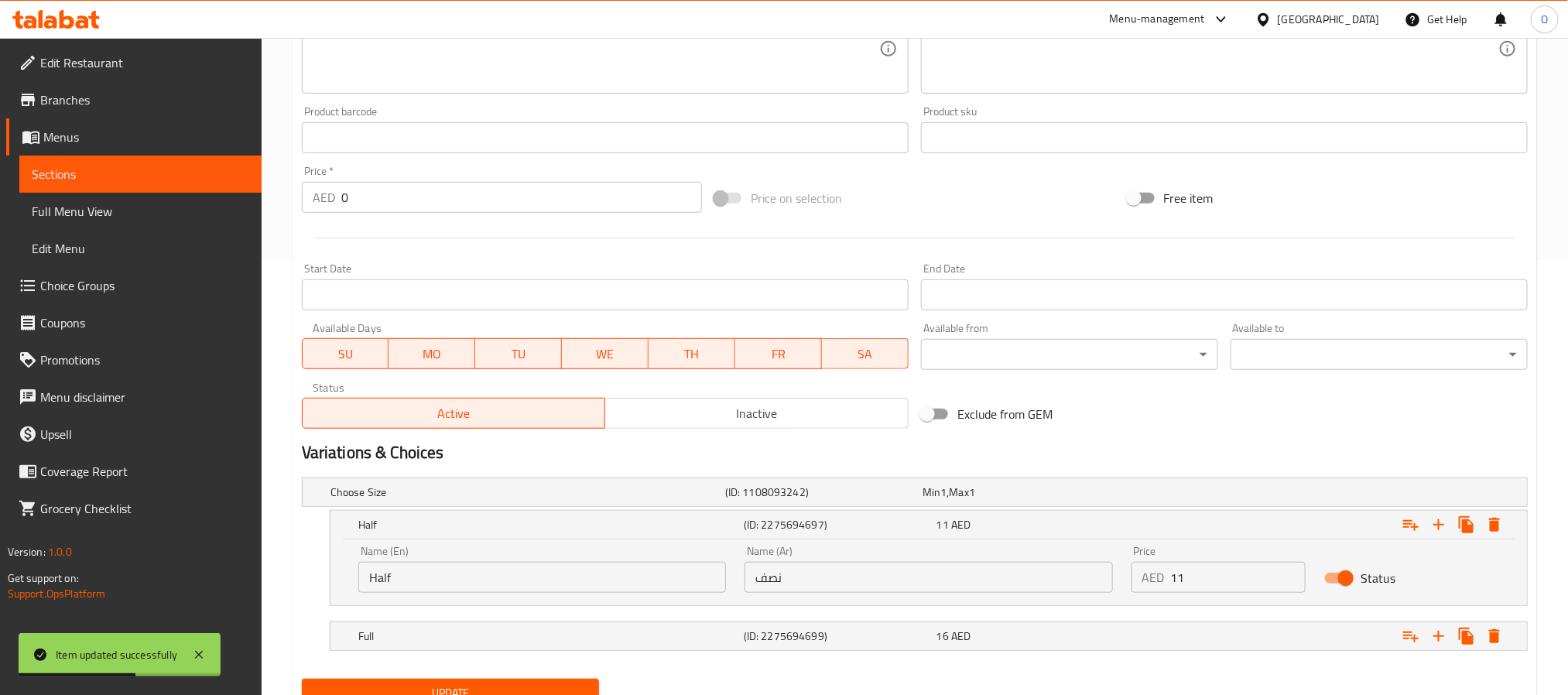
click at [493, 565] on input "Half" at bounding box center [542, 578] width 368 height 31
type input "Small"
click at [862, 569] on input "نصف" at bounding box center [928, 578] width 368 height 31
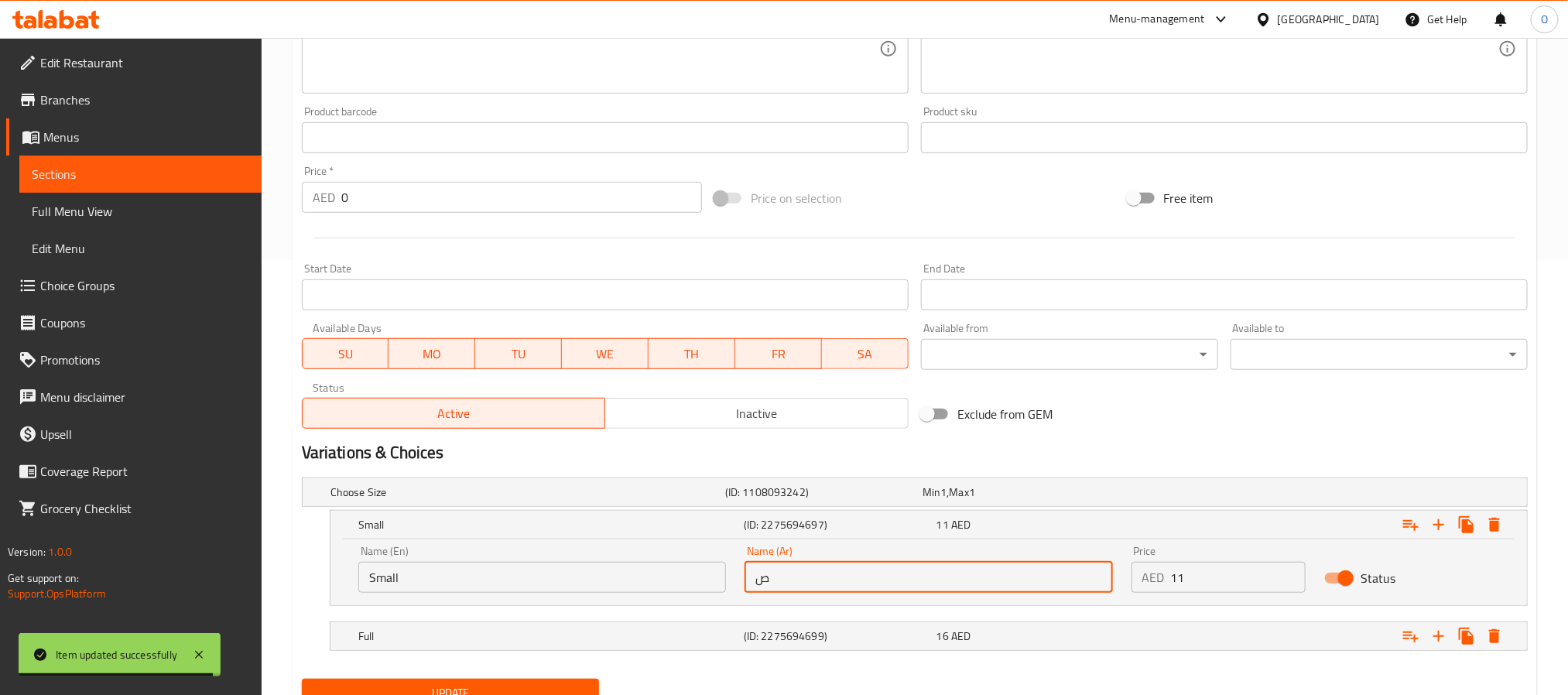
type input "صغير"
click at [799, 622] on div "Full (ID: 2275694699) 16 AED" at bounding box center [933, 636] width 1156 height 34
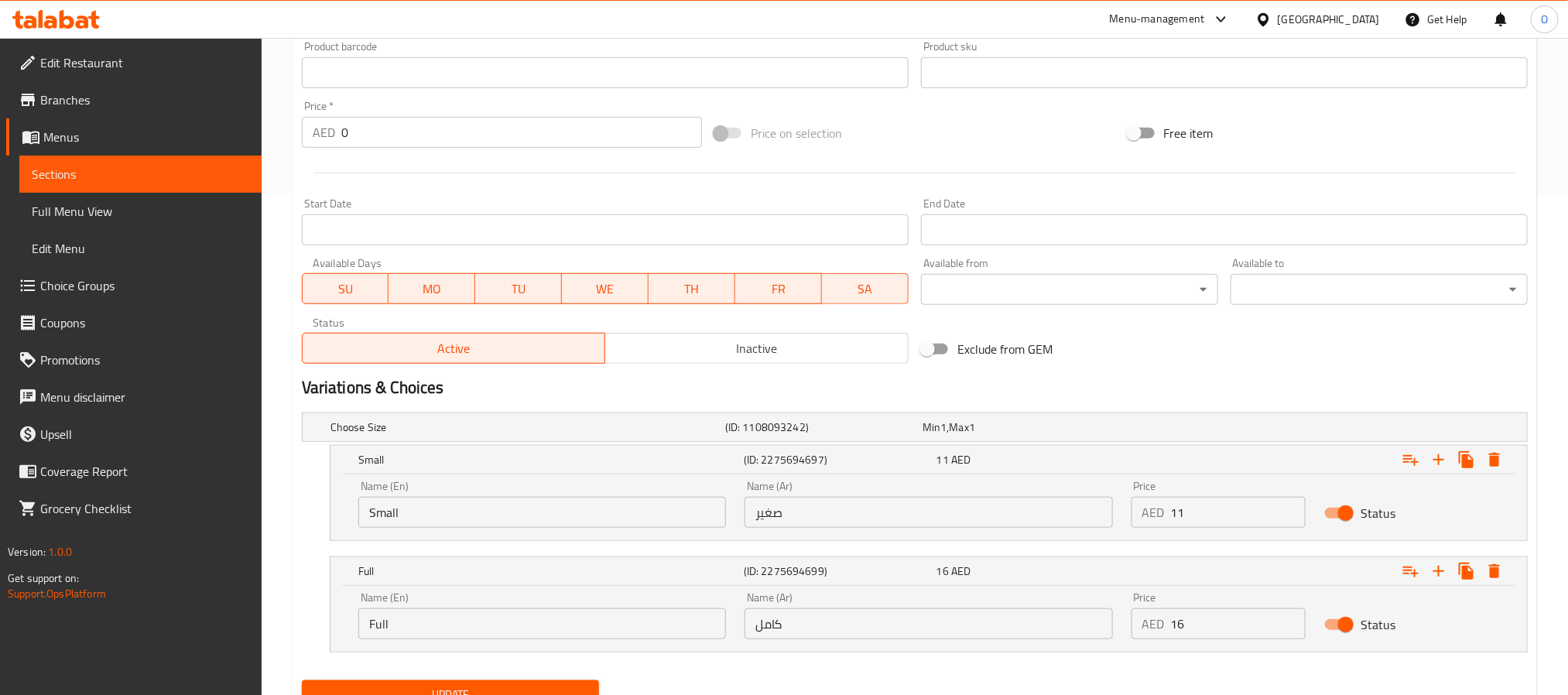
scroll to position [567, 0]
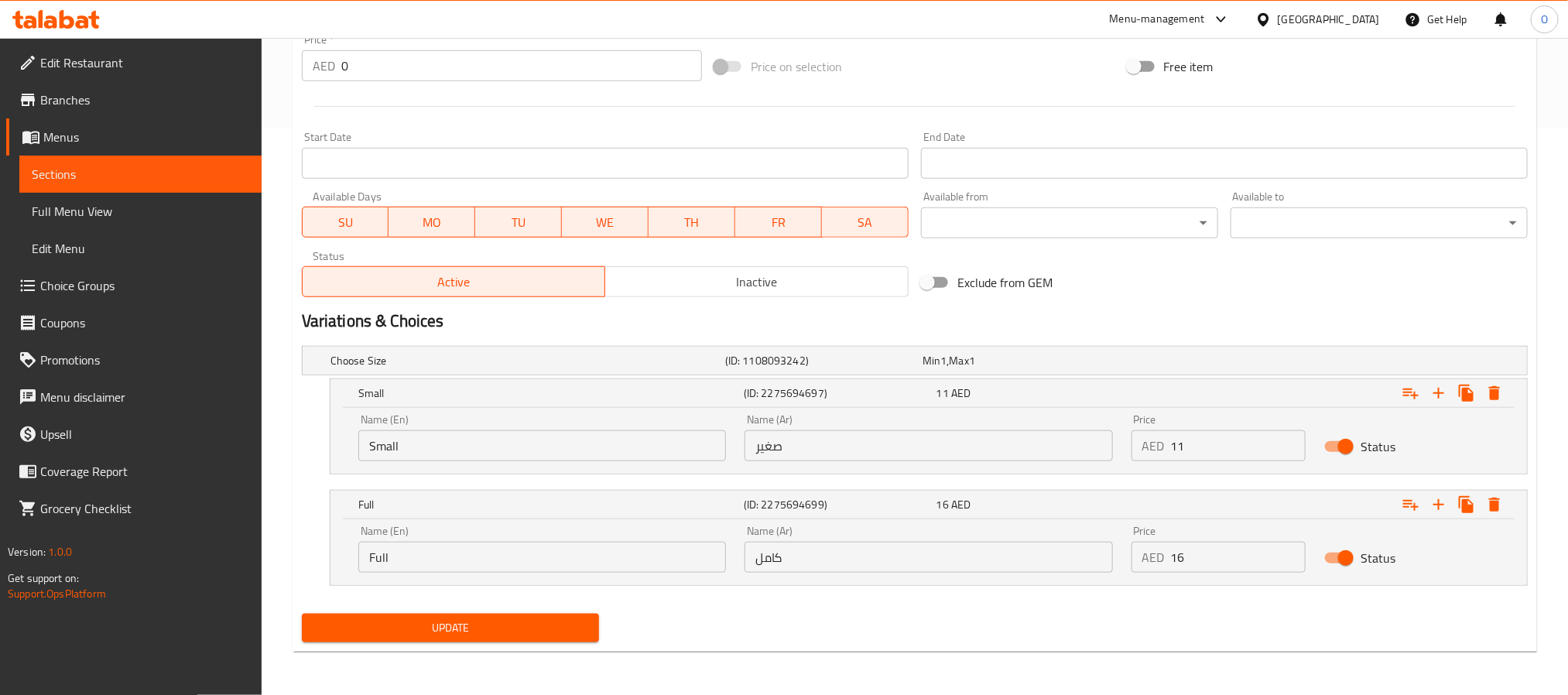
click at [532, 557] on input "Full" at bounding box center [542, 557] width 368 height 31
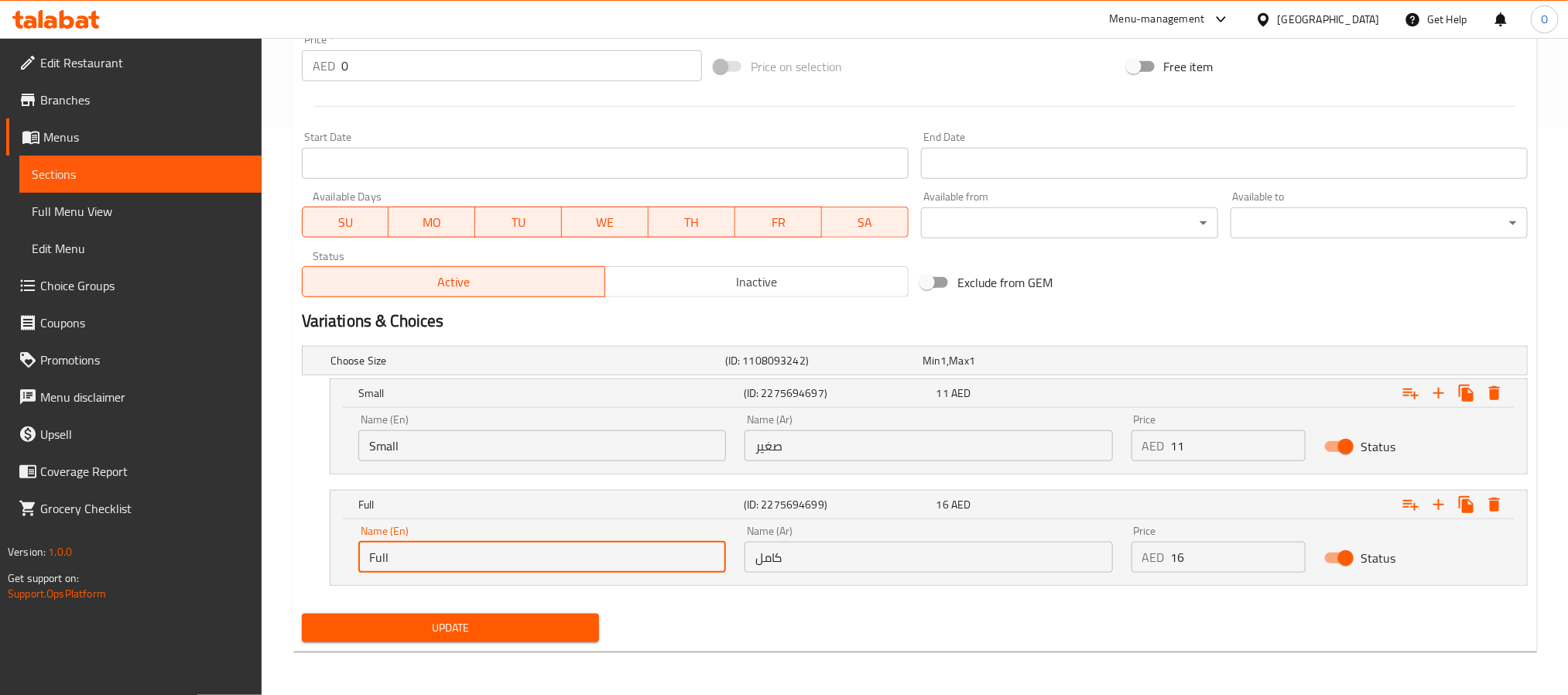
click at [532, 557] on input "Full" at bounding box center [542, 557] width 368 height 31
type input "Large"
click at [894, 566] on input "كامل" at bounding box center [928, 557] width 368 height 31
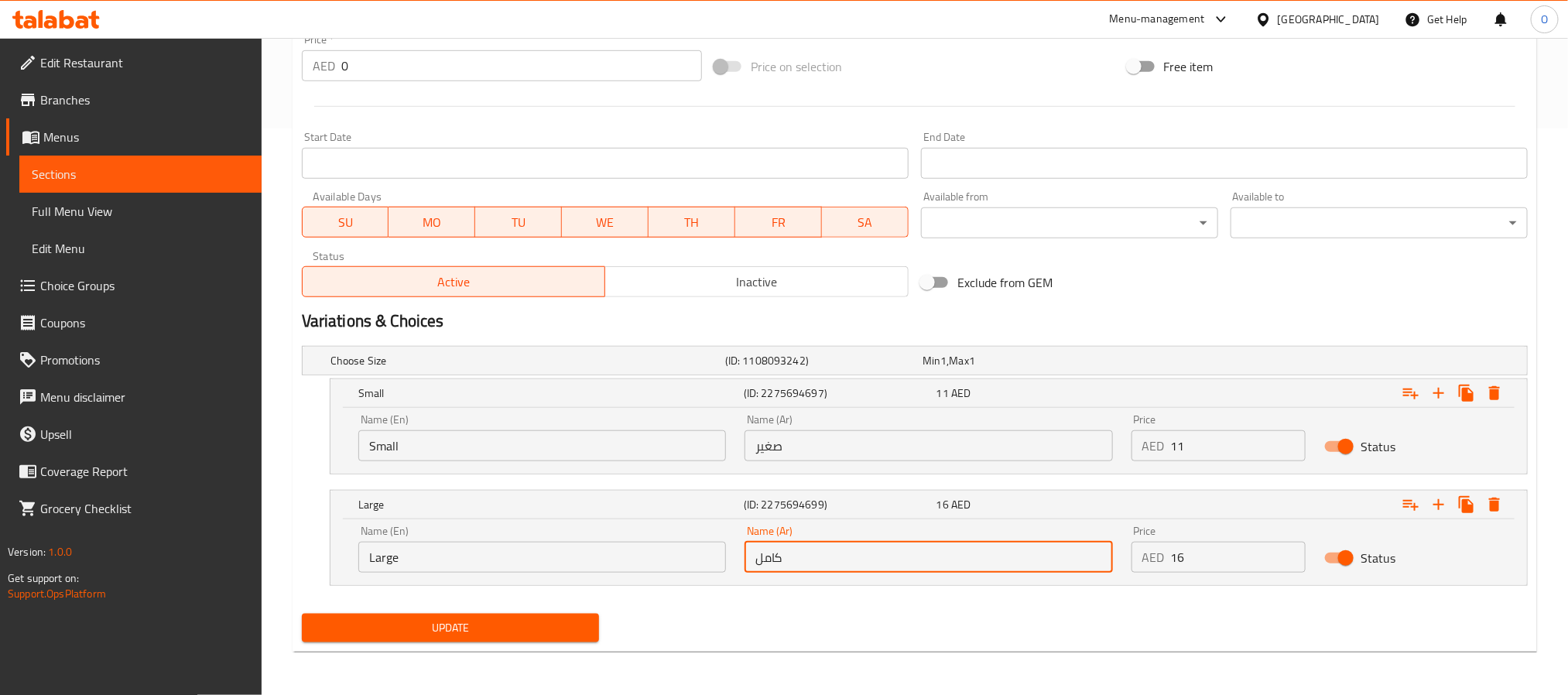
click at [894, 566] on input "كامل" at bounding box center [928, 557] width 368 height 31
type input "كبير"
click at [512, 618] on span "Update" at bounding box center [450, 628] width 272 height 19
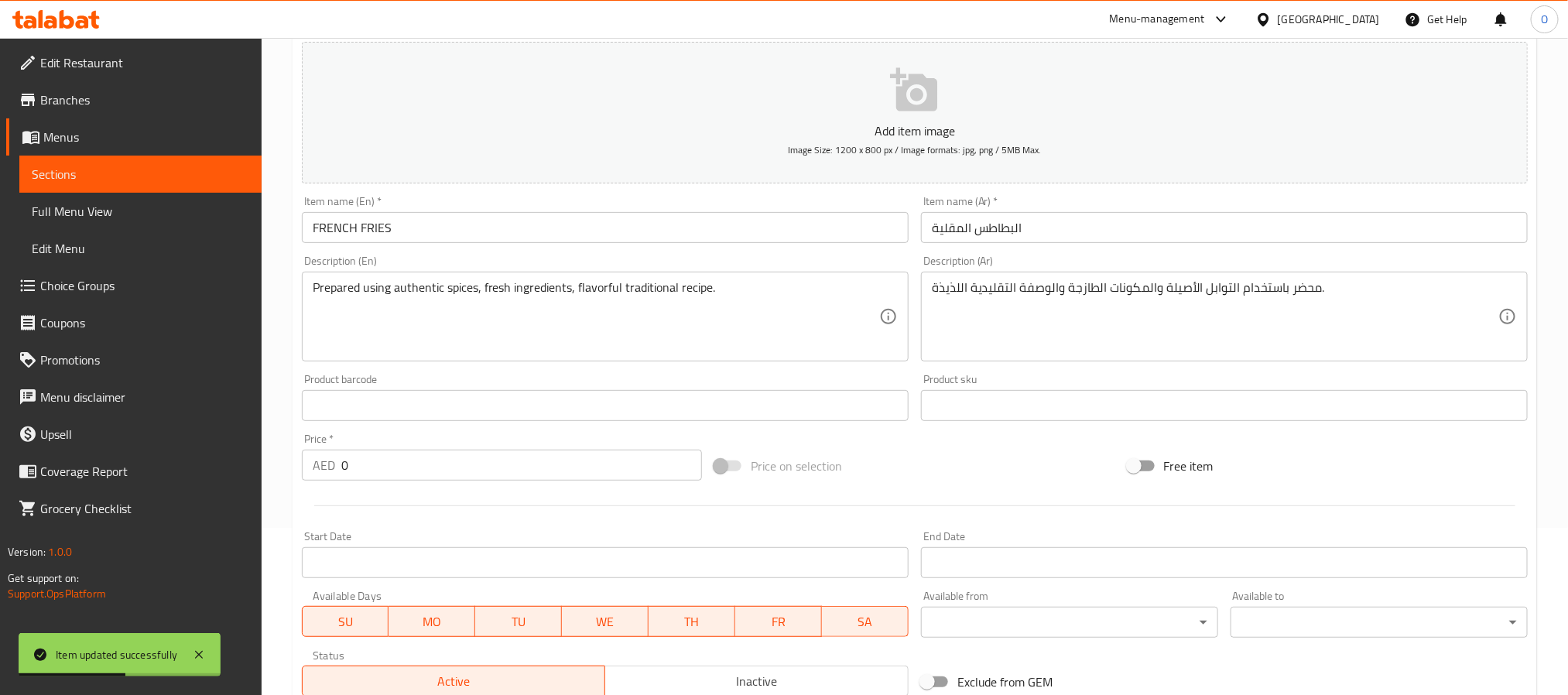
scroll to position [0, 0]
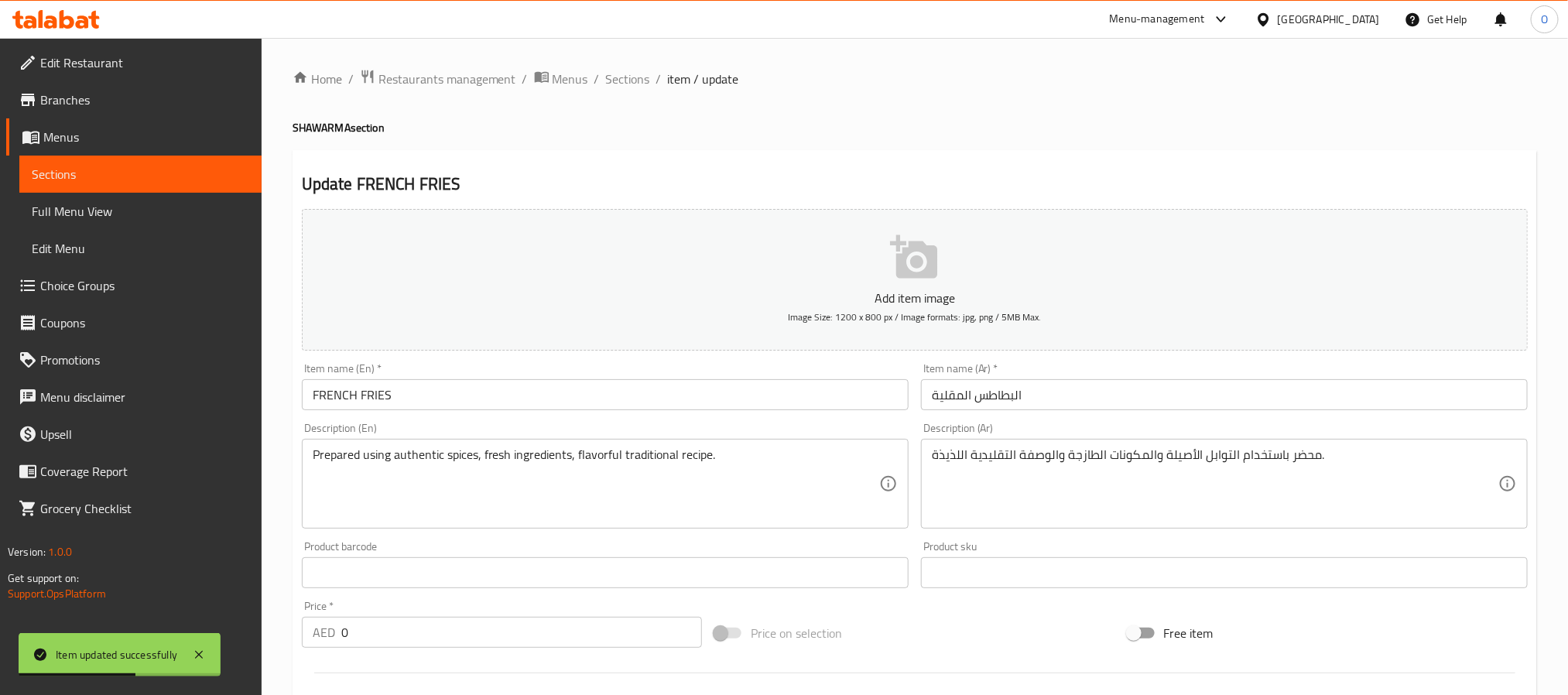
drag, startPoint x: 132, startPoint y: 204, endPoint x: 228, endPoint y: 263, distance: 112.7
click at [132, 204] on span "Full Menu View" at bounding box center [140, 211] width 217 height 19
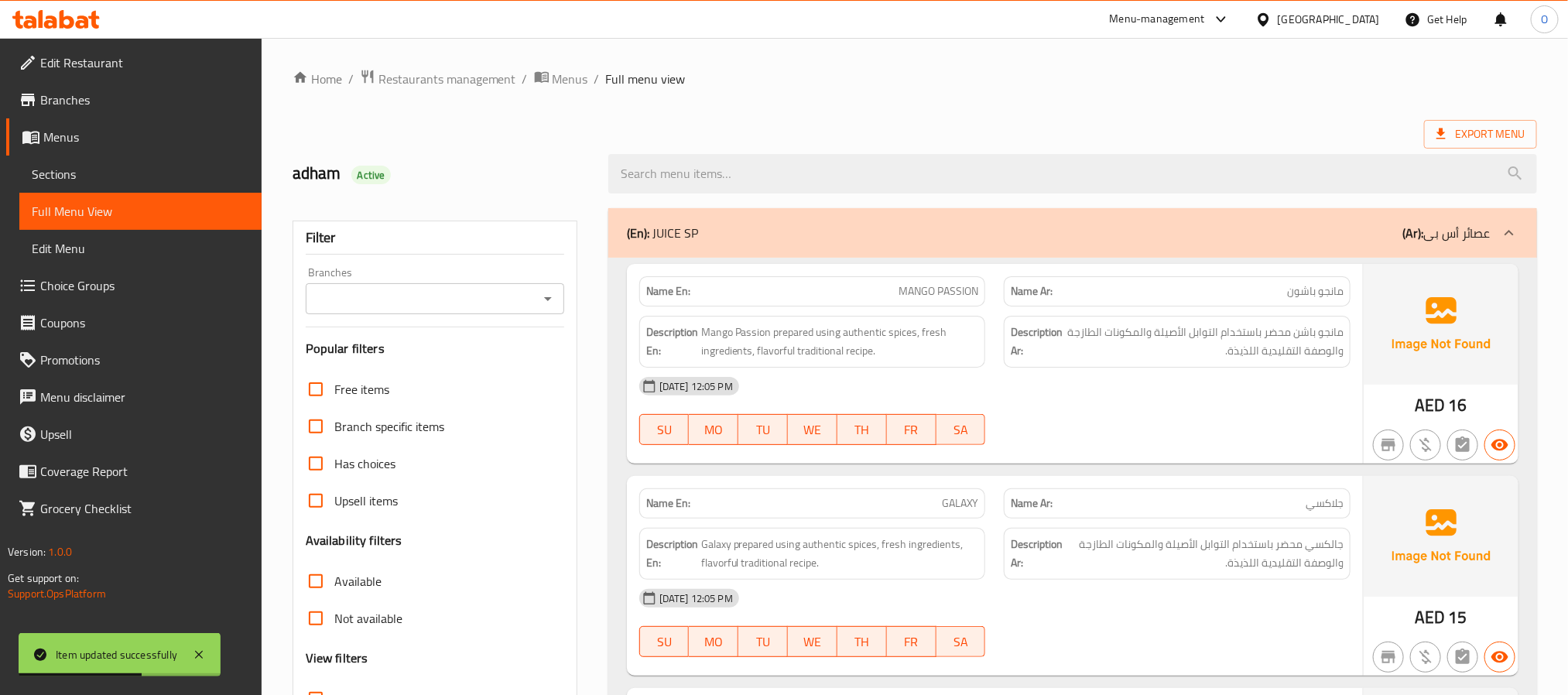
scroll to position [348, 0]
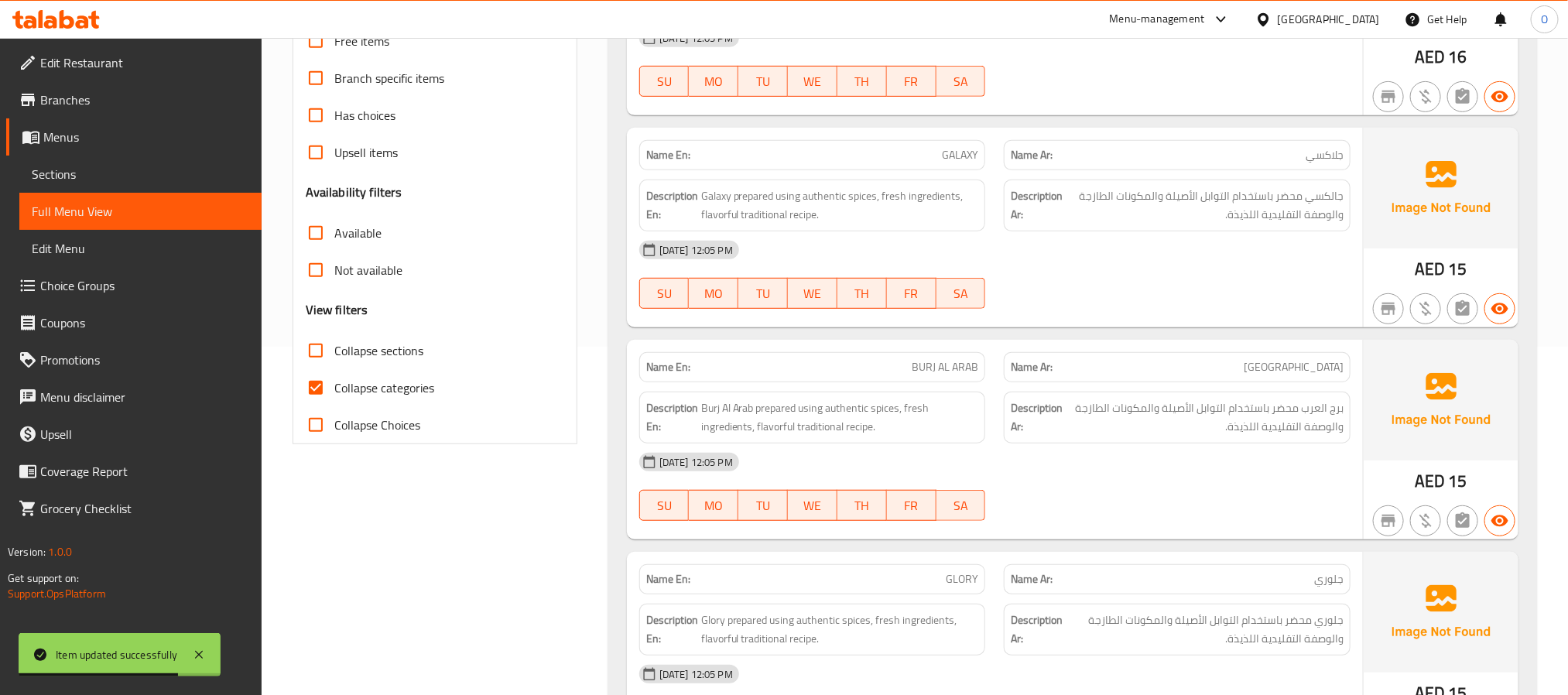
click at [381, 357] on span "Collapse sections" at bounding box center [379, 350] width 89 height 19
click at [334, 357] on input "Collapse sections" at bounding box center [316, 351] width 37 height 37
checkbox input "true"
click at [390, 384] on span "Collapse categories" at bounding box center [384, 387] width 100 height 19
click at [334, 384] on input "Collapse categories" at bounding box center [316, 388] width 37 height 37
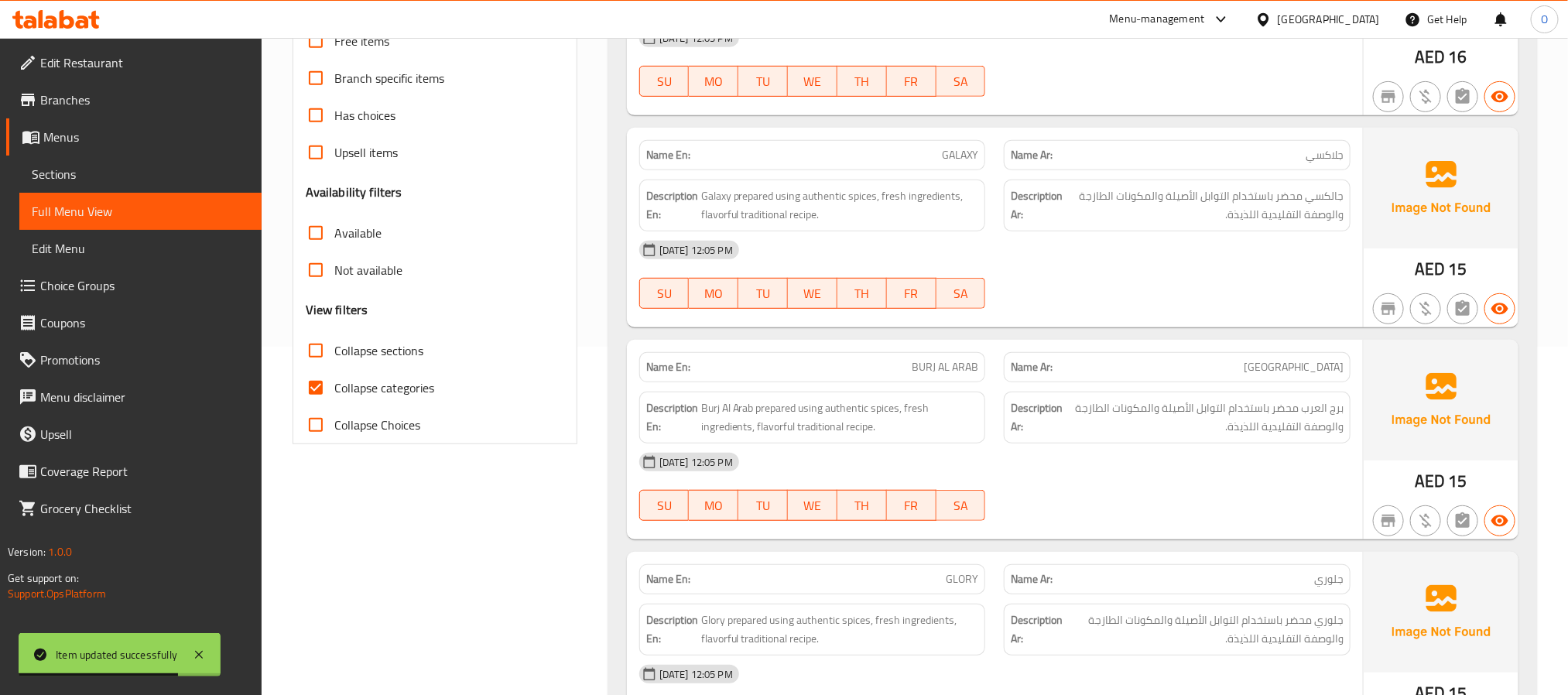
checkbox input "false"
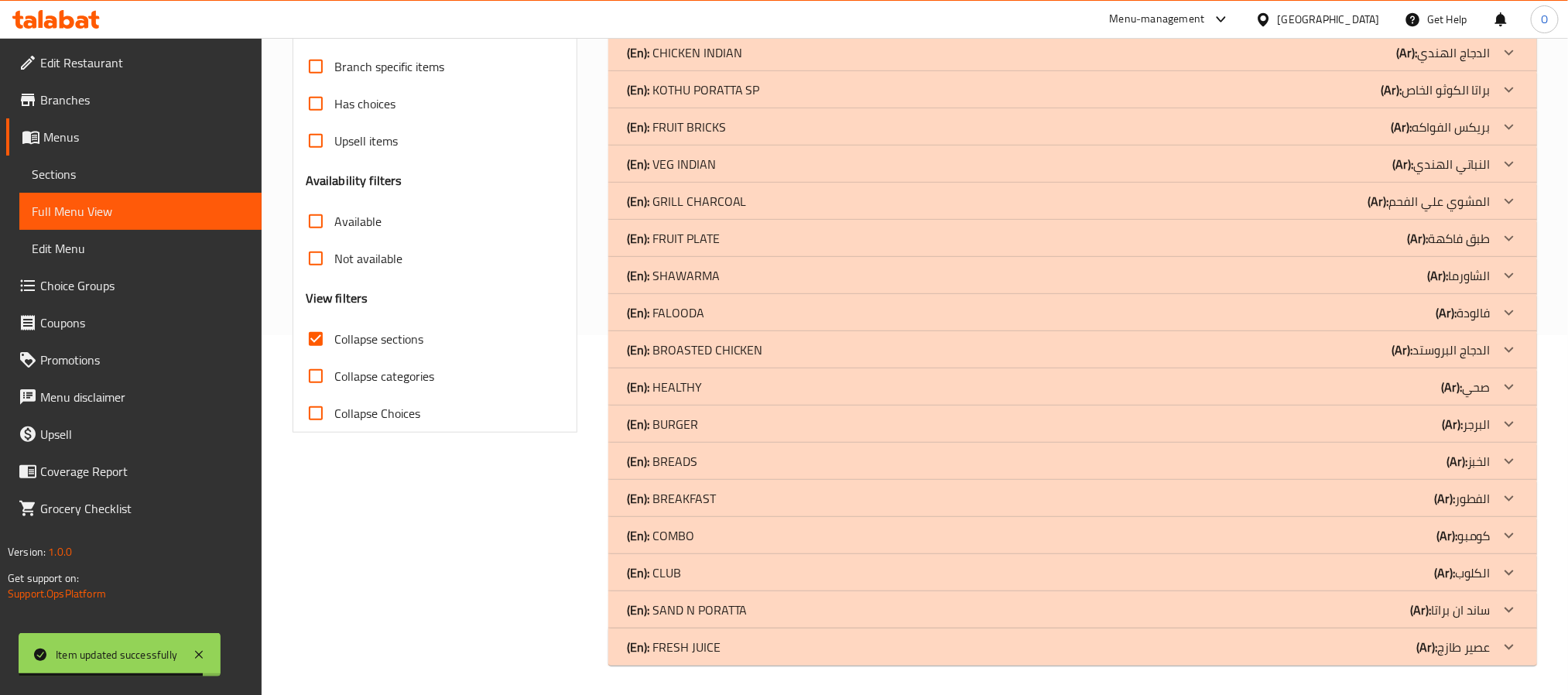
scroll to position [360, 0]
click at [700, 420] on div "(En): [PERSON_NAME] (Ar): البرجر" at bounding box center [1059, 423] width 863 height 19
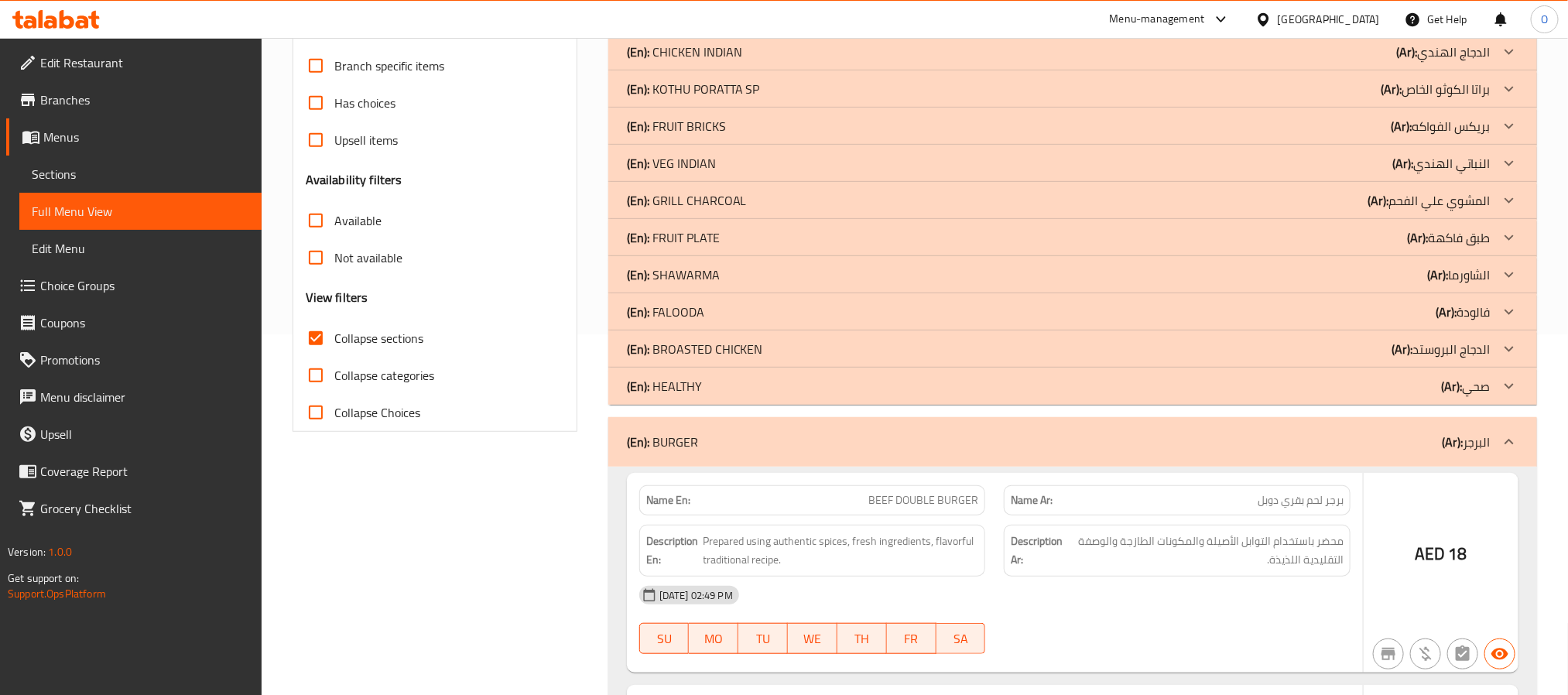
click at [718, 356] on p "(En): BROASTED CHICKEN" at bounding box center [695, 348] width 136 height 19
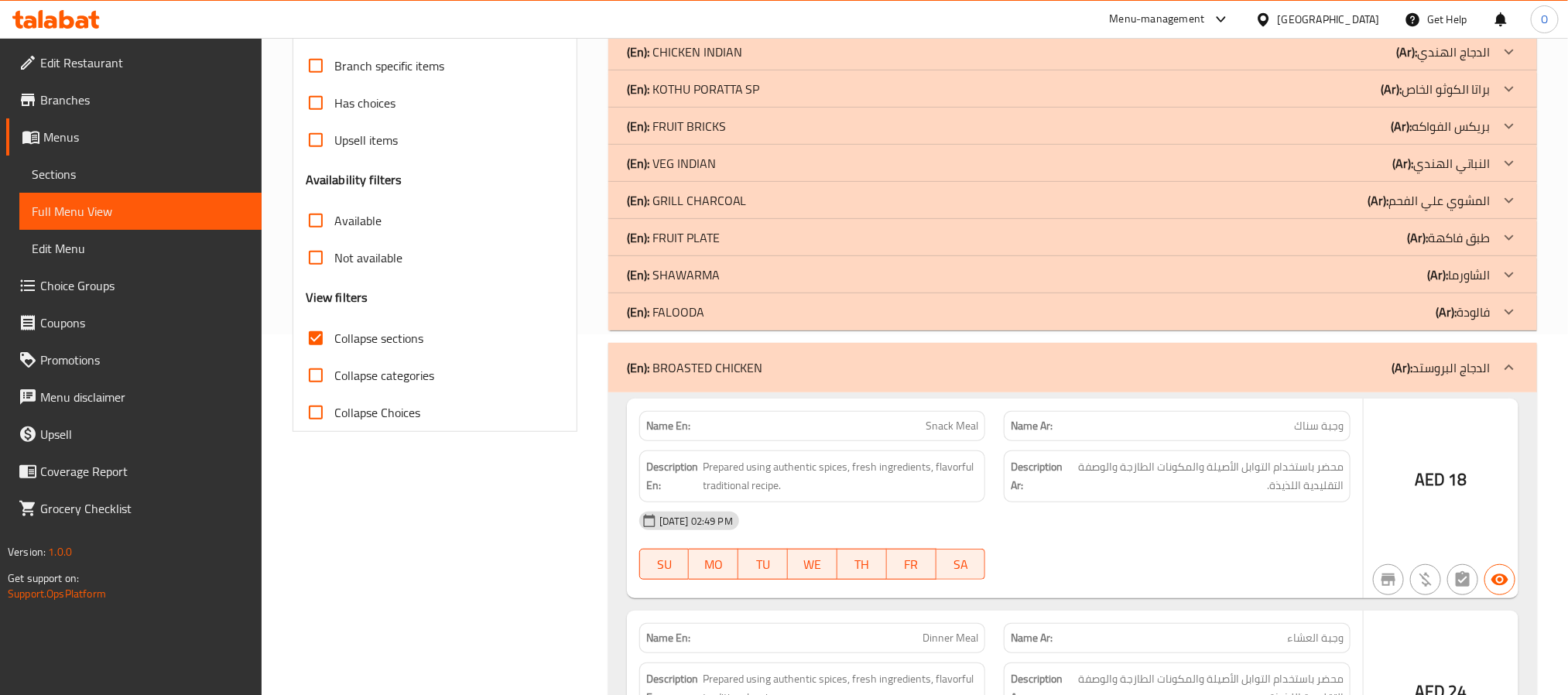
click at [711, 274] on p "(En): SHAWARMA" at bounding box center [673, 275] width 93 height 19
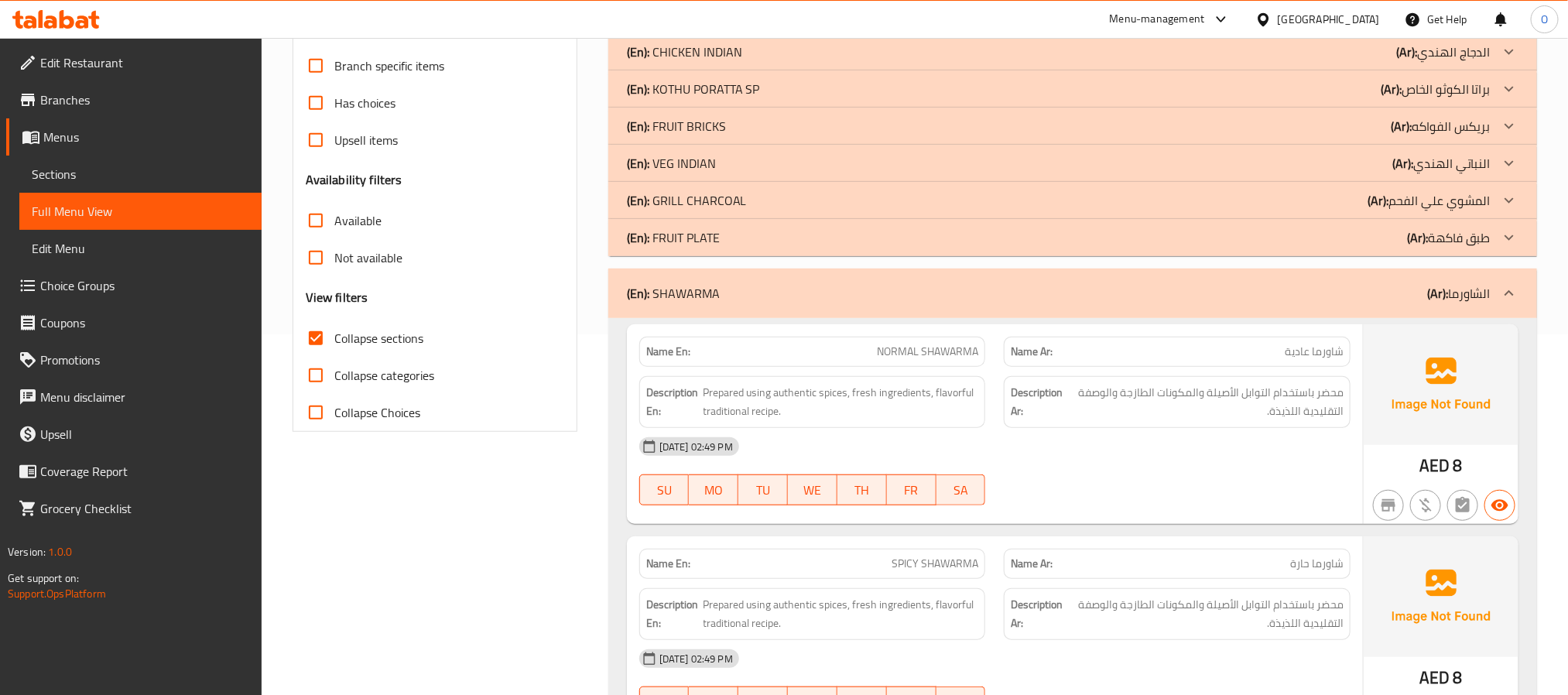
click at [710, 198] on p "(En): GRILL CHARCOAL" at bounding box center [687, 200] width 120 height 19
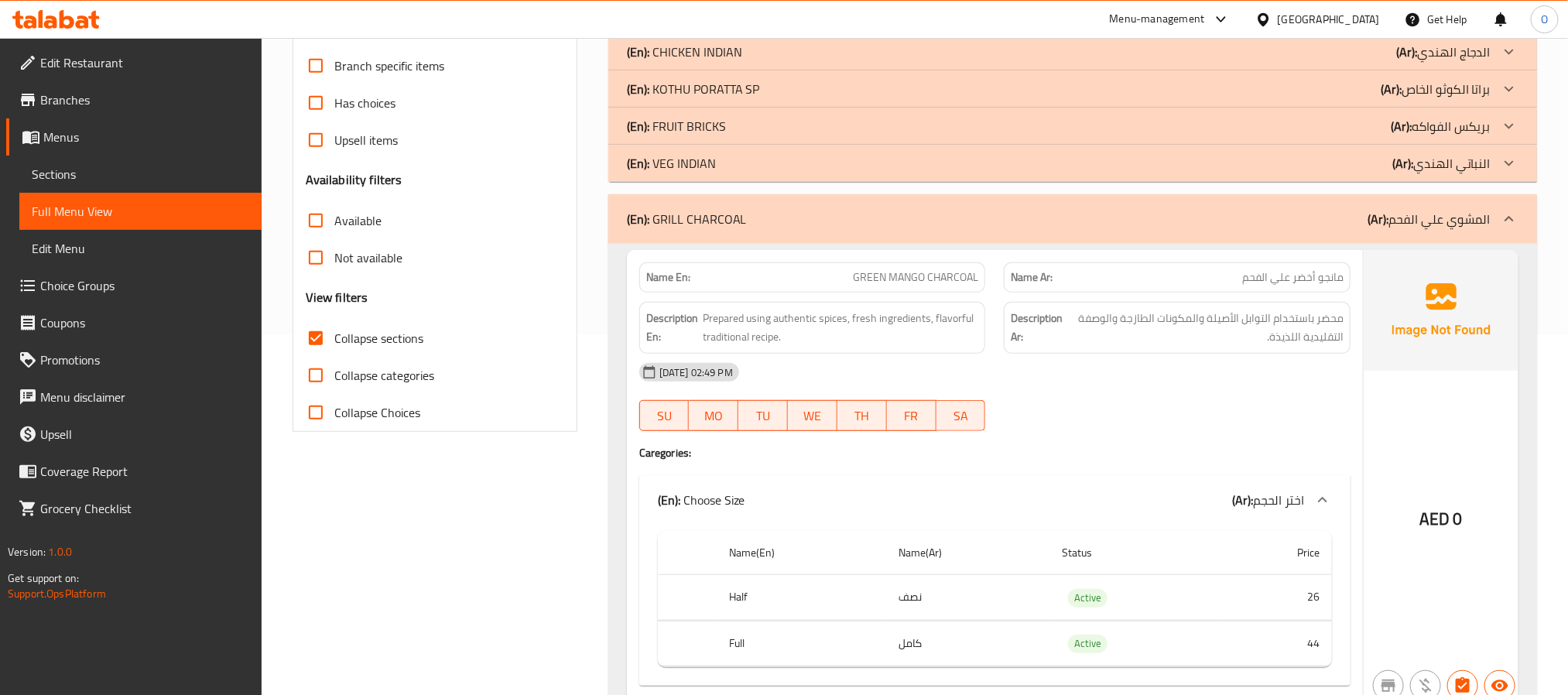
click at [720, 96] on p "(En): KOTHU PORATTA SP" at bounding box center [693, 88] width 133 height 19
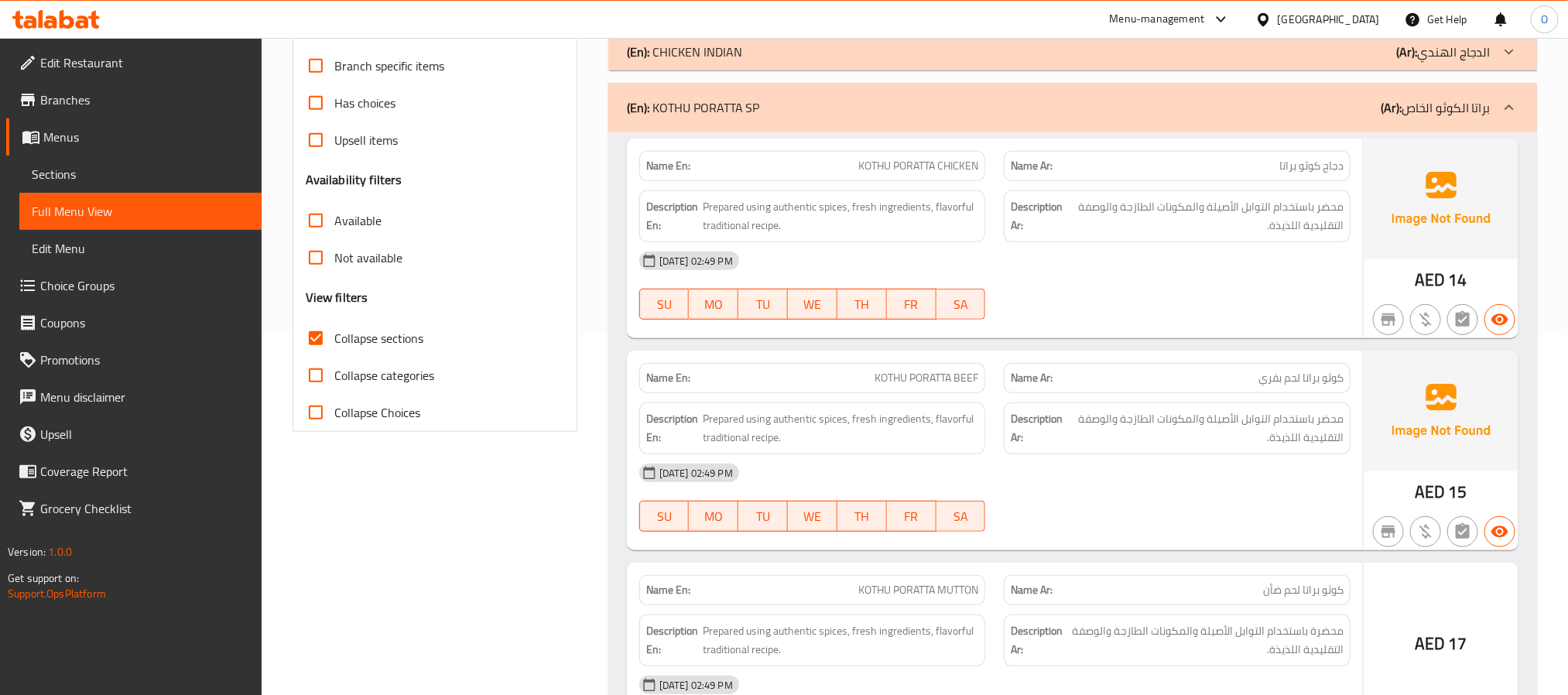
scroll to position [12, 0]
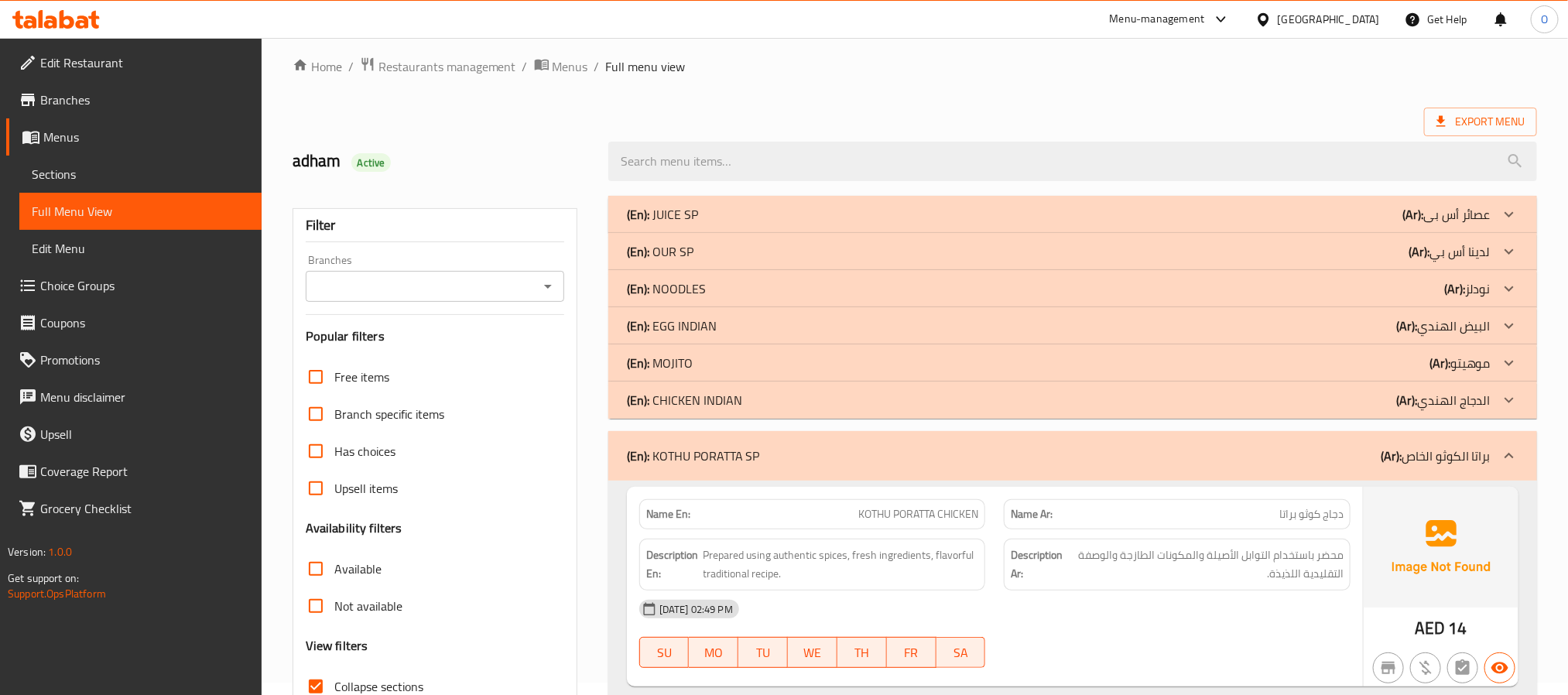
click at [710, 326] on p "(En): EGG INDIAN" at bounding box center [671, 326] width 90 height 19
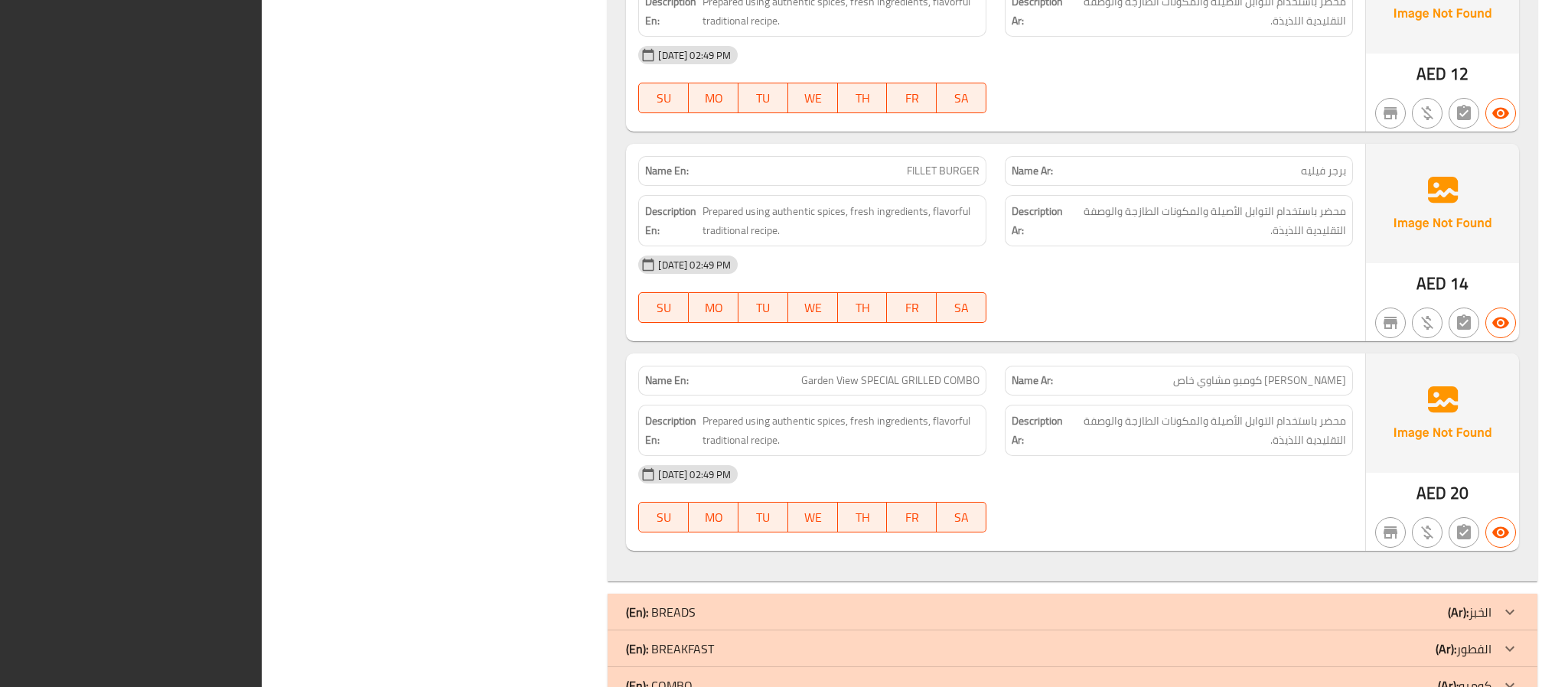
scroll to position [22120, 0]
